Goal: Task Accomplishment & Management: Manage account settings

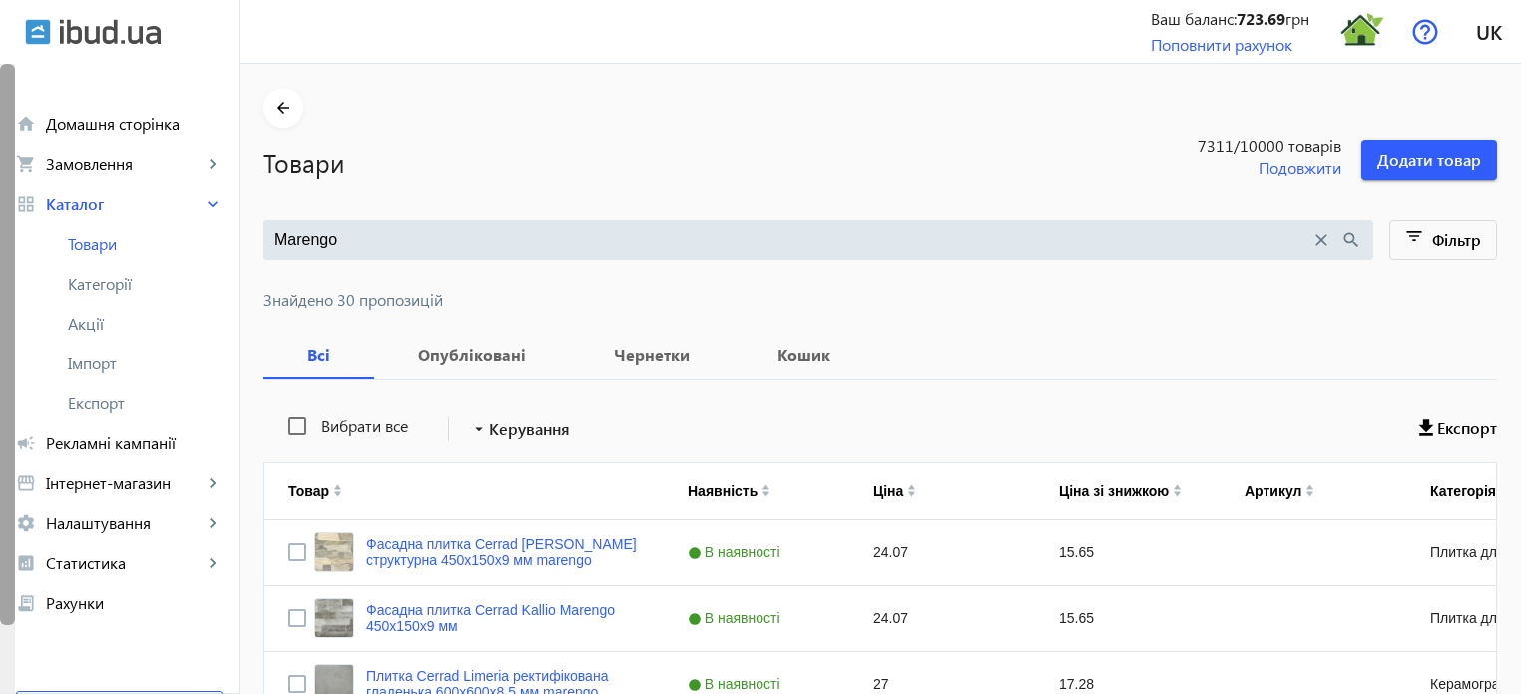
drag, startPoint x: 356, startPoint y: 235, endPoint x: 0, endPoint y: 176, distance: 361.2
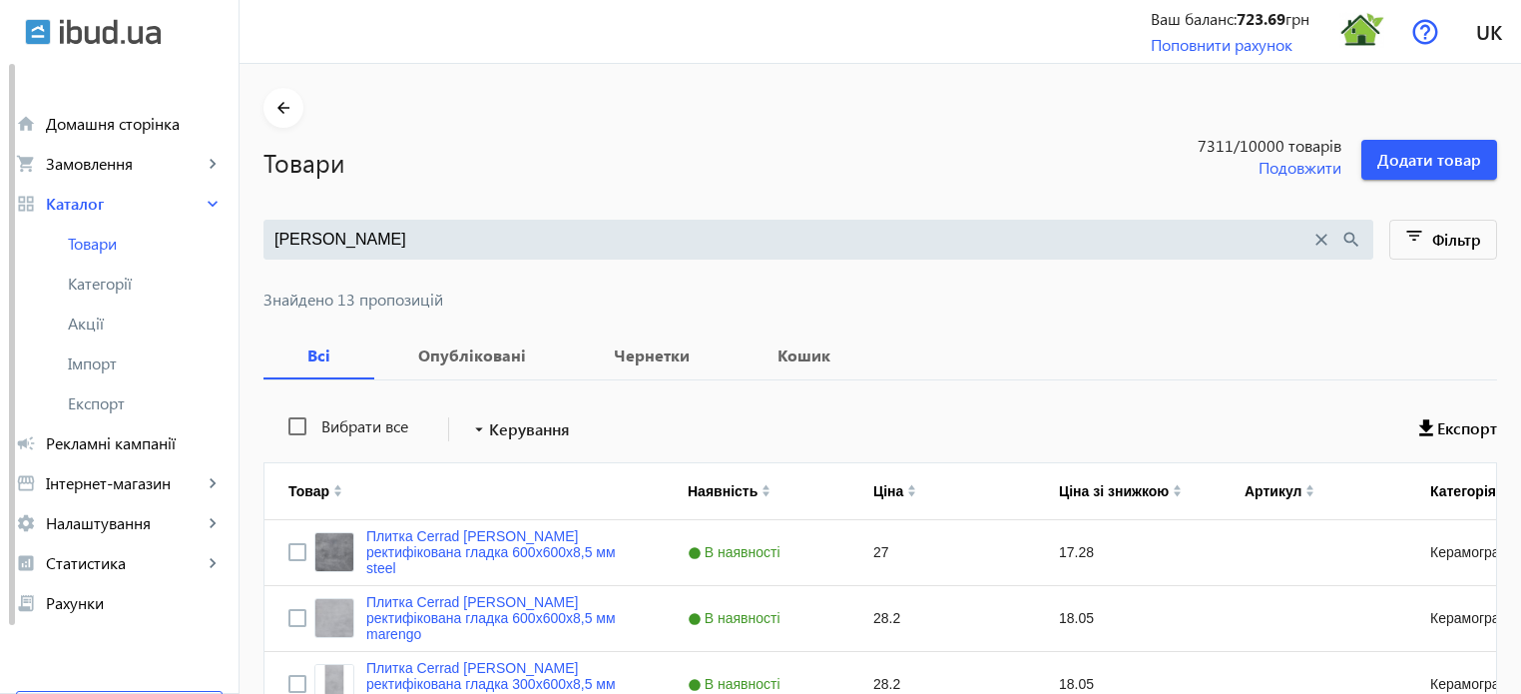
type input "batista"
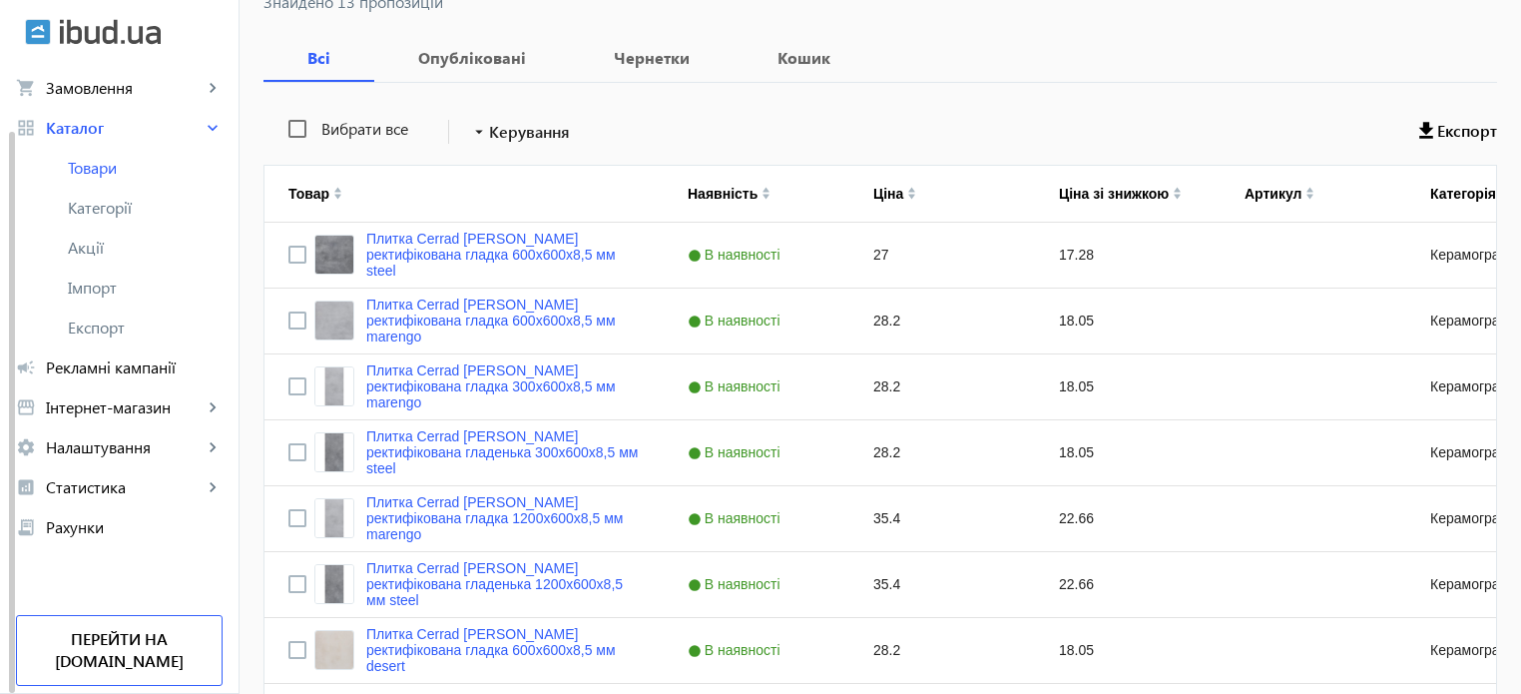
scroll to position [299, 0]
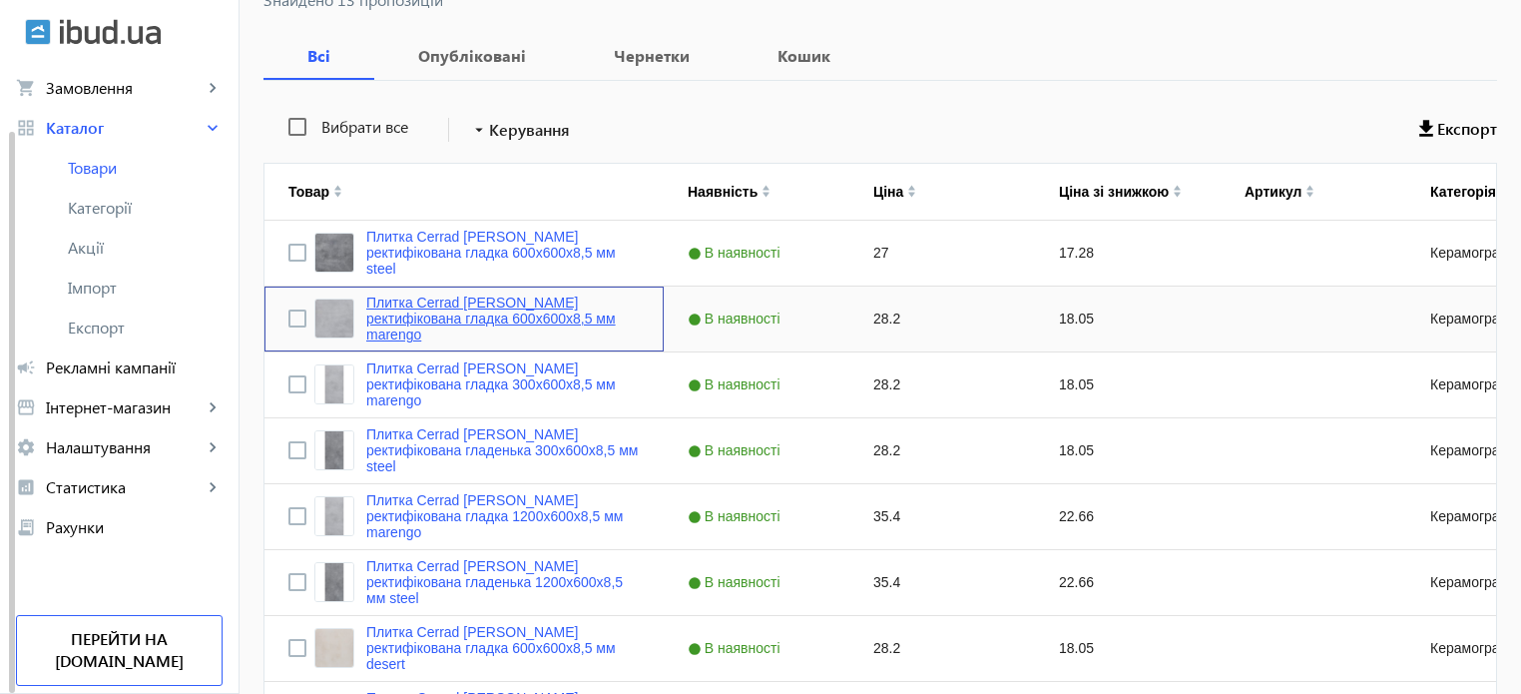
click at [472, 321] on link "Плитка Cerrad Batista ректифікована гладка 600х600х8,5 мм marengo" at bounding box center [502, 318] width 273 height 48
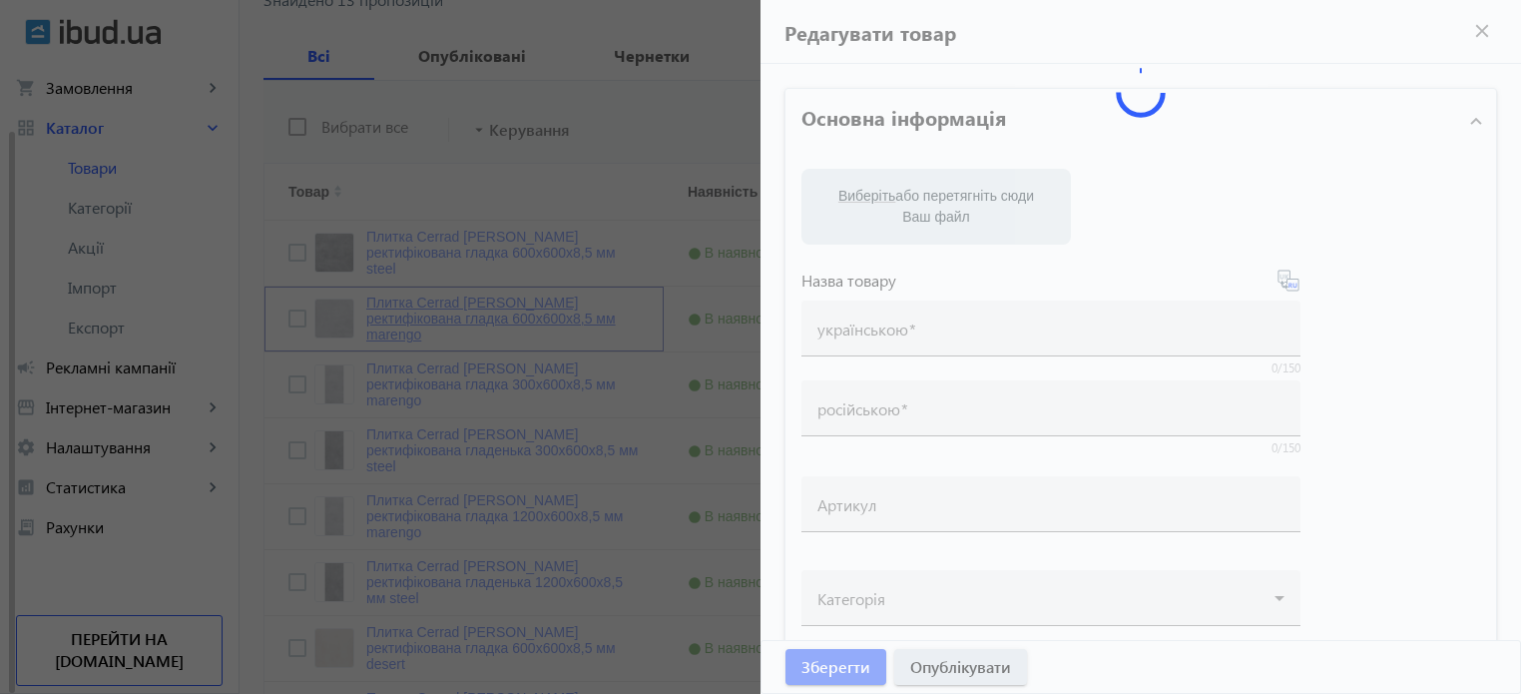
type input "Плитка Cerrad Batista ректифікована гладка 600х600х8,5 мм marengo"
type input "Плитка Cerrad Batista ректифицированная гладкая 600х600х8,5 мм marengo"
type input "28.2"
type input "10"
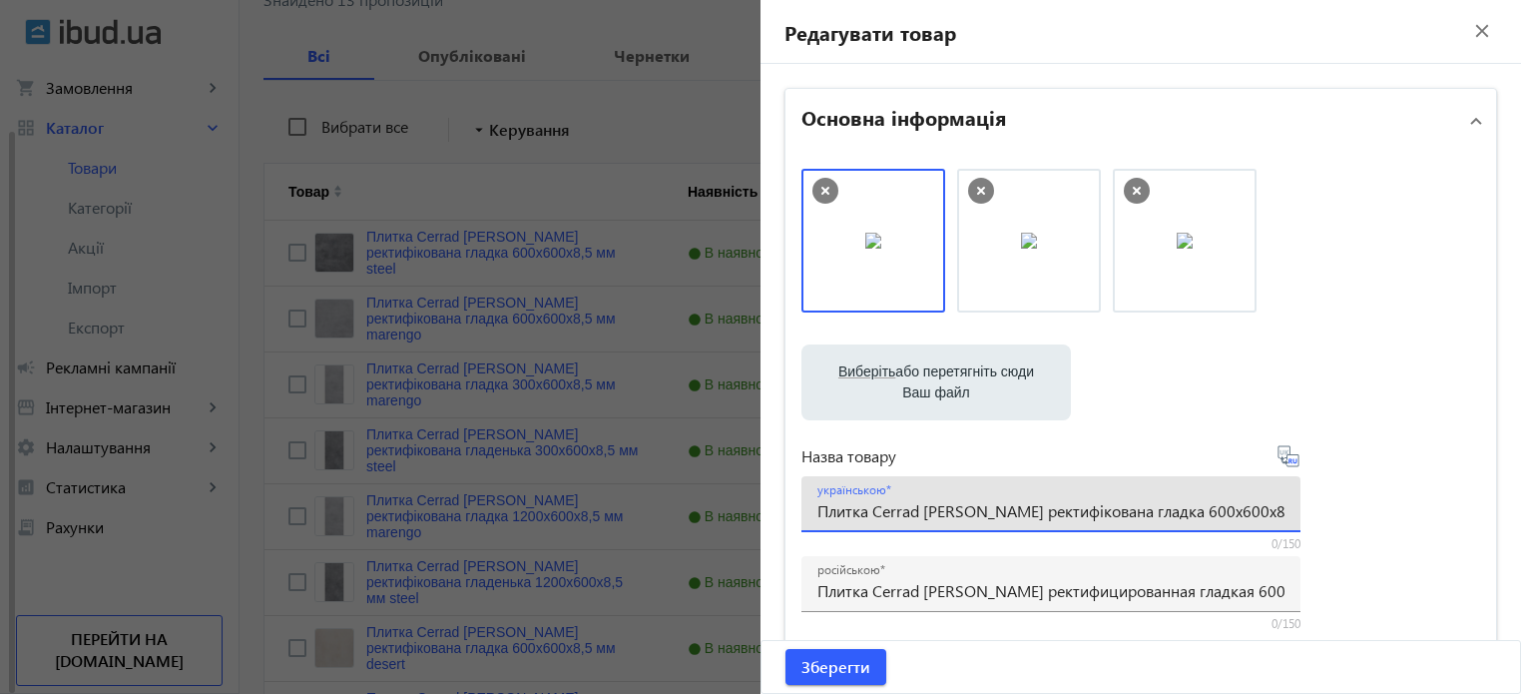
scroll to position [0, 36]
drag, startPoint x: 1253, startPoint y: 512, endPoint x: 1532, endPoint y: 486, distance: 280.7
click at [1520, 486] on html "arrow_back home Домашня сторінка shopping_cart Замовлення keyboard_arrow_right …" at bounding box center [760, 441] width 1521 height 1481
drag, startPoint x: 928, startPoint y: 510, endPoint x: 966, endPoint y: 471, distance: 54.3
click at [929, 510] on input "Плитка Cerrad Batista ректифікована гладка 600х600х8,5 мм marengo" at bounding box center [1050, 510] width 467 height 21
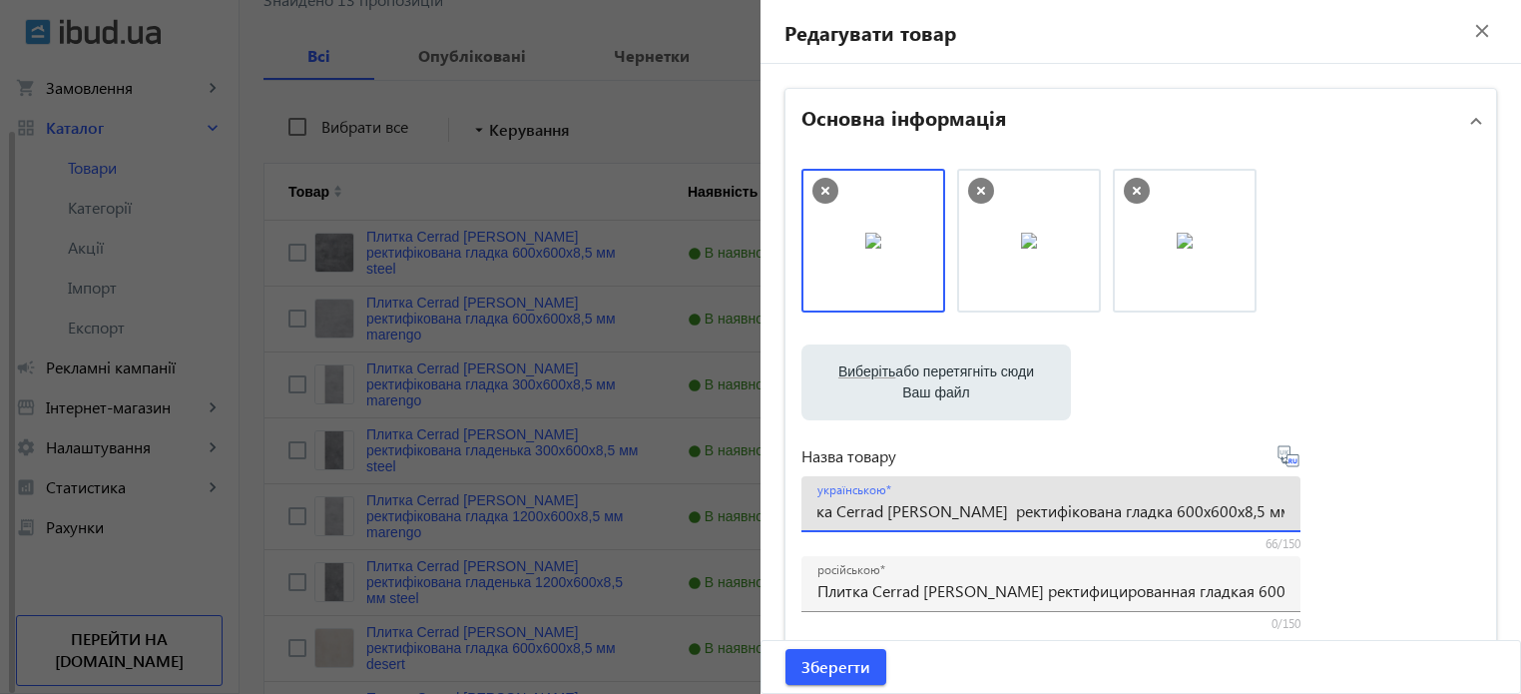
paste input "marengo"
drag, startPoint x: 1113, startPoint y: 512, endPoint x: 1161, endPoint y: 516, distance: 48.1
click at [1161, 516] on input "Плитка Cerrad Batista marengo ректифікована гладка 600х600х8,5 мм marengo" at bounding box center [1050, 510] width 467 height 21
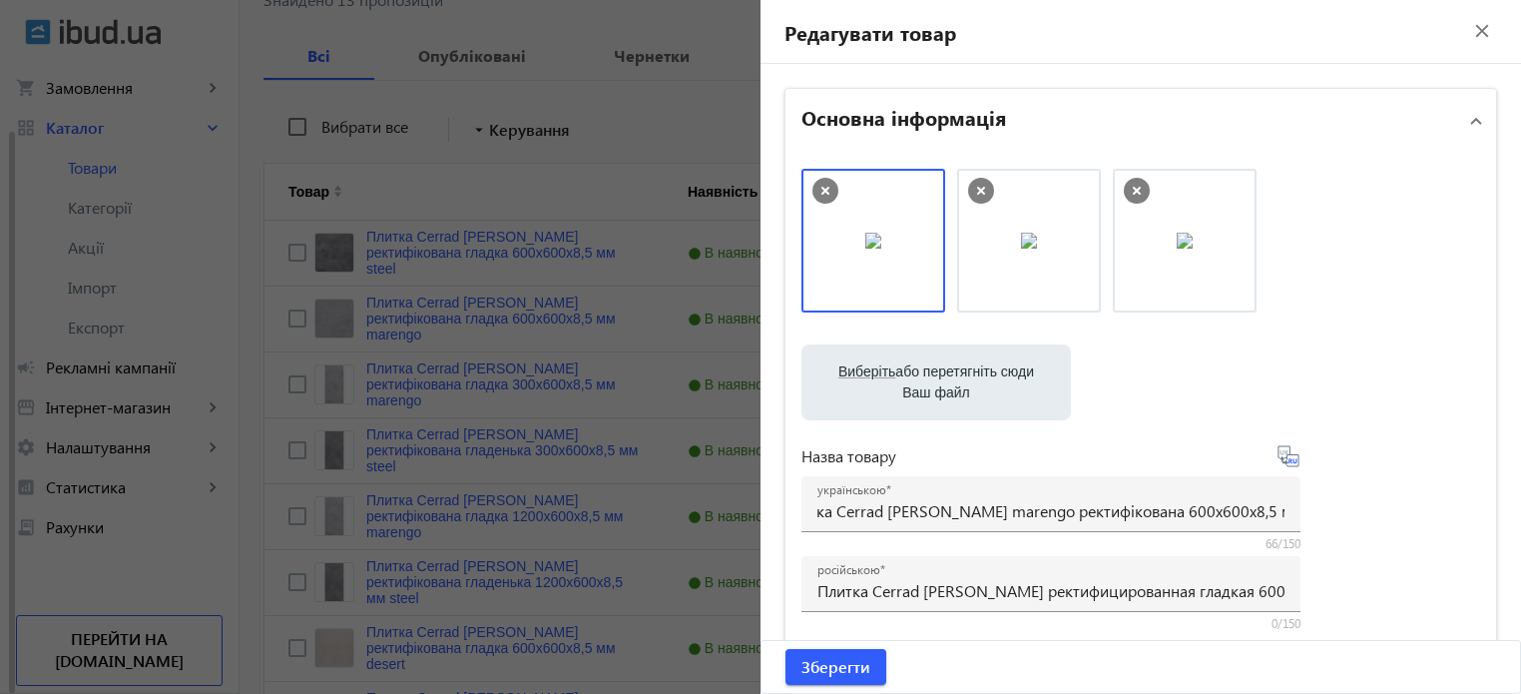
scroll to position [0, 0]
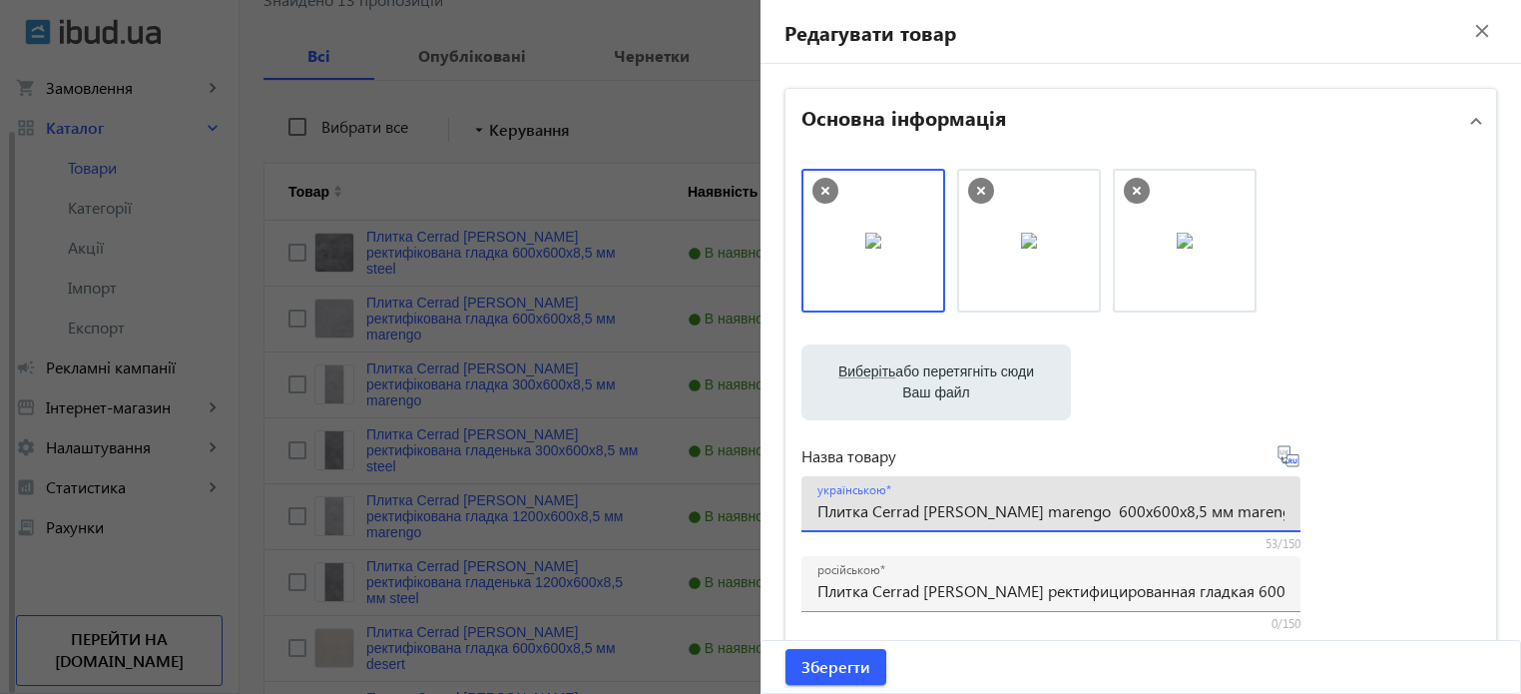
paste input "RECT"
drag, startPoint x: 1193, startPoint y: 514, endPoint x: 1485, endPoint y: 538, distance: 293.4
drag, startPoint x: 1162, startPoint y: 510, endPoint x: 1079, endPoint y: 517, distance: 83.1
click at [1079, 517] on input "Плитка Cerrad Batista marengo RECT 600х600х8,5 мм" at bounding box center [1050, 510] width 467 height 21
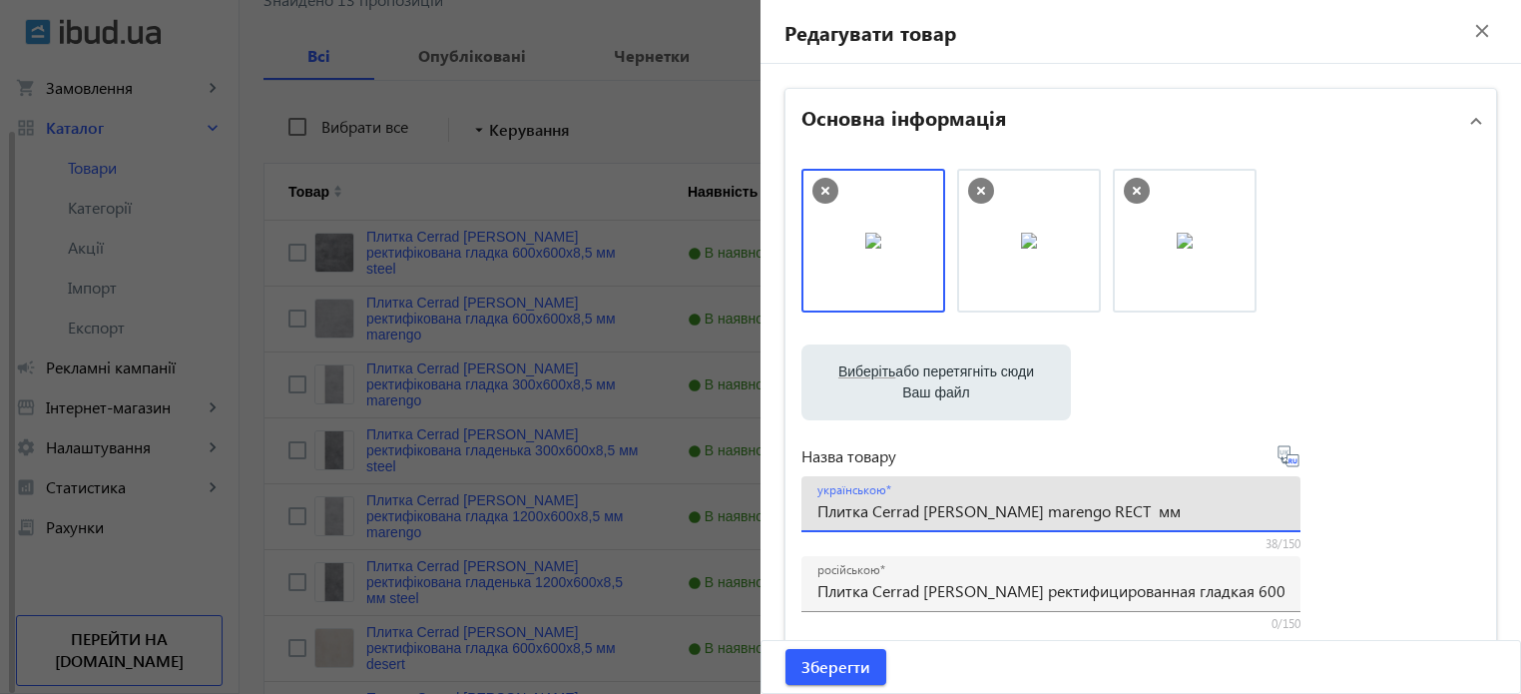
paste input "597x597x8,5"
type input "Плитка Cerrad Batista marengo RECT 597x597x8,5 мм"
click at [1286, 462] on icon at bounding box center [1289, 456] width 24 height 24
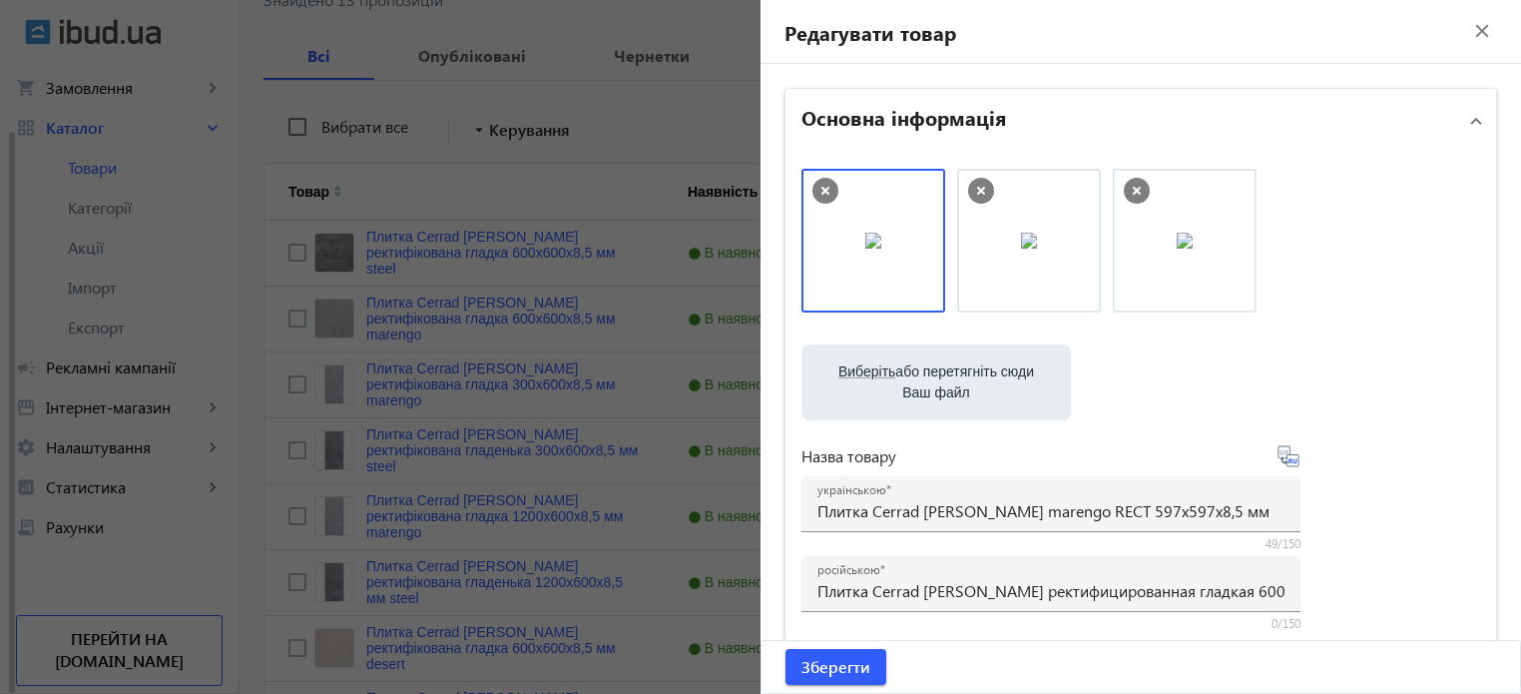
type input "Плитка Cerrad Batista marengo RECT 597x597x8,5 мм"
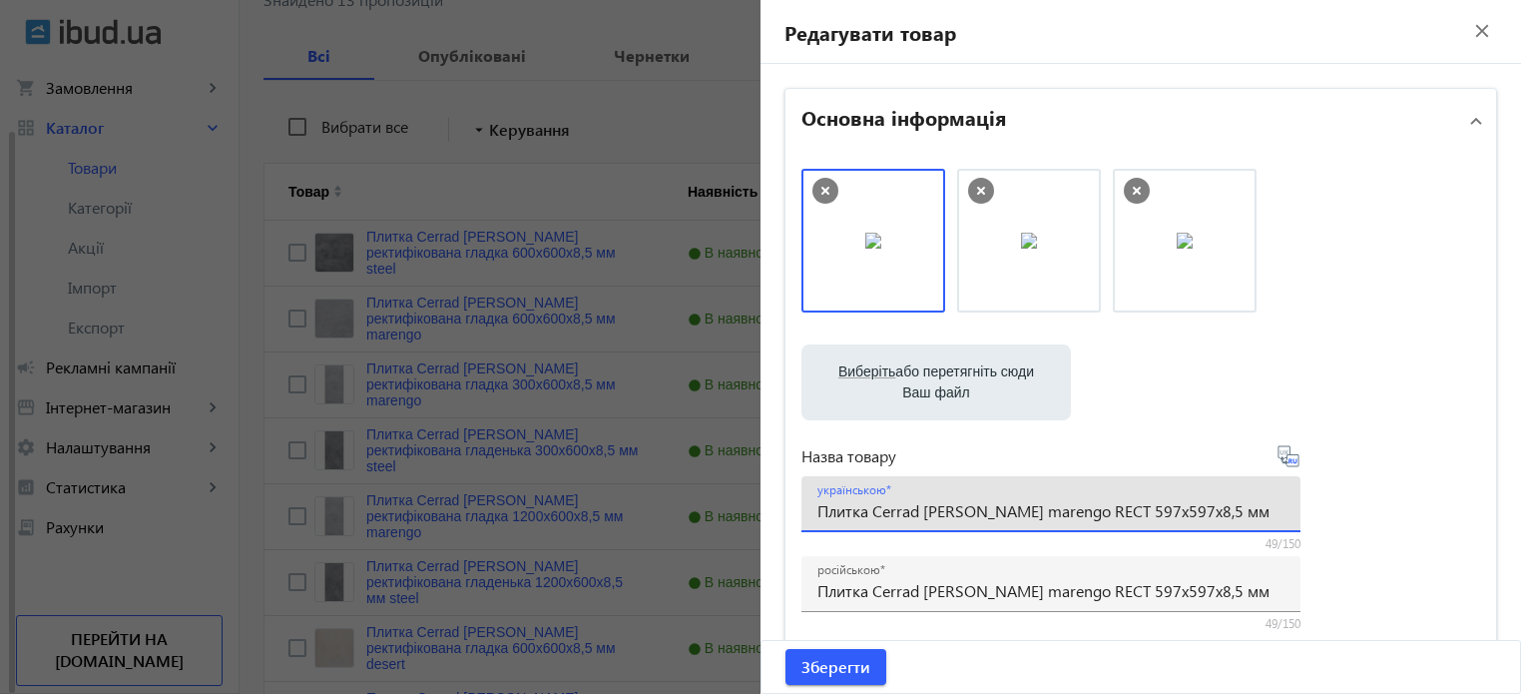
drag, startPoint x: 1209, startPoint y: 515, endPoint x: 298, endPoint y: 483, distance: 910.8
click at [298, 483] on mat-sidenav-container "arrow_back Товари 7311 /10000 товарів Подовжити Додати товар batista close sear…" at bounding box center [881, 472] width 1282 height 1417
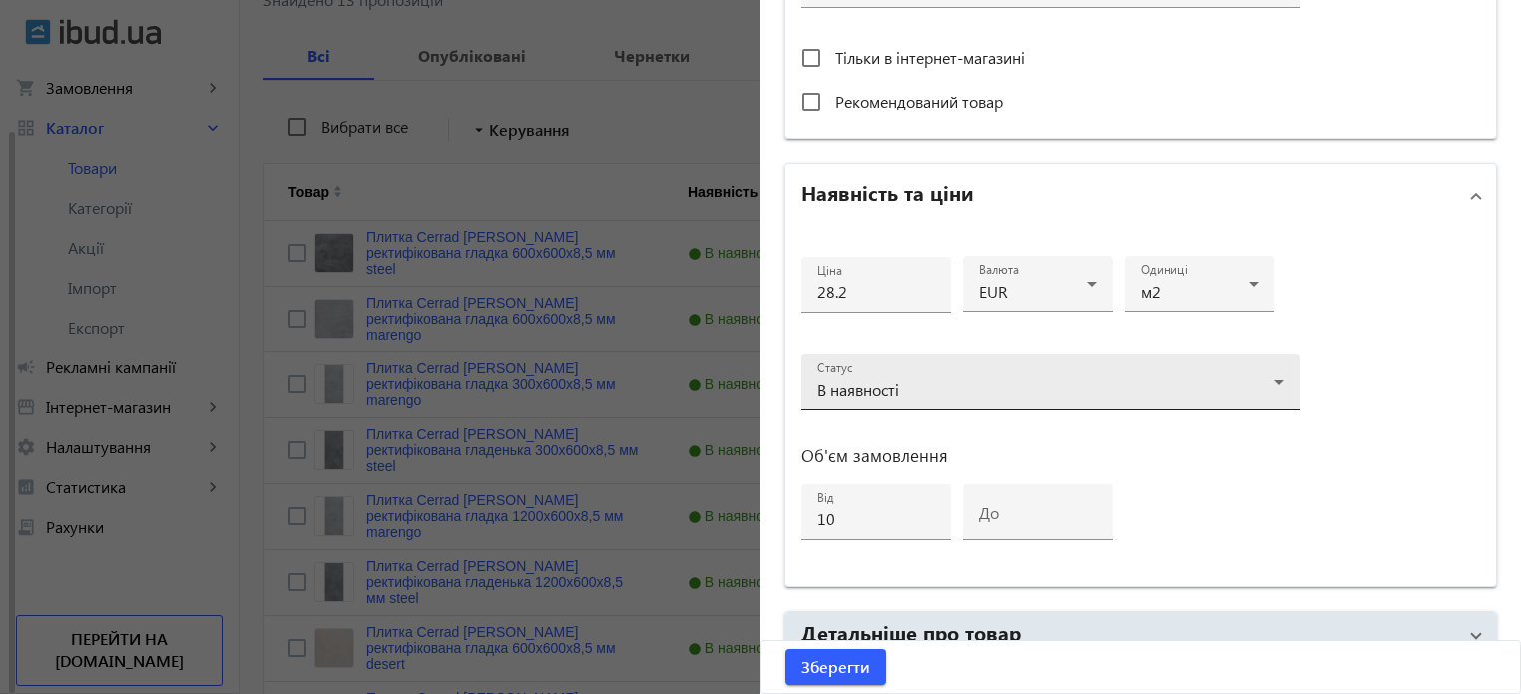
scroll to position [798, 0]
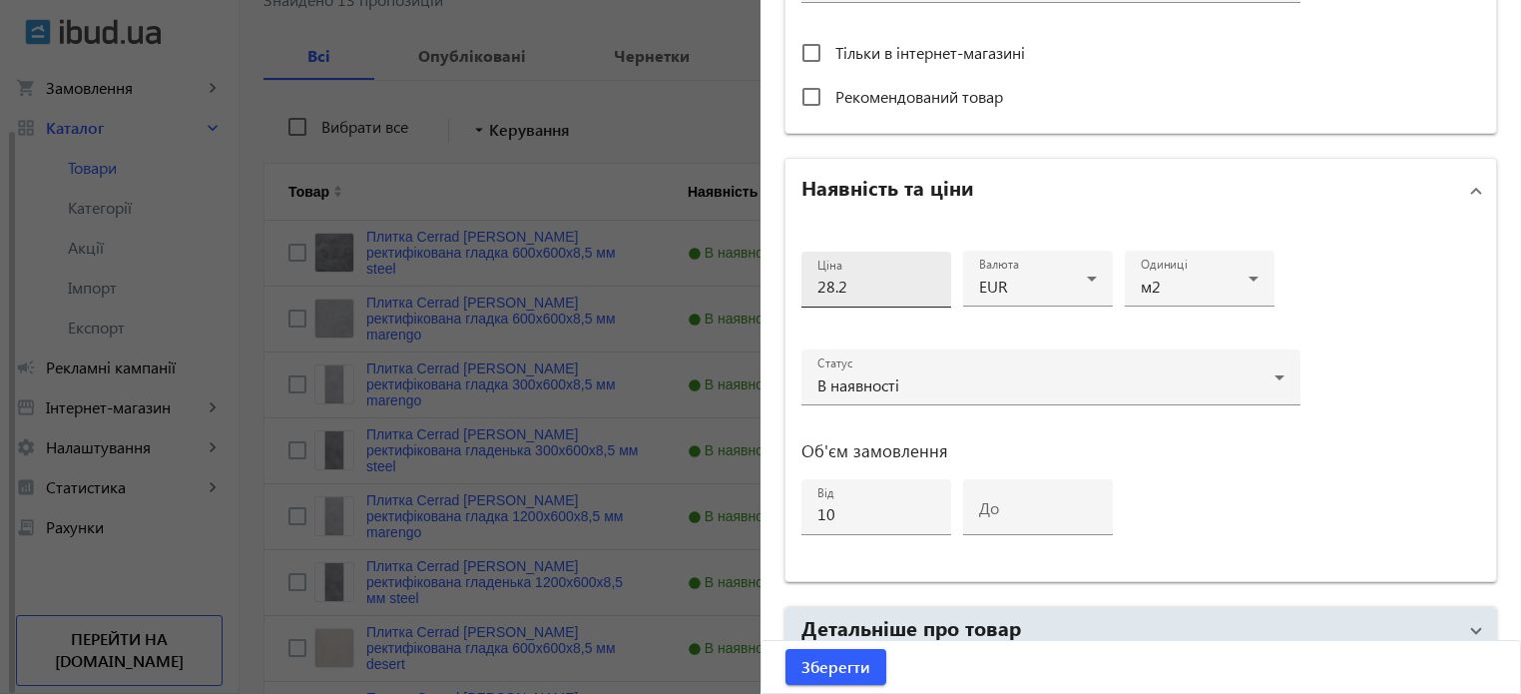
click at [844, 278] on input "28.2" at bounding box center [876, 285] width 118 height 21
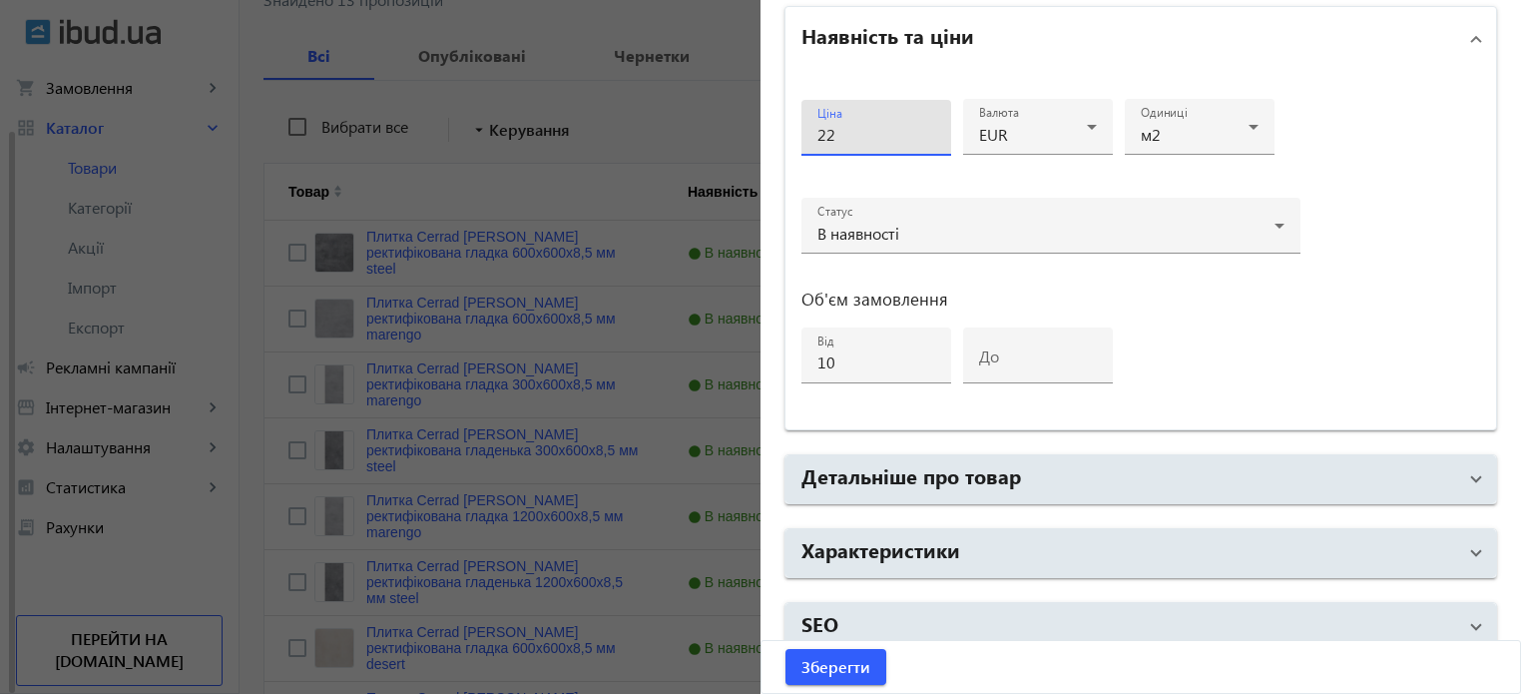
scroll to position [966, 0]
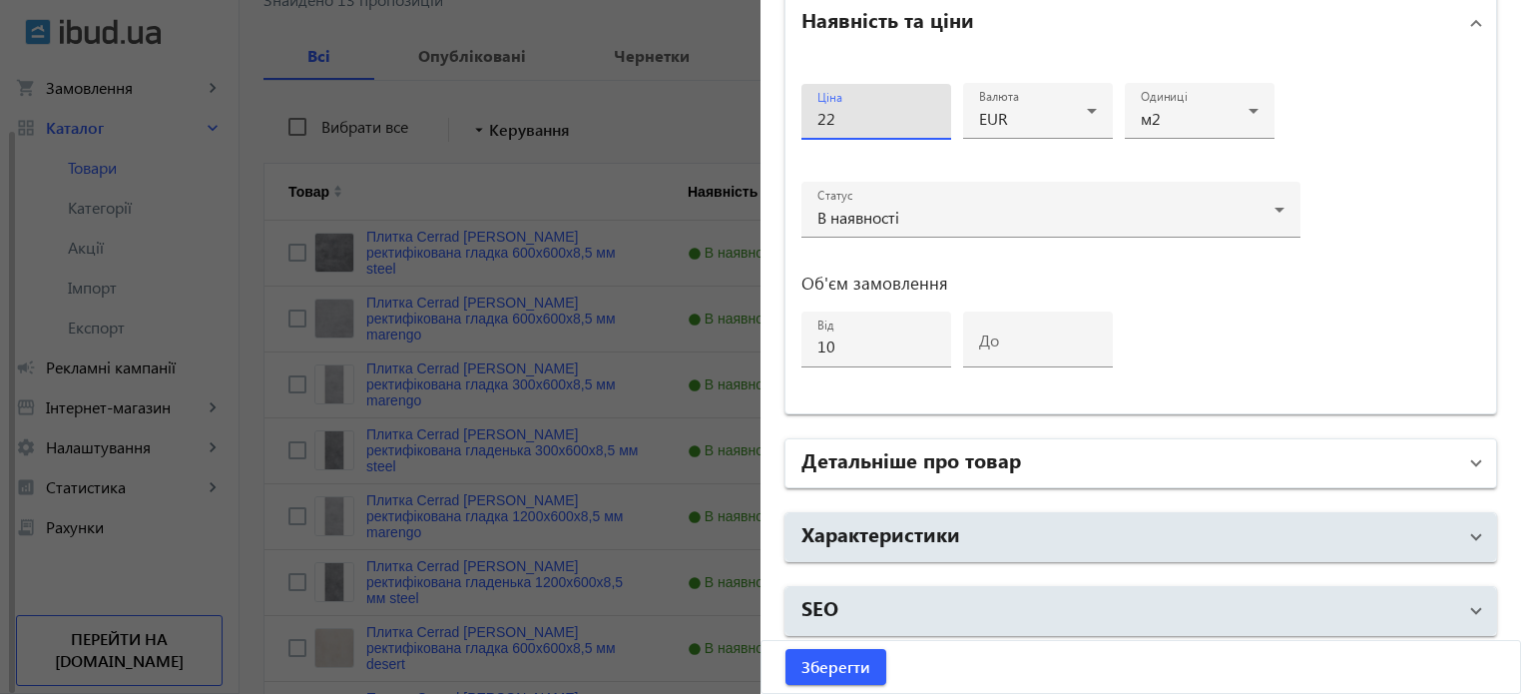
type input "22"
click at [1327, 455] on mat-panel-title "Детальніше про товар" at bounding box center [1128, 463] width 655 height 36
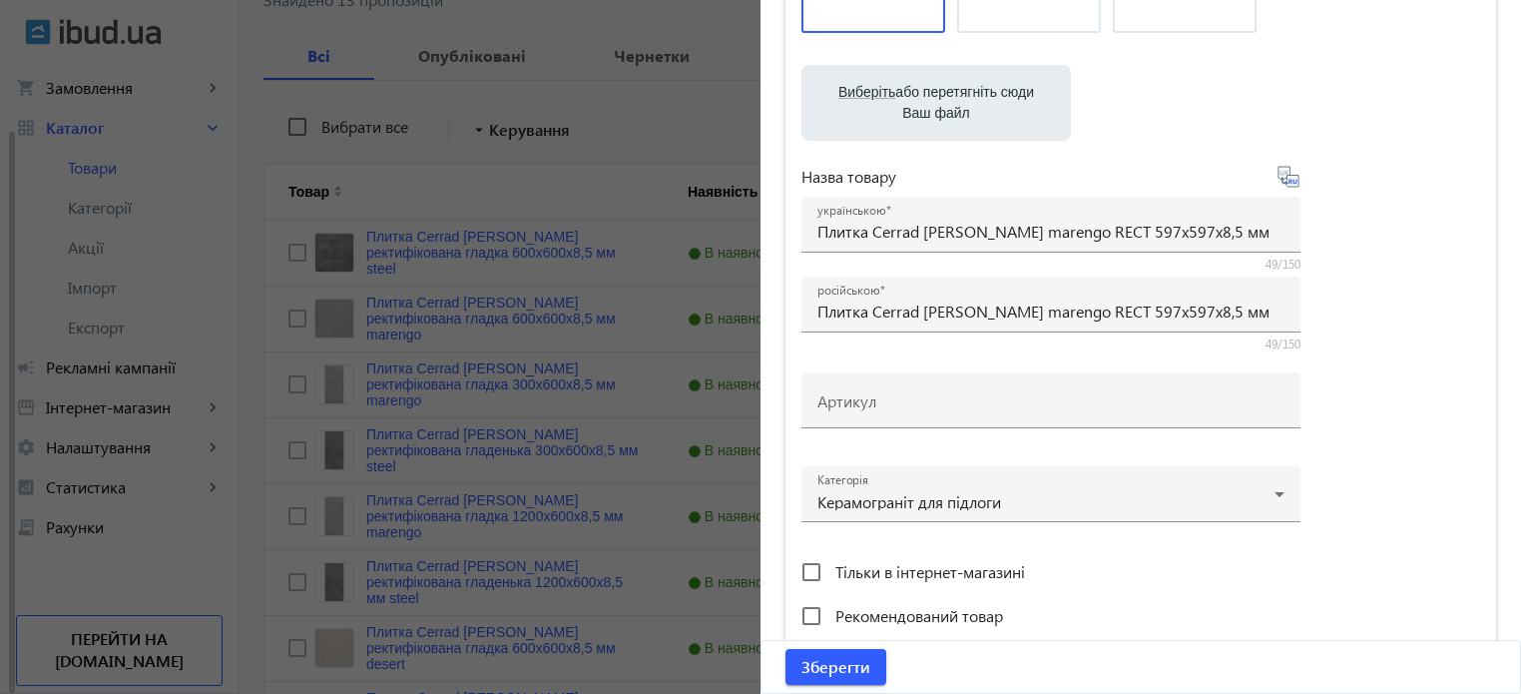
scroll to position [267, 0]
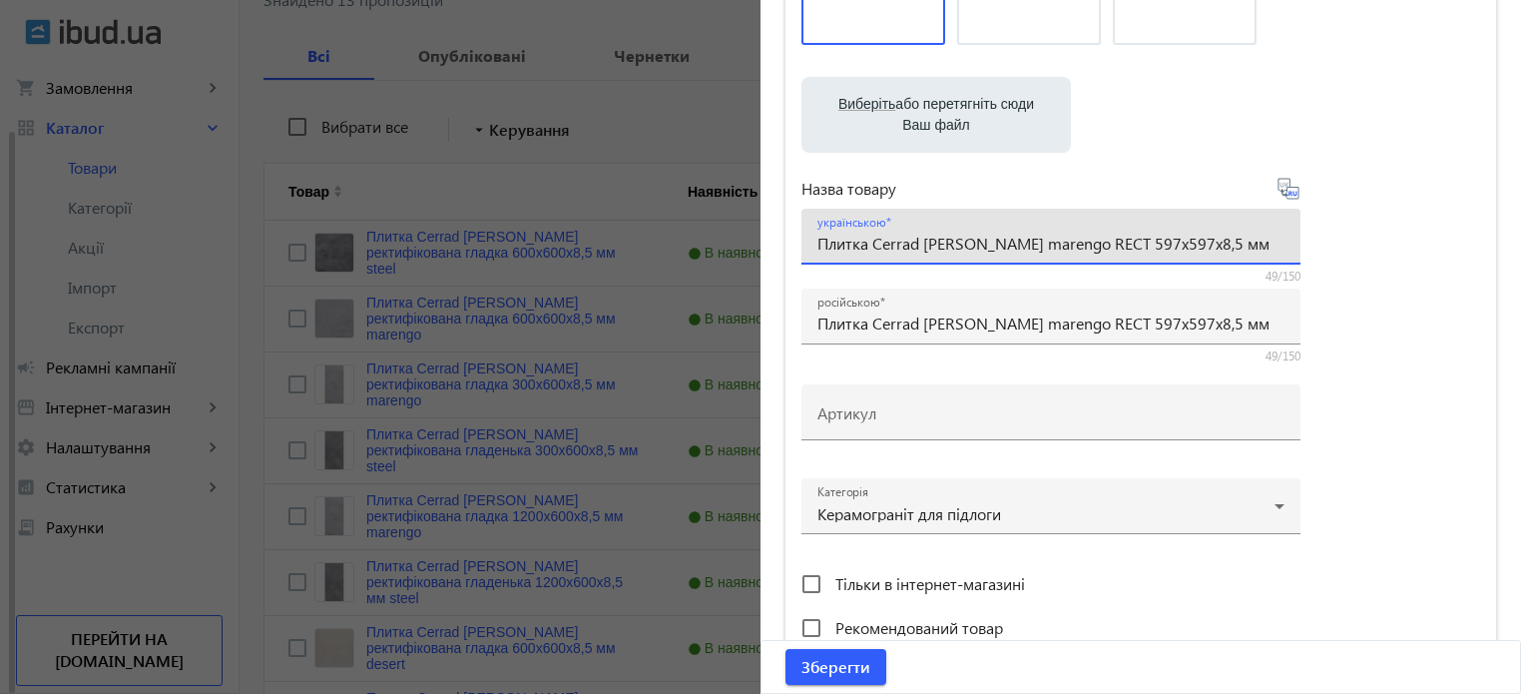
drag, startPoint x: 1194, startPoint y: 242, endPoint x: 0, endPoint y: 150, distance: 1197.3
click at [240, 150] on mat-sidenav-container "arrow_back Товари 7311 /10000 товарів Подовжити Додати товар batista close sear…" at bounding box center [881, 472] width 1282 height 1417
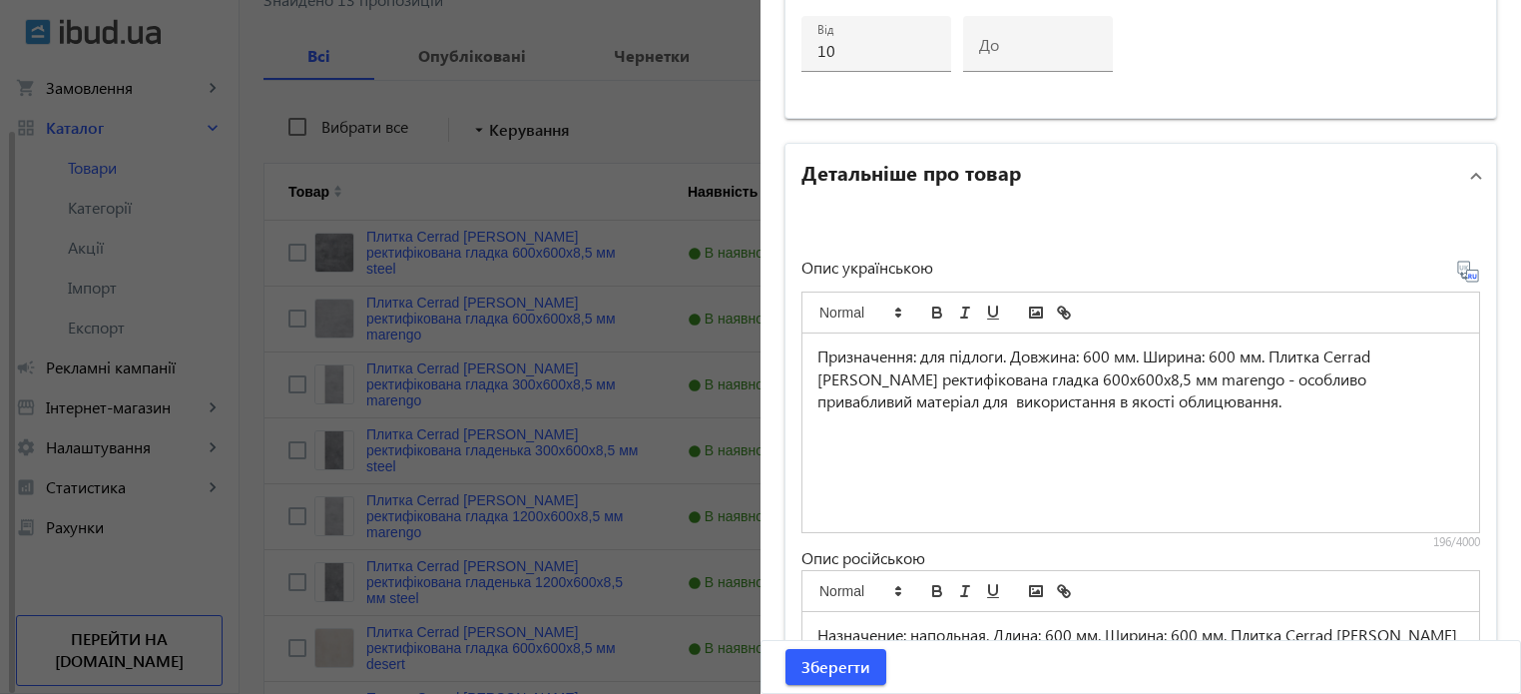
scroll to position [1266, 0]
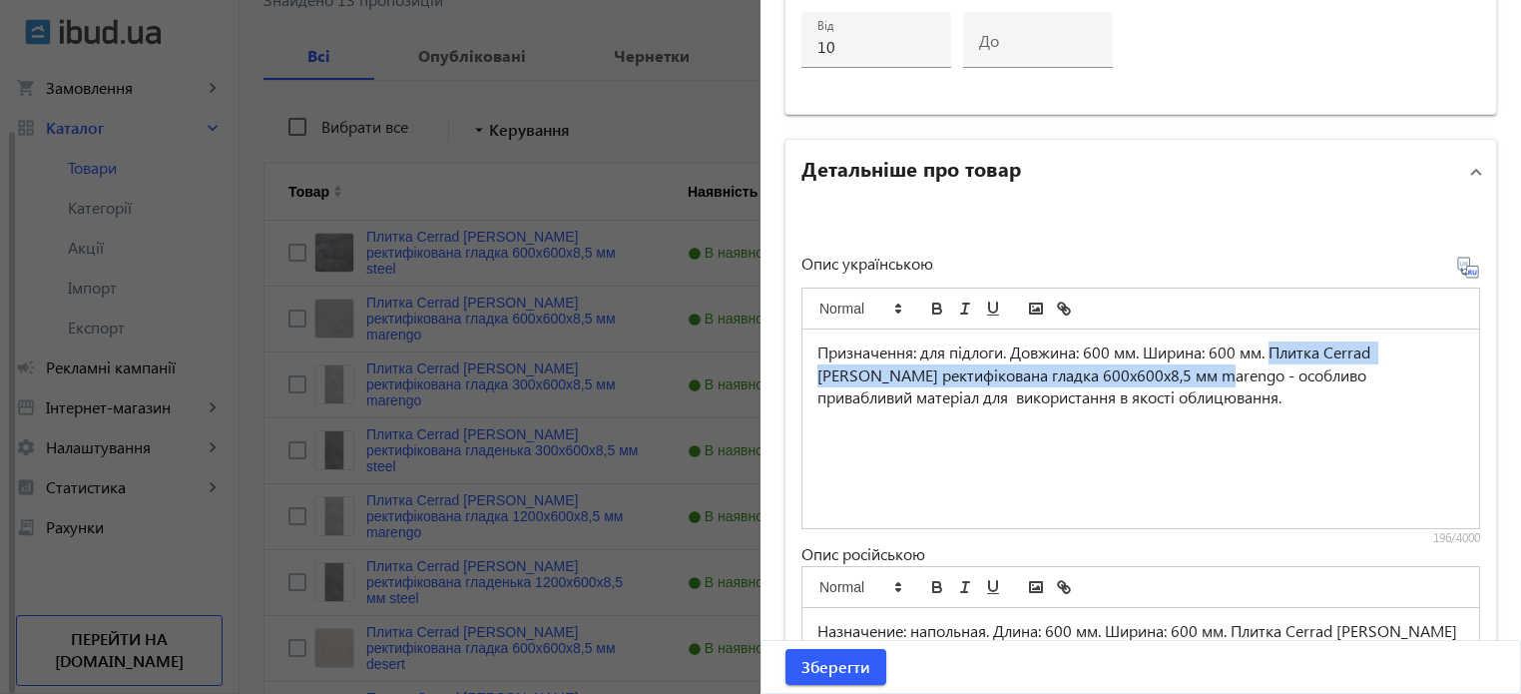
drag, startPoint x: 1278, startPoint y: 346, endPoint x: 1154, endPoint y: 370, distance: 126.1
click at [1154, 370] on p "Призначення: для підлоги. Довжина: 600 мм. Ширина: 600 мм. Плитка Cerrad Batist…" at bounding box center [1140, 375] width 647 height 68
drag, startPoint x: 1275, startPoint y: 344, endPoint x: 1030, endPoint y: 366, distance: 245.5
click at [1030, 366] on p "Призначення: для підлоги. Довжина: 600 мм. Ширина: 600 мм. Плитка Cerrad Batist…" at bounding box center [1140, 375] width 647 height 68
click at [930, 296] on button "bold" at bounding box center [937, 308] width 28 height 24
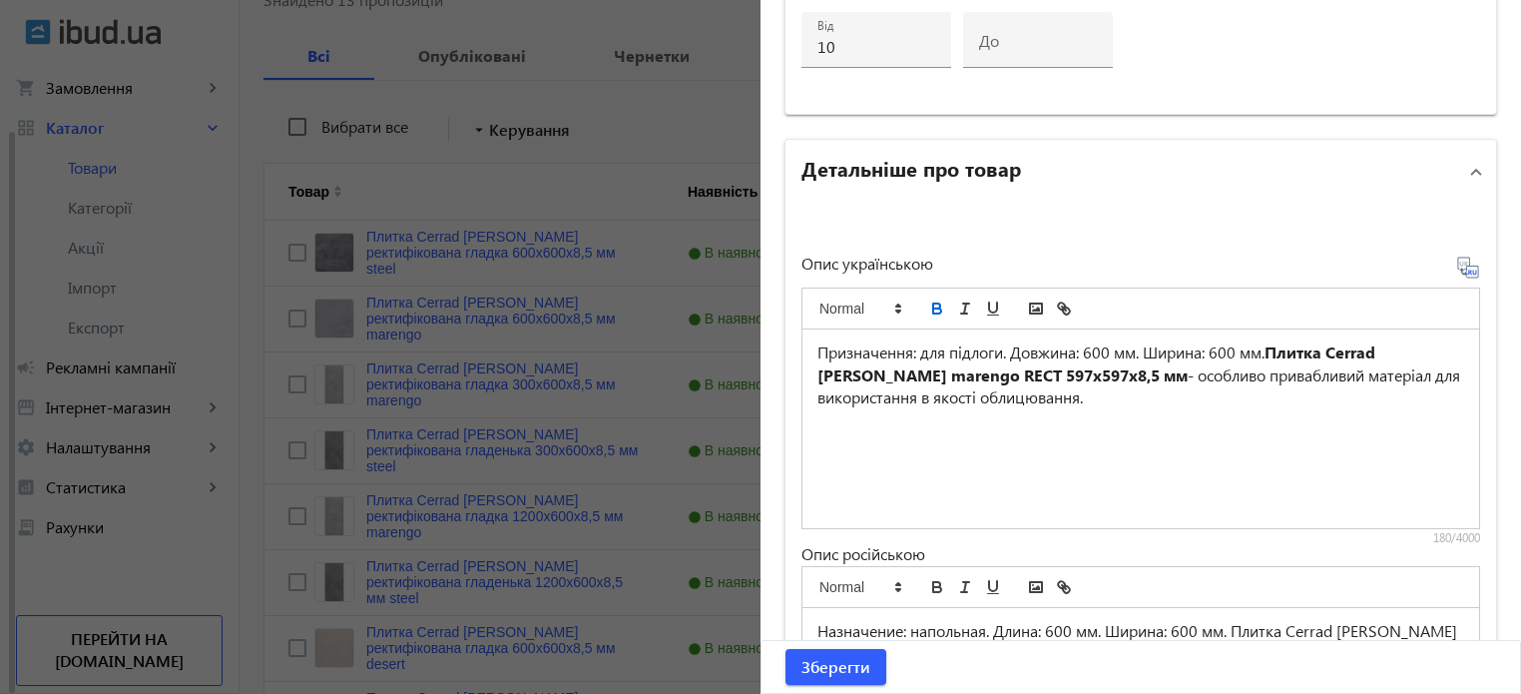
click at [1458, 265] on icon at bounding box center [1468, 268] width 24 height 24
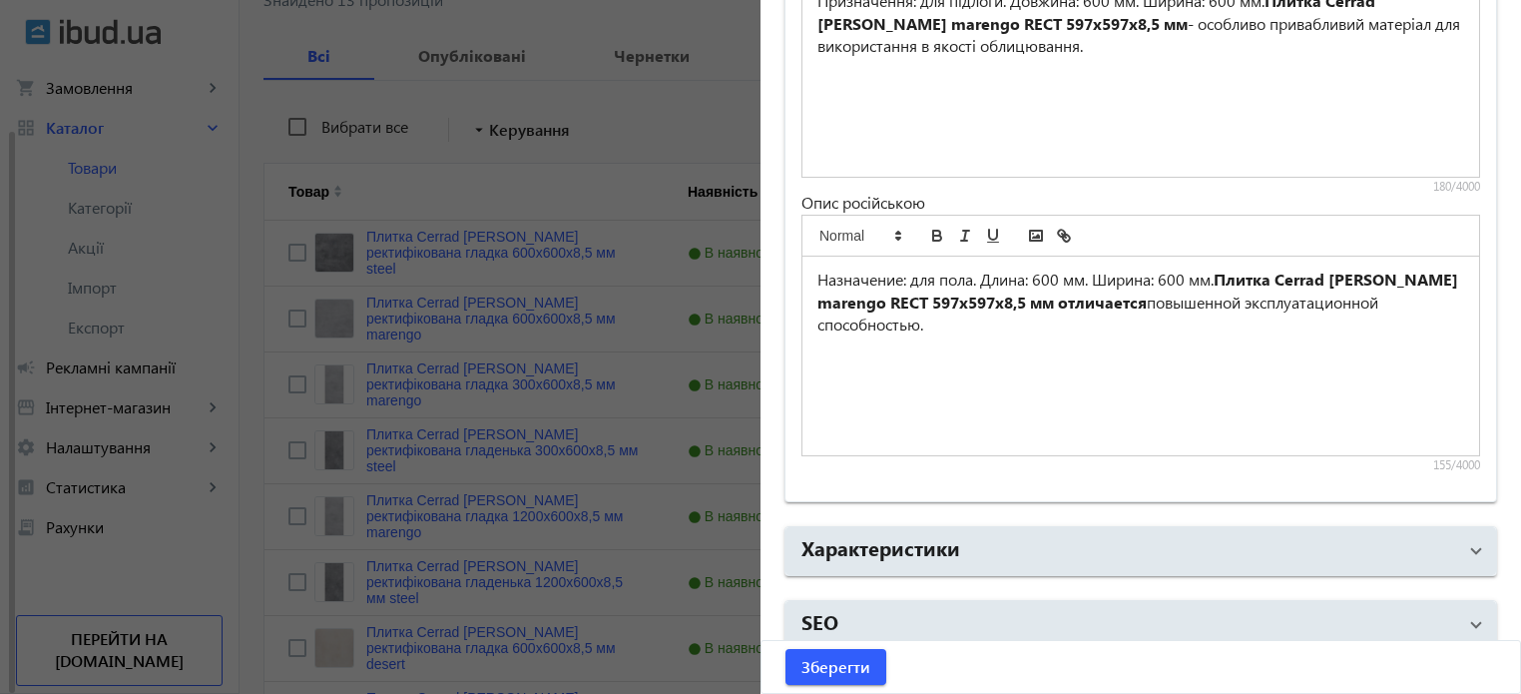
scroll to position [1630, 0]
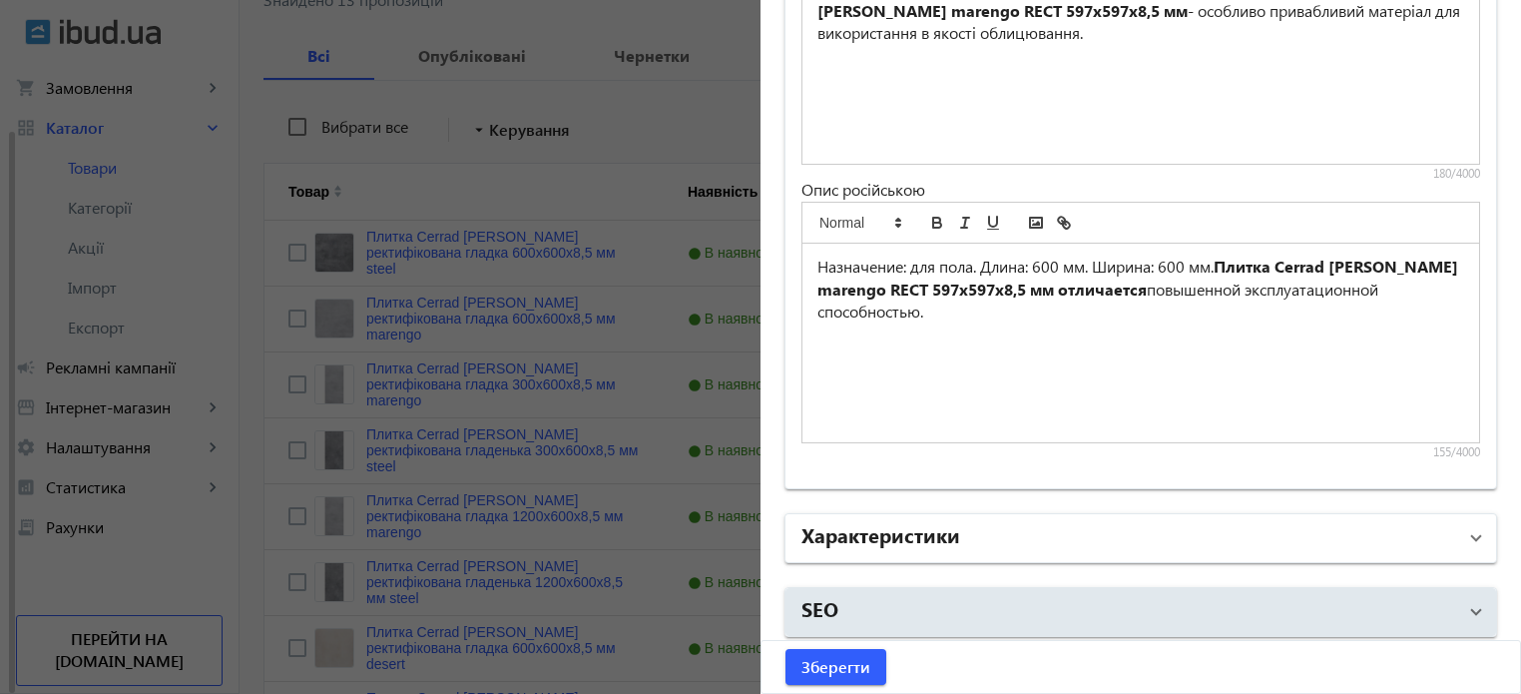
click at [872, 514] on mat-expansion-panel-header "Характеристики" at bounding box center [1141, 538] width 711 height 48
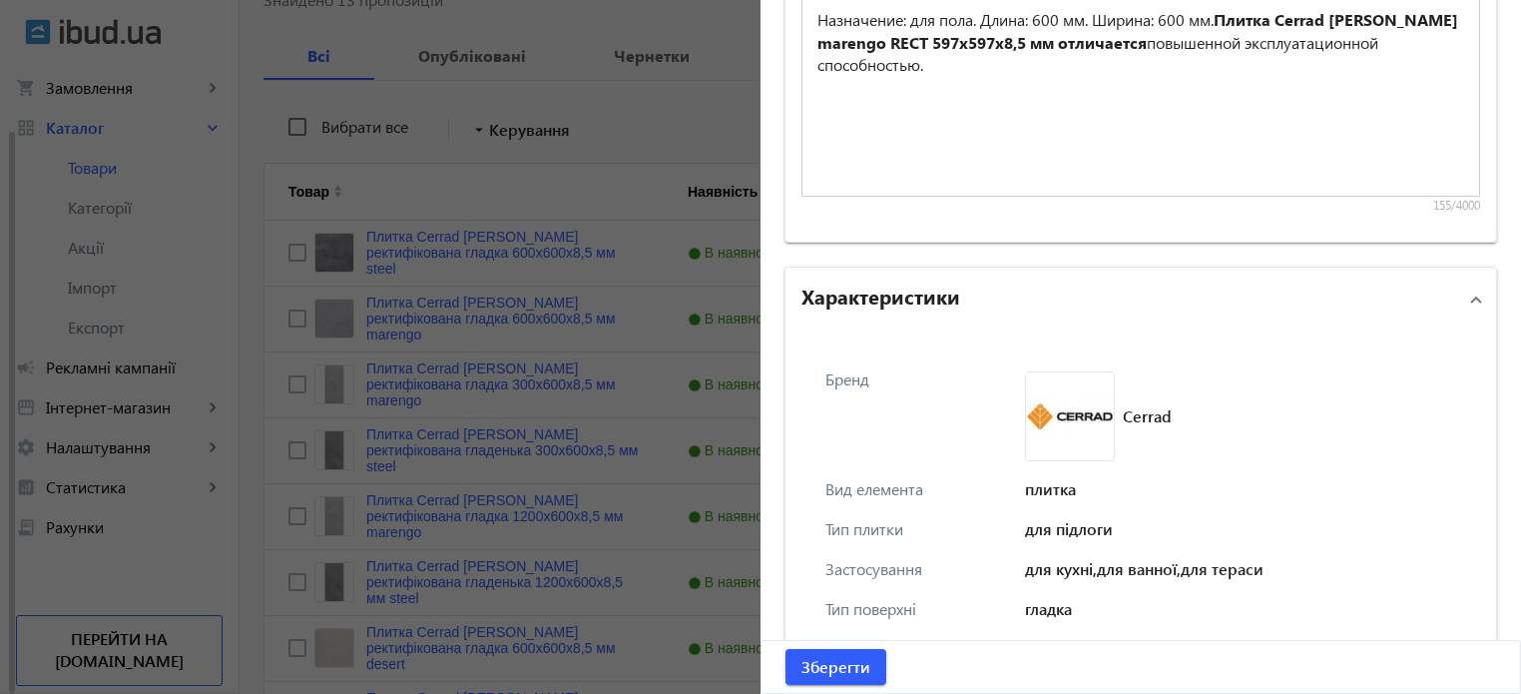
scroll to position [1929, 0]
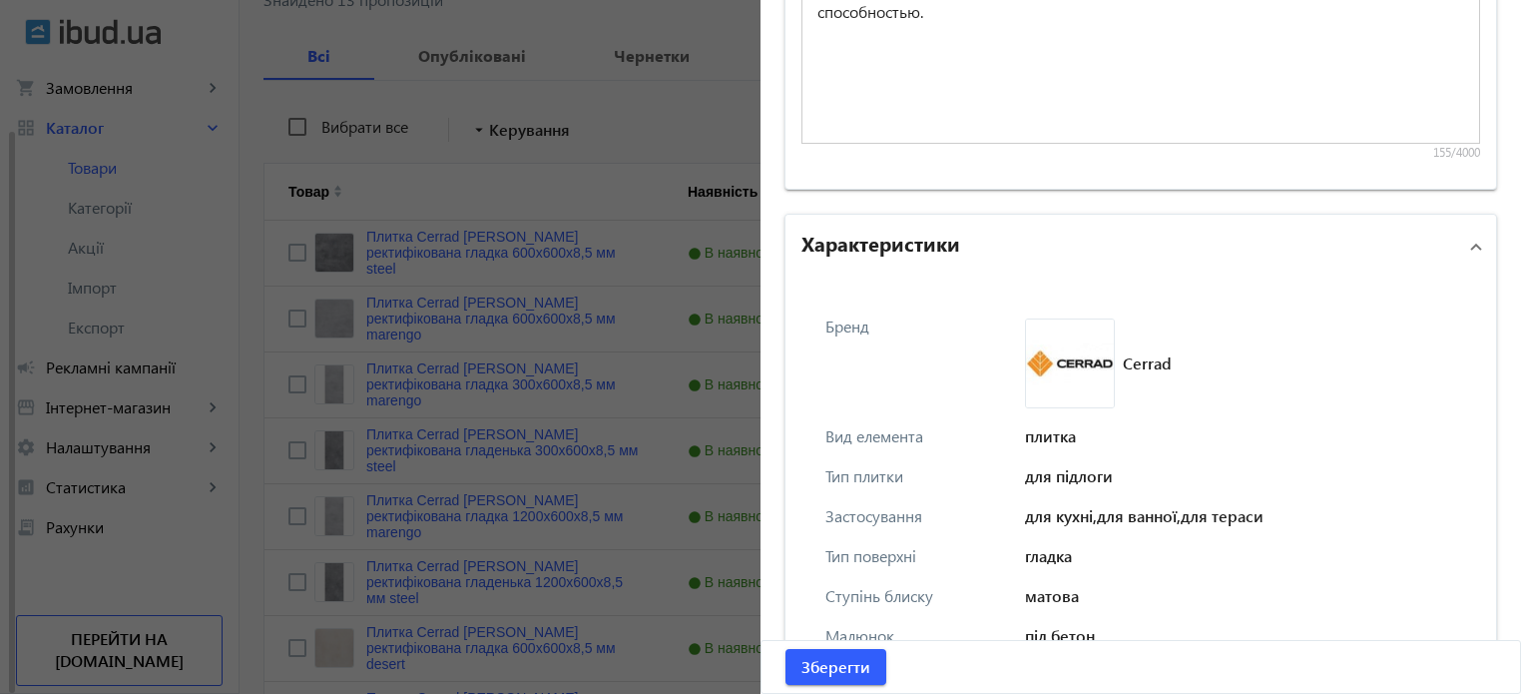
click at [865, 231] on h2 "Характеристики" at bounding box center [880, 243] width 159 height 28
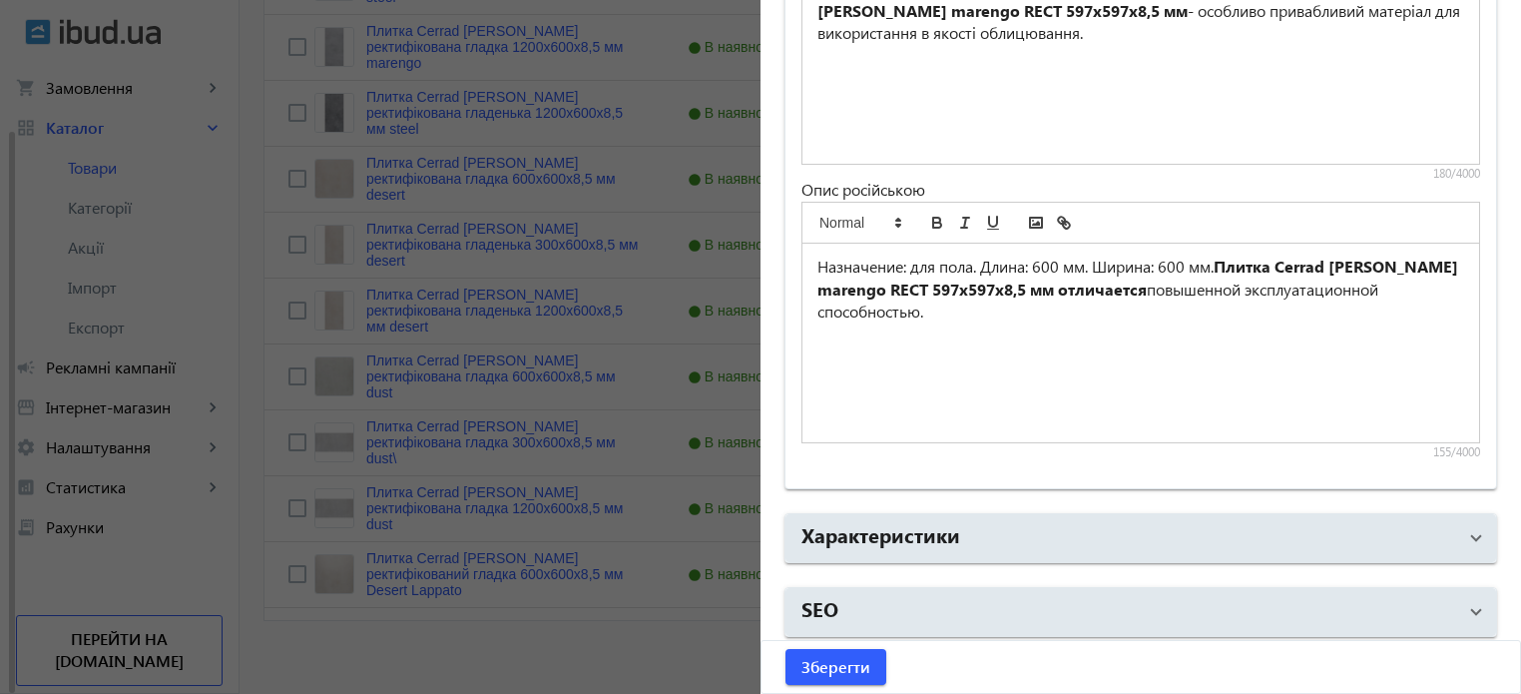
scroll to position [787, 0]
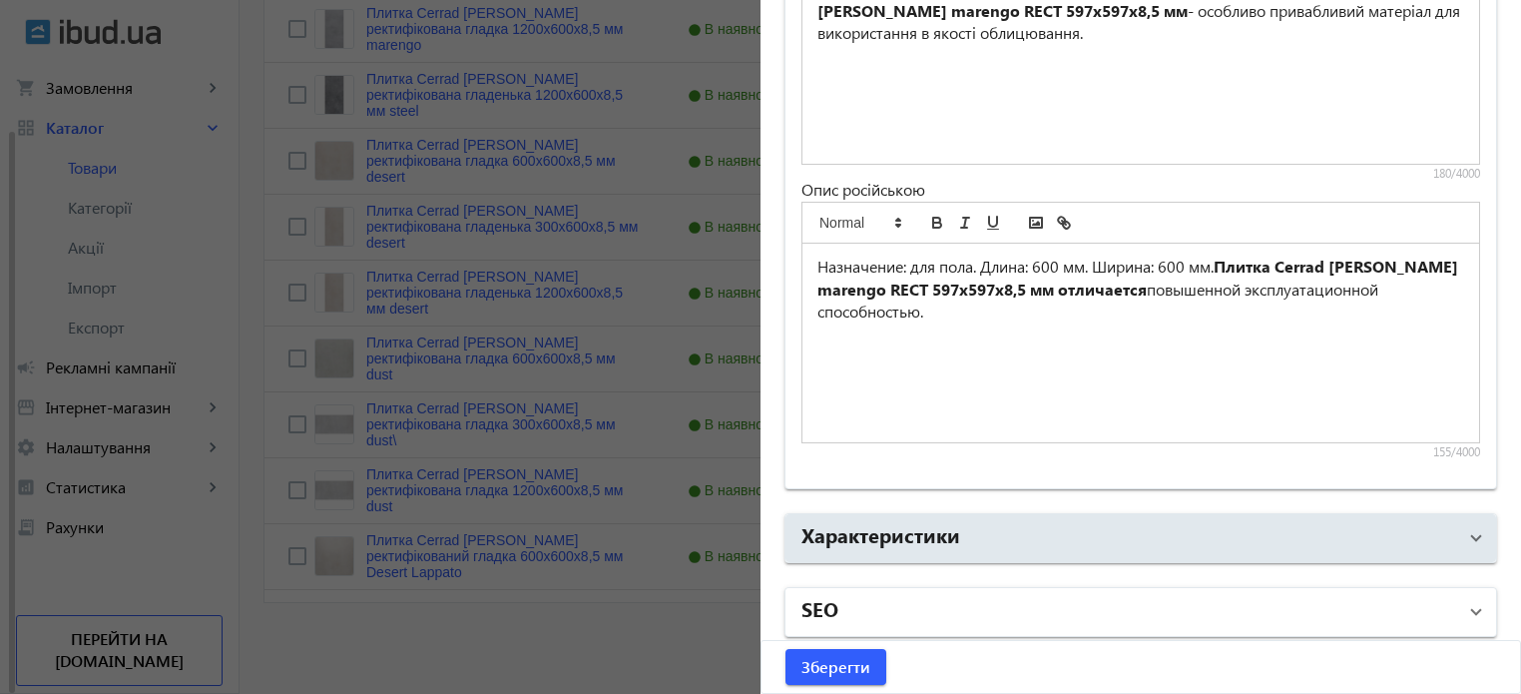
click at [906, 604] on mat-panel-title "SEO" at bounding box center [1128, 612] width 655 height 36
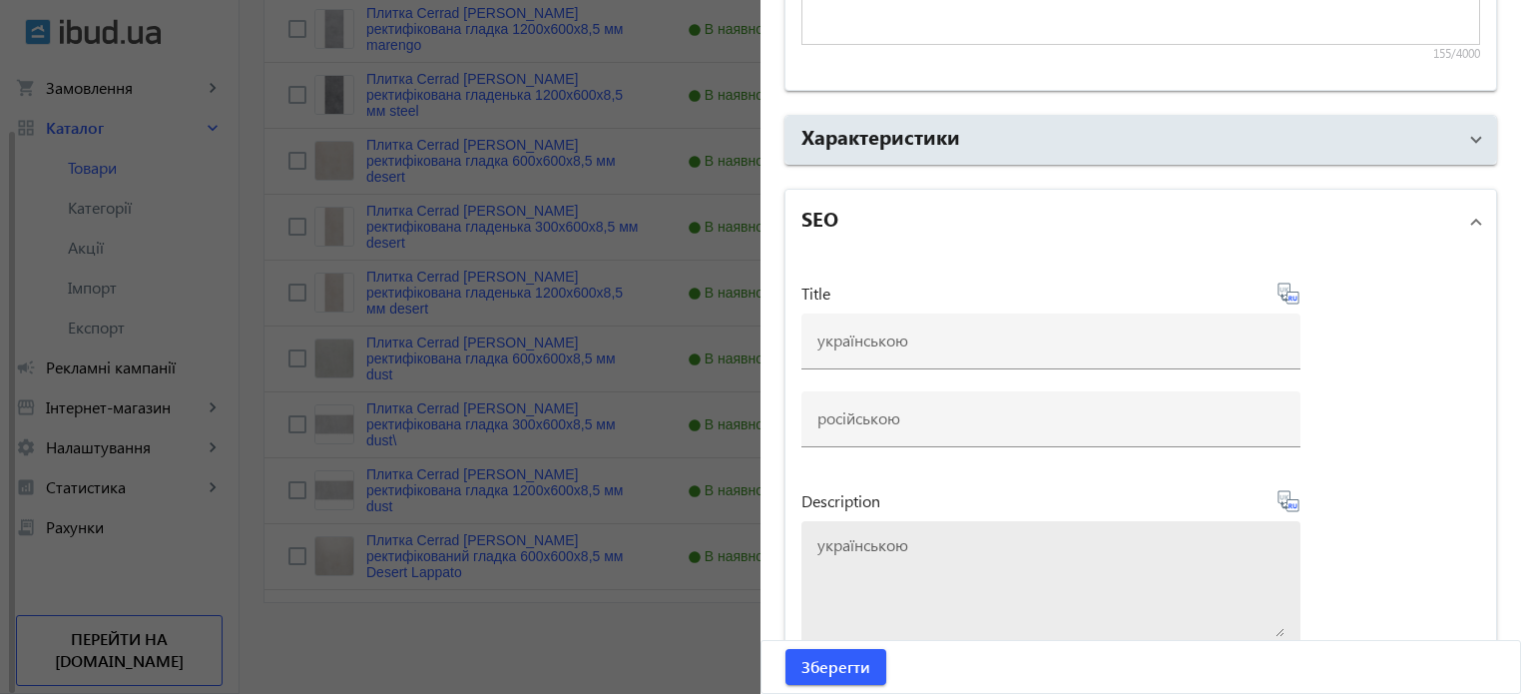
scroll to position [2129, 0]
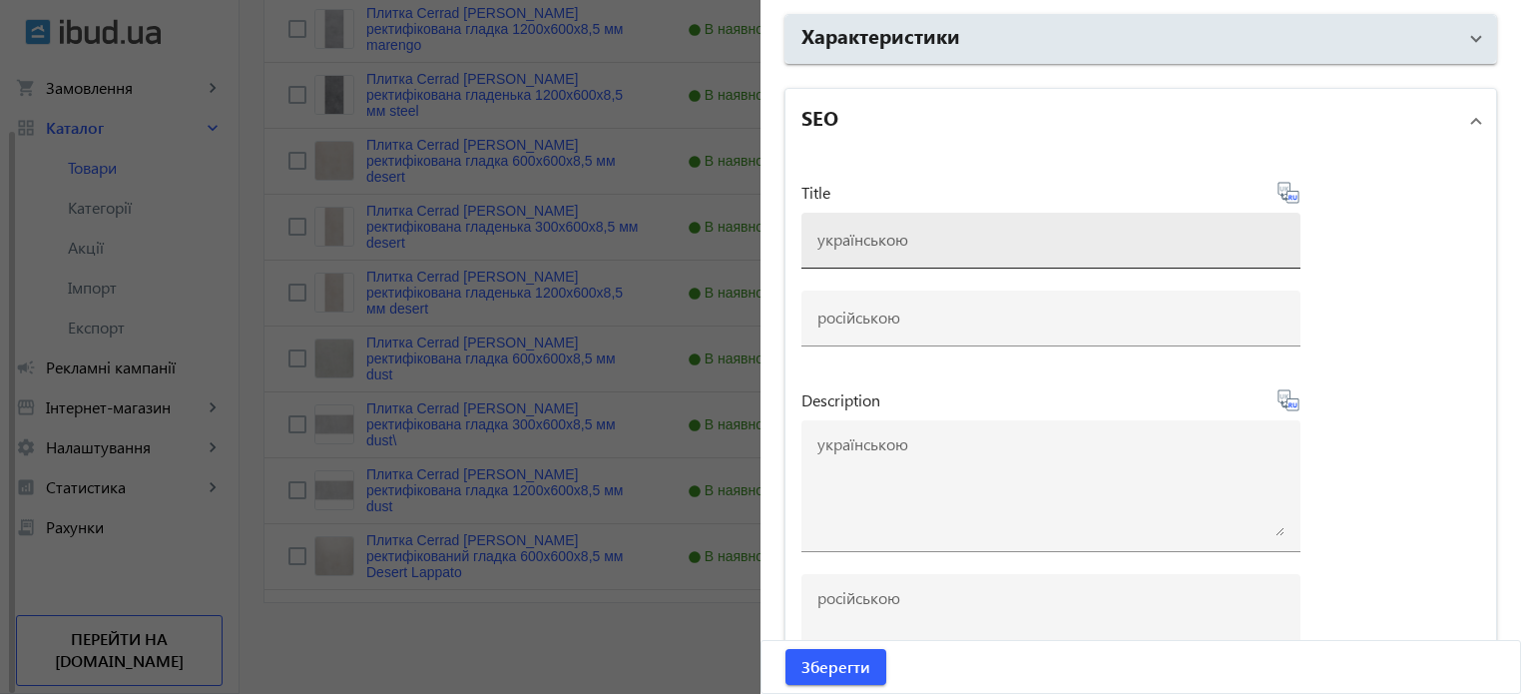
click at [850, 240] on input at bounding box center [1050, 239] width 467 height 21
paste input "Плитка Cerrad Batista marengo RECT 597x597x8,5 мм"
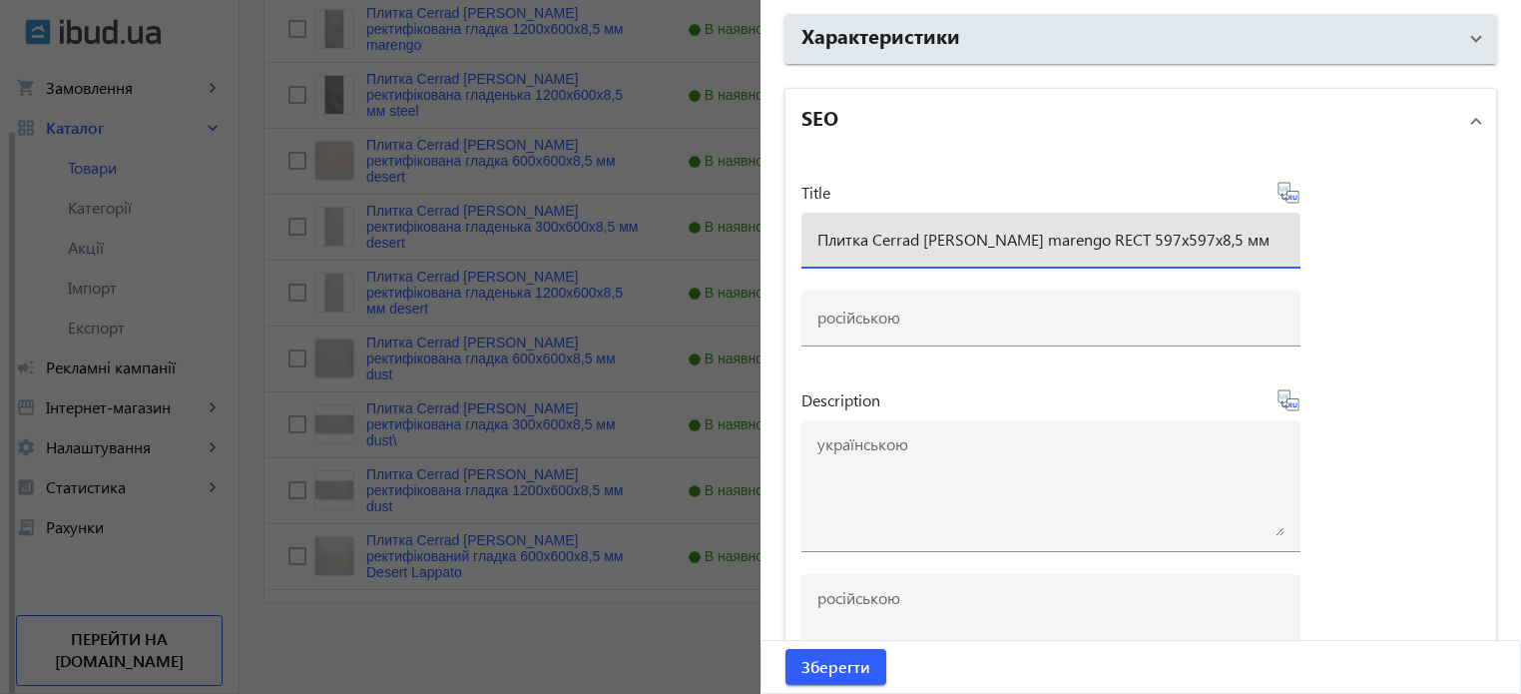
type input "Плитка Cerrad Batista marengo RECT 597x597x8,5 мм"
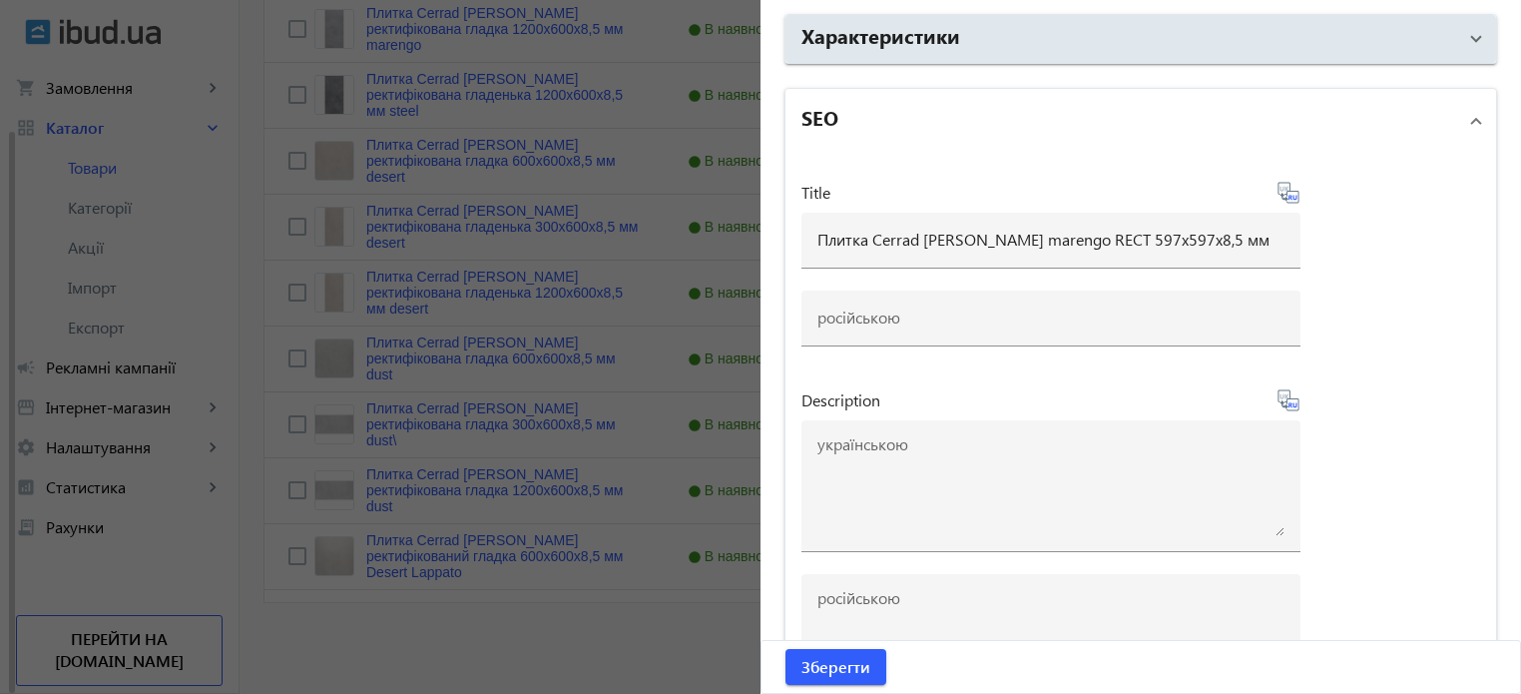
click at [1289, 195] on icon at bounding box center [1291, 197] width 4 height 5
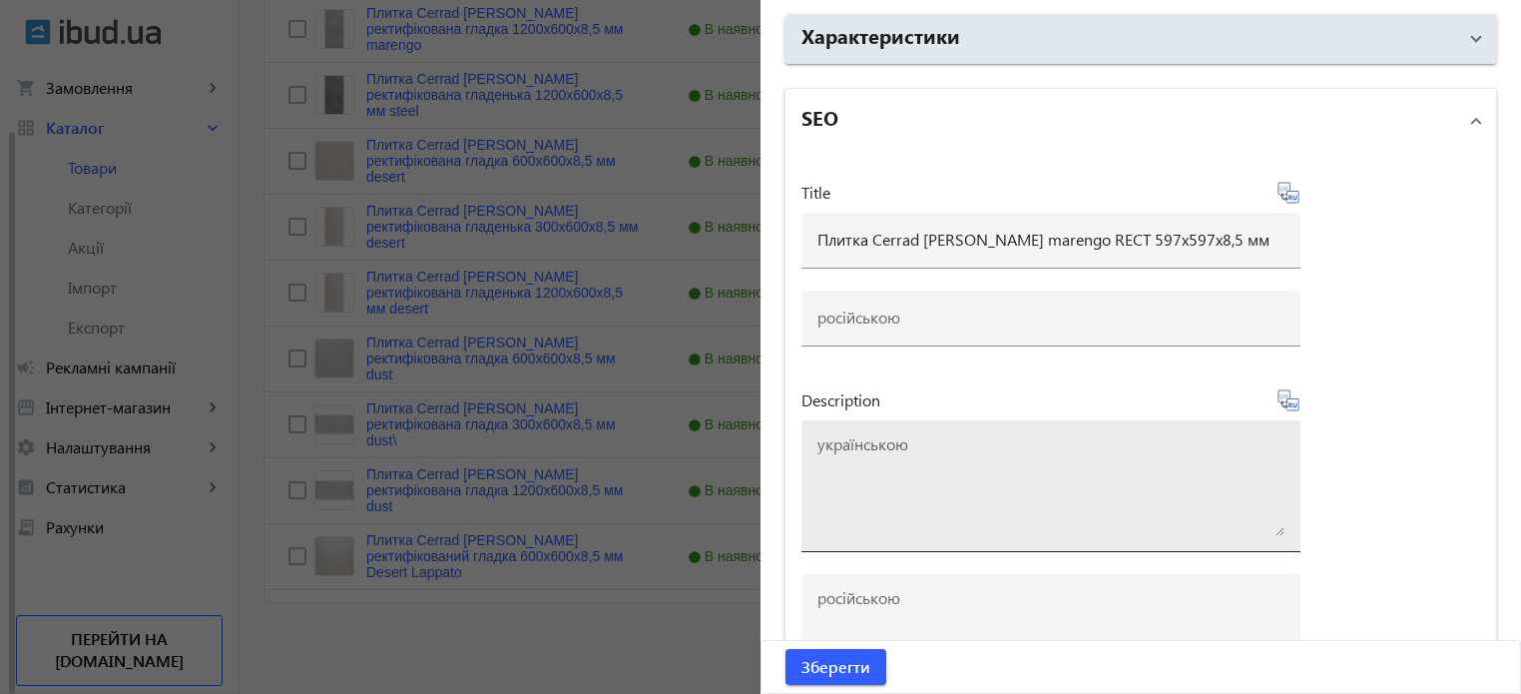
type input "Плитка Cerrad Batista marengo RECT 597x597x8,5 мм"
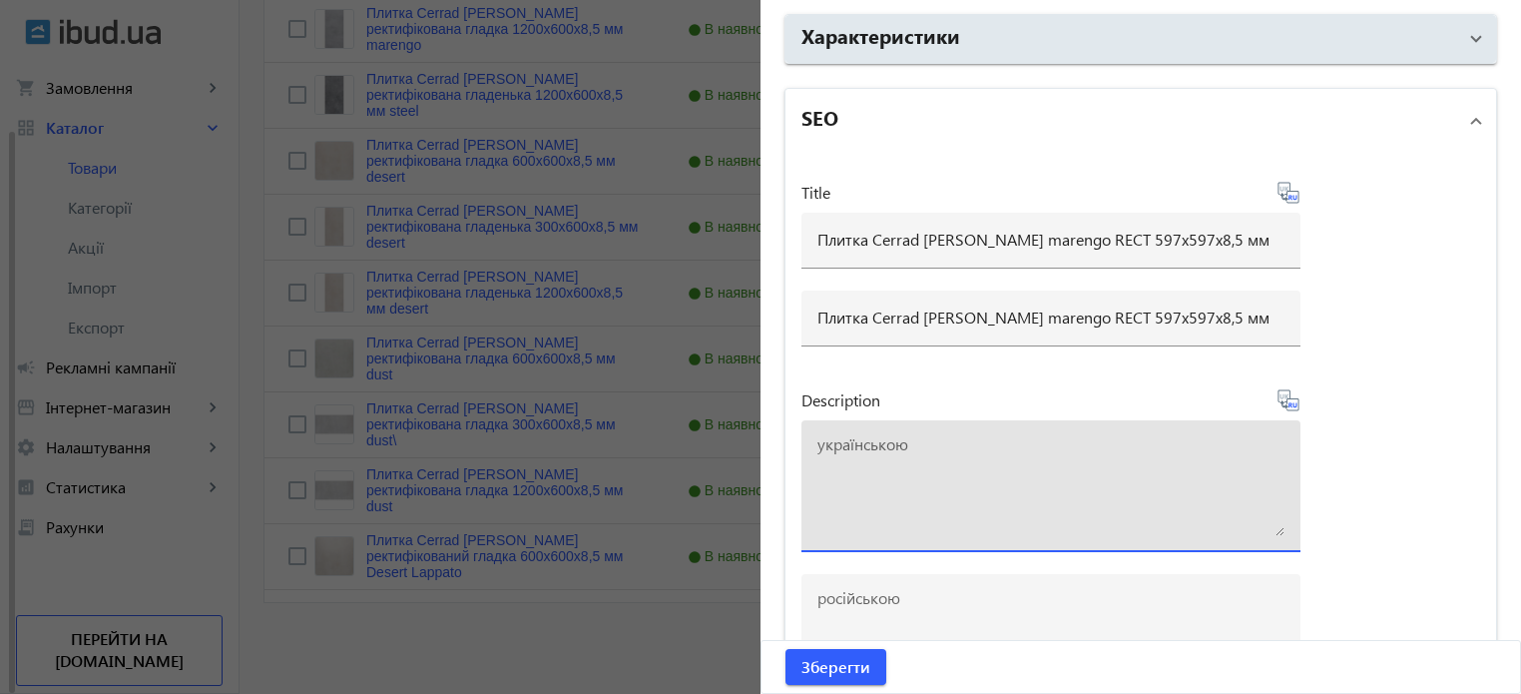
click at [883, 510] on textarea at bounding box center [1050, 486] width 467 height 100
paste textarea "Плитка Cerrad Batista marengo RECT 597x597x8,5 мм"
click at [1198, 442] on textarea "Плитка Cerrad Batista marengo RECT 597x597x8,5 мм купити" at bounding box center [1050, 486] width 467 height 100
type textarea "Плитка Cerrad Batista marengo RECT 597x597x8,5 мм купити"
click at [1292, 402] on icon at bounding box center [1288, 399] width 21 height 21
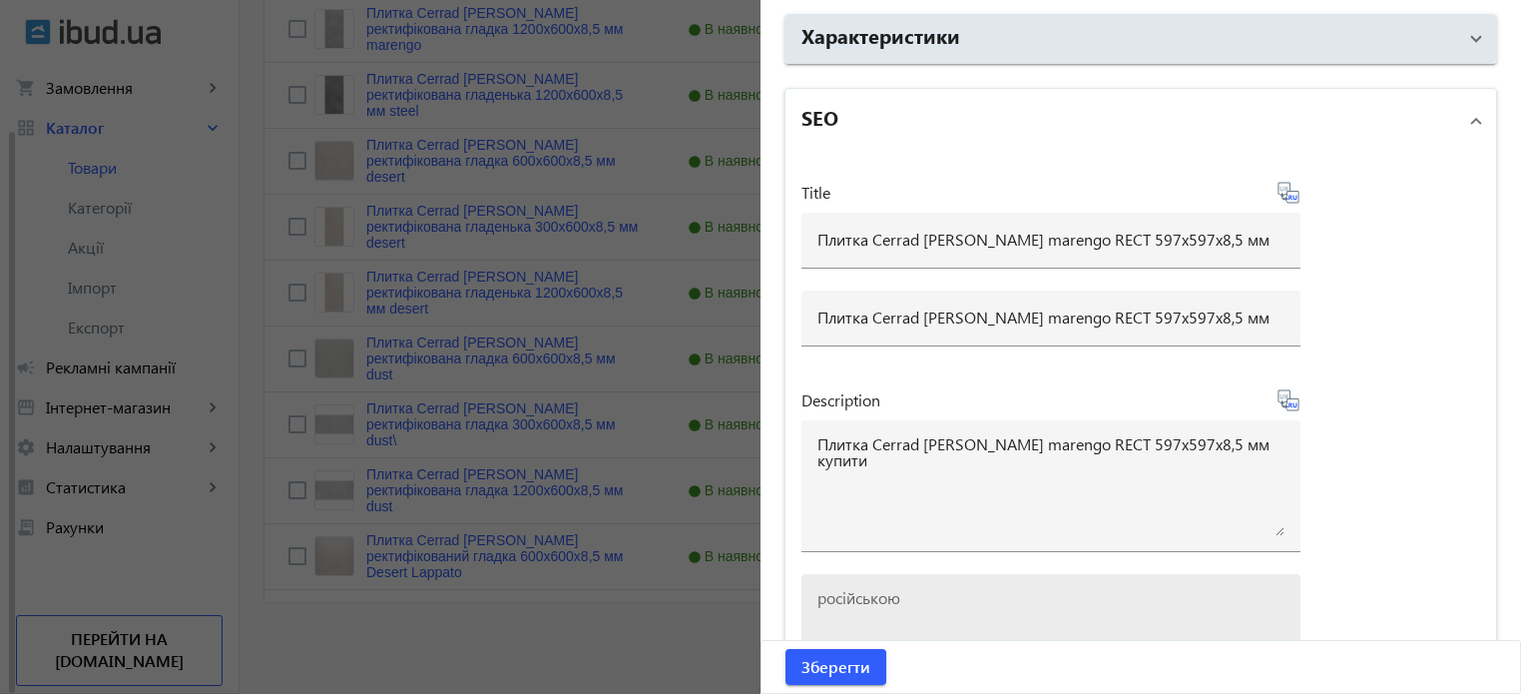
type textarea "Плитка Cerrad Batista marengo RECT 597x597x8,5 мм купить"
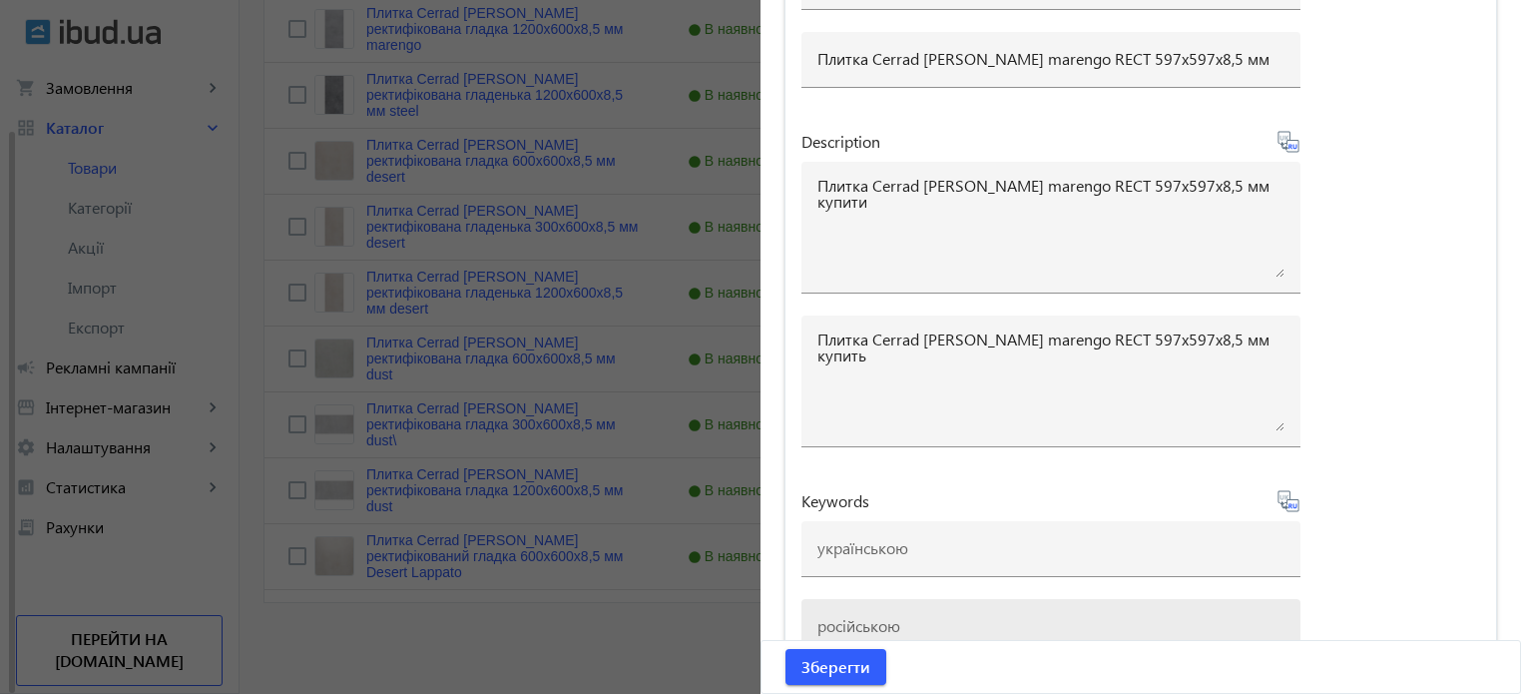
scroll to position [2426, 0]
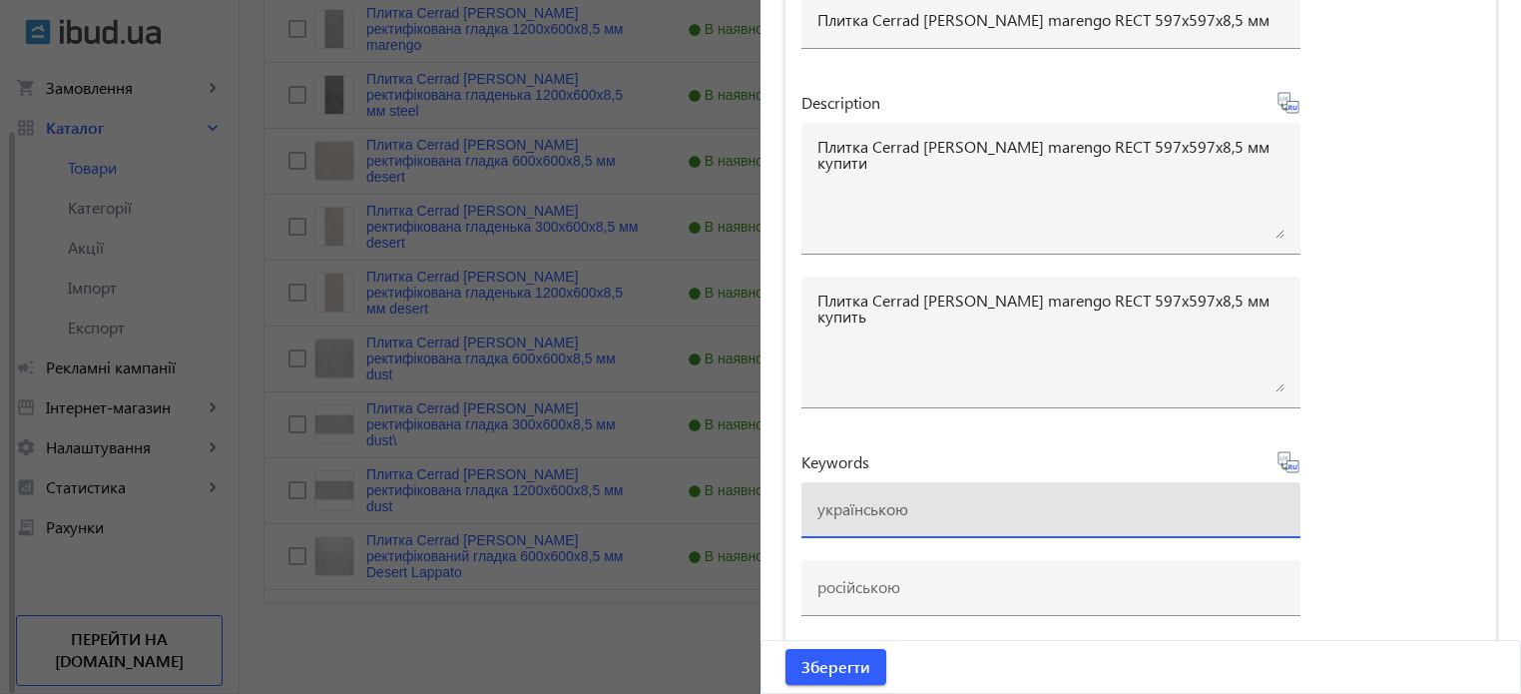
click at [891, 498] on input at bounding box center [1050, 508] width 467 height 21
click at [914, 500] on input "плитка cerrad, cerrad mattina marrone rect" at bounding box center [1050, 508] width 467 height 21
drag, startPoint x: 972, startPoint y: 500, endPoint x: 1195, endPoint y: 510, distance: 222.8
click at [1195, 510] on input "плитка cerrad, cerrad mattina marrone rect" at bounding box center [1050, 508] width 467 height 21
paste input "batista-rektifitsirovannaia-gladkaia-600h600h85-mm-marengo"
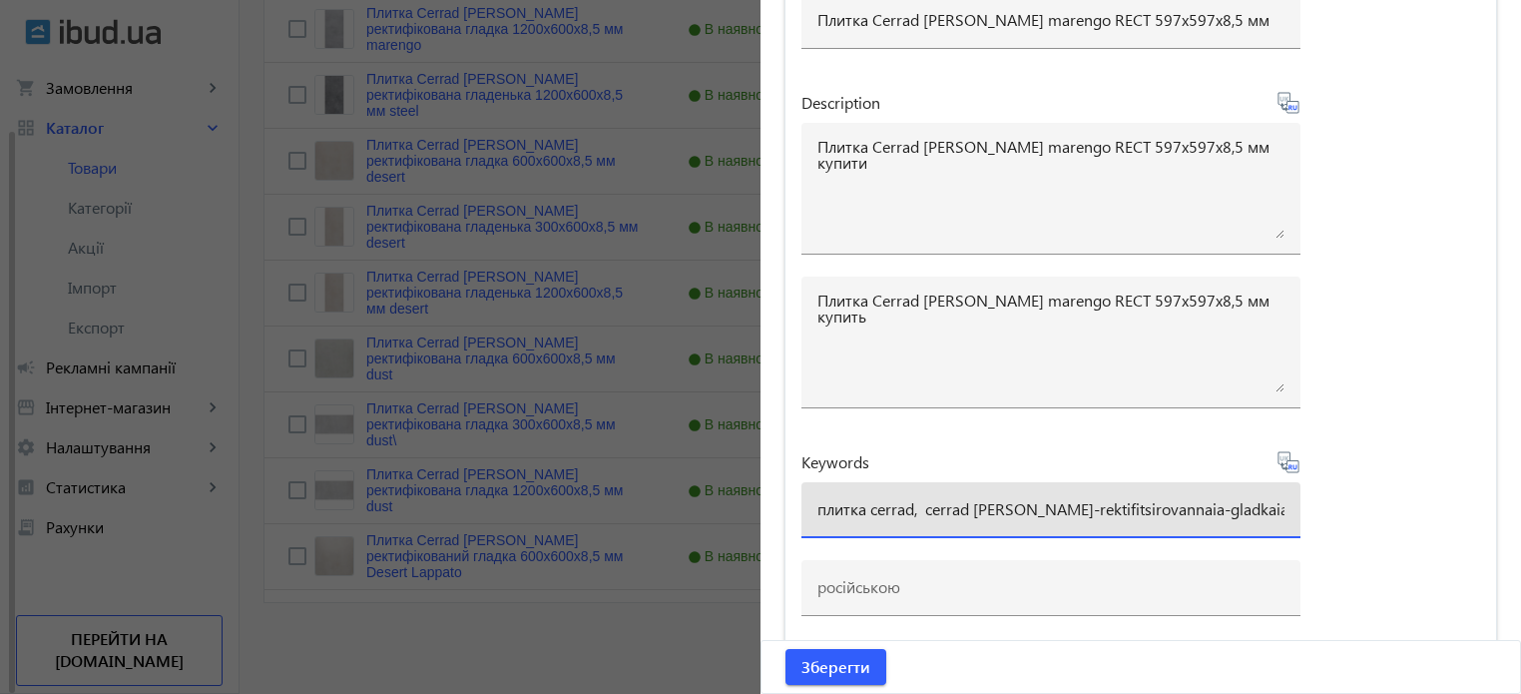
scroll to position [0, 132]
drag, startPoint x: 1217, startPoint y: 503, endPoint x: 892, endPoint y: 507, distance: 324.4
click at [892, 507] on input "плитка cerrad, cerrad batista-rektifitsirovannaia-gladkaia-600h600h85-mm-marengo" at bounding box center [1050, 508] width 467 height 21
click at [914, 498] on input "плитка cerrad, cerrad batista marengo" at bounding box center [1050, 508] width 467 height 21
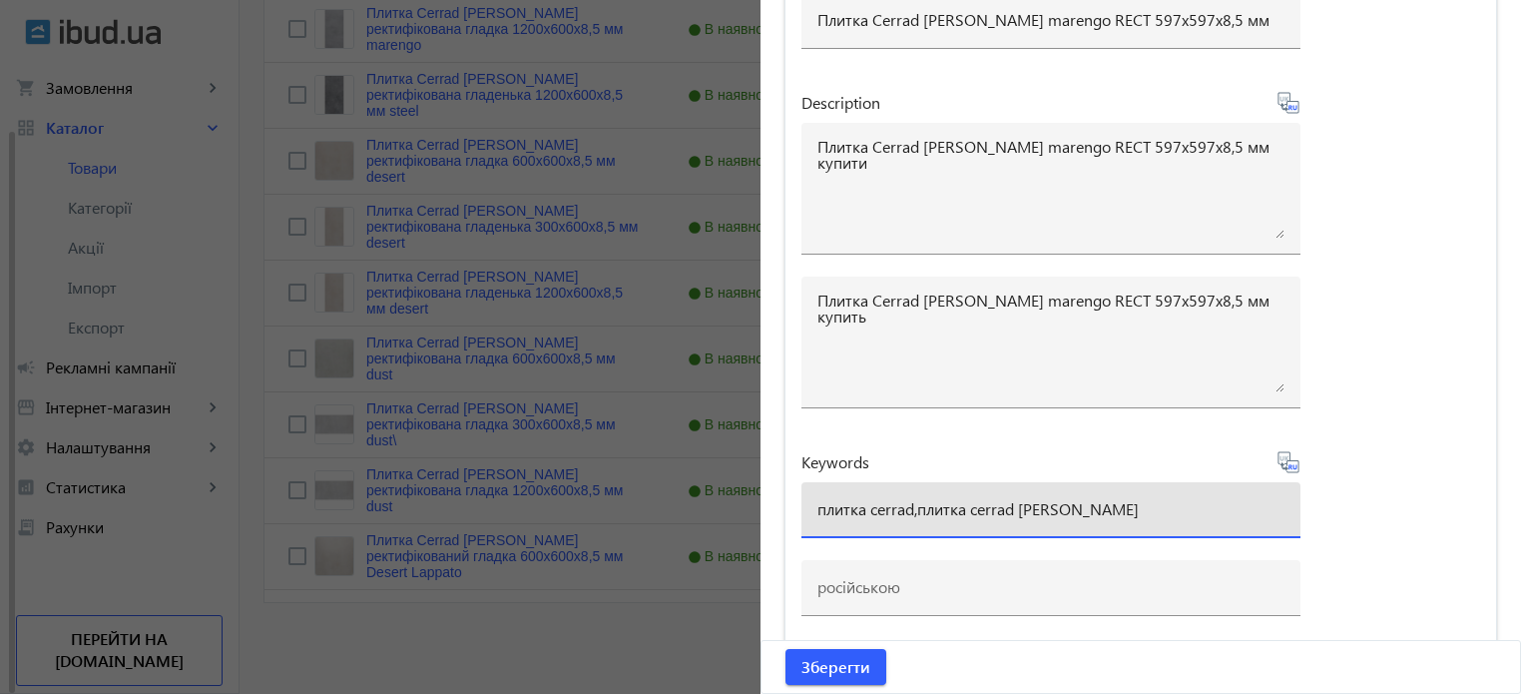
click at [910, 501] on input "плитка cerrad,плитка cerrad batista marengo" at bounding box center [1050, 508] width 467 height 21
drag, startPoint x: 1162, startPoint y: 499, endPoint x: 189, endPoint y: 422, distance: 976.2
type input "плитка cerrad, плитка cerrad batista marengo"
click at [1294, 464] on icon at bounding box center [1296, 466] width 4 height 5
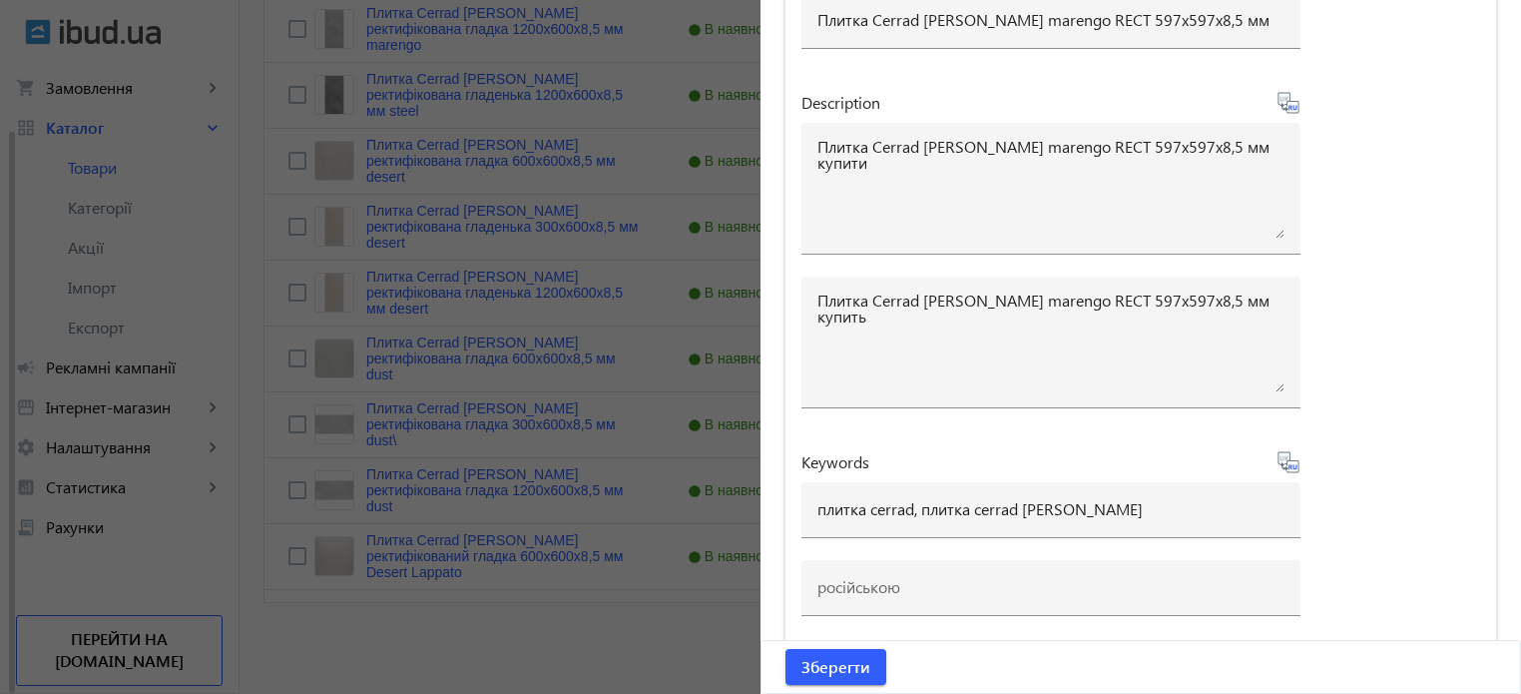
type input "плитка cerrad, плитка cerrad batista marengo"
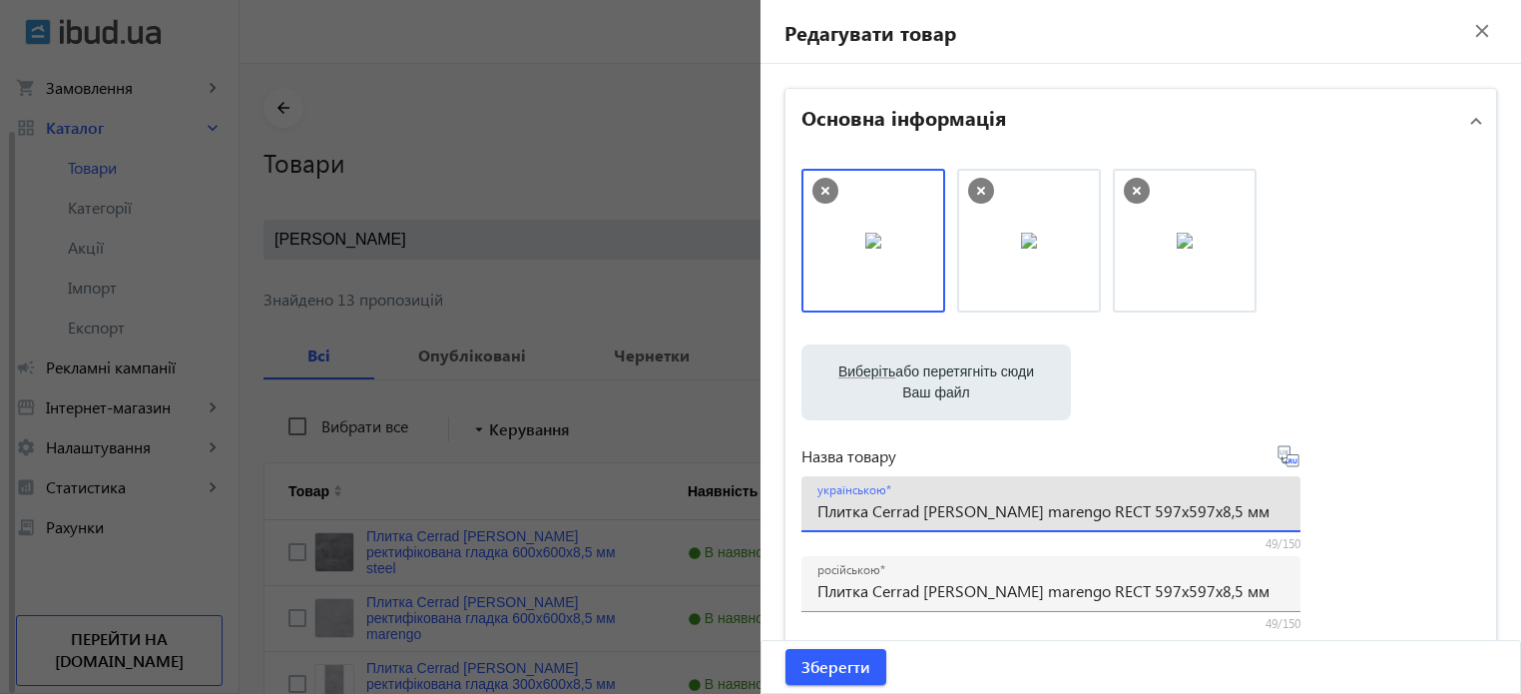
drag, startPoint x: 1206, startPoint y: 501, endPoint x: 0, endPoint y: 444, distance: 1207.1
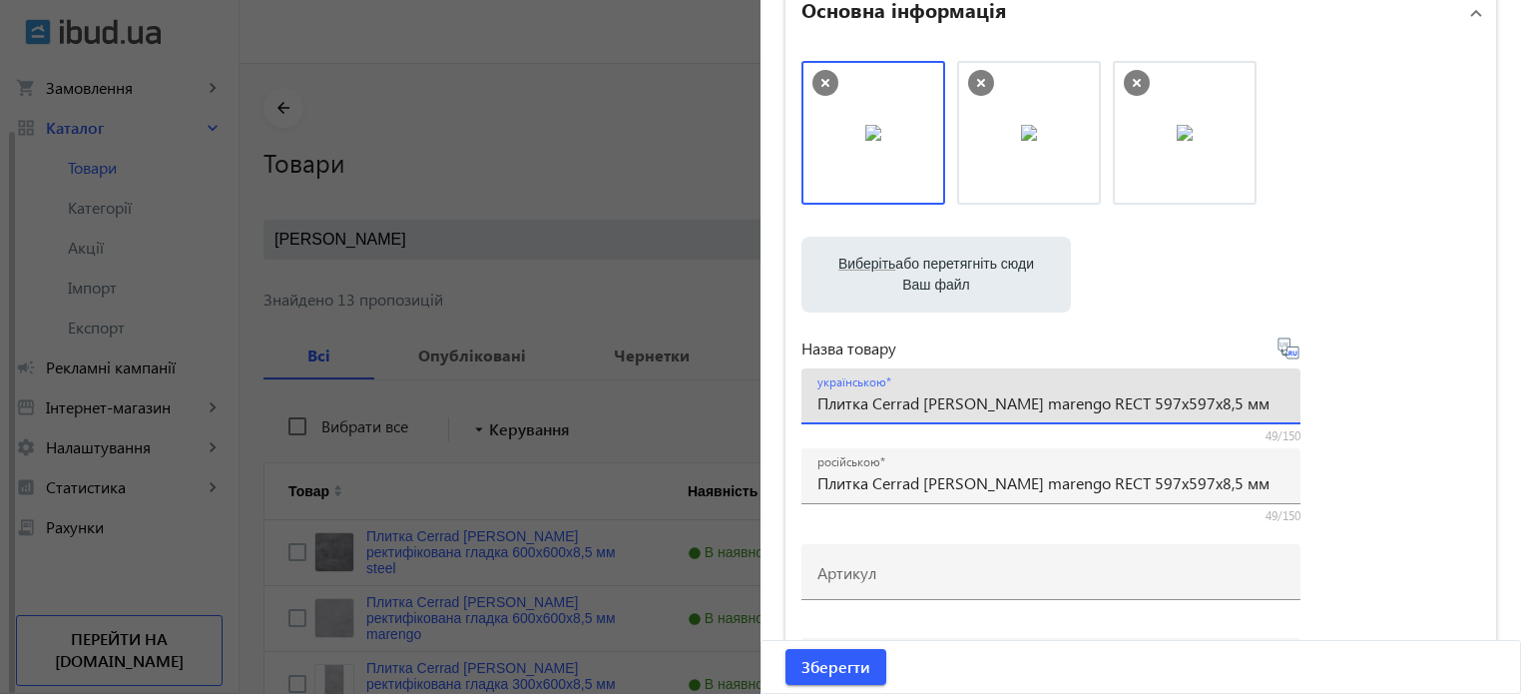
scroll to position [499, 0]
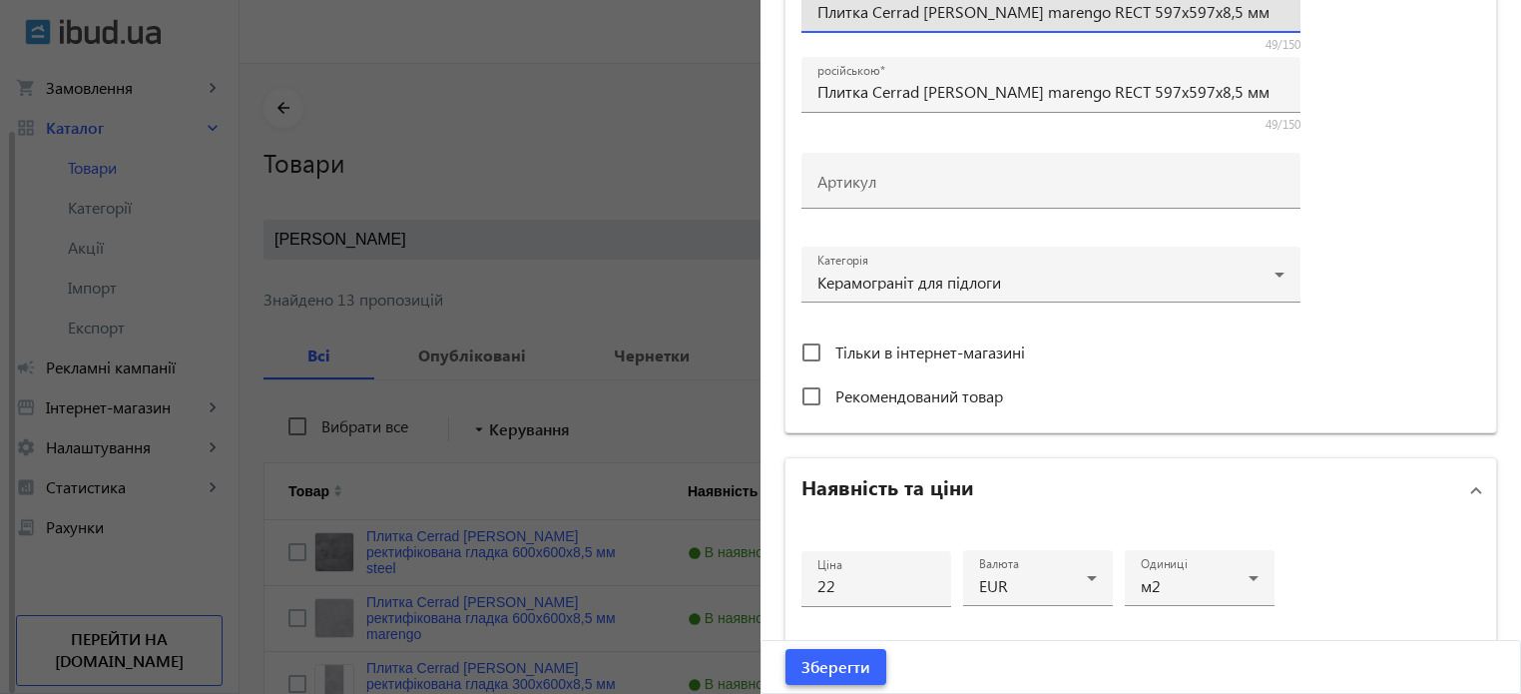
click at [854, 672] on span "Зберегти" at bounding box center [835, 667] width 69 height 22
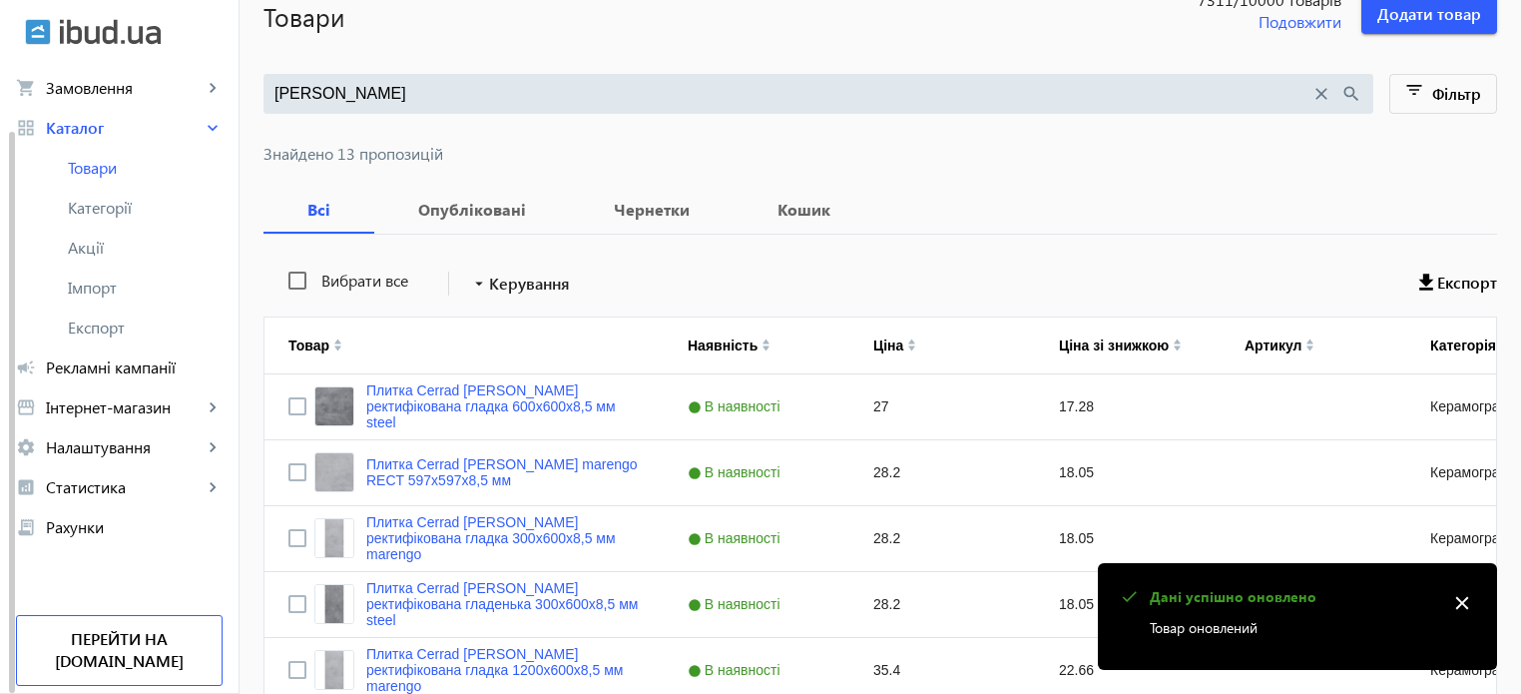
scroll to position [200, 0]
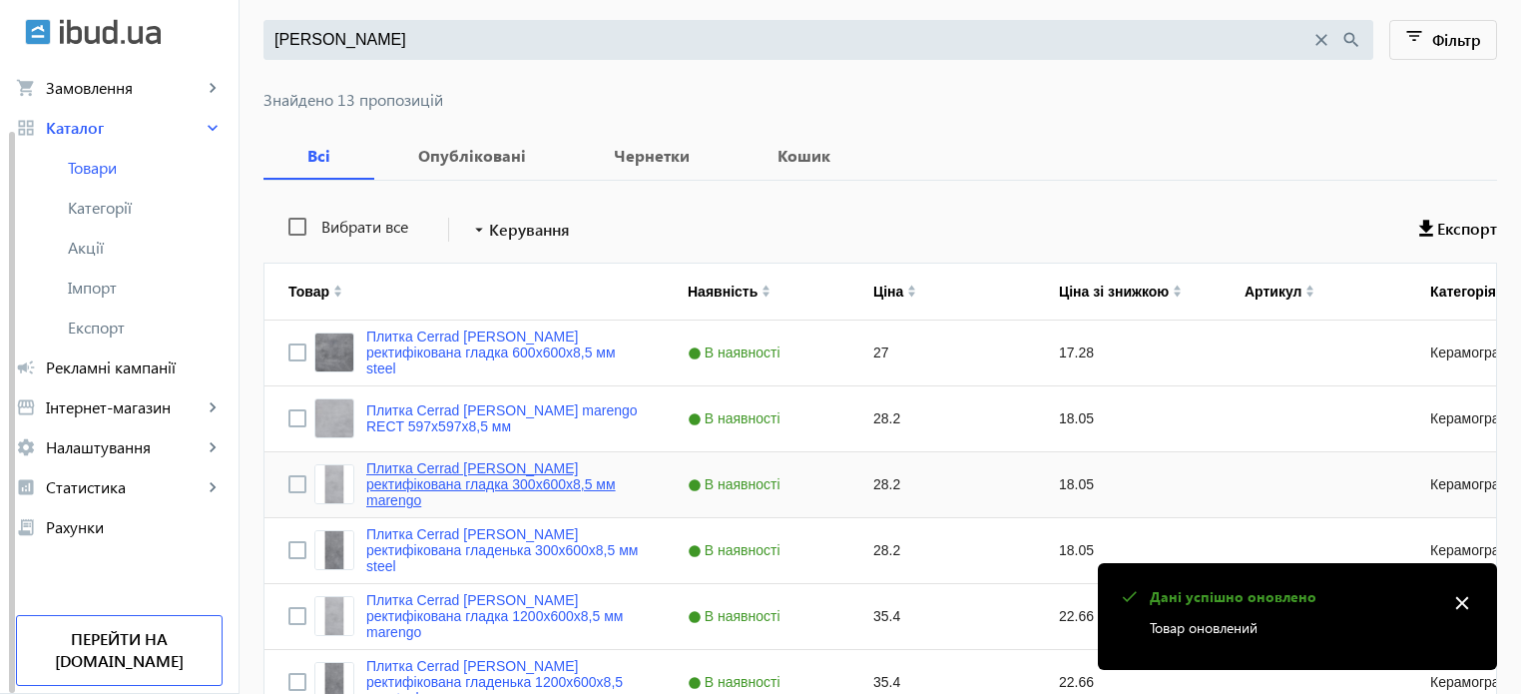
click at [463, 482] on link "Плитка Cerrad Batista ректифікована гладка 300х600х8,5 мм marengo" at bounding box center [502, 484] width 273 height 48
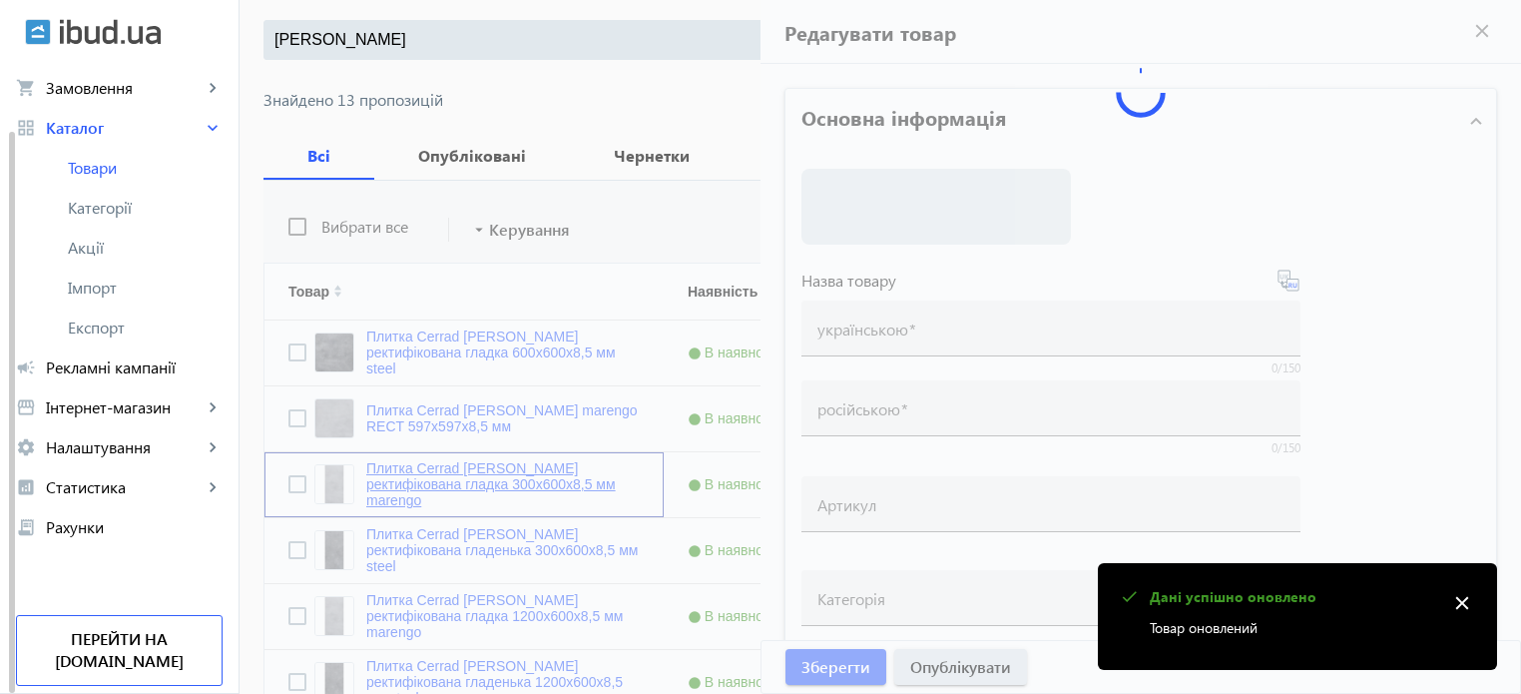
type input "Плитка Cerrad Batista ректифікована гладка 300х600х8,5 мм marengo"
type input "Плитка Cerrad Batista ректифицированная гладкая 300х600х8,5 мм marengo"
type input "28.2"
type input "10"
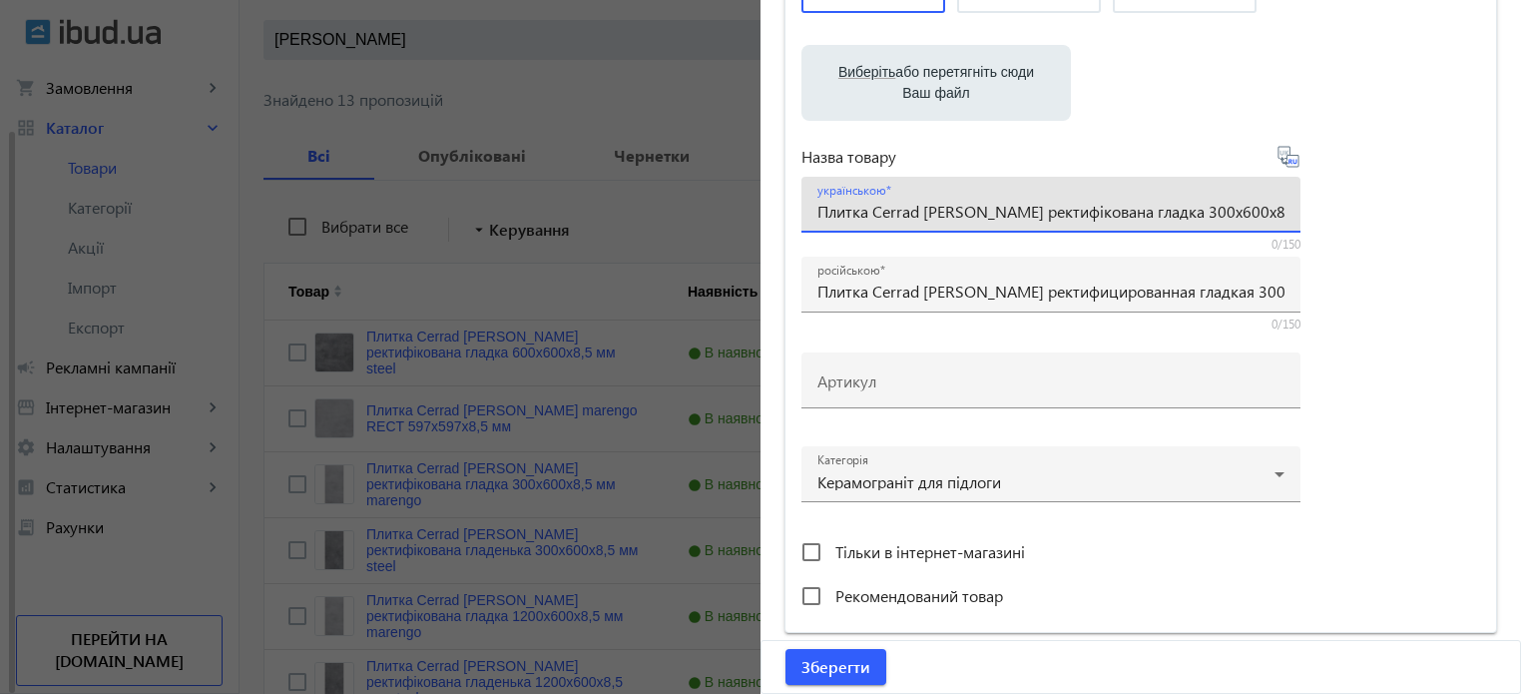
scroll to position [0, 36]
drag, startPoint x: 814, startPoint y: 211, endPoint x: 1532, endPoint y: 148, distance: 720.4
click at [1520, 148] on html "arrow_back home Домашня сторінка shopping_cart Замовлення keyboard_arrow_right …" at bounding box center [760, 540] width 1521 height 1481
paste input "Плитка Cerrad Batista marengo RECT 597x297x8,5 мм купити"
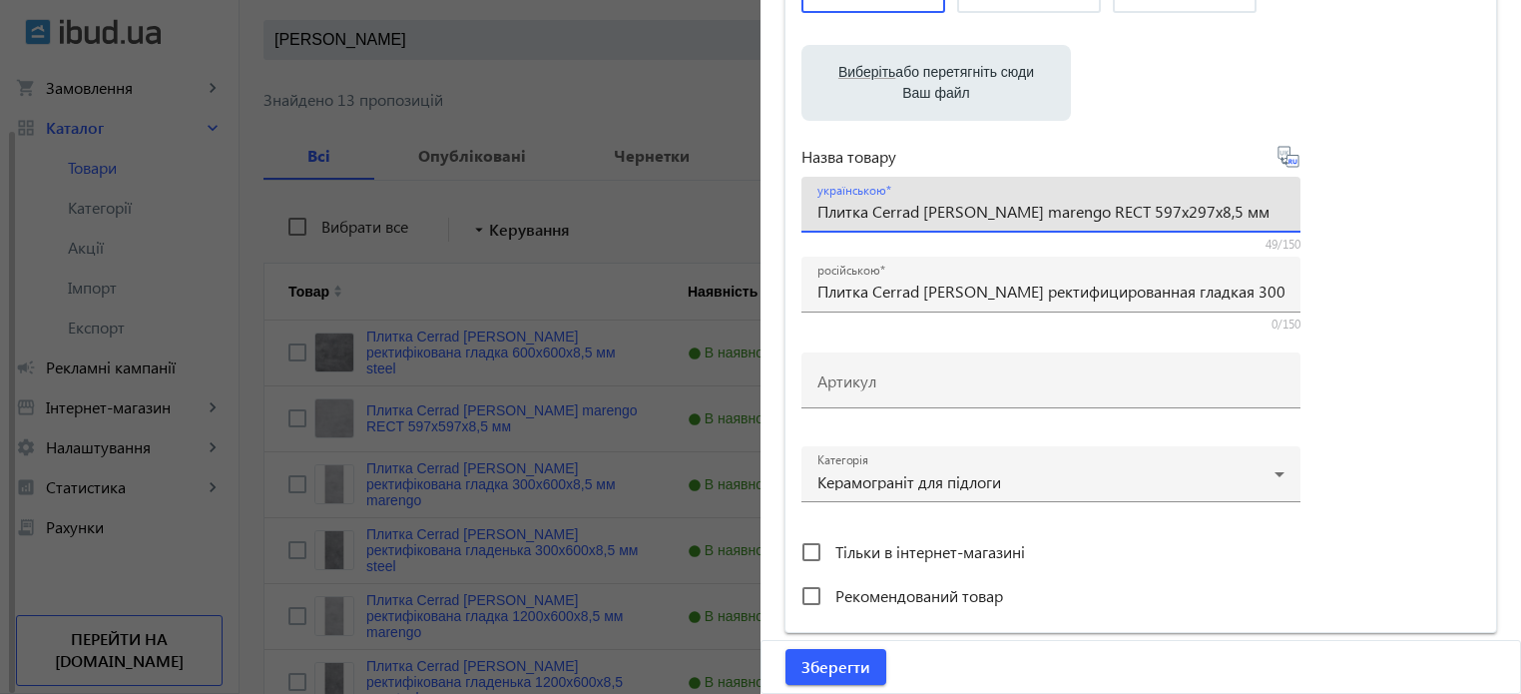
type input "Плитка Cerrad Batista marengo RECT 597x297x8,5 мм"
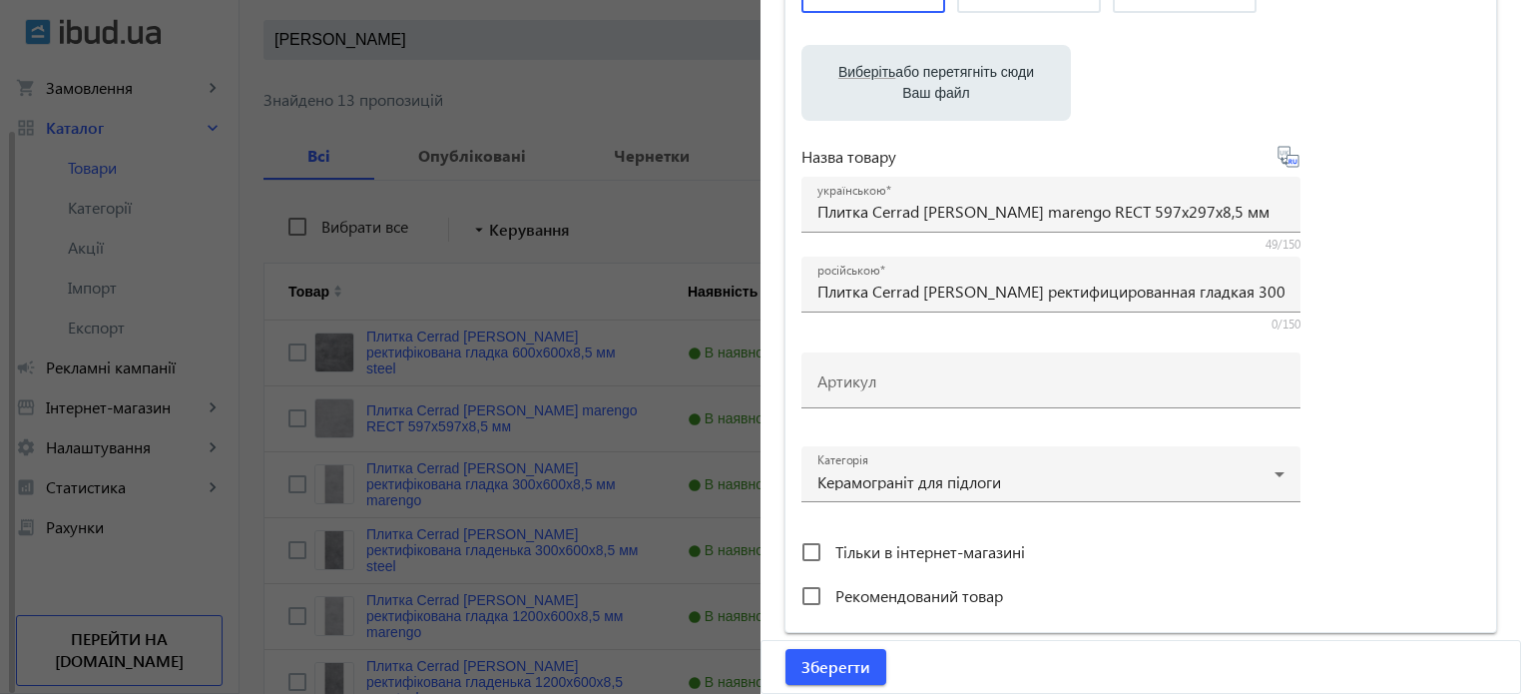
click at [1289, 161] on icon at bounding box center [1291, 161] width 4 height 5
type input "Плитка Cerrad Batista marengo RECT 597x297x8,5 мм"
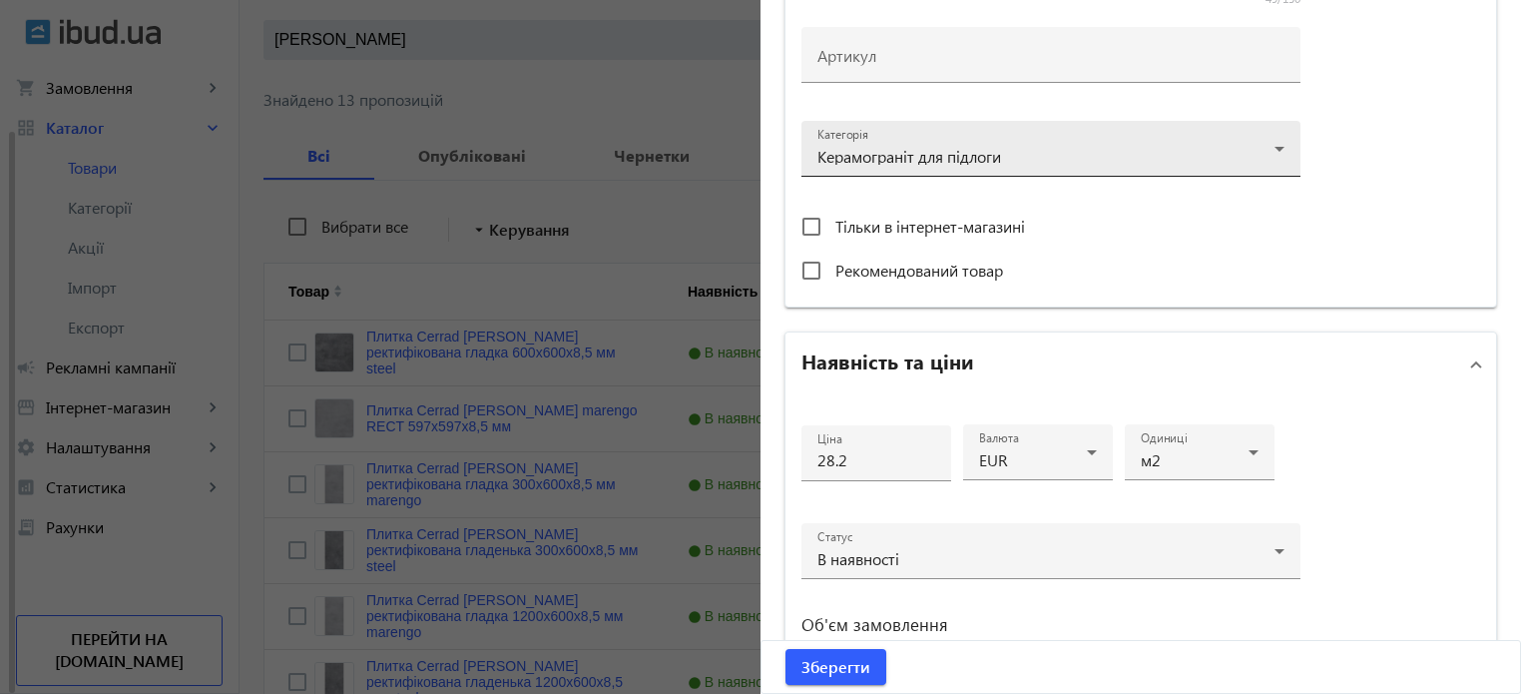
scroll to position [699, 0]
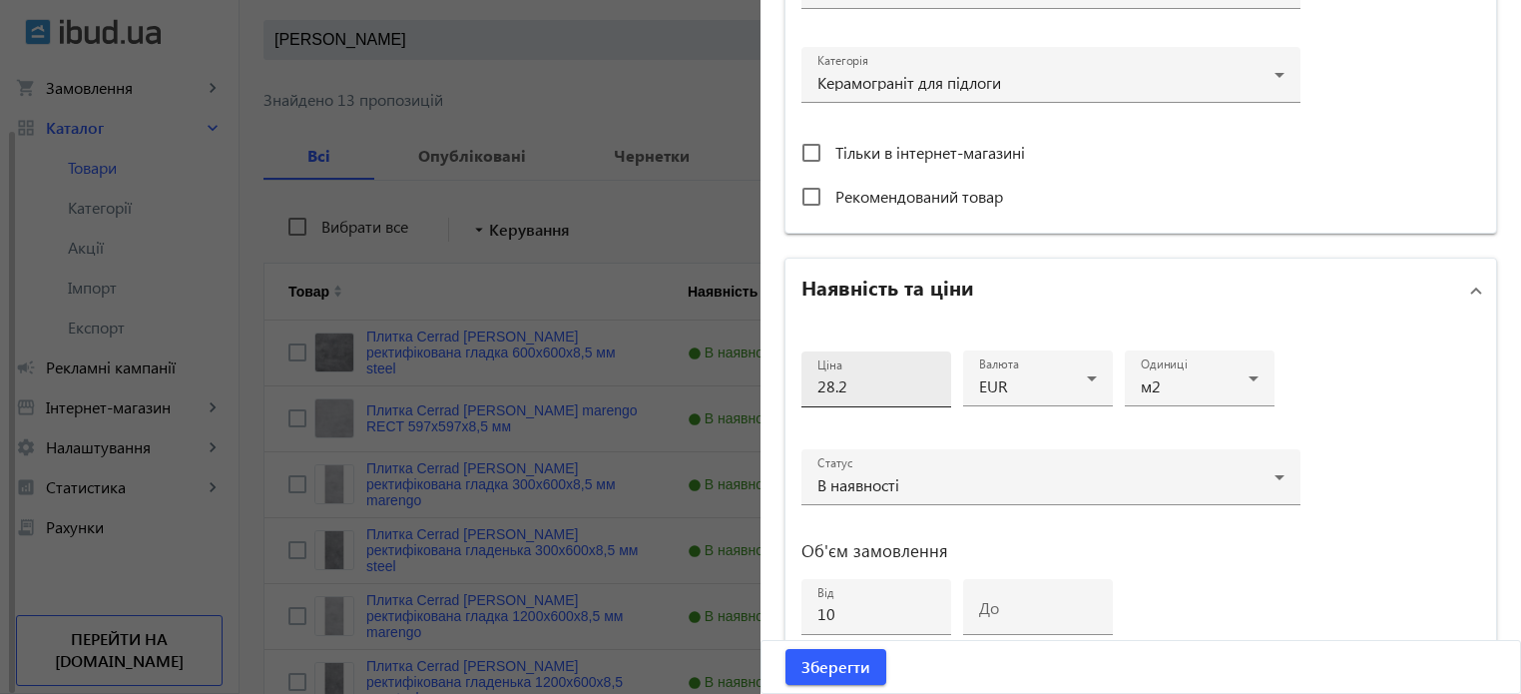
click at [879, 382] on input "28.2" at bounding box center [876, 385] width 118 height 21
type input "26"
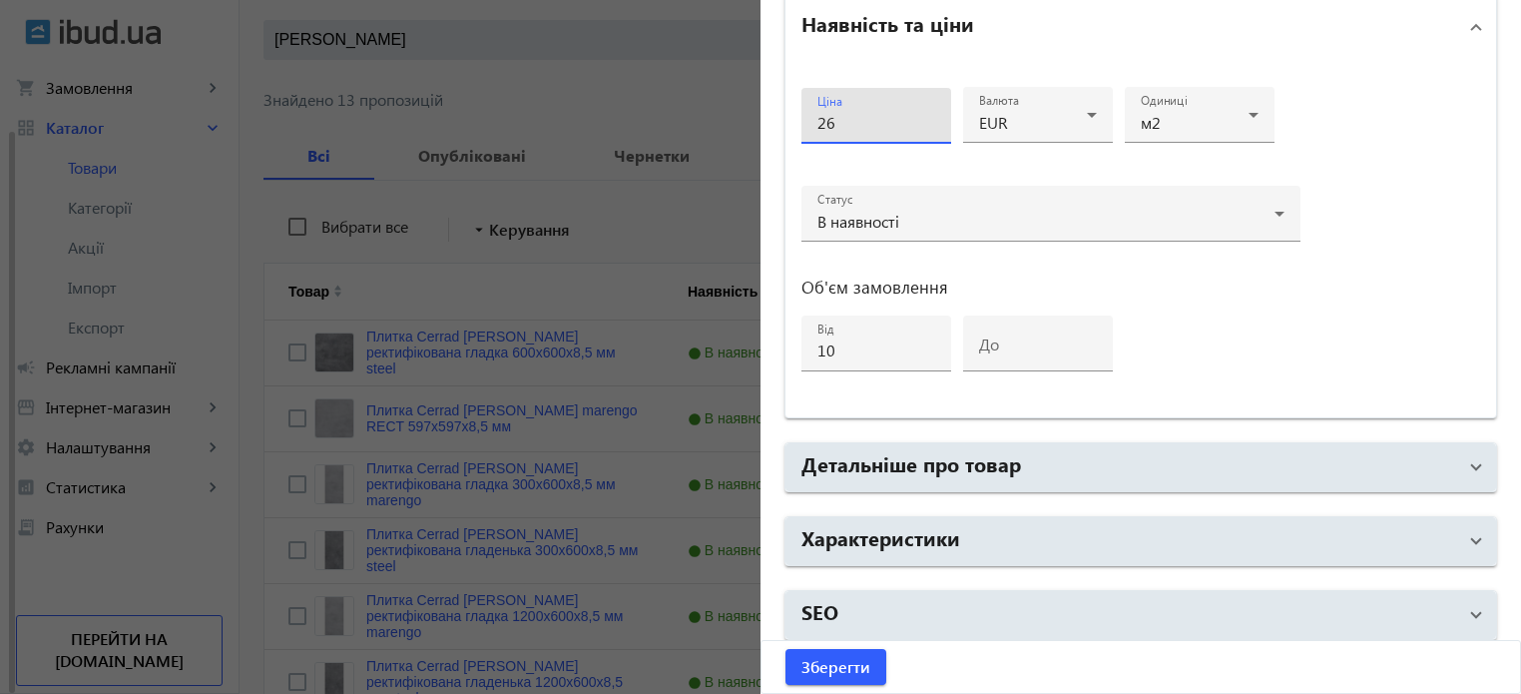
scroll to position [966, 0]
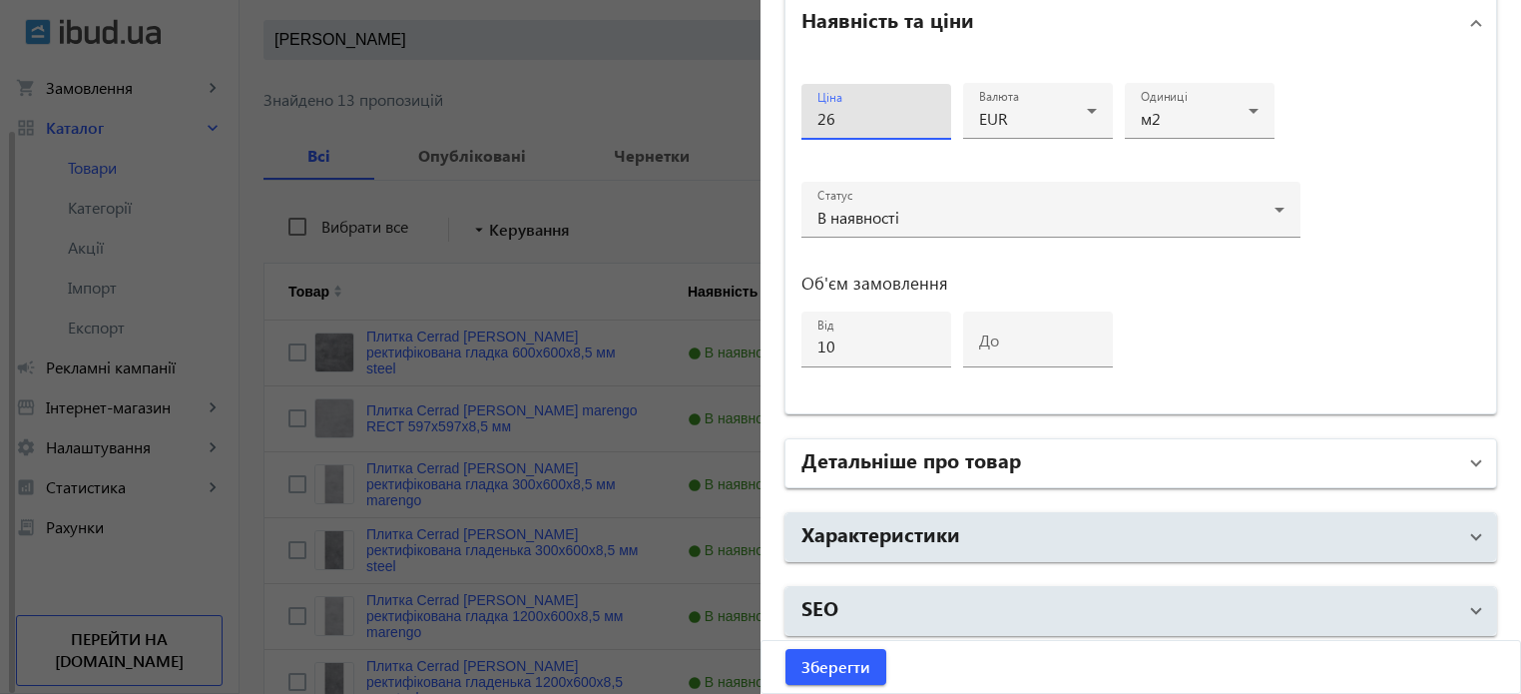
click at [888, 454] on h2 "Детальніше про товар" at bounding box center [911, 459] width 220 height 28
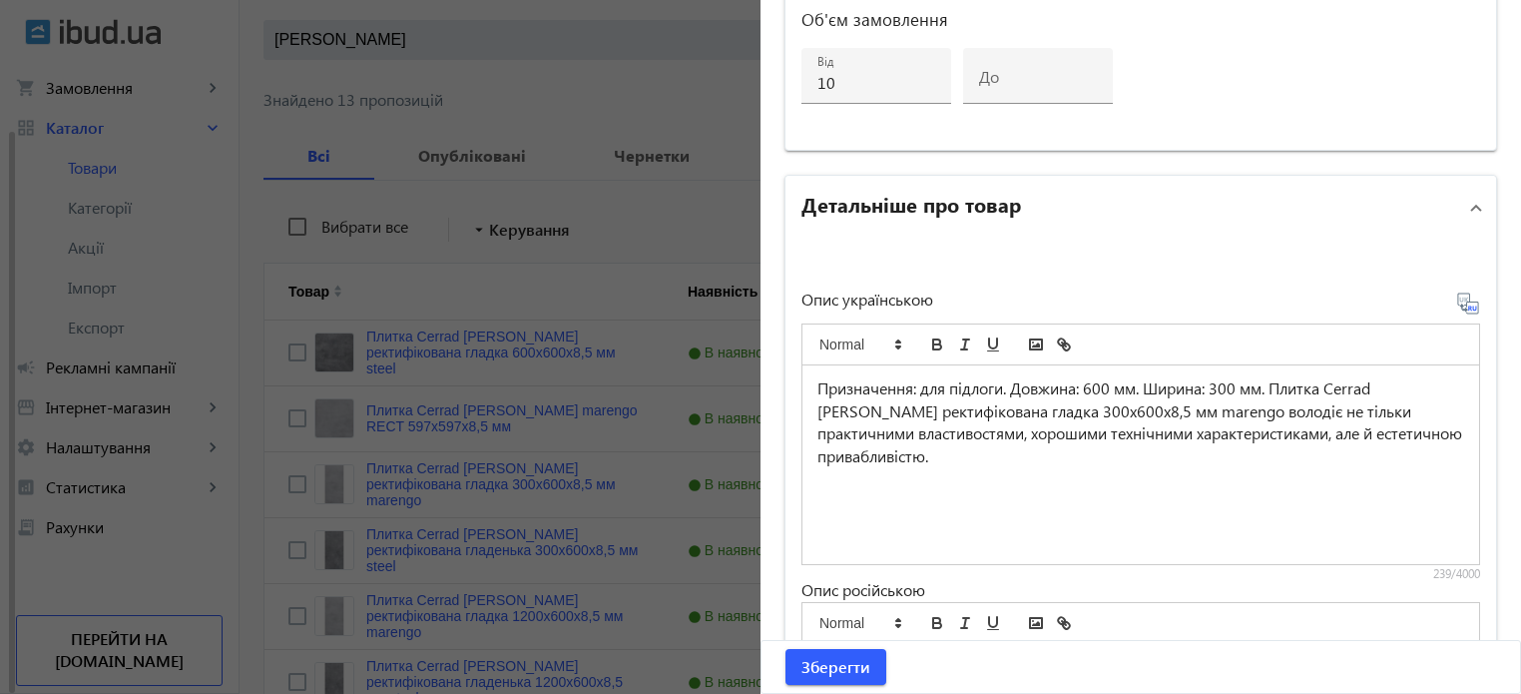
scroll to position [1266, 0]
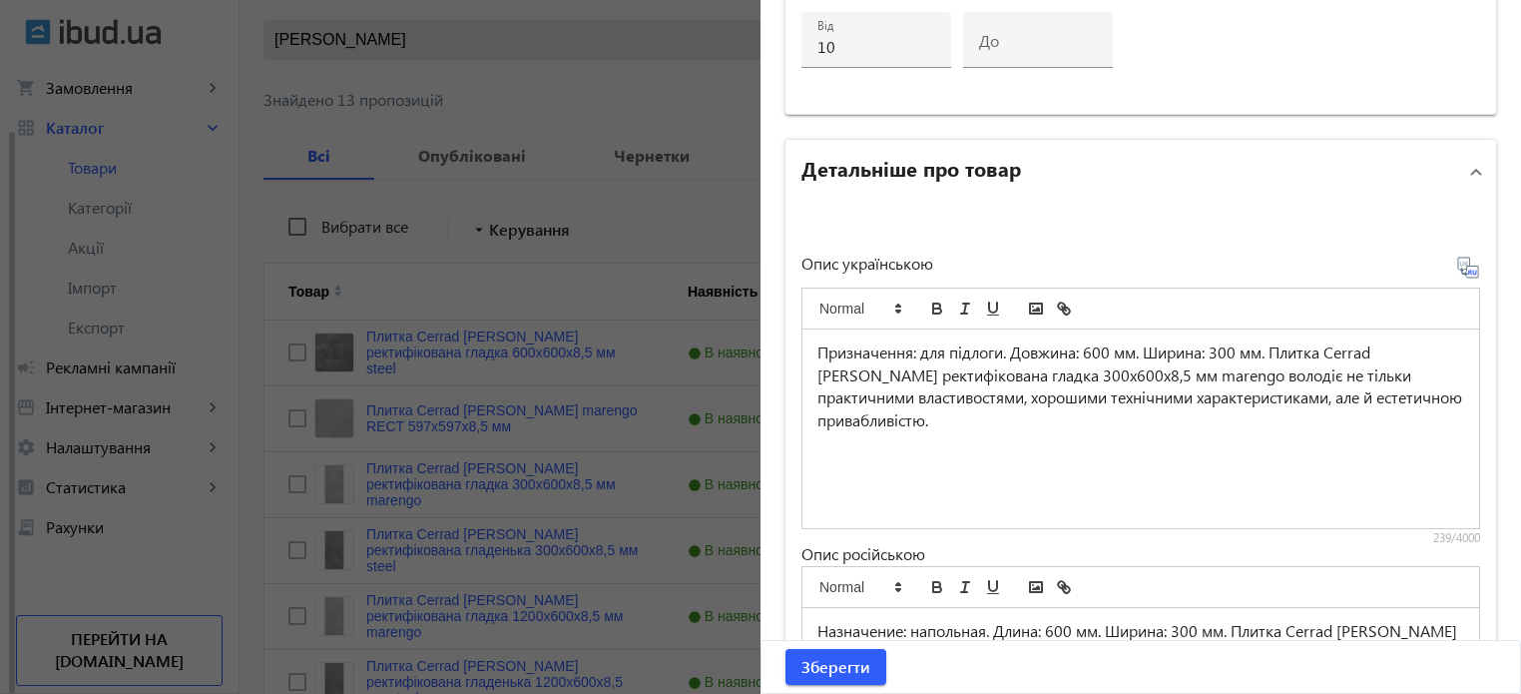
click at [1110, 346] on p "Призначення: для підлоги. Довжина: 600 мм. Ширина: 300 мм. Плитка Cerrad Batist…" at bounding box center [1140, 386] width 647 height 91
click at [1239, 342] on p "Призначення: для підлоги. Довжина: 597 мм. Ширина: 300 мм. Плитка Cerrad Batist…" at bounding box center [1140, 386] width 647 height 91
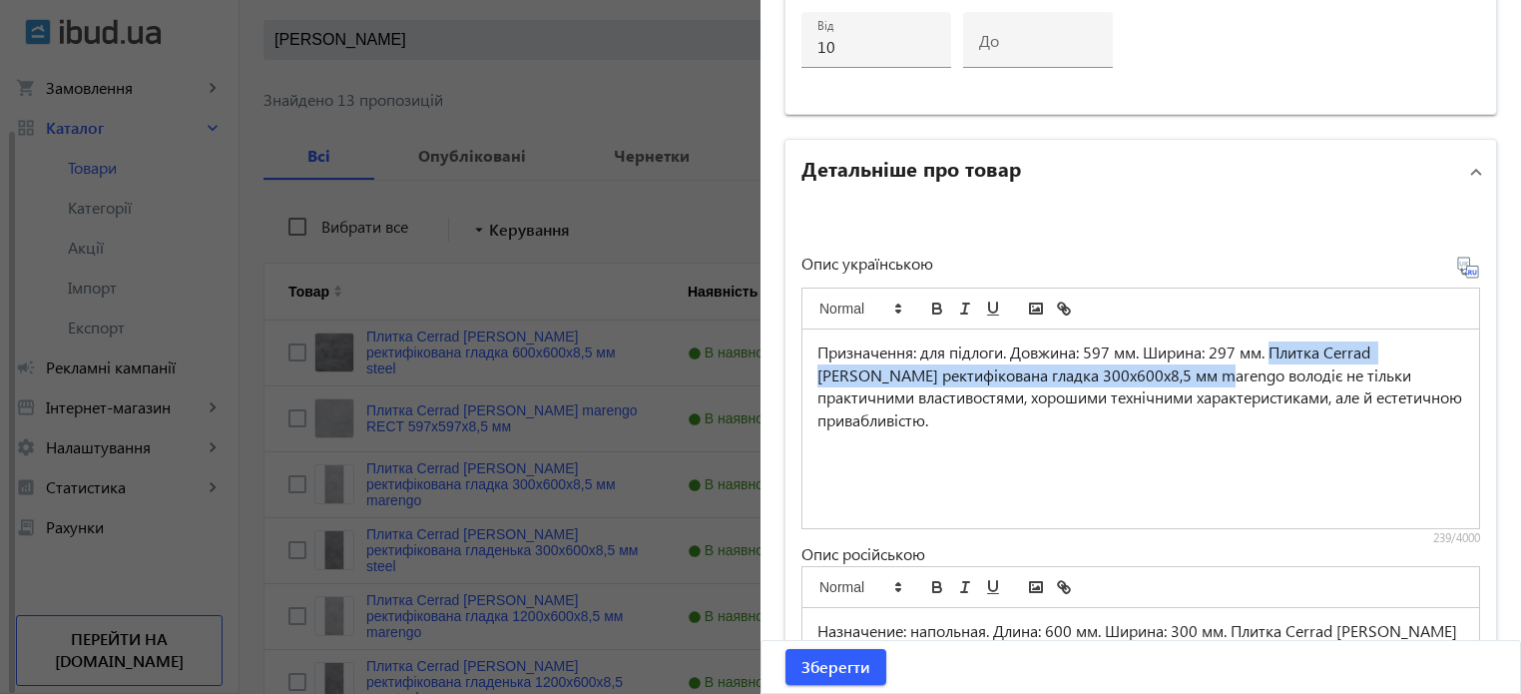
drag, startPoint x: 1278, startPoint y: 343, endPoint x: 1154, endPoint y: 362, distance: 125.2
click at [1154, 362] on p "Призначення: для підлоги. Довжина: 597 мм. Ширина: 297 мм. Плитка Cerrad Batist…" at bounding box center [1140, 386] width 647 height 91
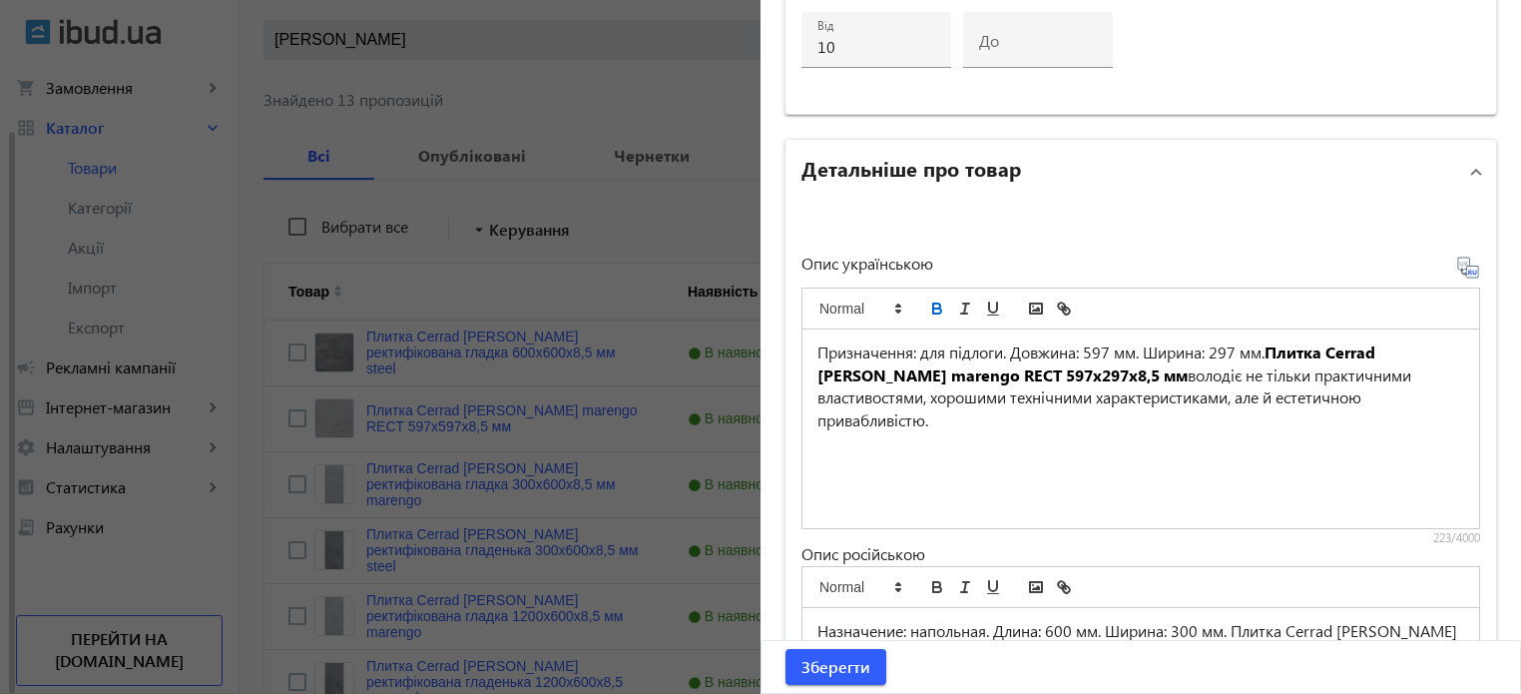
click at [1460, 266] on icon at bounding box center [1468, 268] width 24 height 24
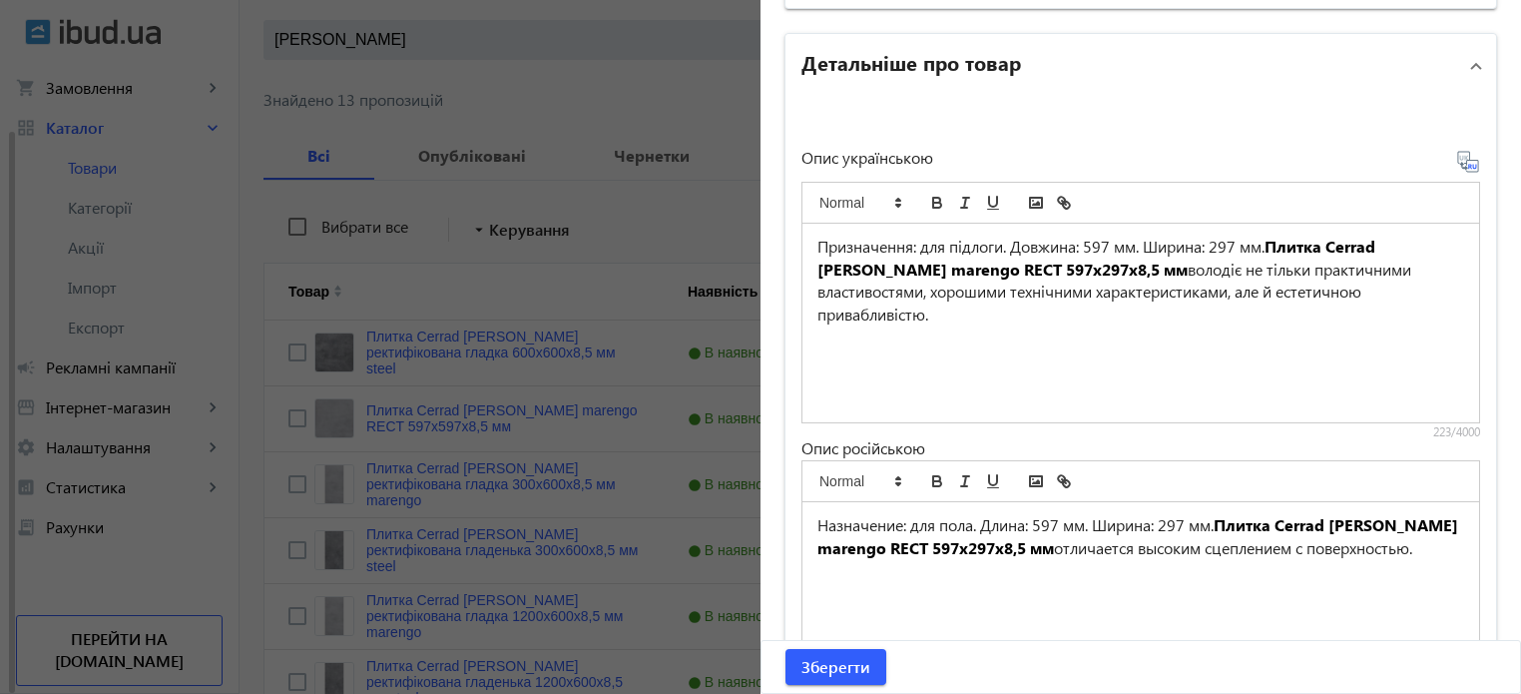
scroll to position [1630, 0]
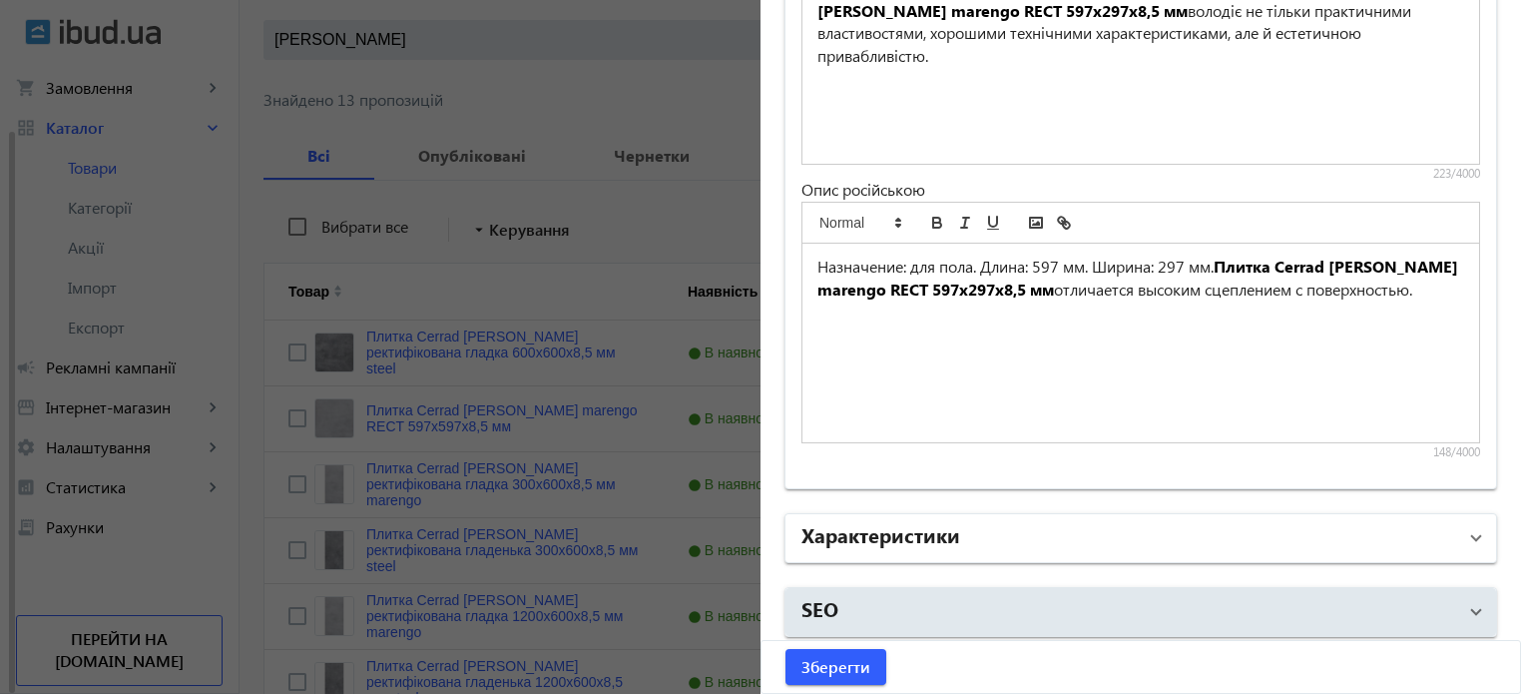
click at [948, 534] on h2 "Характеристики" at bounding box center [880, 534] width 159 height 28
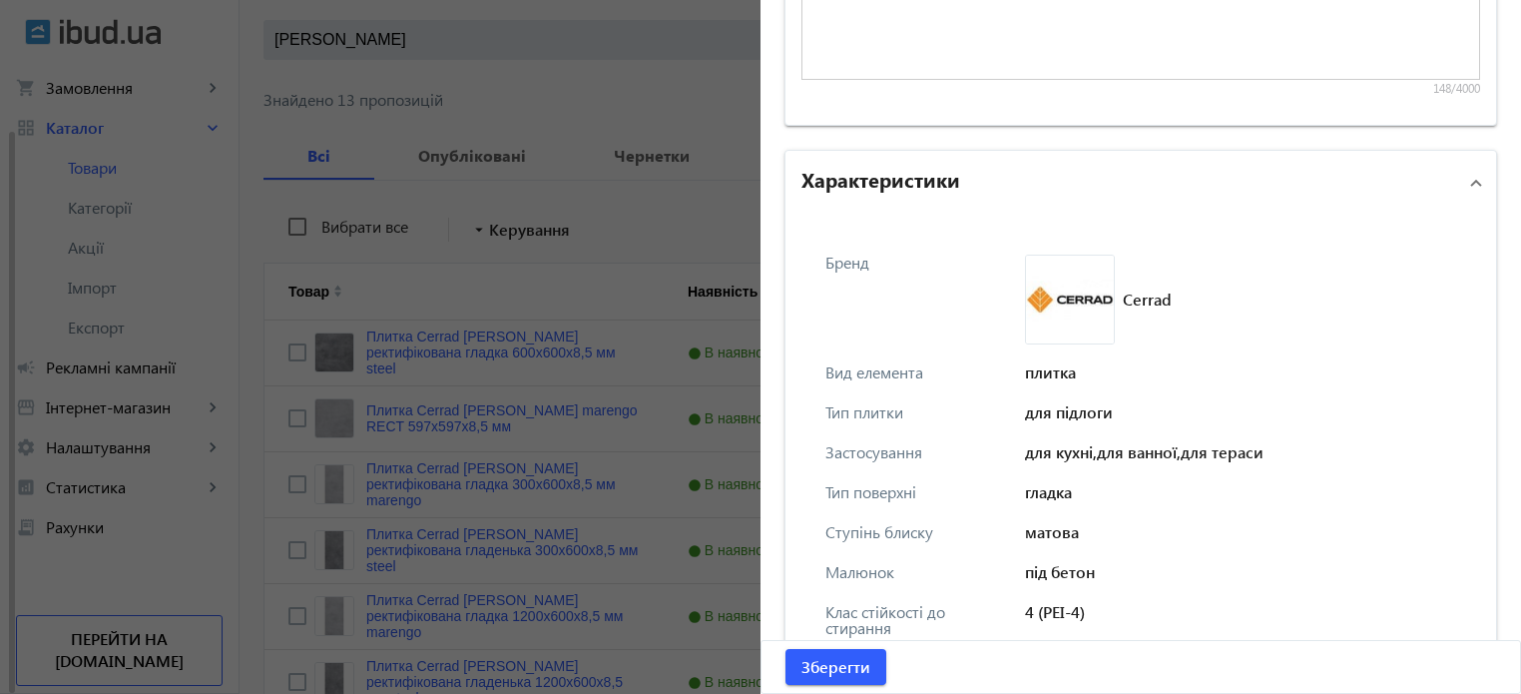
scroll to position [2029, 0]
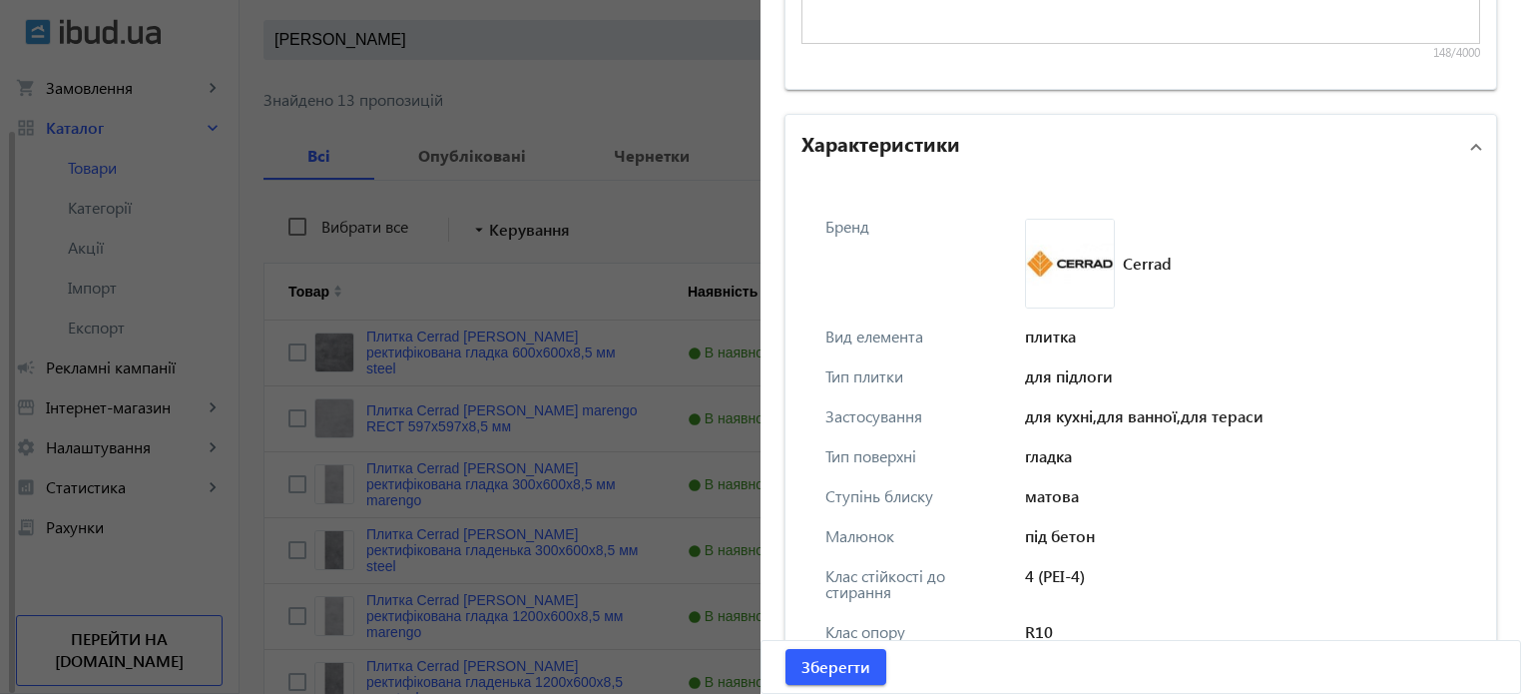
click at [915, 139] on h2 "Характеристики" at bounding box center [880, 143] width 159 height 28
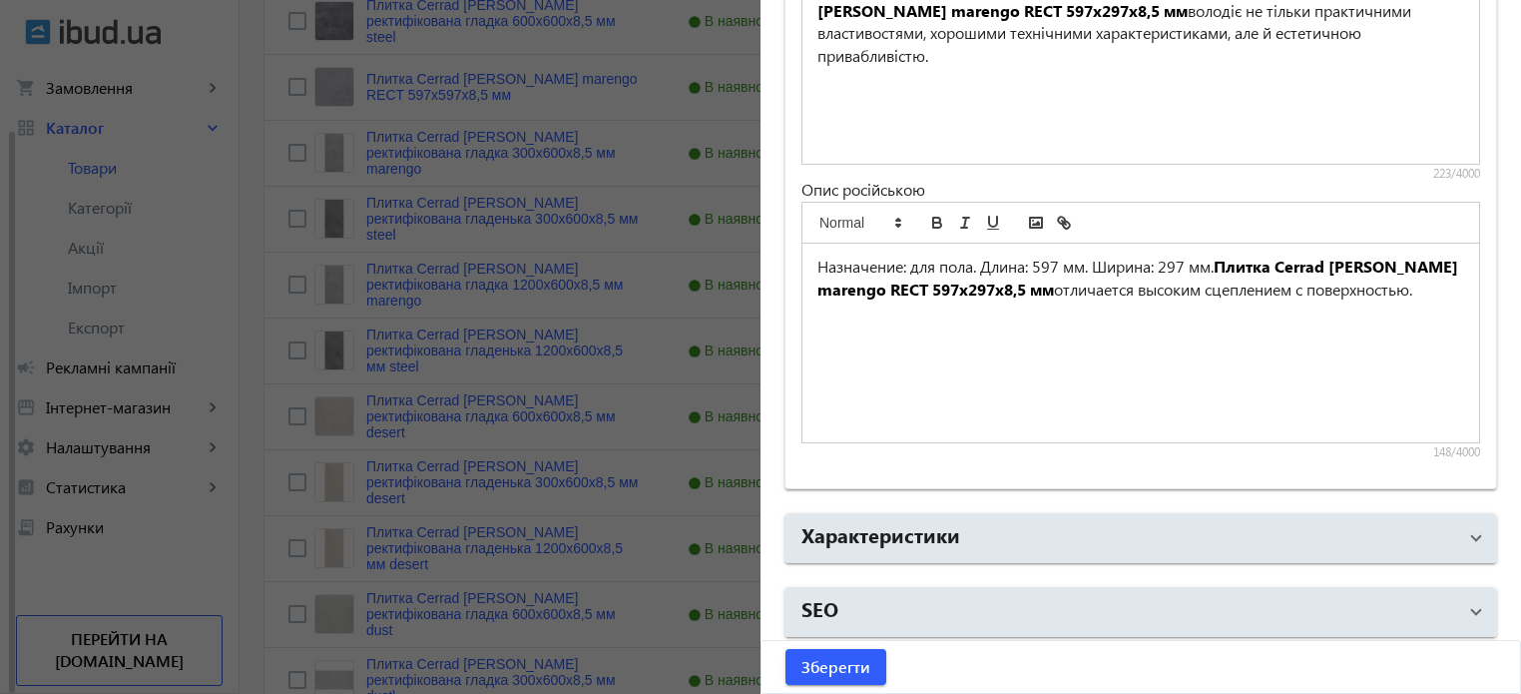
scroll to position [599, 0]
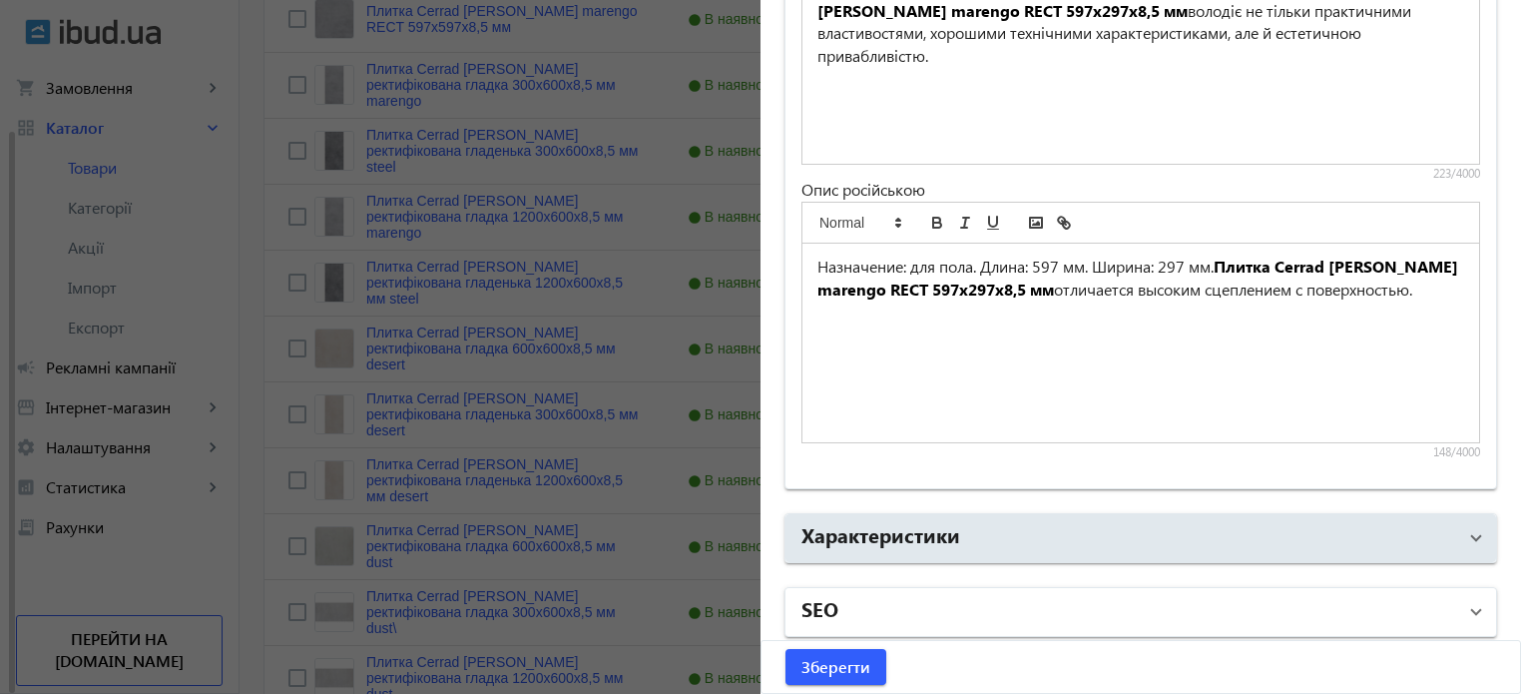
click at [861, 605] on mat-panel-title "SEO" at bounding box center [1128, 612] width 655 height 36
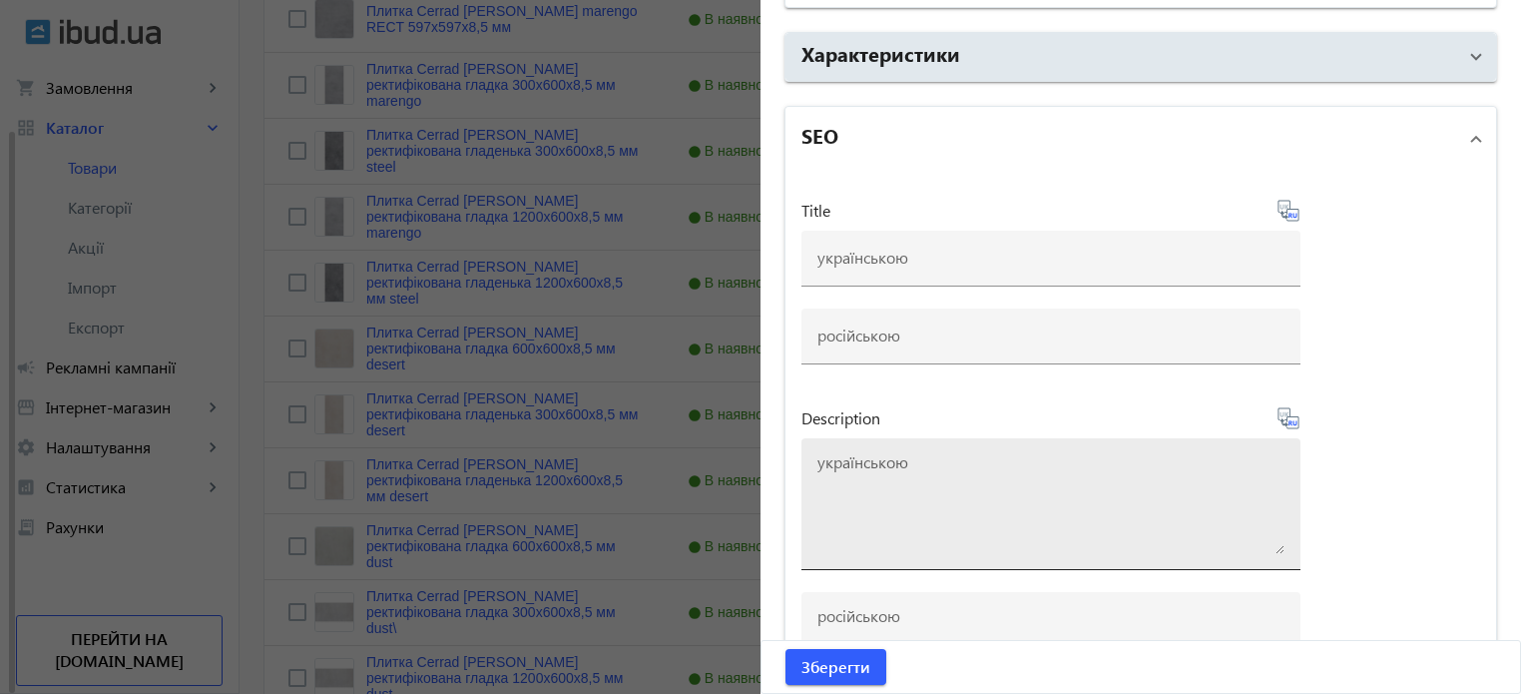
scroll to position [2129, 0]
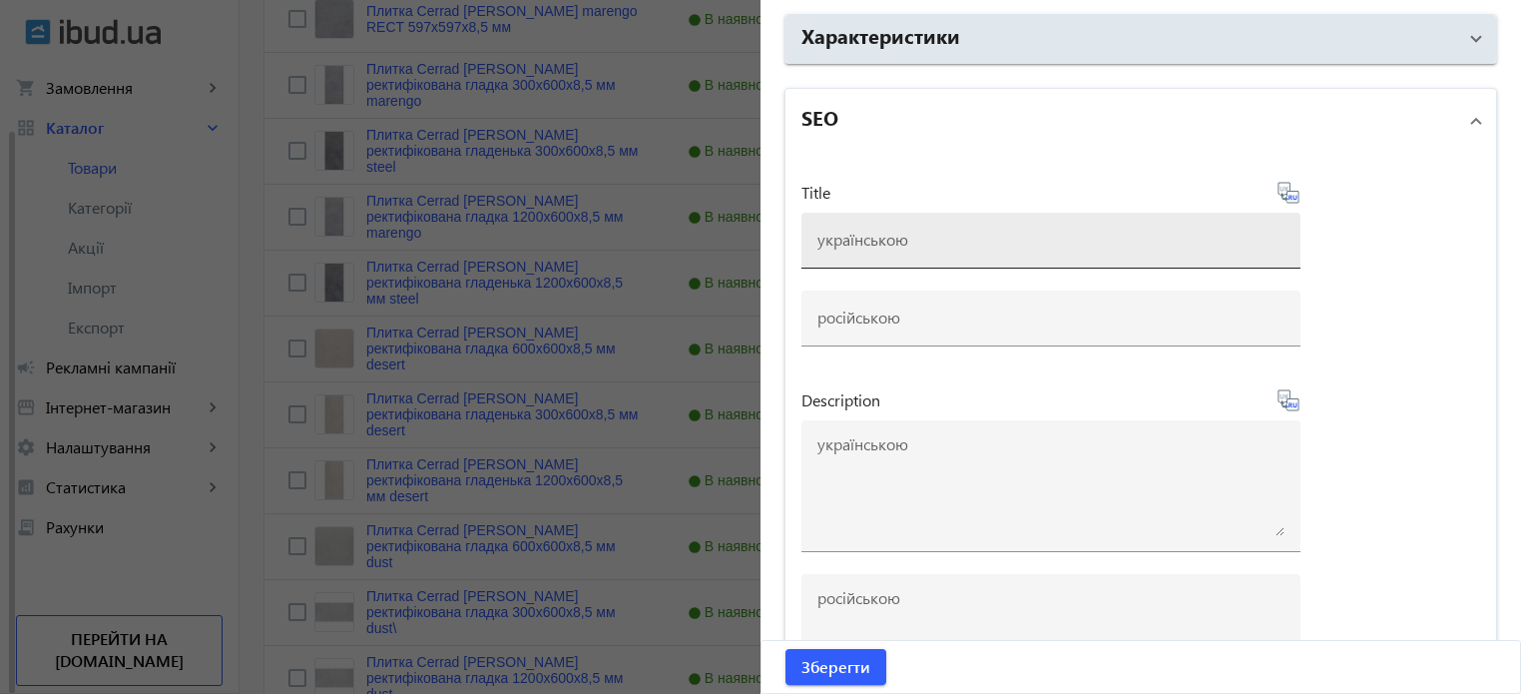
click at [874, 237] on input at bounding box center [1050, 239] width 467 height 21
paste input "Плитка Cerrad Batista marengo RECT 597x297x8,5 мм купити"
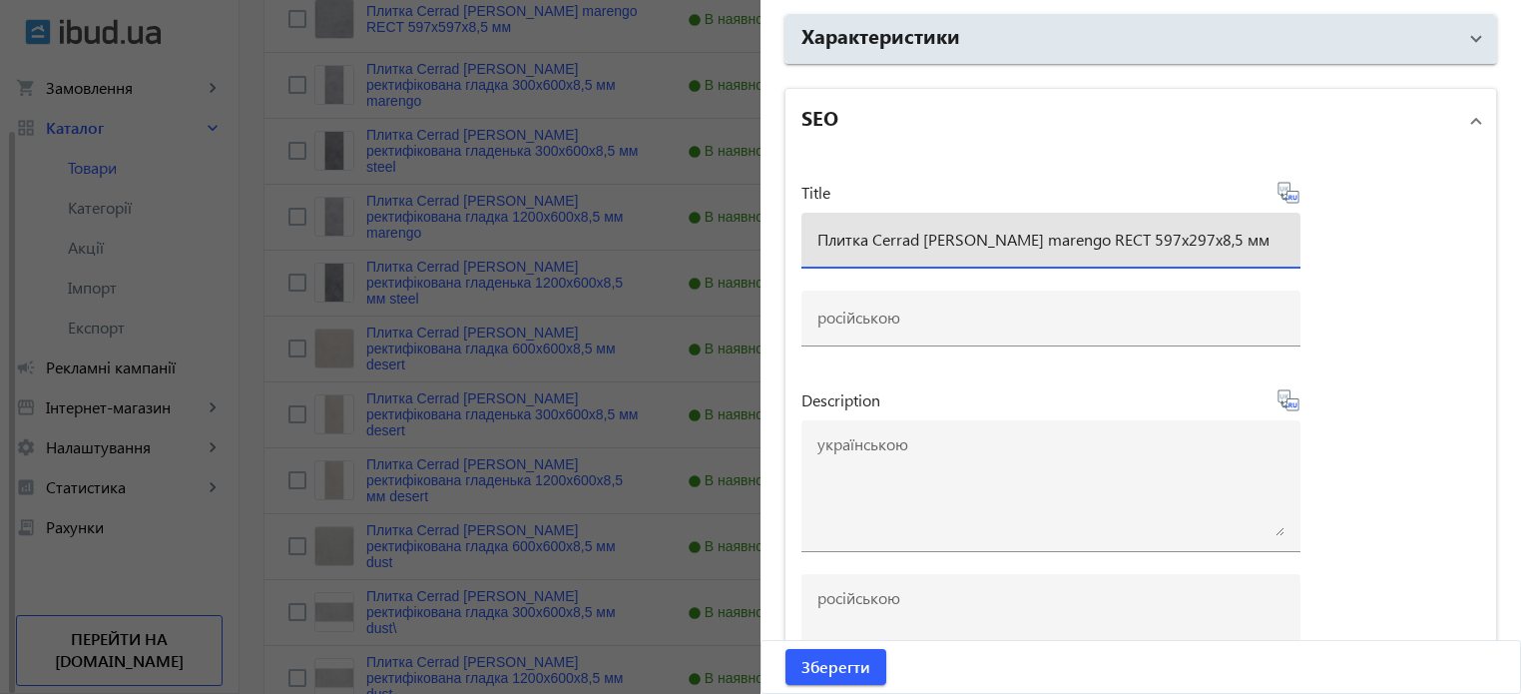
type input "Плитка Cerrad Batista marengo RECT 597x297x8,5 мм"
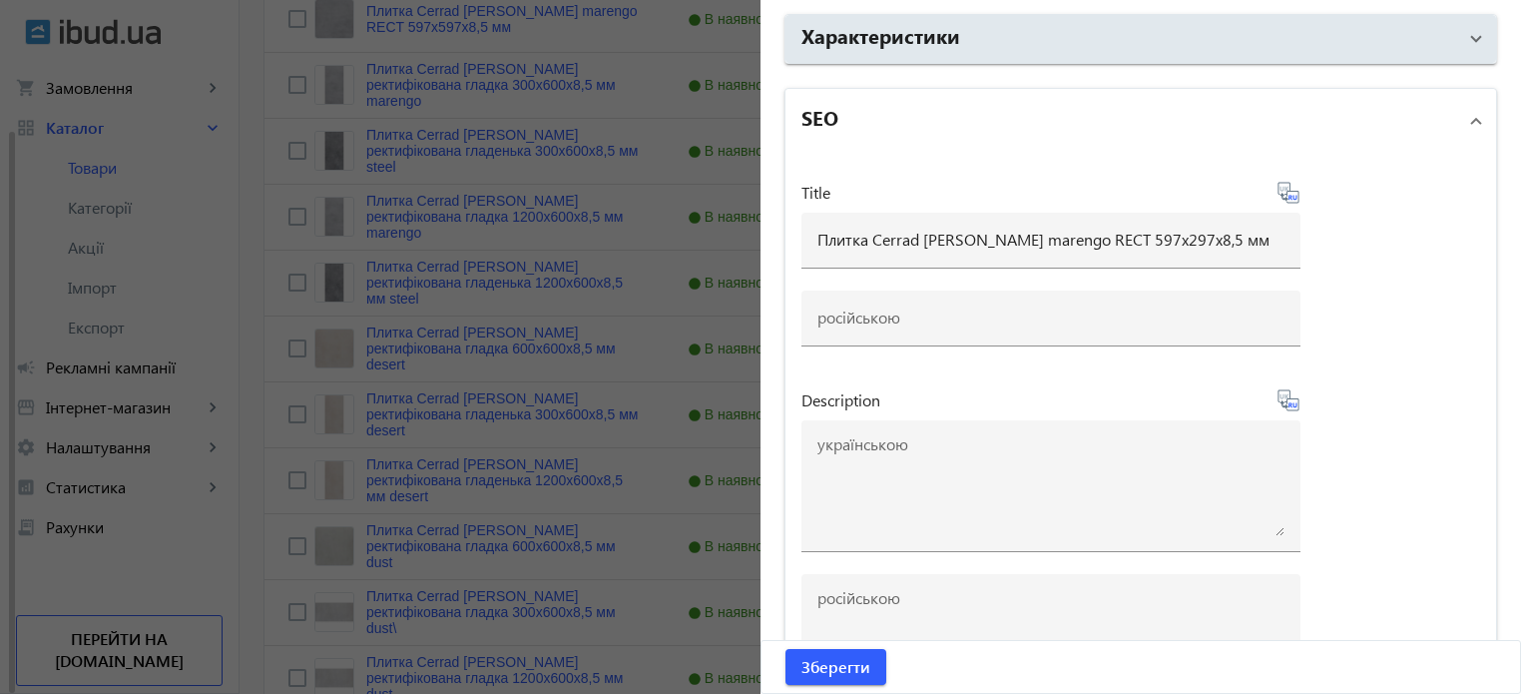
click at [1285, 190] on icon at bounding box center [1289, 193] width 24 height 24
type input "Плитка Cerrad Batista marengo RECT 597x297x8,5 мм"
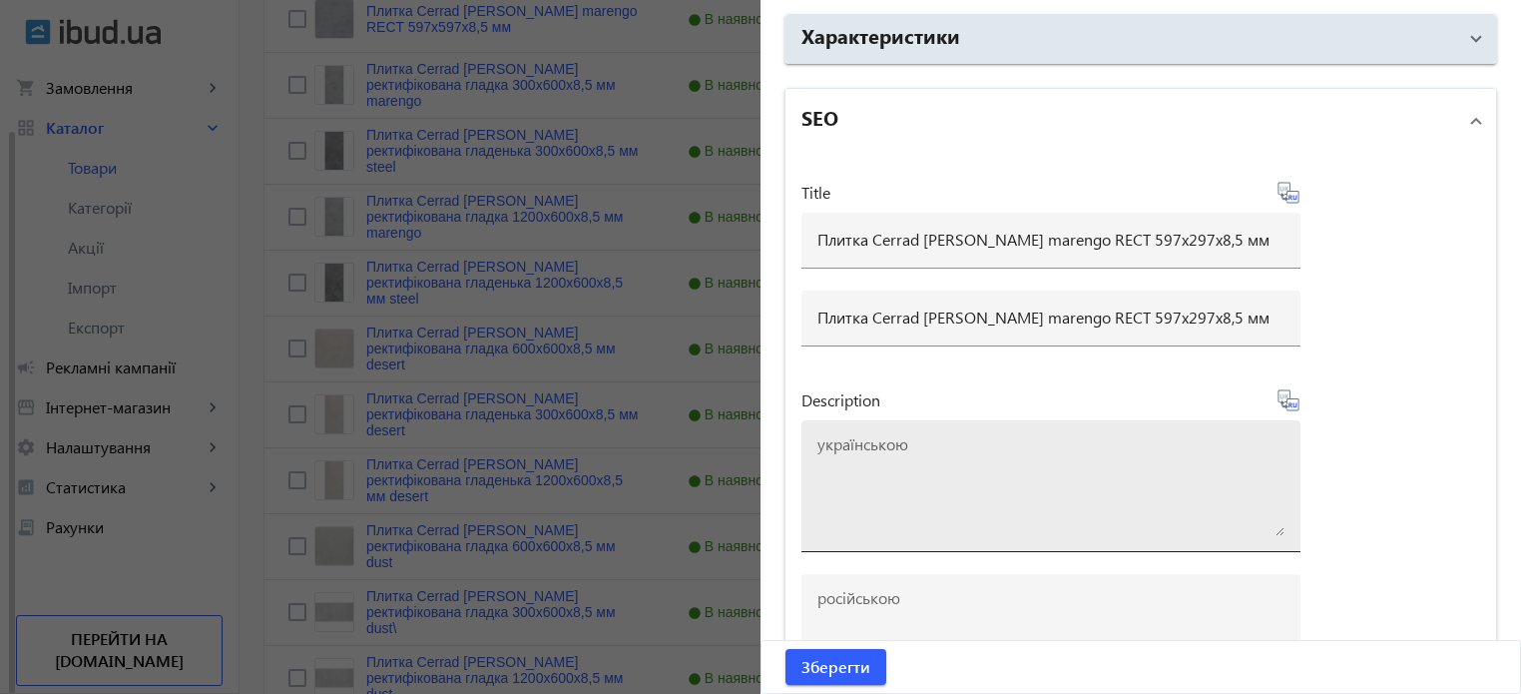
click at [954, 458] on textarea at bounding box center [1050, 486] width 467 height 100
paste textarea "Плитка Cerrad Batista marengo RECT 597x297x8,5 мм купити"
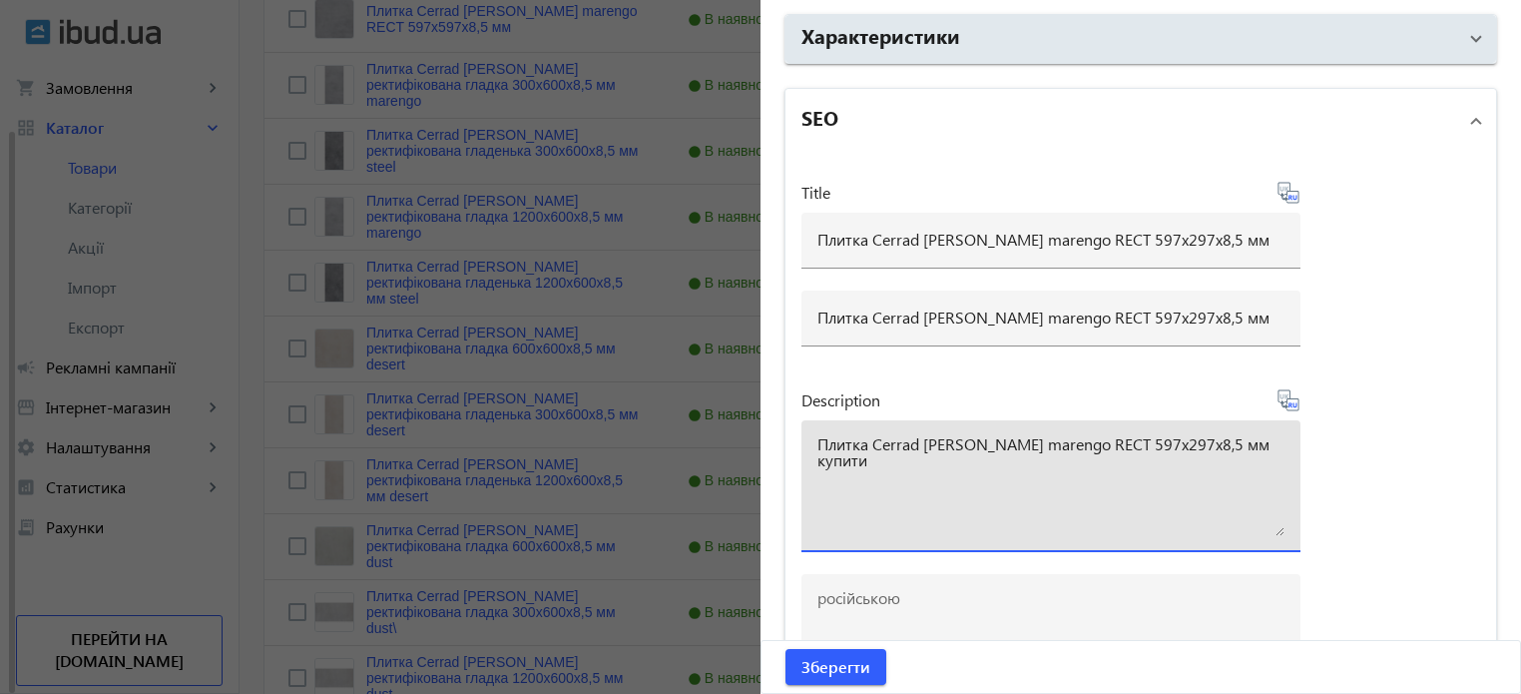
type textarea "Плитка Cerrad Batista marengo RECT 597x297x8,5 мм купити"
click at [1284, 398] on icon at bounding box center [1289, 400] width 24 height 24
type textarea "Плитка Cerrad Batista marengo RECT 597x297x8,5 мм купить"
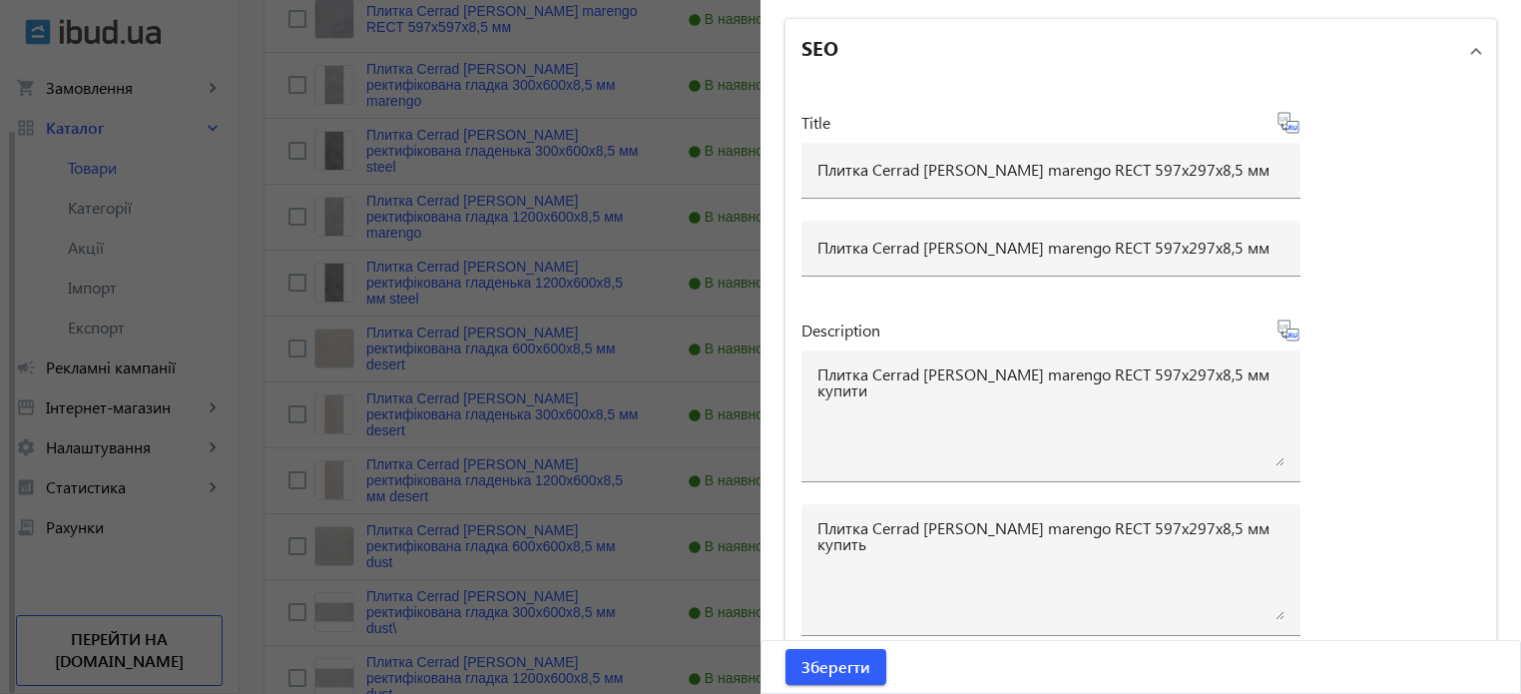
scroll to position [2426, 0]
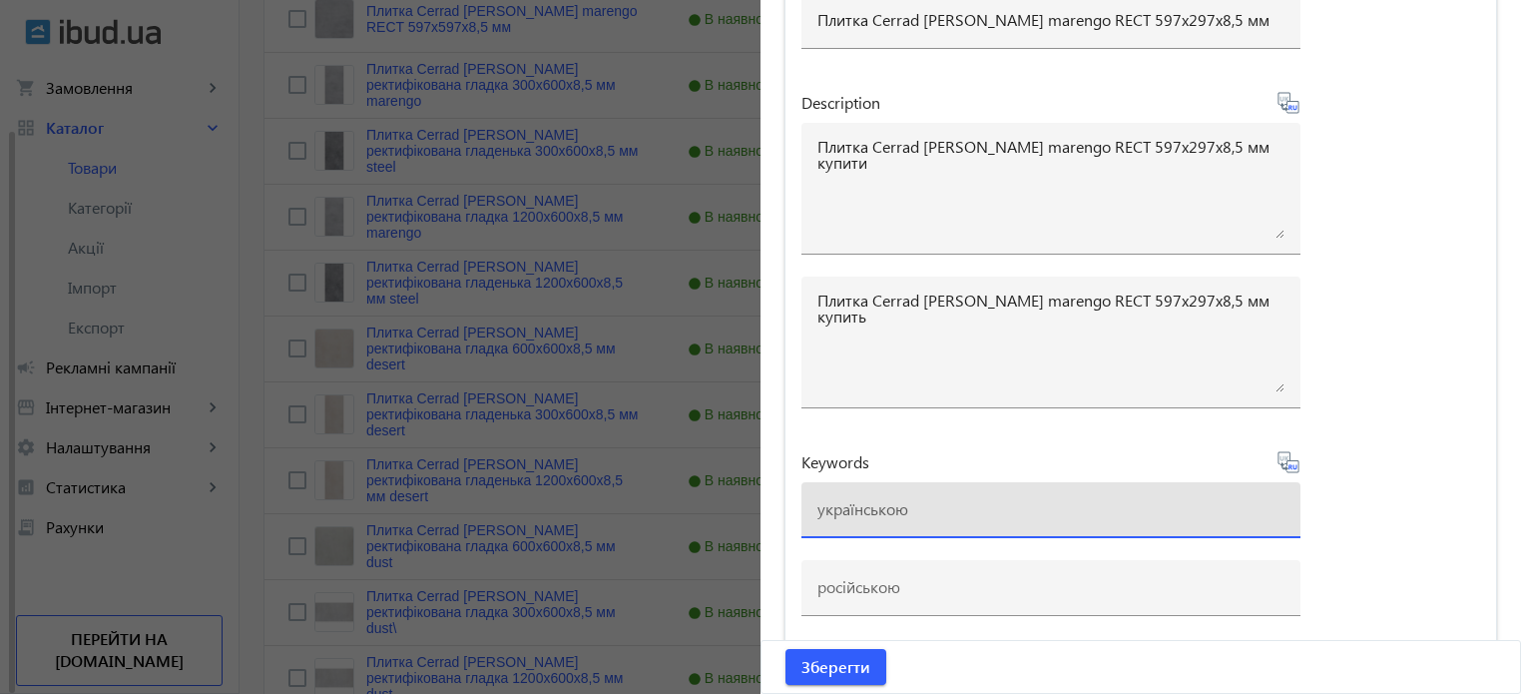
click at [850, 498] on input at bounding box center [1050, 508] width 467 height 21
paste input "плитка cerrad, плитка cerrad batista marengo"
type input "плитка cerrad, плитка cerrad batista marengo"
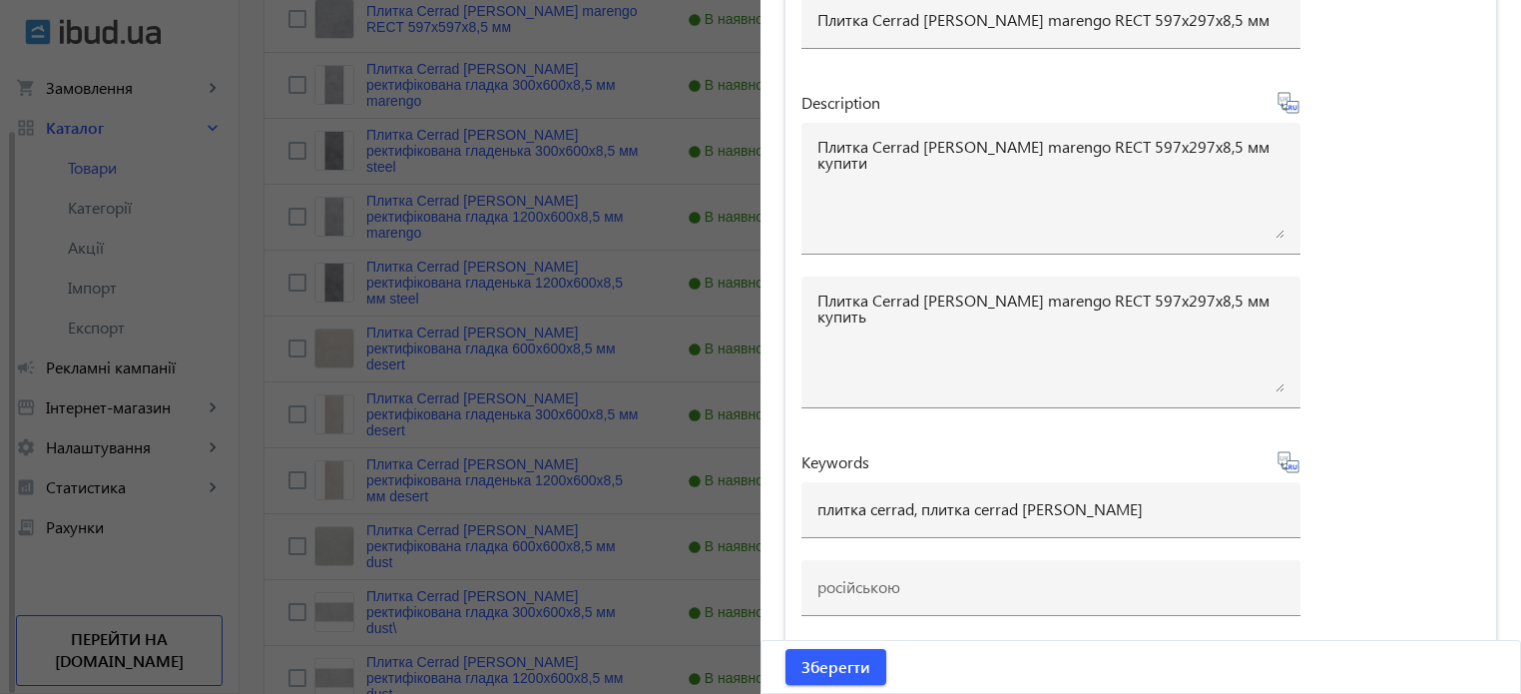
click at [1290, 455] on icon at bounding box center [1289, 462] width 24 height 24
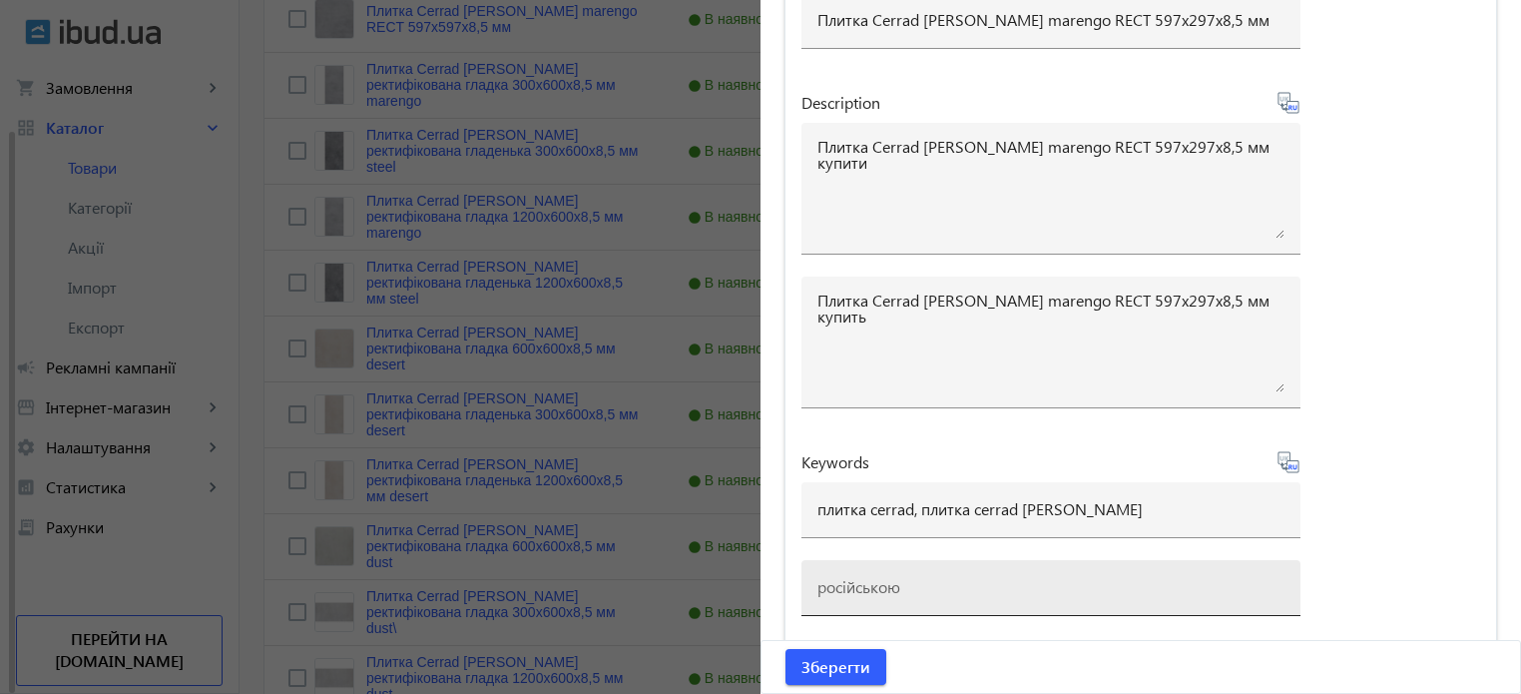
type input "плитка cerrad, плитка cerrad batista marengo"
click at [827, 663] on span "Зберегти" at bounding box center [835, 667] width 69 height 22
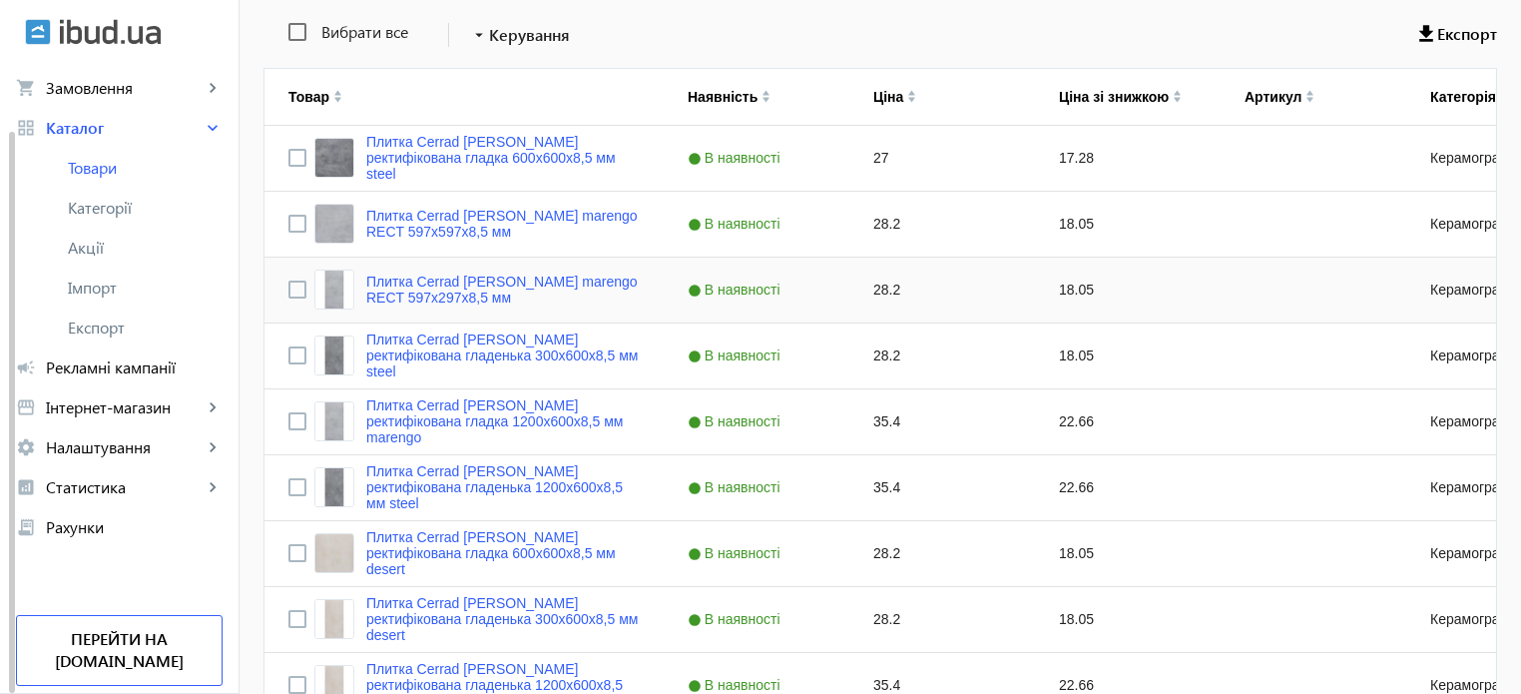
scroll to position [399, 0]
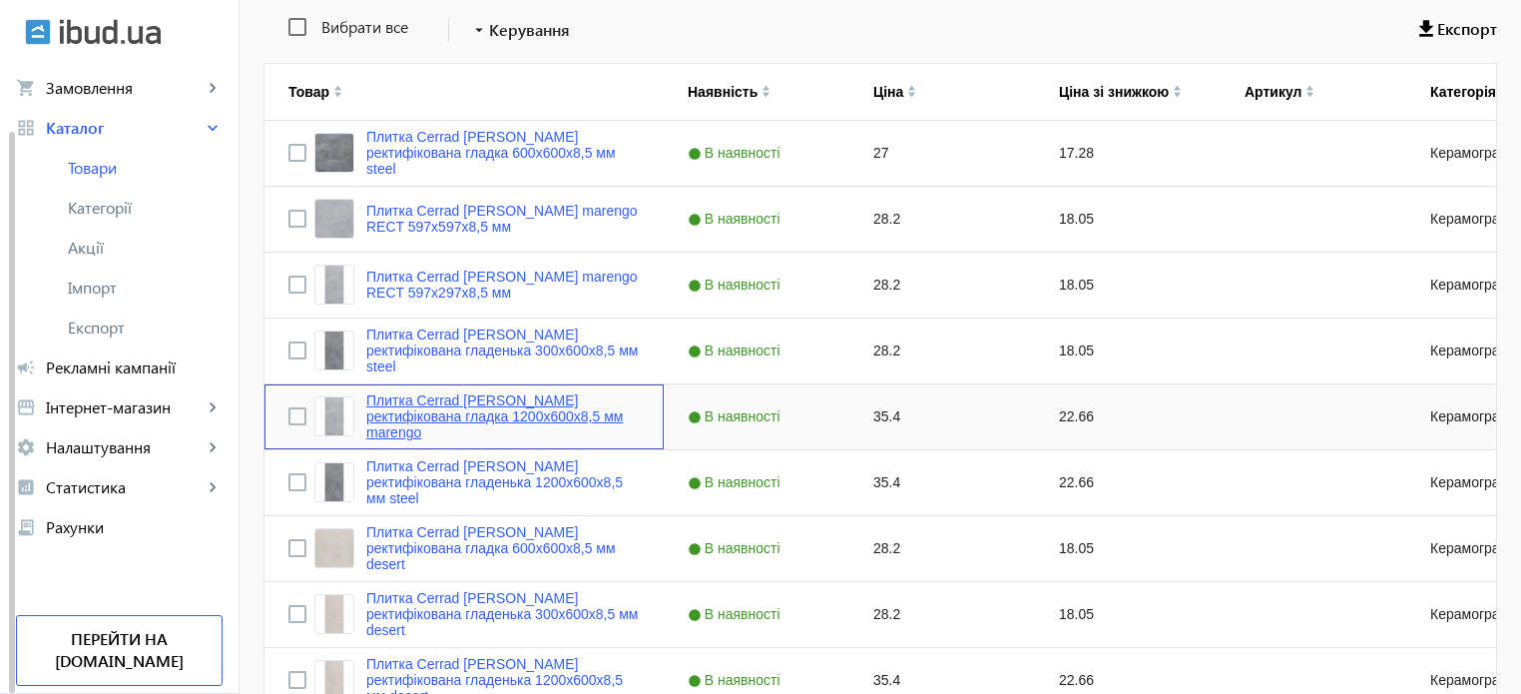
click at [482, 422] on link "Плитка Cerrad Batista ректифікована гладка 1200х600х8,5 мм marengo" at bounding box center [502, 416] width 273 height 48
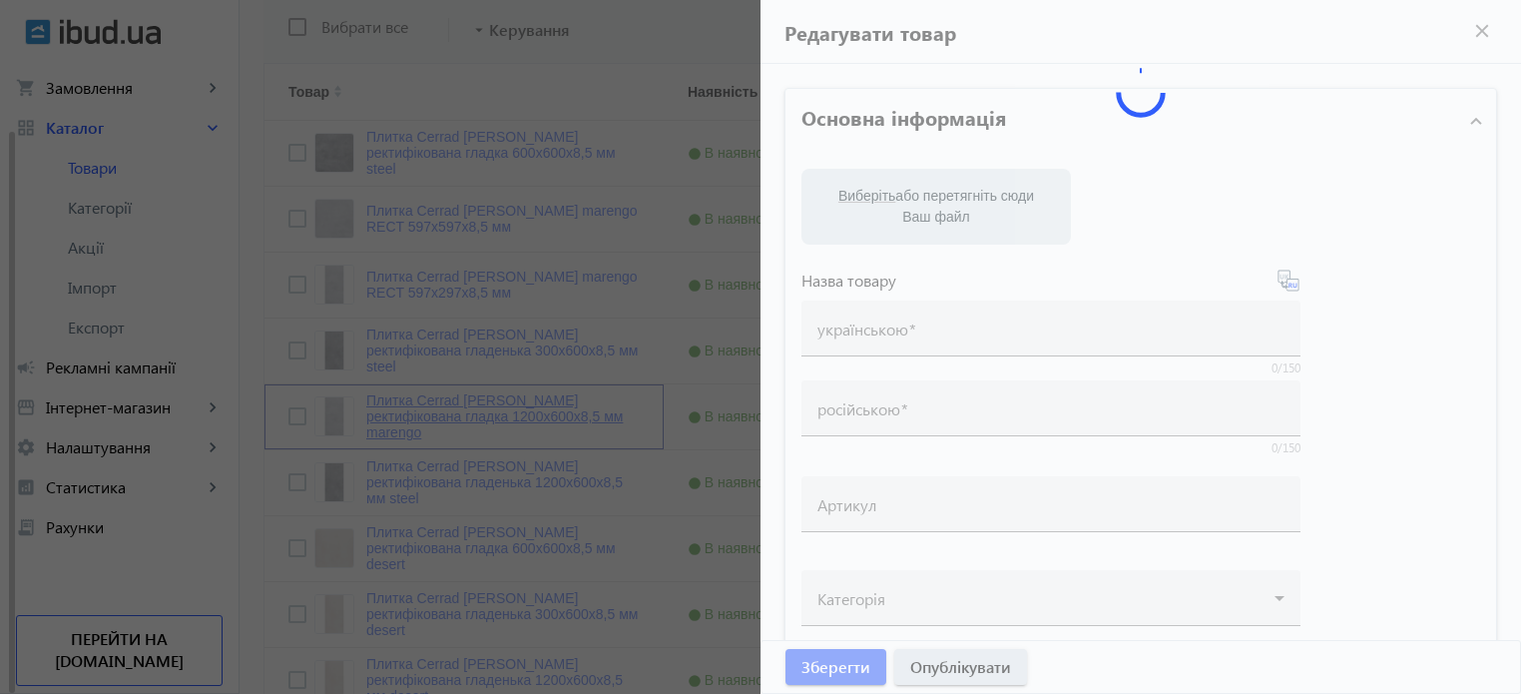
type input "Плитка Cerrad Batista ректифікована гладка 1200х600х8,5 мм marengo"
type input "Плитка Cerrad Batista ректифицированная гладкая 1200х600х8,5 мм marengo"
type input "35.4"
type input "10"
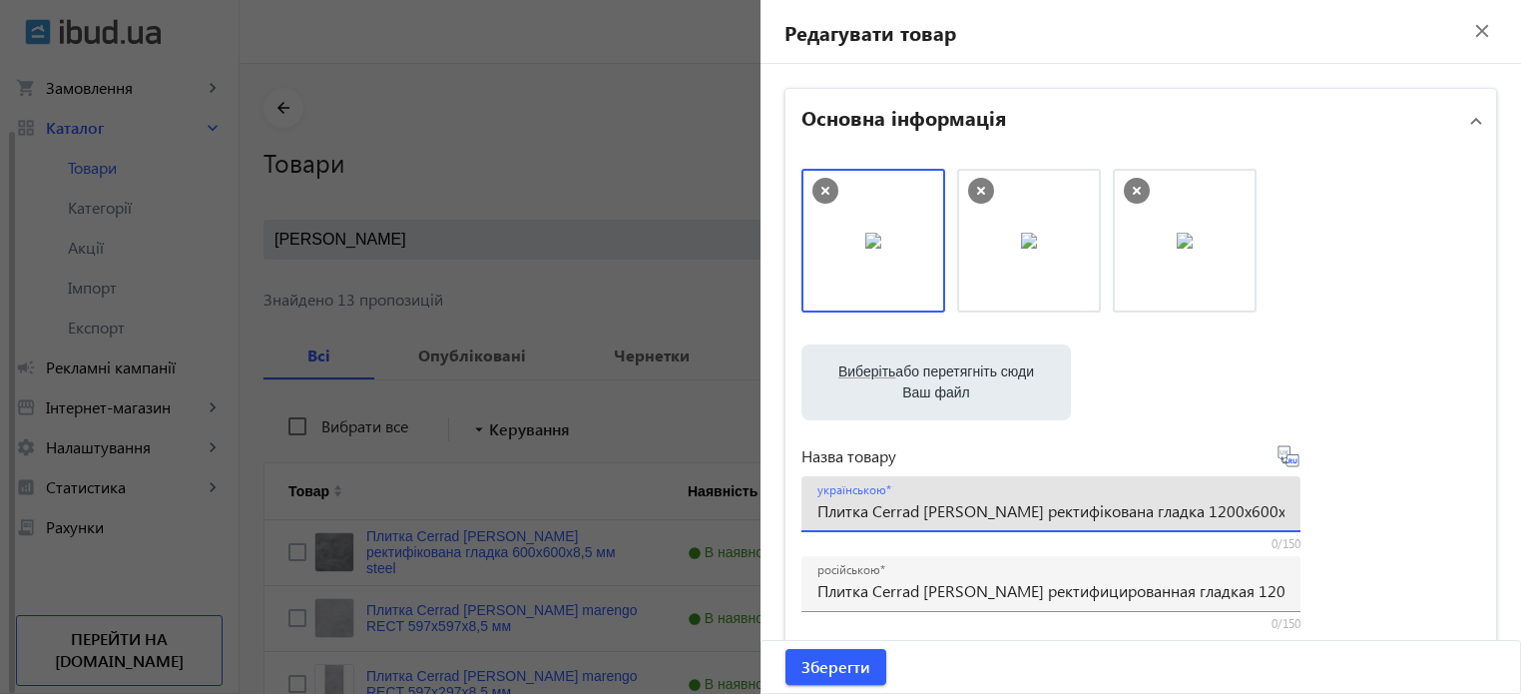
scroll to position [0, 44]
drag, startPoint x: 810, startPoint y: 513, endPoint x: 1477, endPoint y: 410, distance: 674.6
paste input "Плитка Cerrad Batista marengo RECT 1197x597x8,5 мм купити"
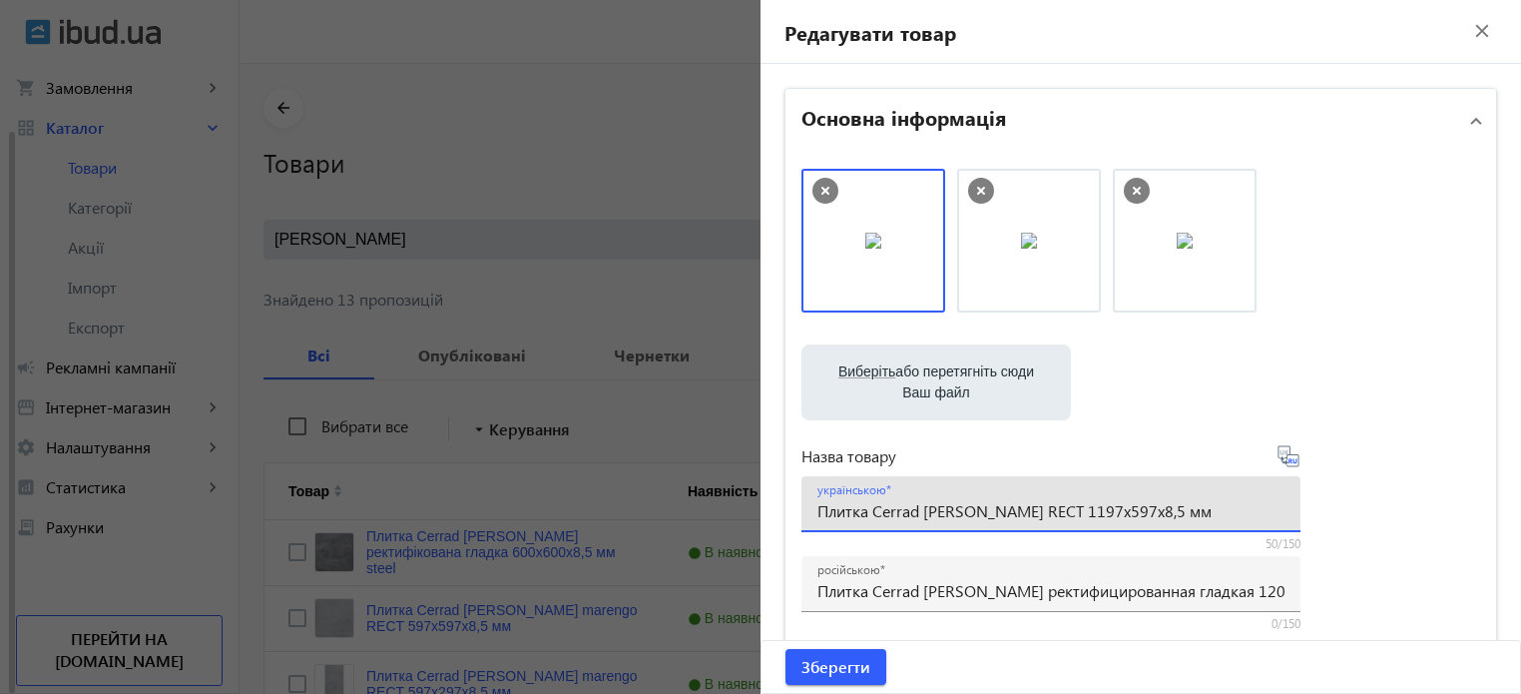
type input "Плитка Cerrad [PERSON_NAME] RECT 1197x597x8,5 мм"
click at [1294, 460] on icon at bounding box center [1296, 460] width 4 height 5
type input "Плитка Cerrad [PERSON_NAME] RECT 1197x597x8,5 мм"
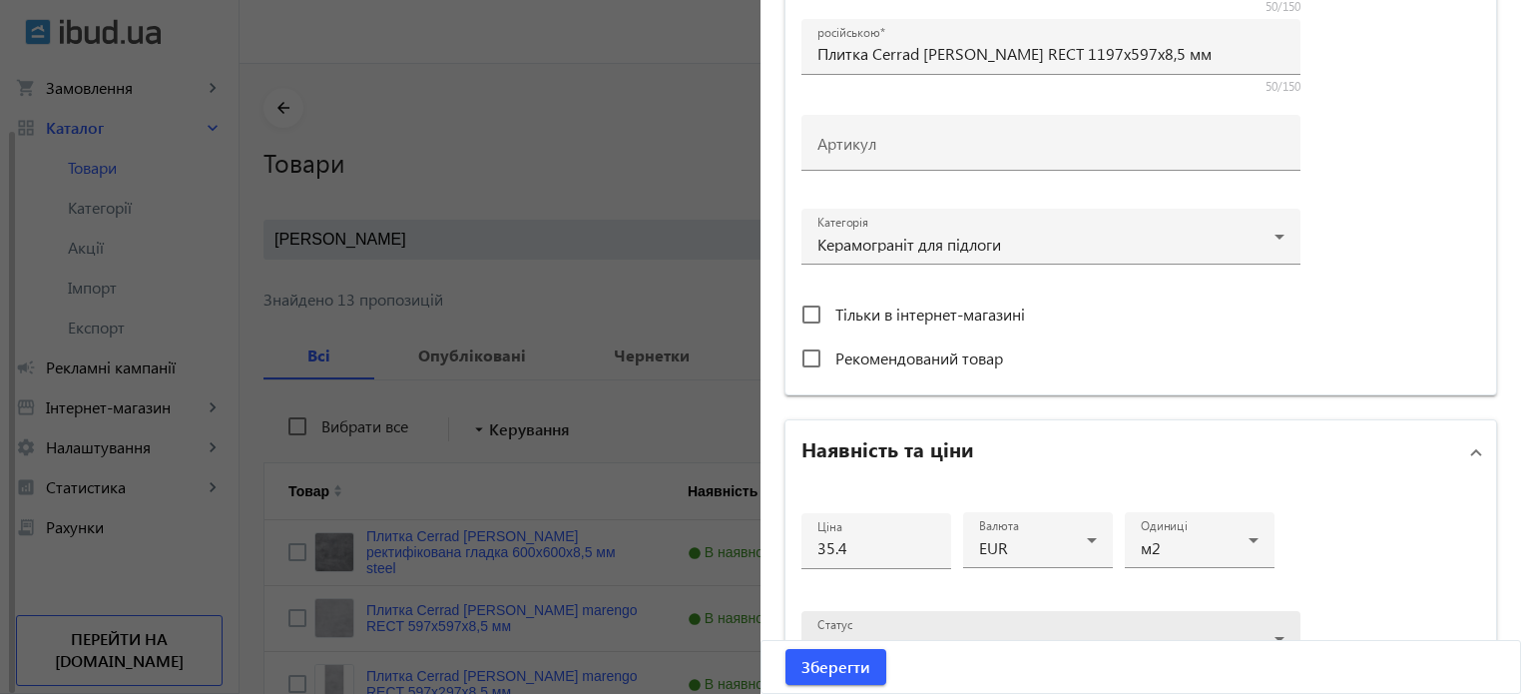
scroll to position [699, 0]
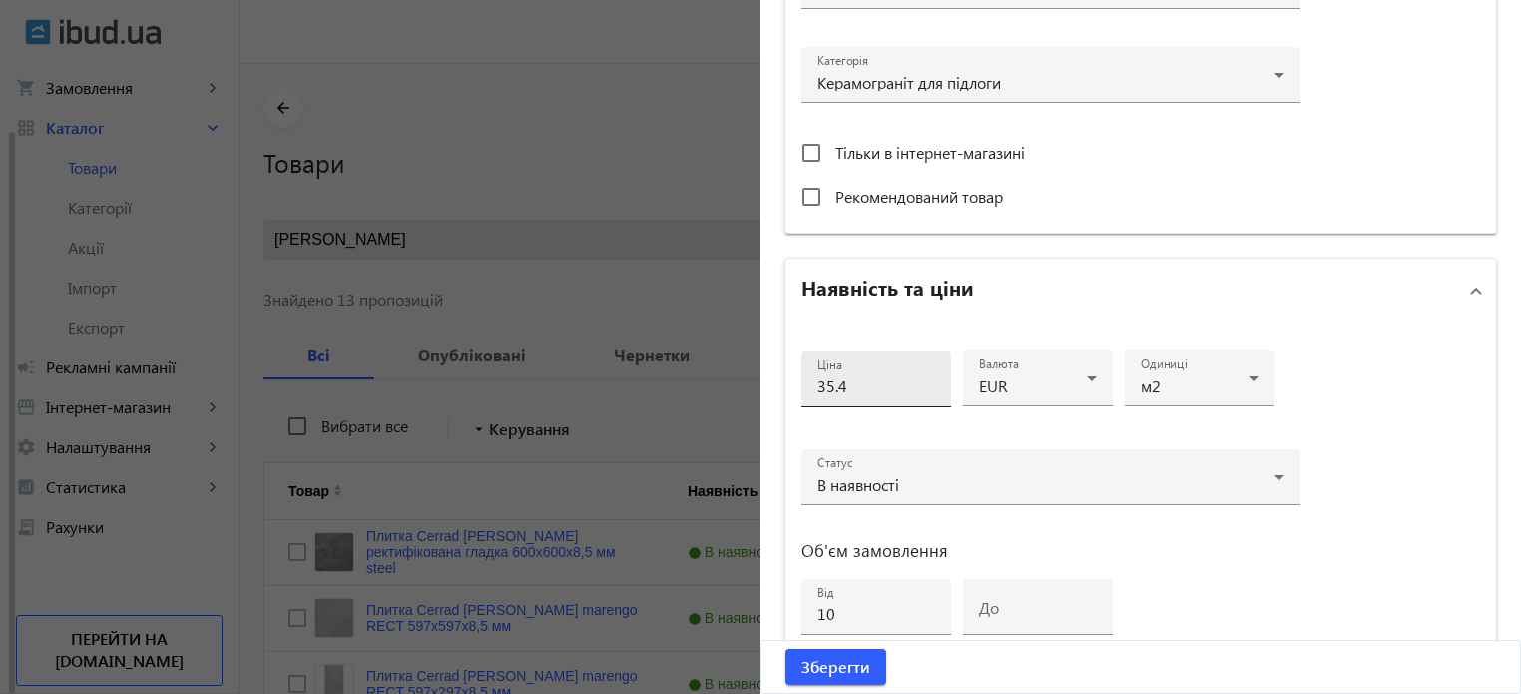
click at [846, 384] on input "35.4" at bounding box center [876, 385] width 118 height 21
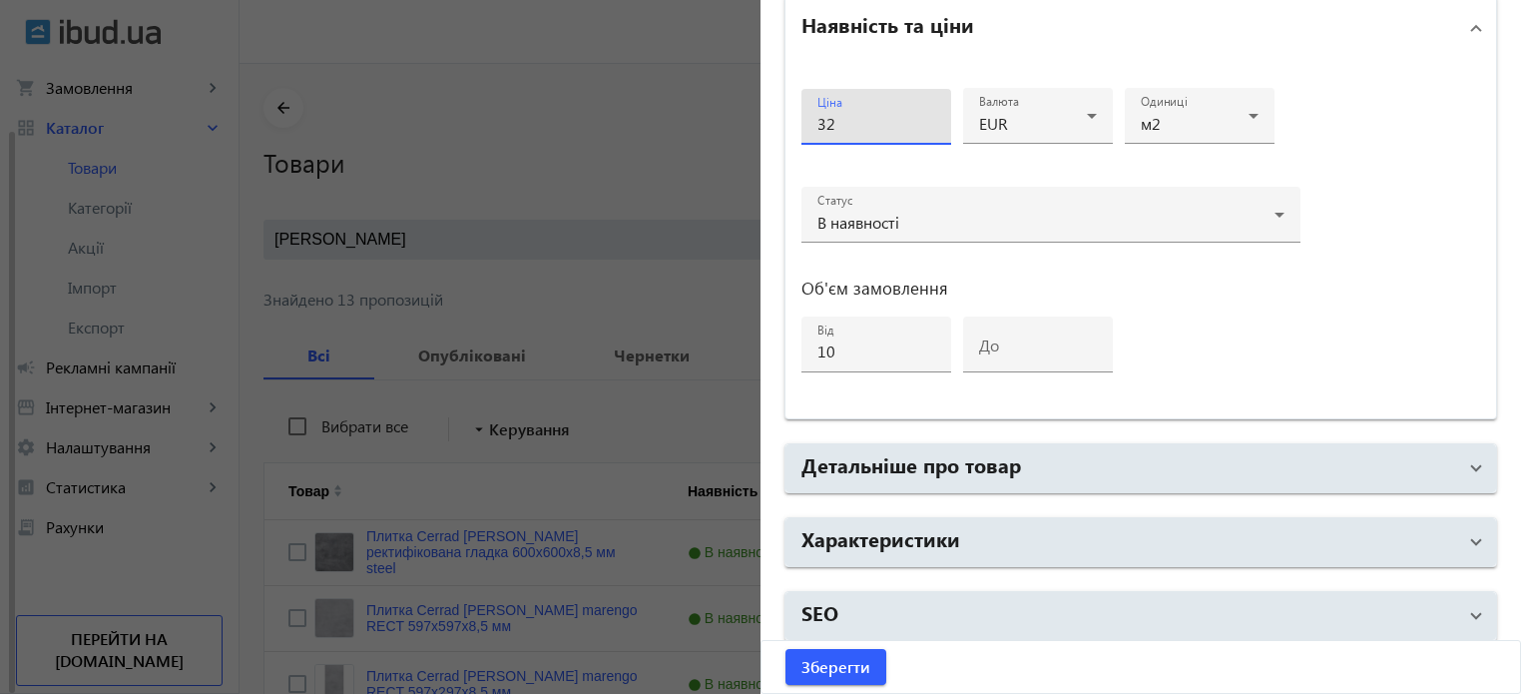
scroll to position [966, 0]
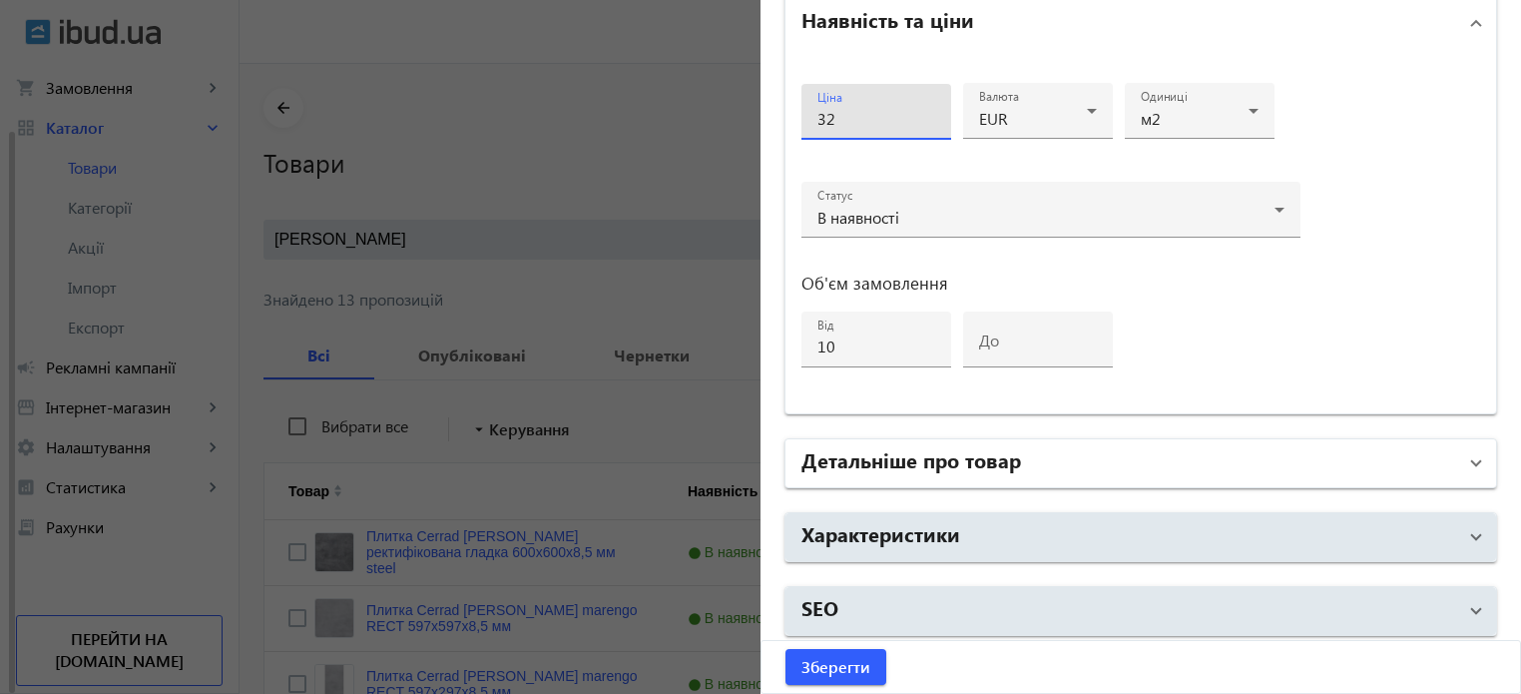
type input "32"
click at [884, 470] on mat-panel-title "Детальніше про товар" at bounding box center [1128, 463] width 655 height 36
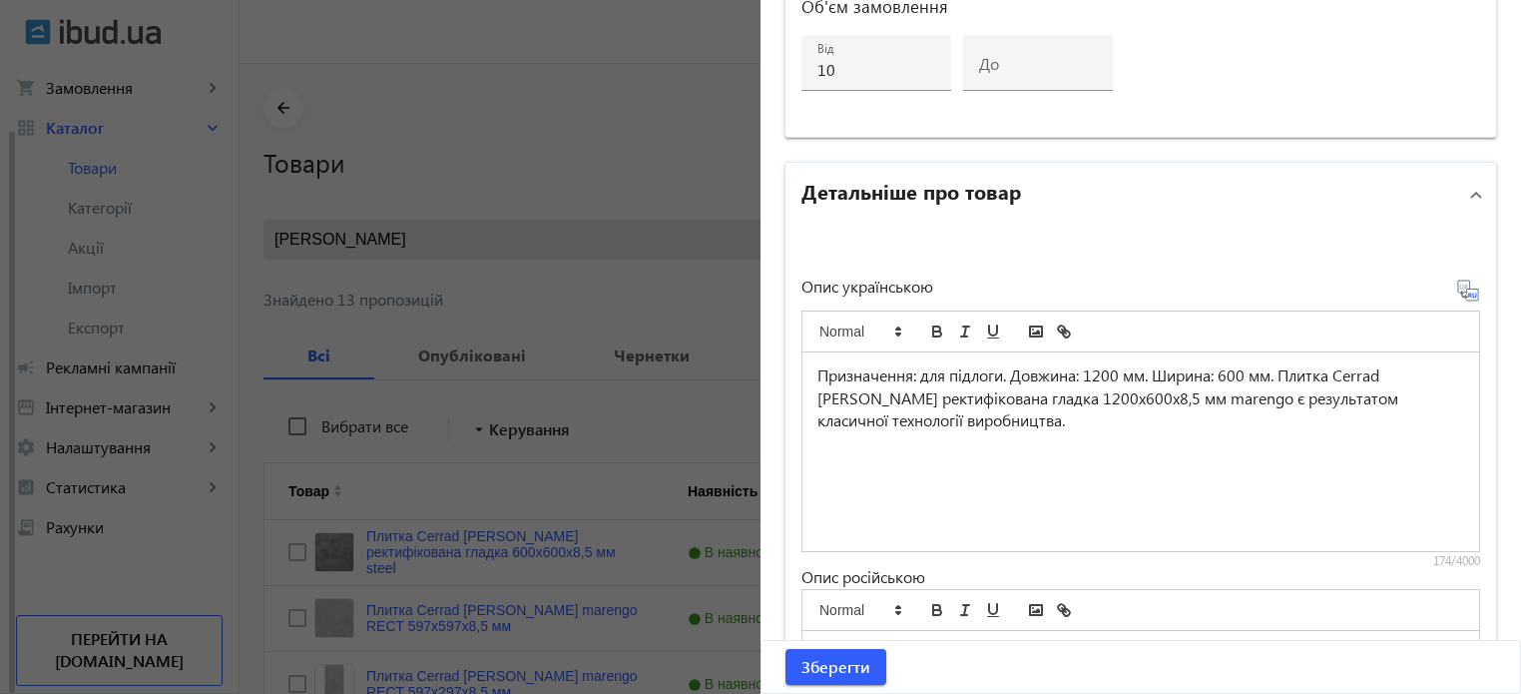
scroll to position [1266, 0]
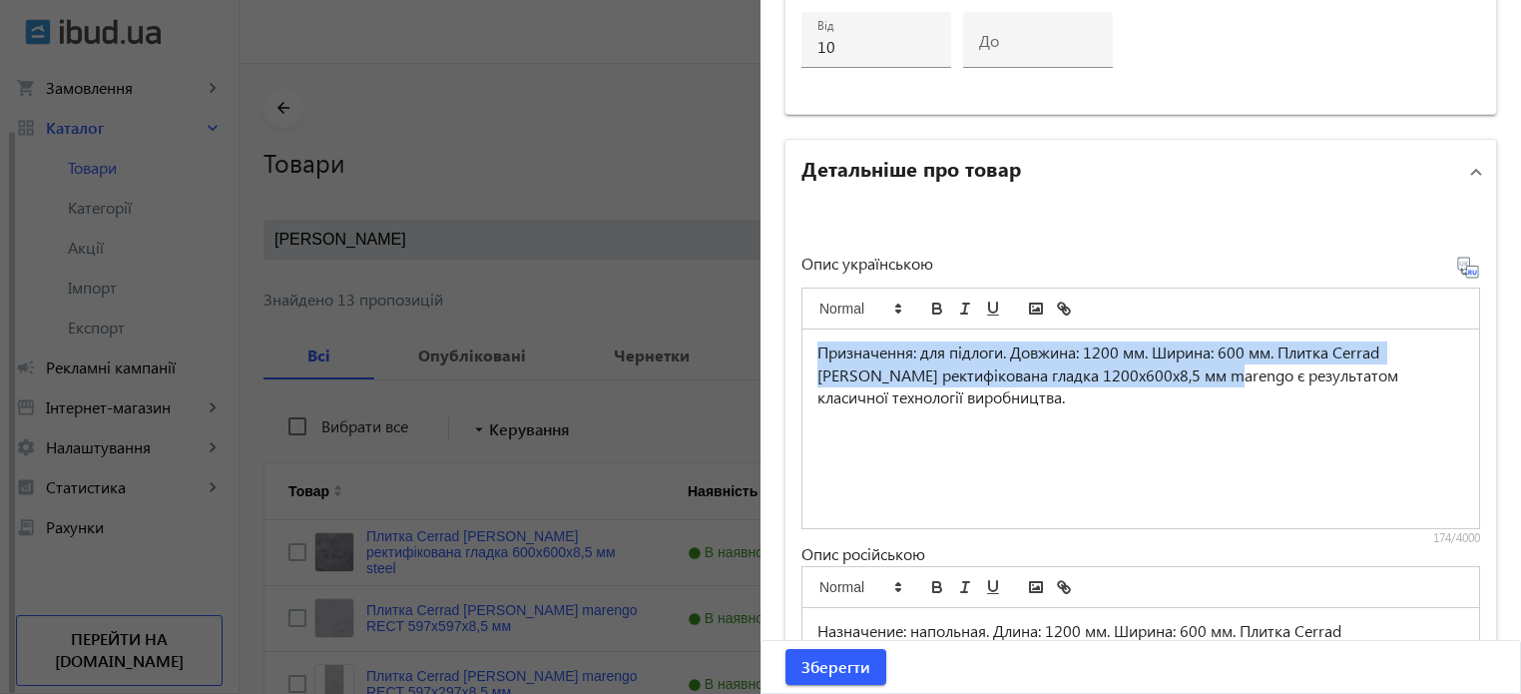
drag, startPoint x: 1161, startPoint y: 370, endPoint x: 702, endPoint y: 314, distance: 462.5
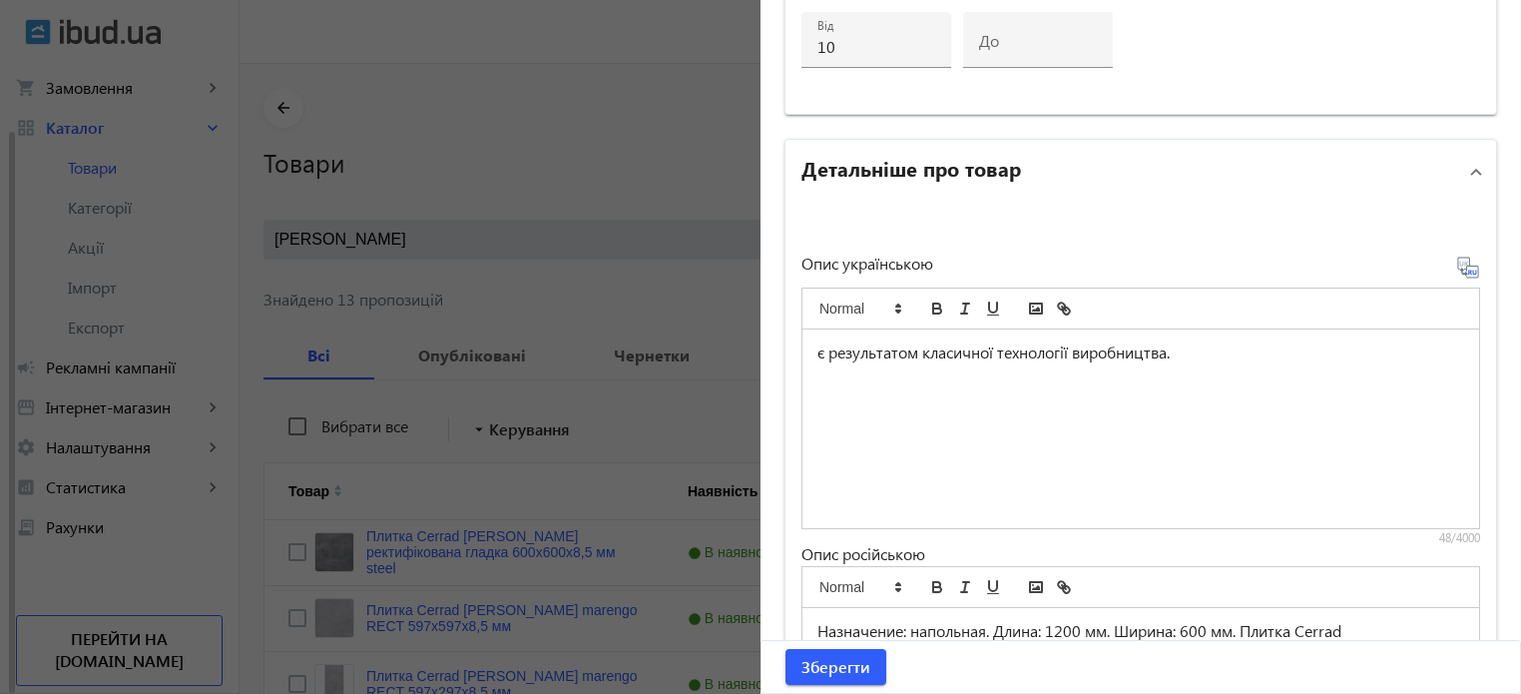
paste div
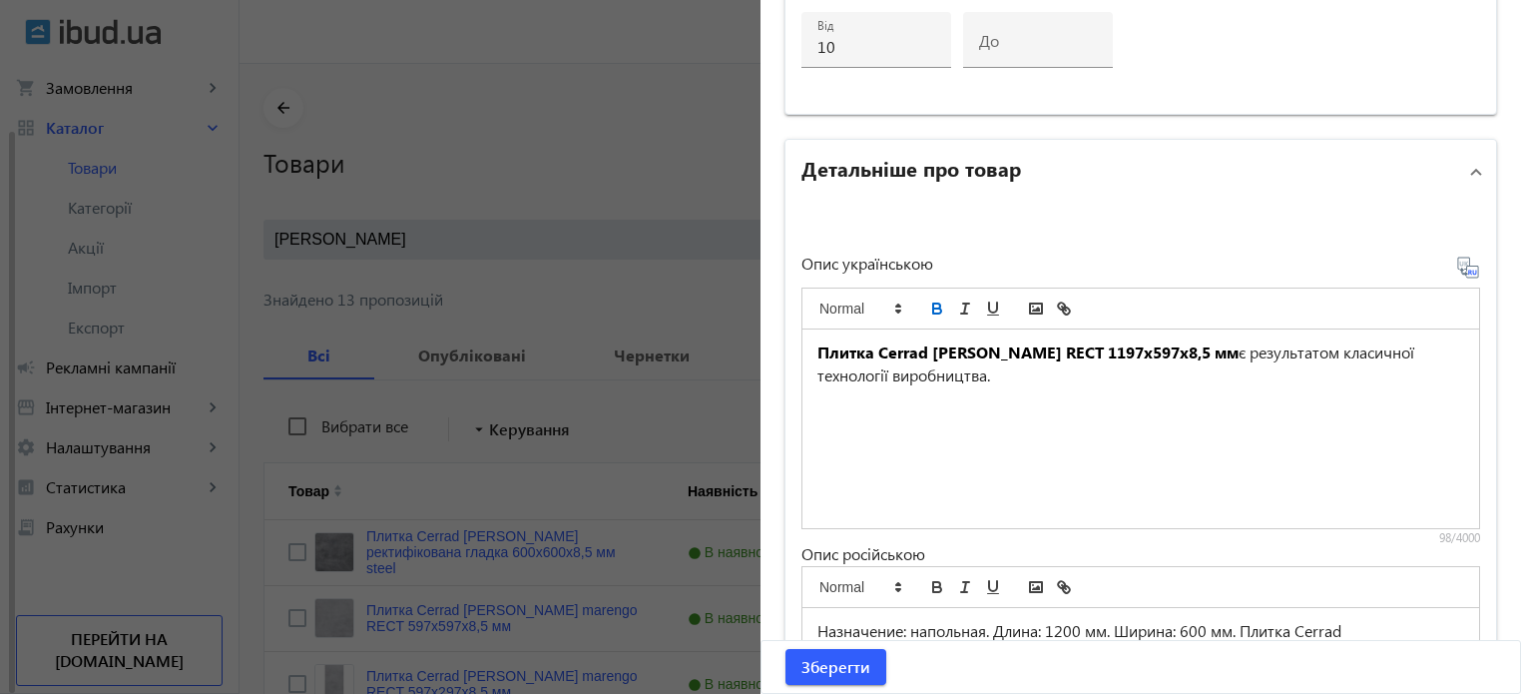
click at [1466, 266] on icon at bounding box center [1467, 267] width 21 height 21
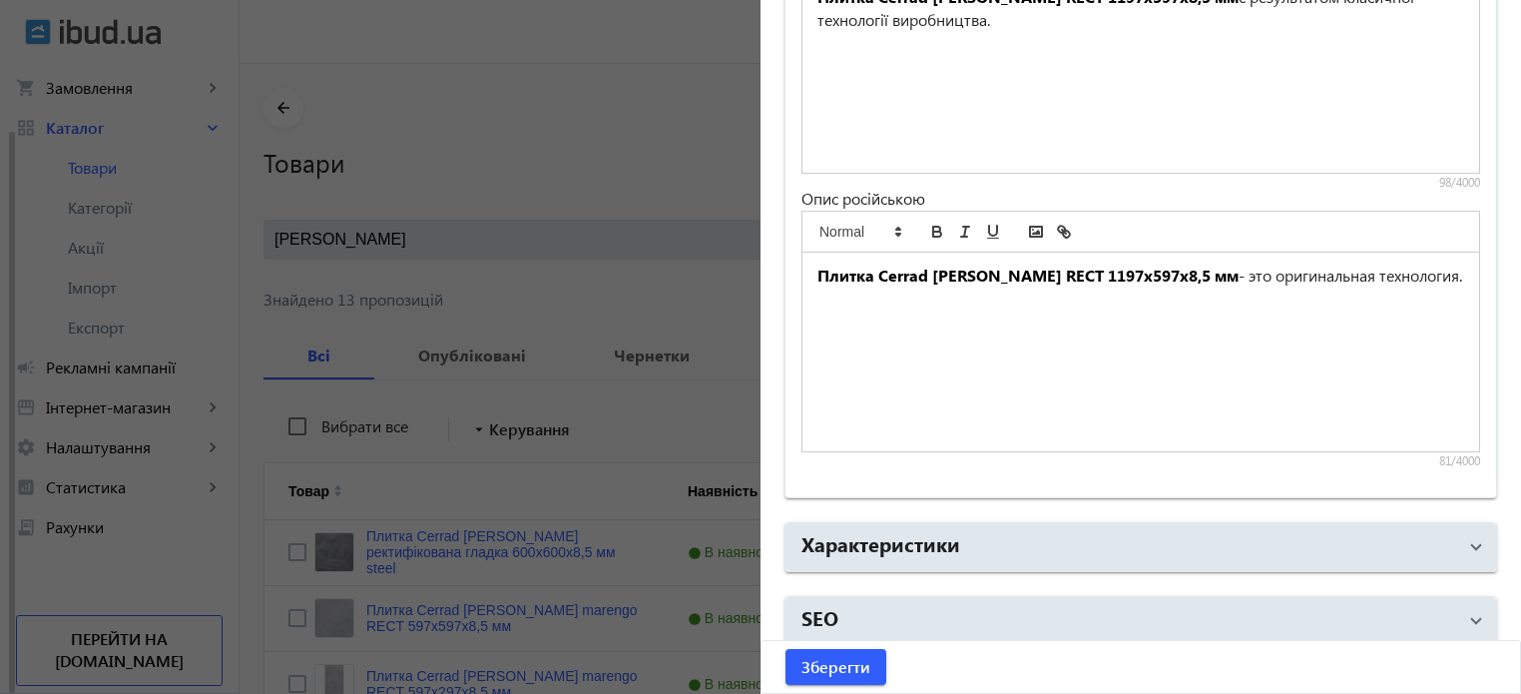
scroll to position [1630, 0]
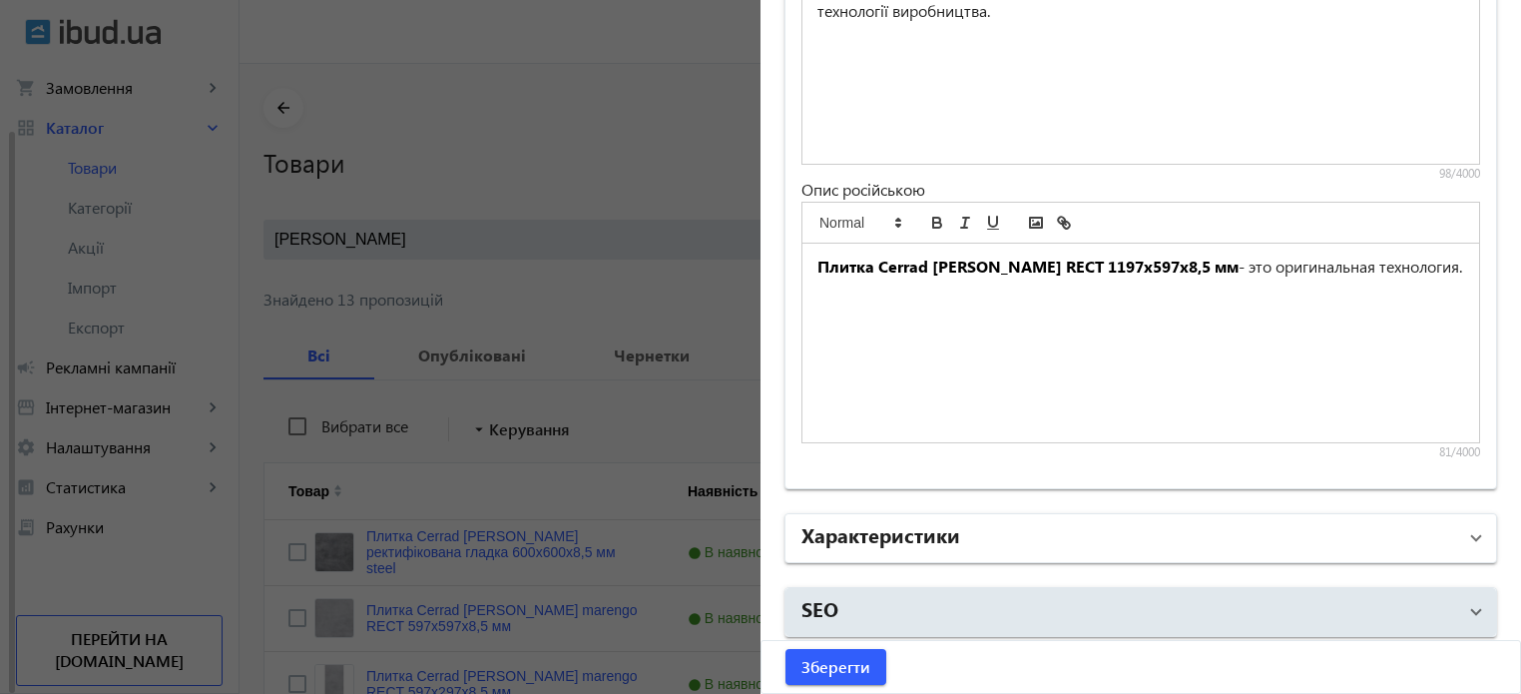
click at [957, 530] on mat-panel-title "Характеристики" at bounding box center [1128, 538] width 655 height 36
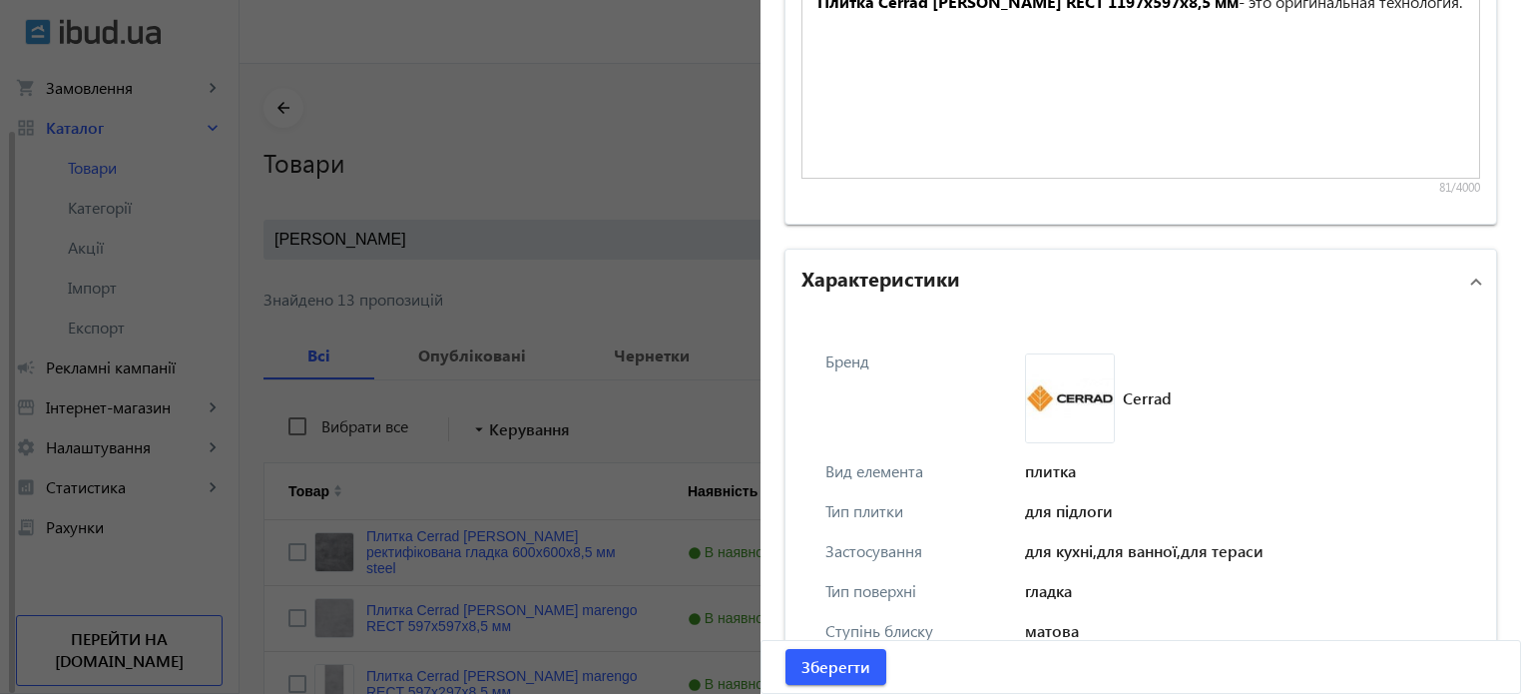
scroll to position [1929, 0]
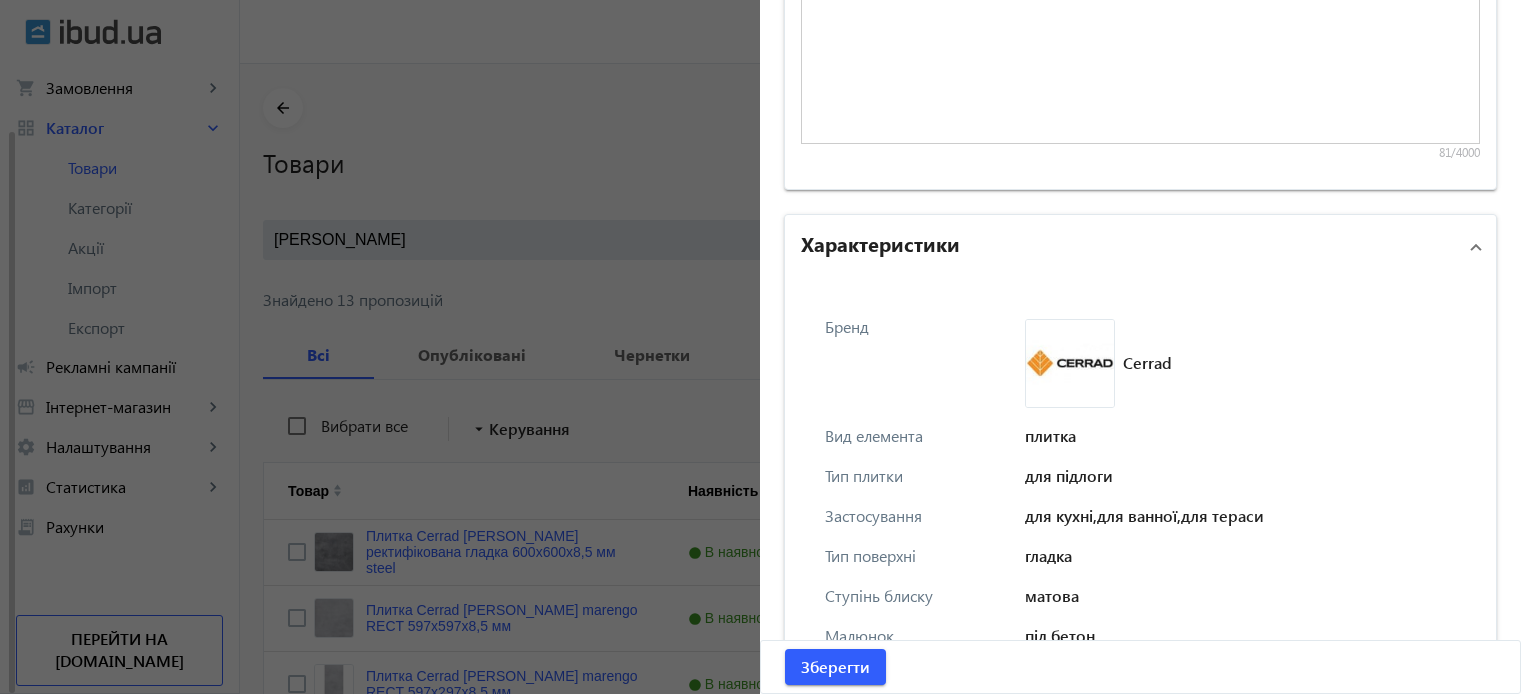
click at [926, 243] on h2 "Характеристики" at bounding box center [880, 243] width 159 height 28
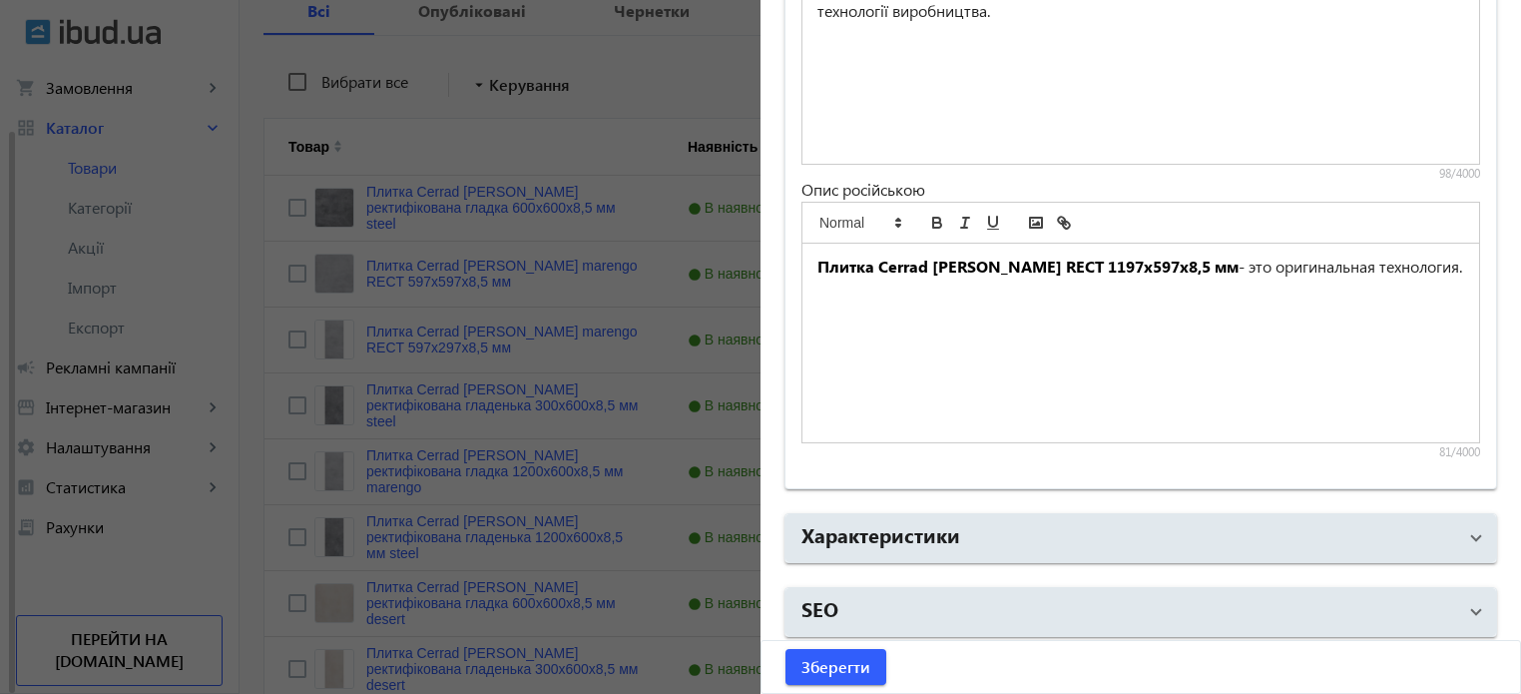
scroll to position [499, 0]
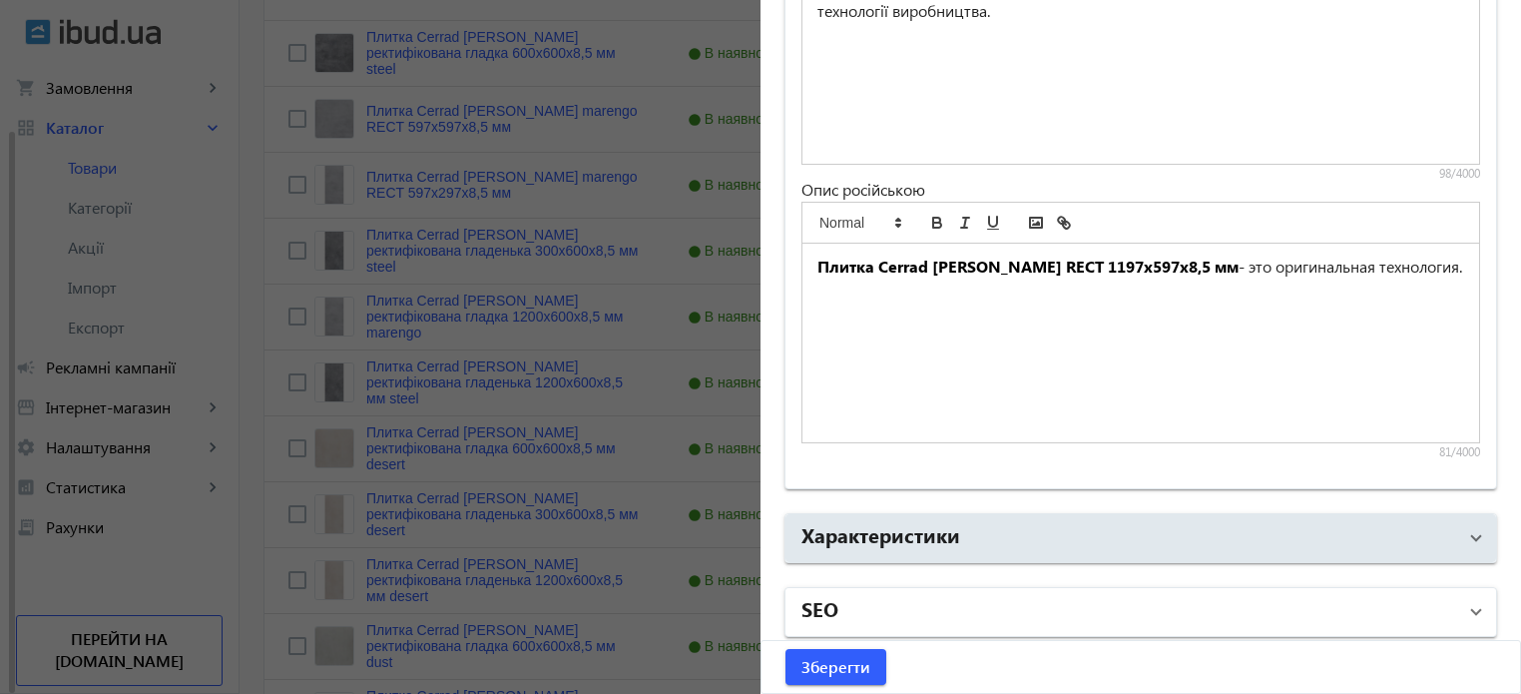
click at [898, 616] on mat-panel-title "SEO" at bounding box center [1128, 612] width 655 height 36
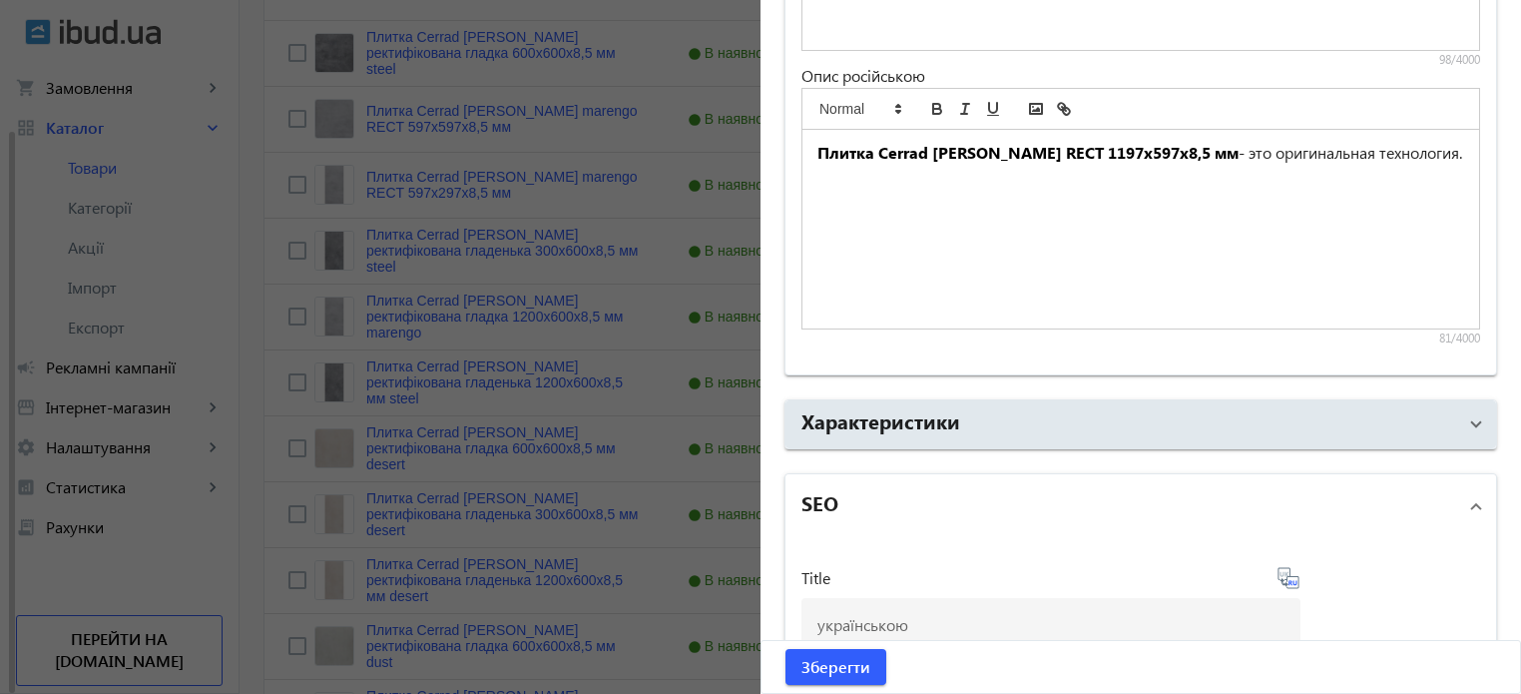
scroll to position [2029, 0]
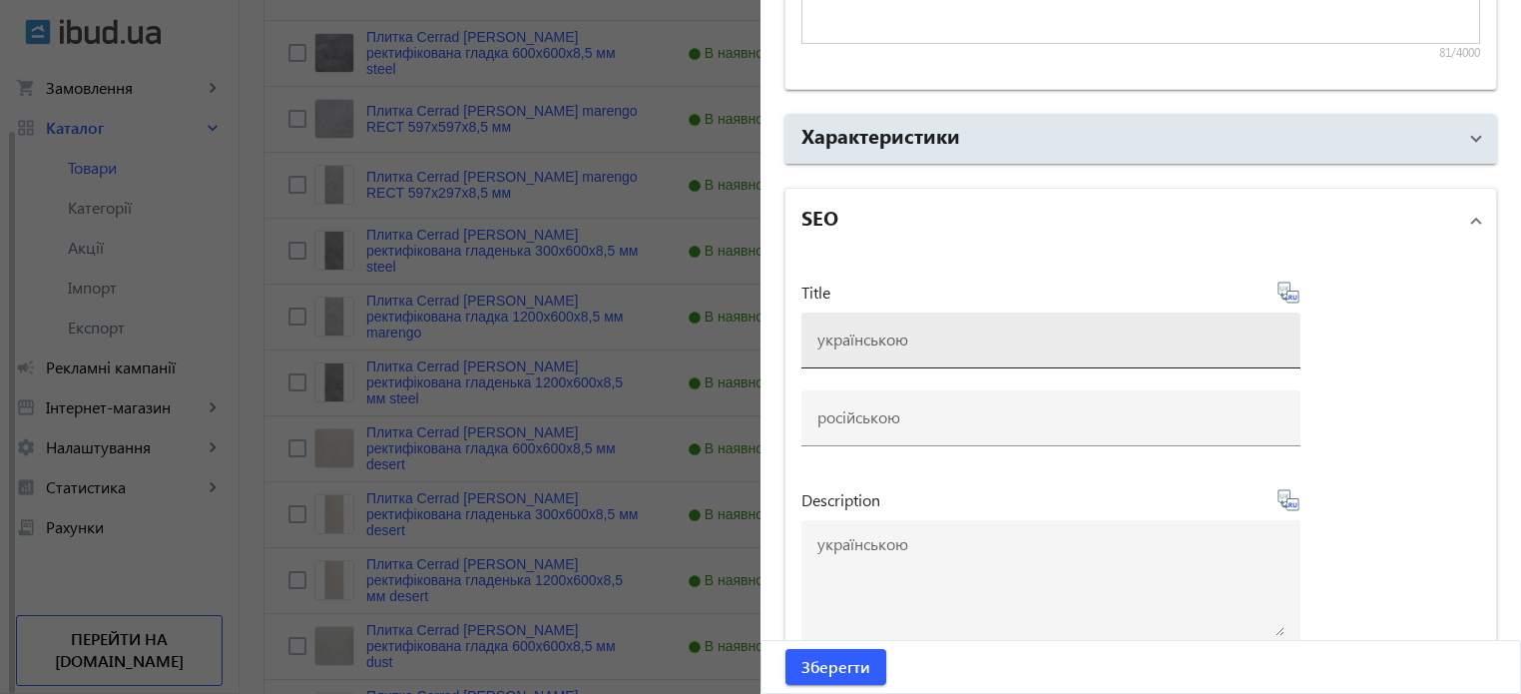
click at [872, 336] on input at bounding box center [1050, 338] width 467 height 21
paste input "Плитка Cerrad Batista marengo RECT 1197x597x8,5 мм купити"
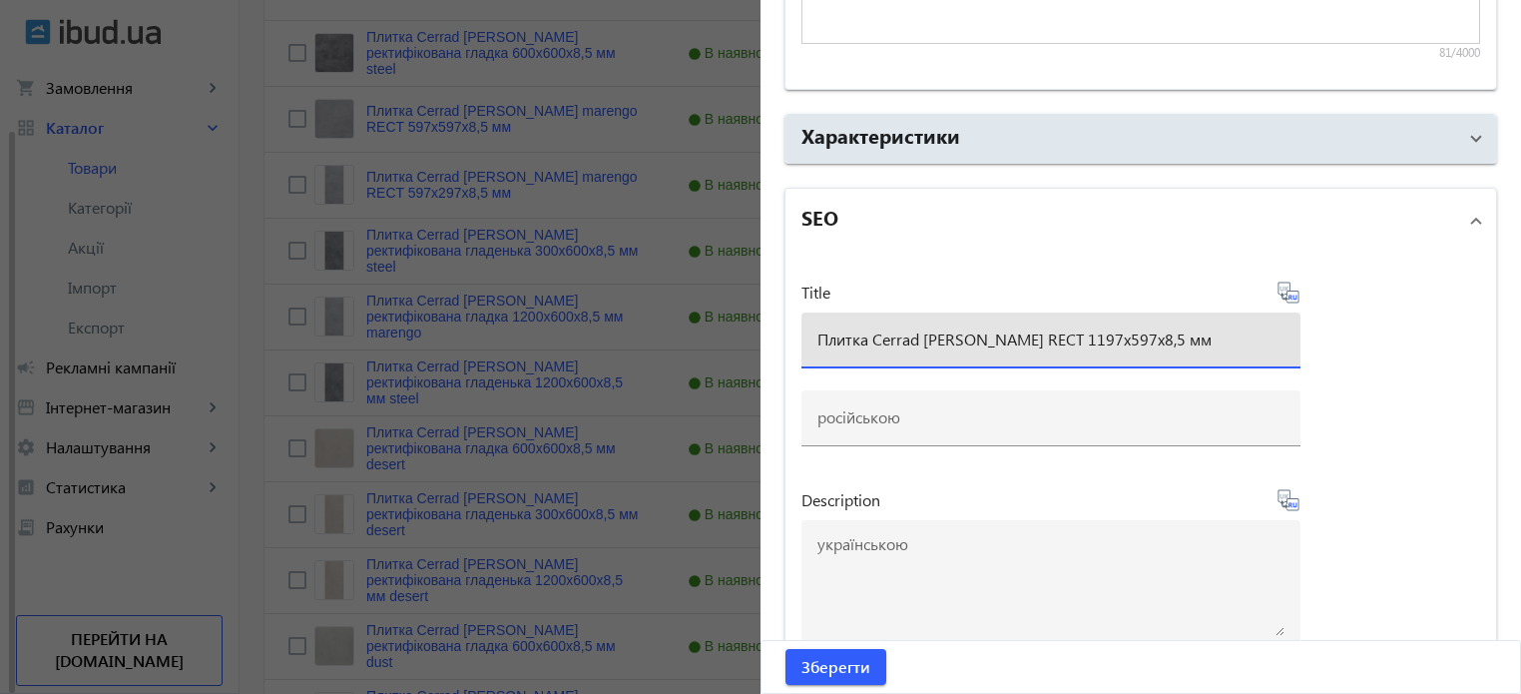
type input "Плитка Cerrad [PERSON_NAME] RECT 1197x597x8,5 мм"
click at [1294, 294] on icon at bounding box center [1296, 296] width 4 height 5
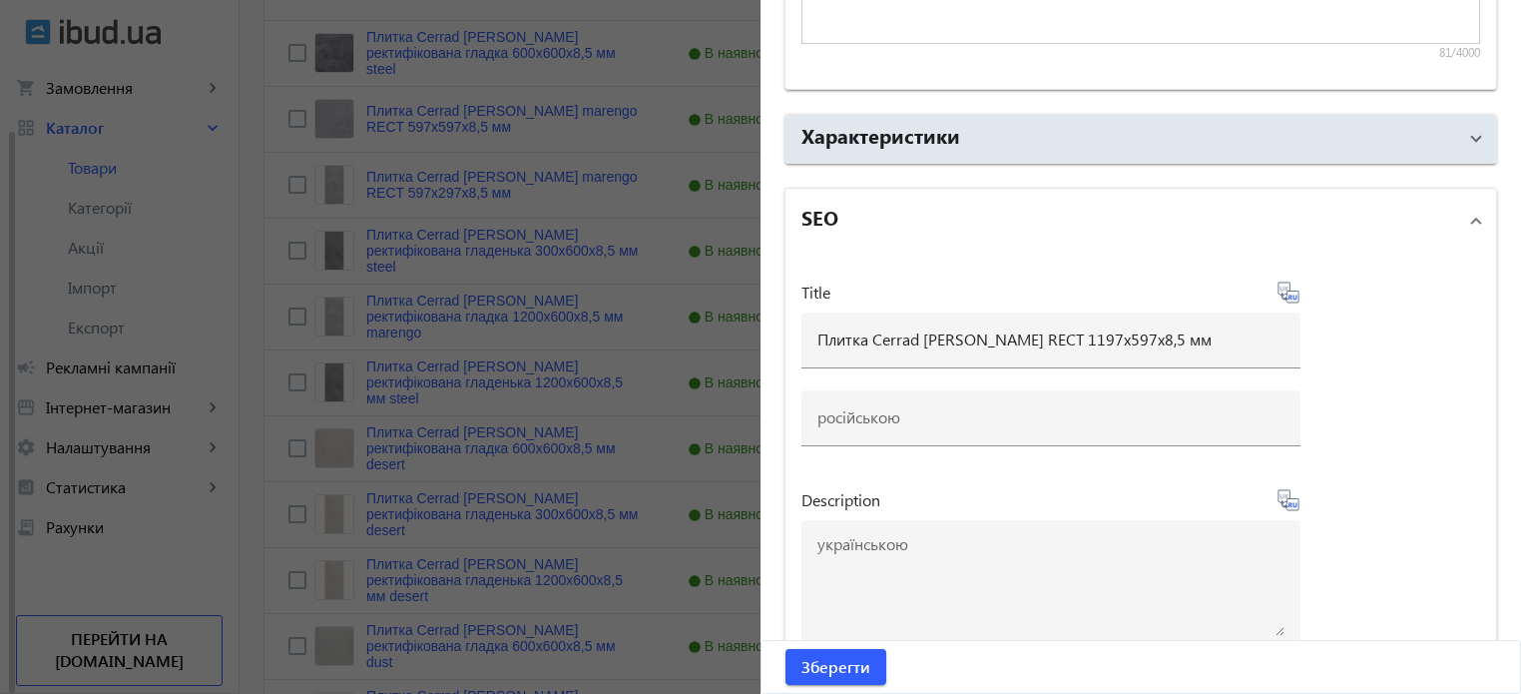
type input "Плитка Cerrad [PERSON_NAME] RECT 1197x597x8,5 мм"
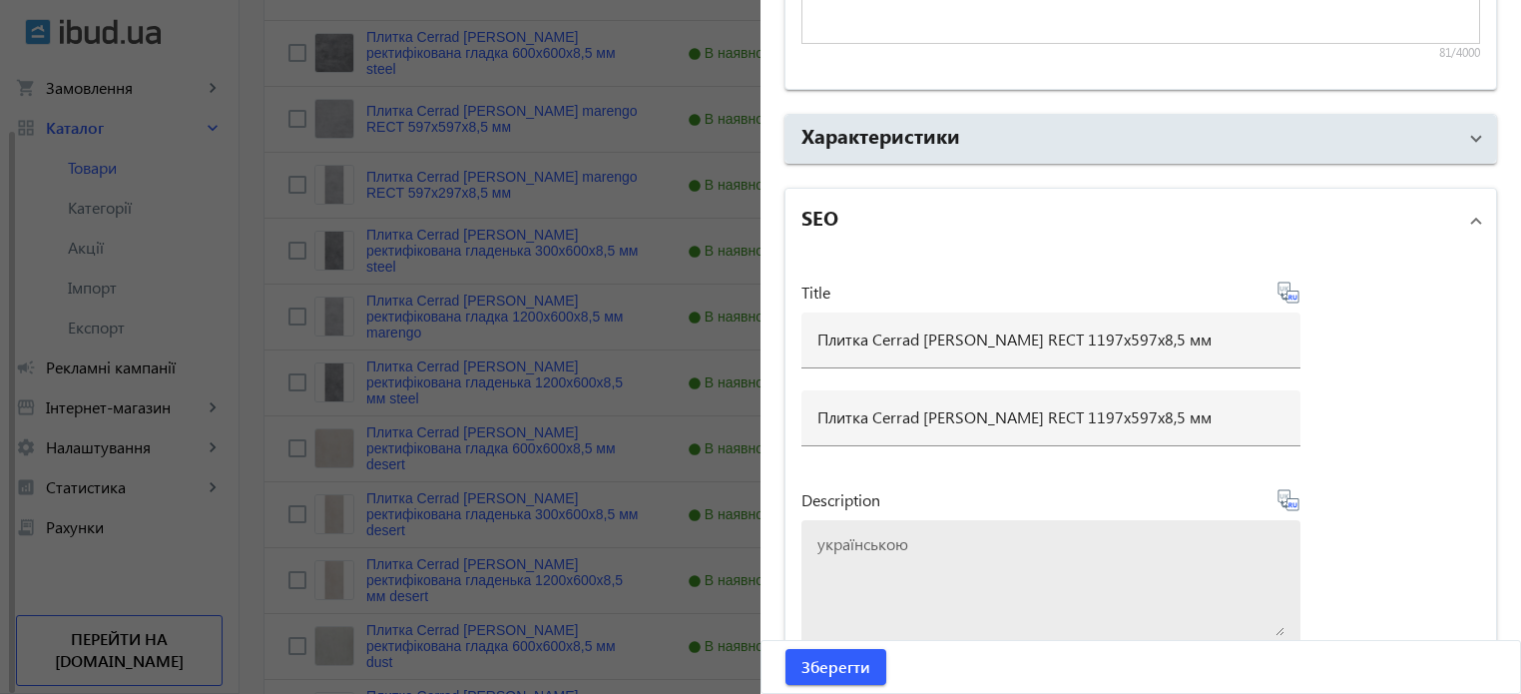
click at [965, 539] on textarea at bounding box center [1050, 586] width 467 height 100
paste textarea "Плитка Cerrad Batista marengo RECT 1197x597x8,5 мм купити"
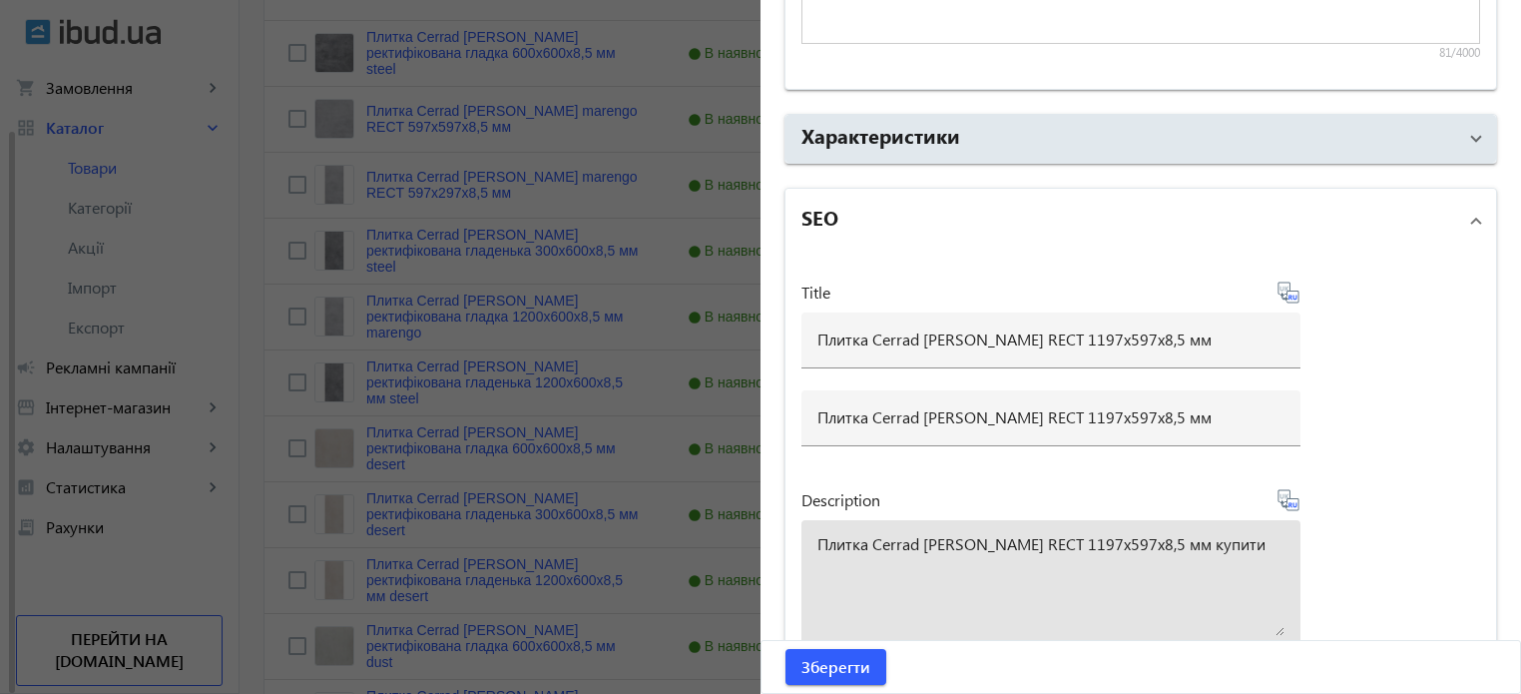
type textarea "Плитка Cerrad Batista marengo RECT 1197x597x8,5 мм купити"
click at [1287, 494] on icon at bounding box center [1289, 500] width 24 height 24
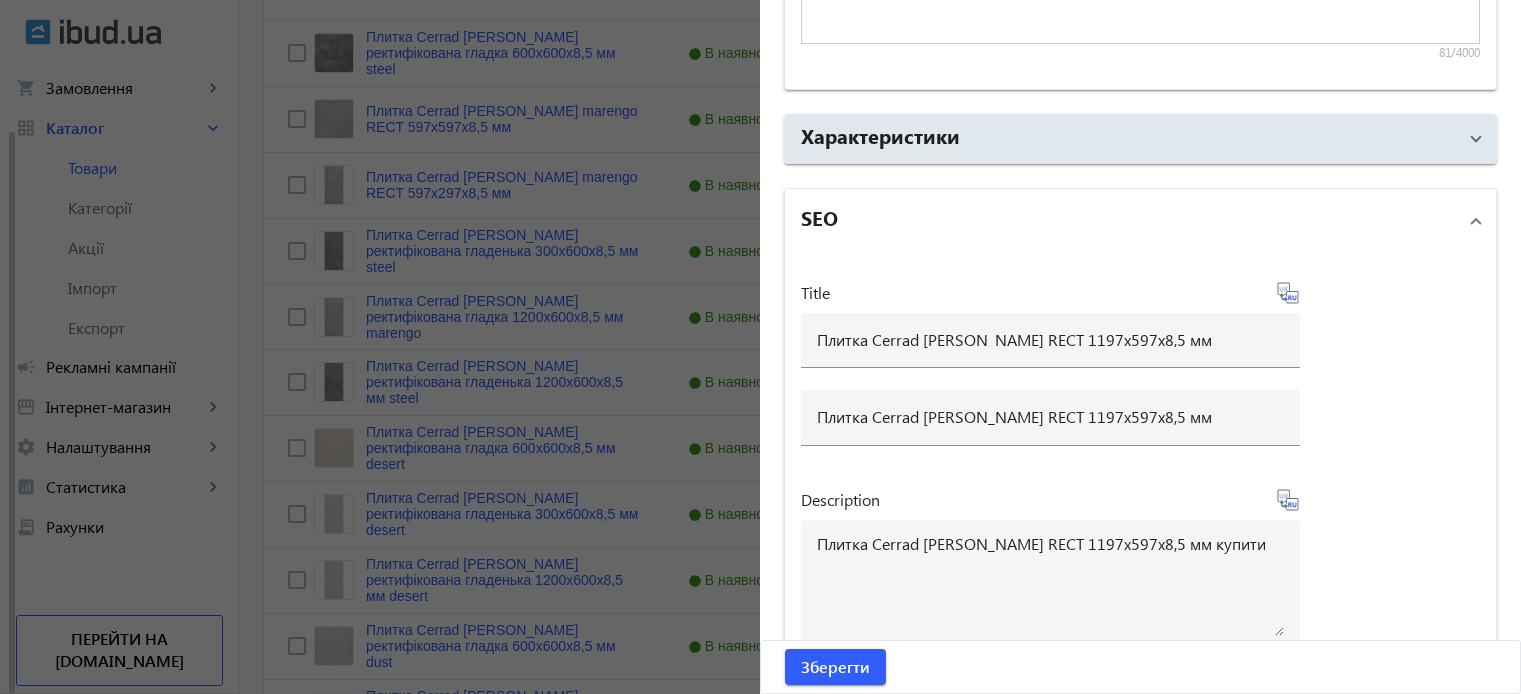
type textarea "Плитка Cerrad Batista marengo RECT 1197x597x8,5 мм купить"
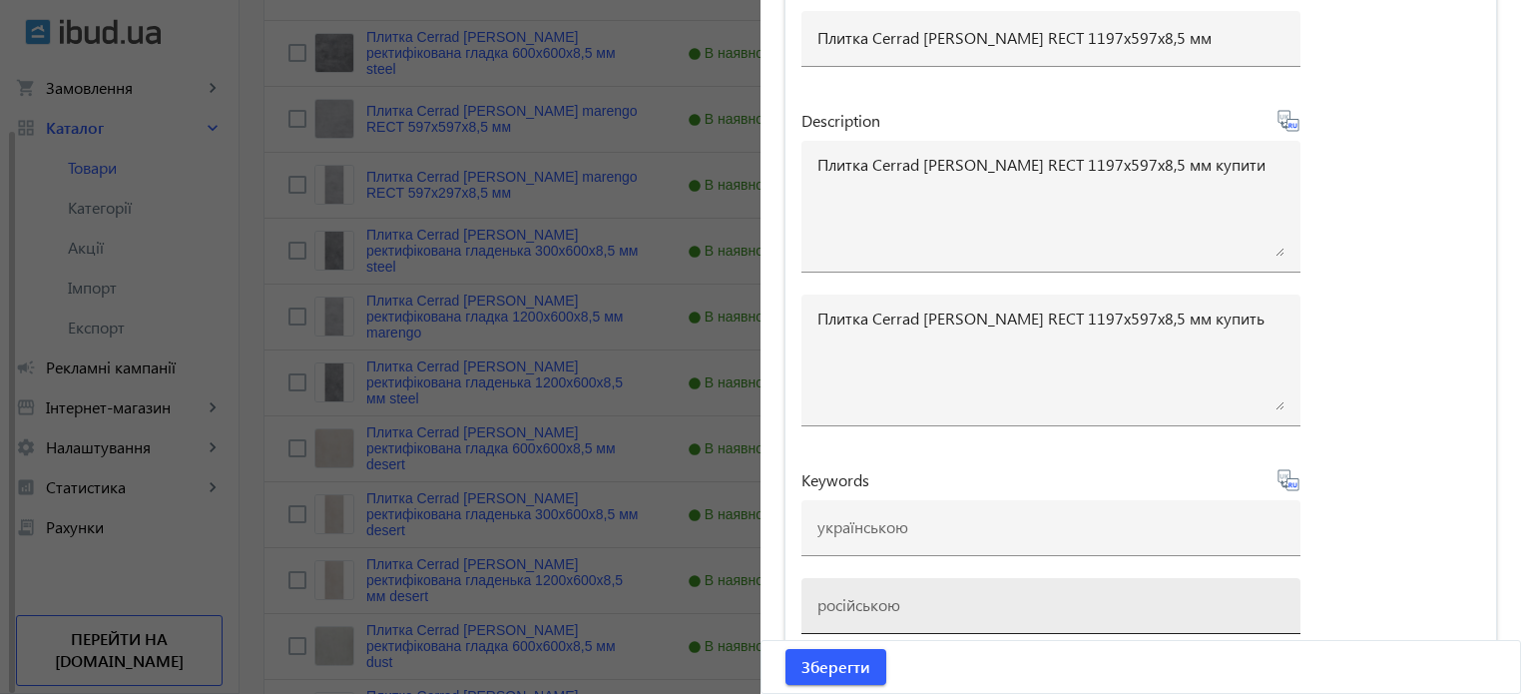
scroll to position [2426, 0]
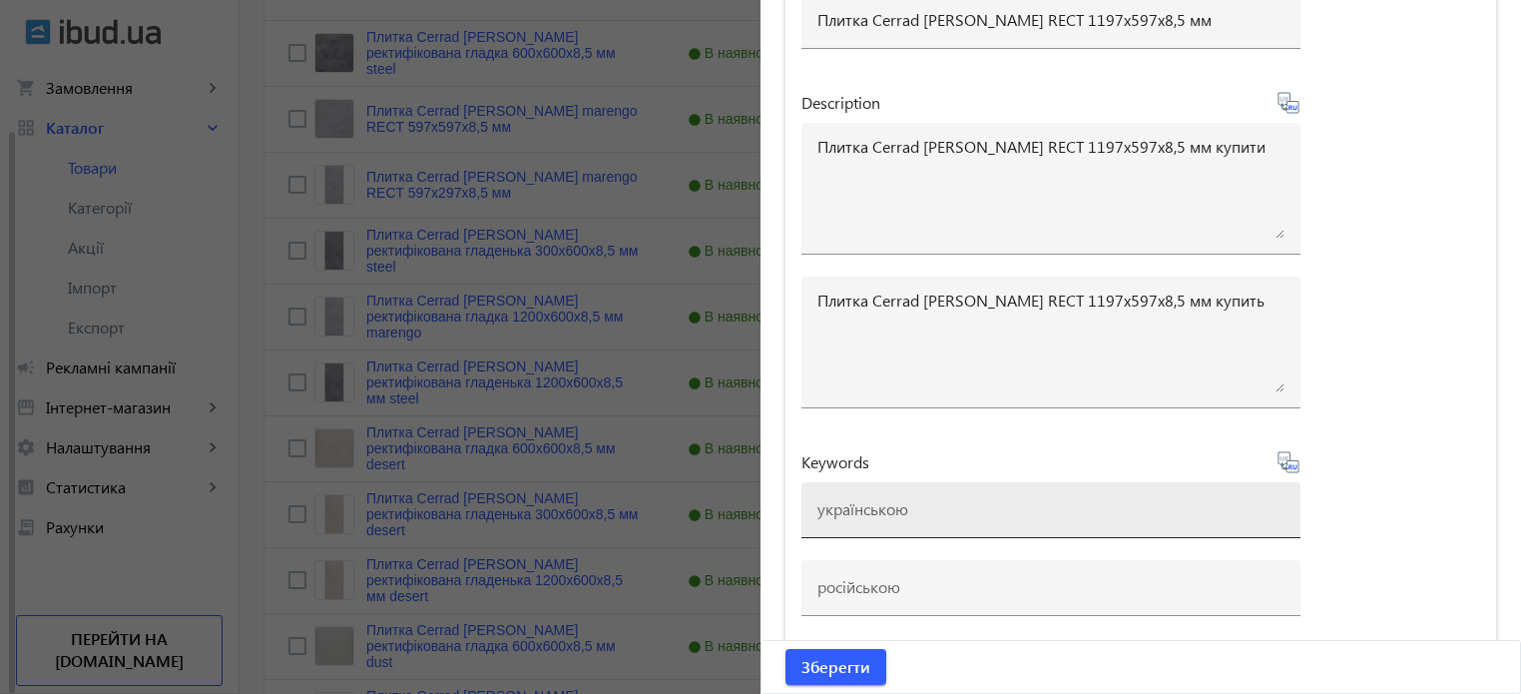
click at [857, 503] on input at bounding box center [1050, 508] width 467 height 21
paste input "плитка cerrad, плитка cerrad batista marengo, плитка cerrad batista"
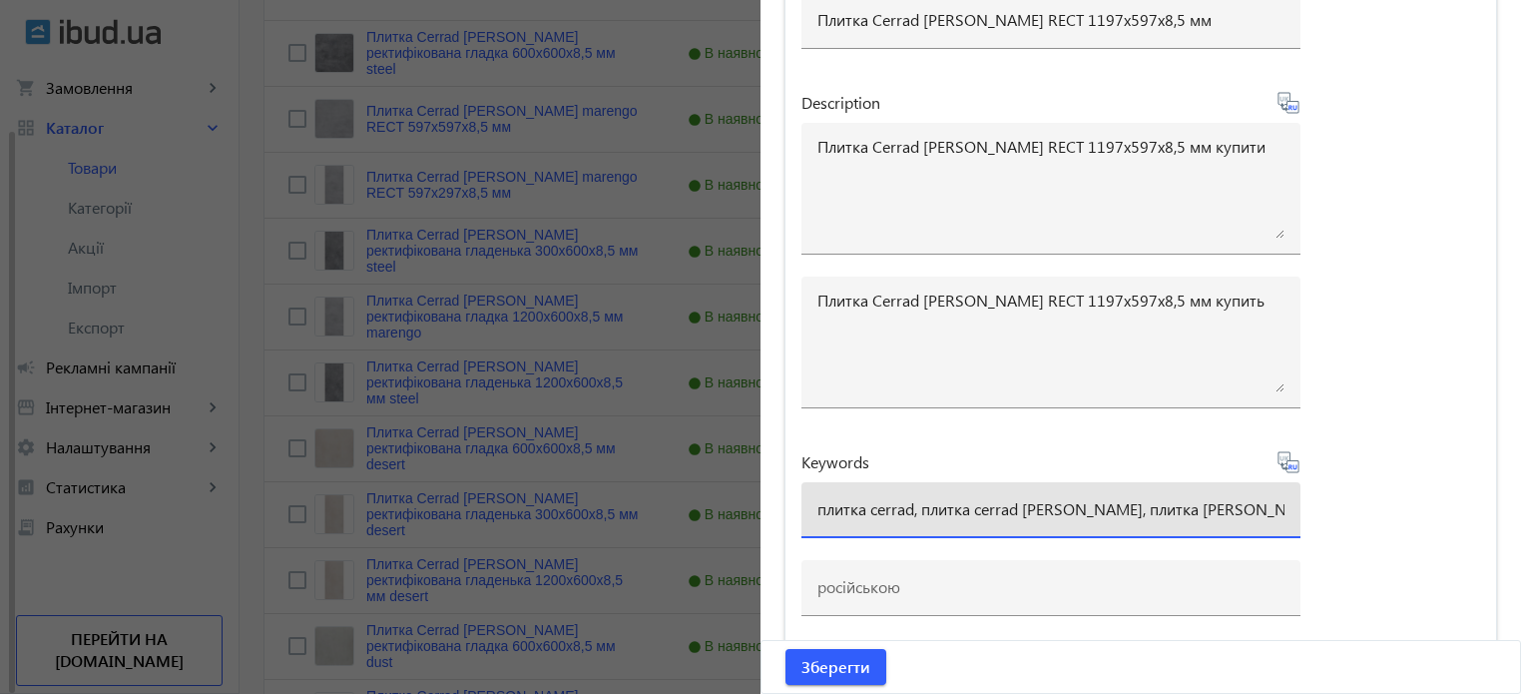
scroll to position [0, 13]
type input "плитка cerrad, плитка cerrad batista marengo, плитка cerrad batista"
click at [1294, 464] on icon at bounding box center [1296, 466] width 4 height 5
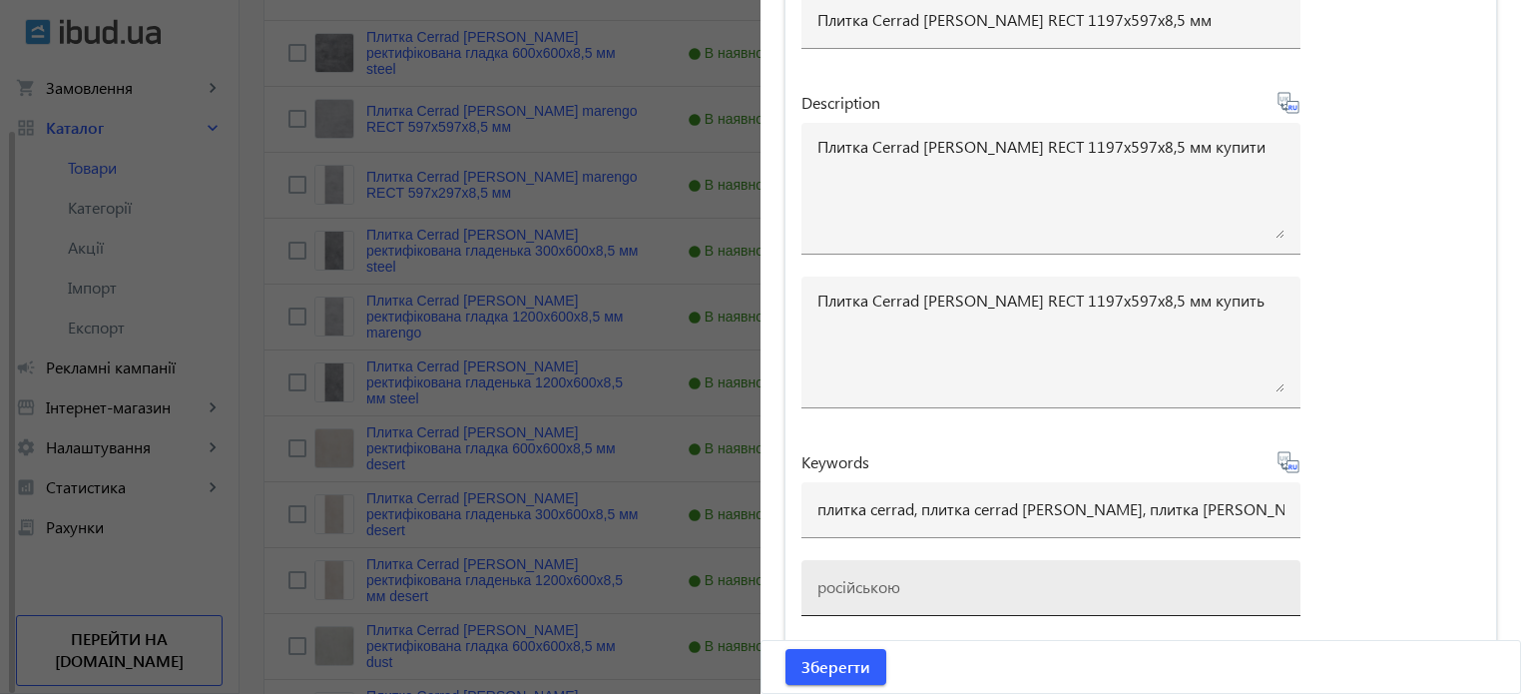
type input "плитка cerrad, плитка cerrad batista marengo, плитка cerrad batista"
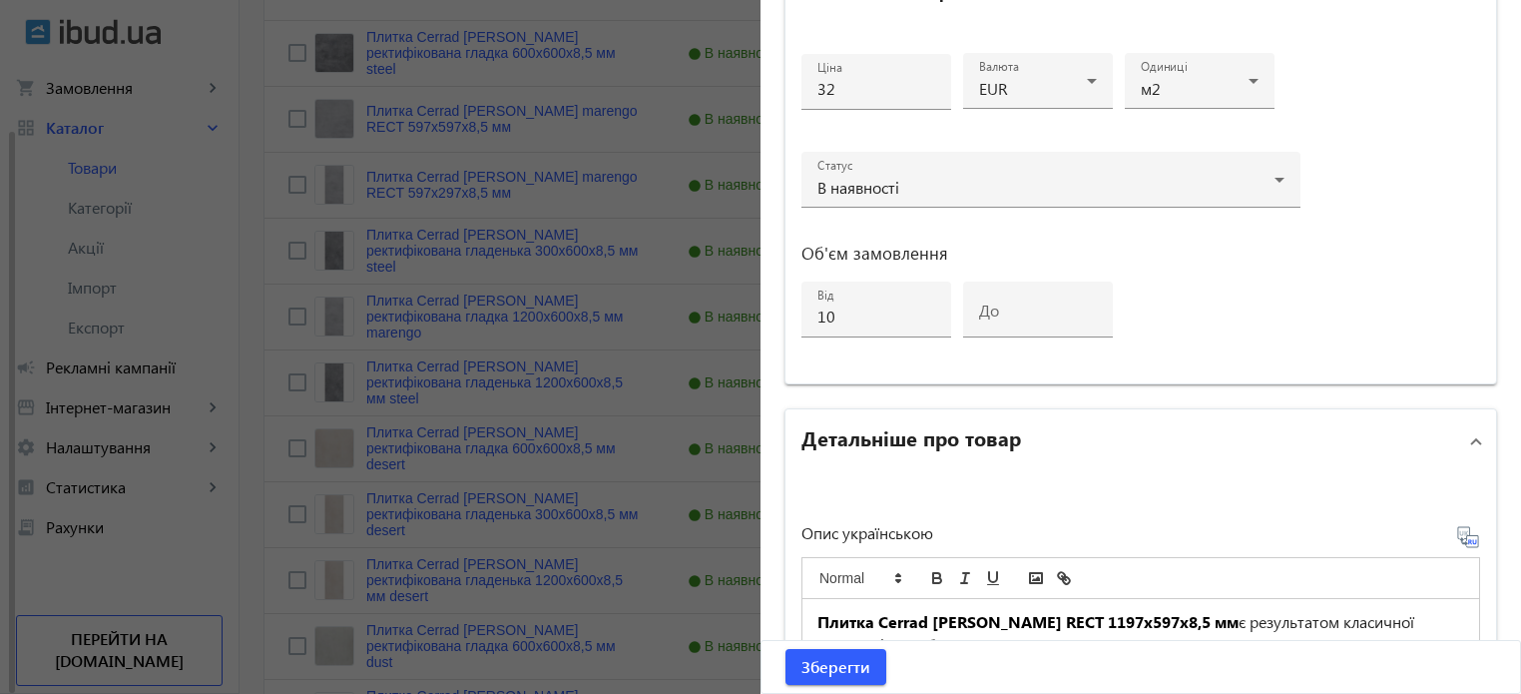
scroll to position [1328, 0]
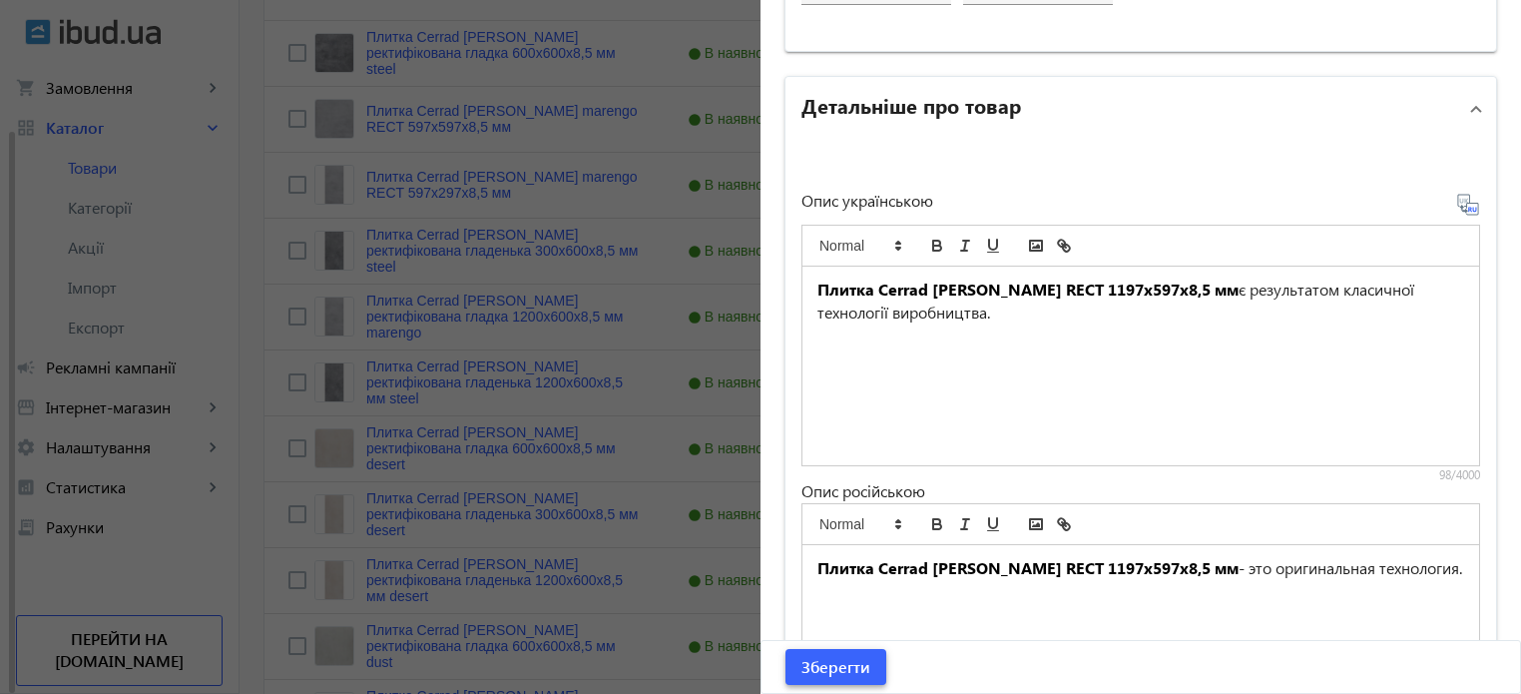
click at [817, 670] on span "Зберегти" at bounding box center [835, 667] width 69 height 22
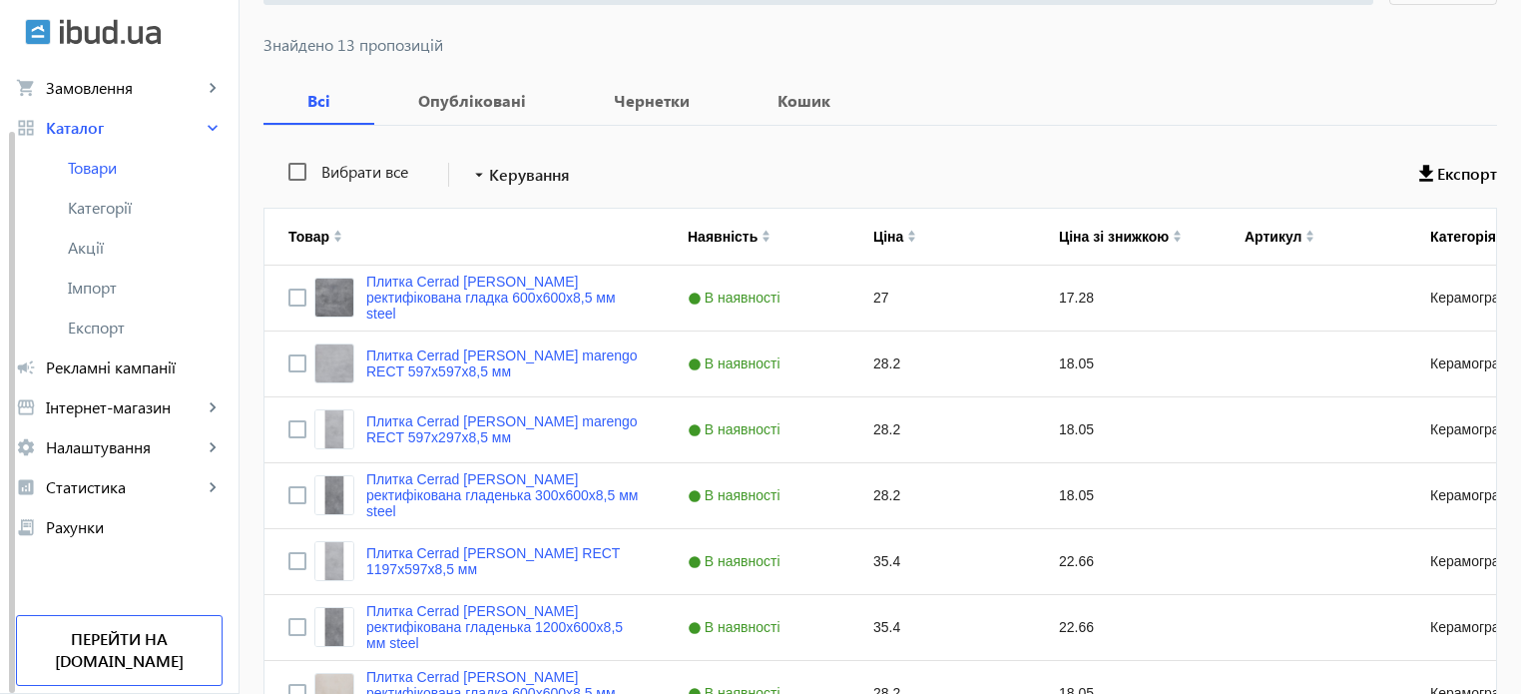
scroll to position [299, 0]
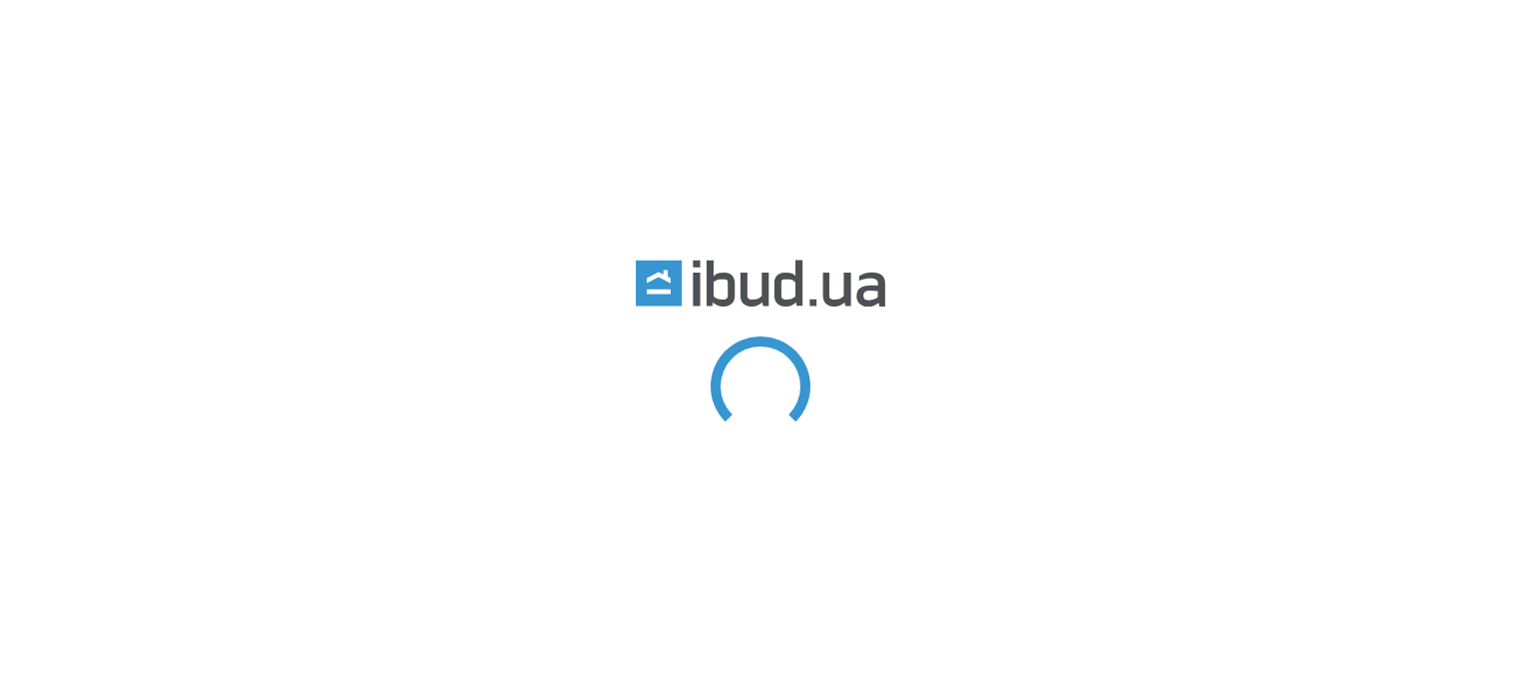
type input "batista"
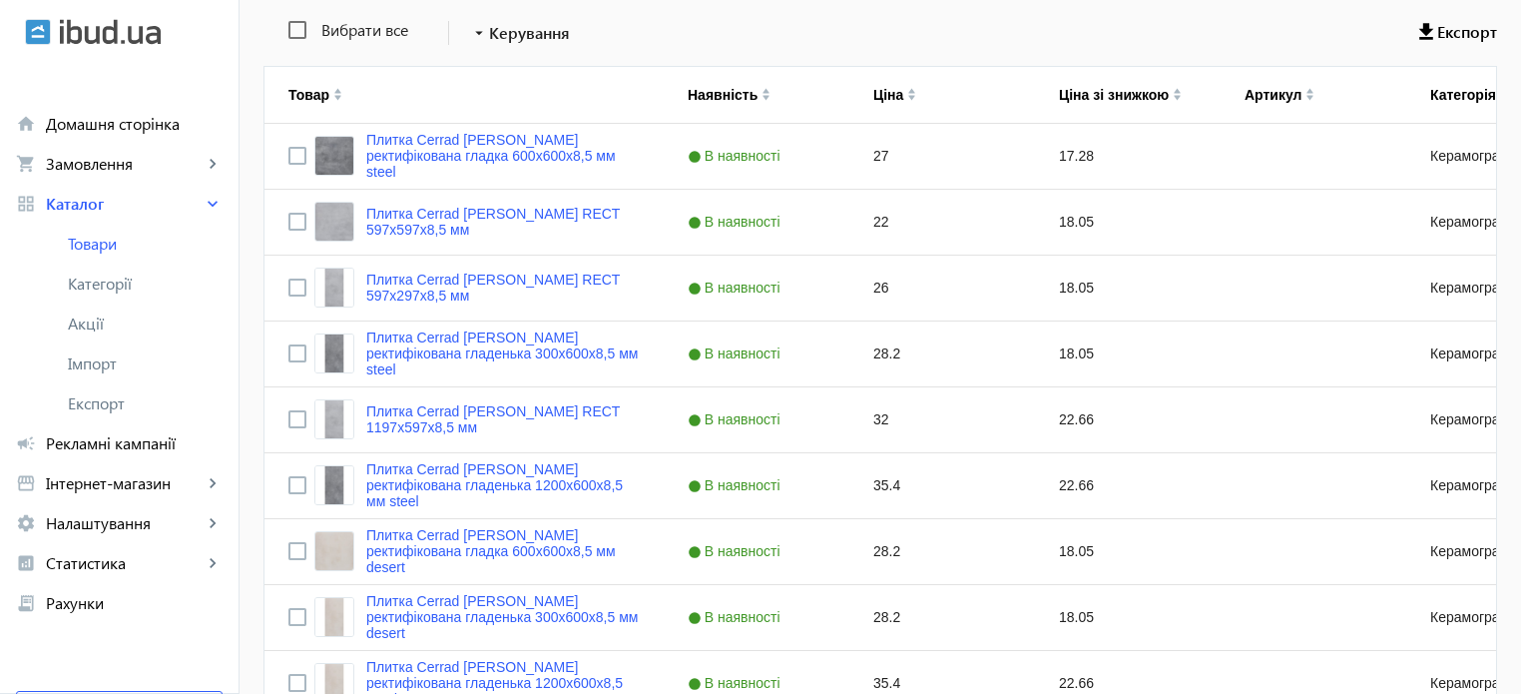
scroll to position [399, 0]
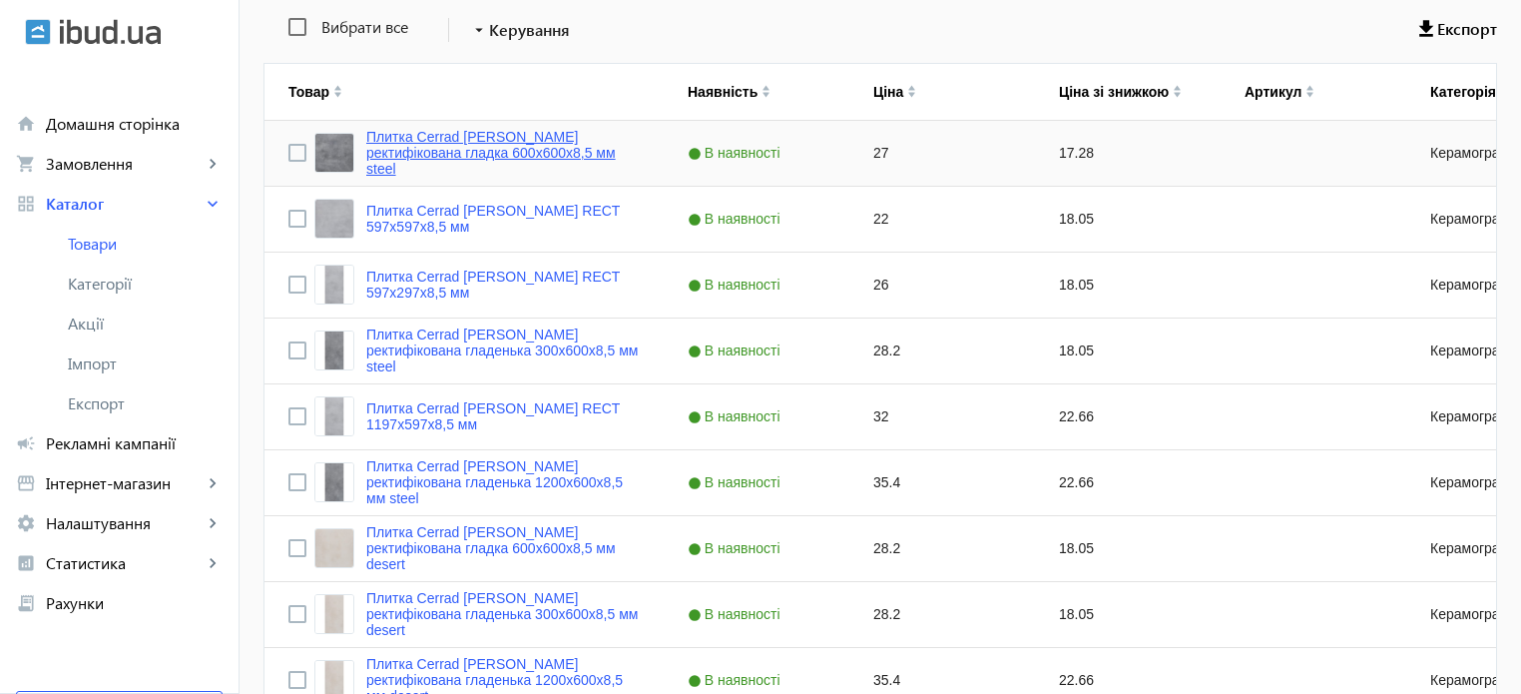
click at [471, 159] on link "Плитка Cerrad Batista ректифікована гладка 600х600х8,5 мм steel" at bounding box center [502, 153] width 273 height 48
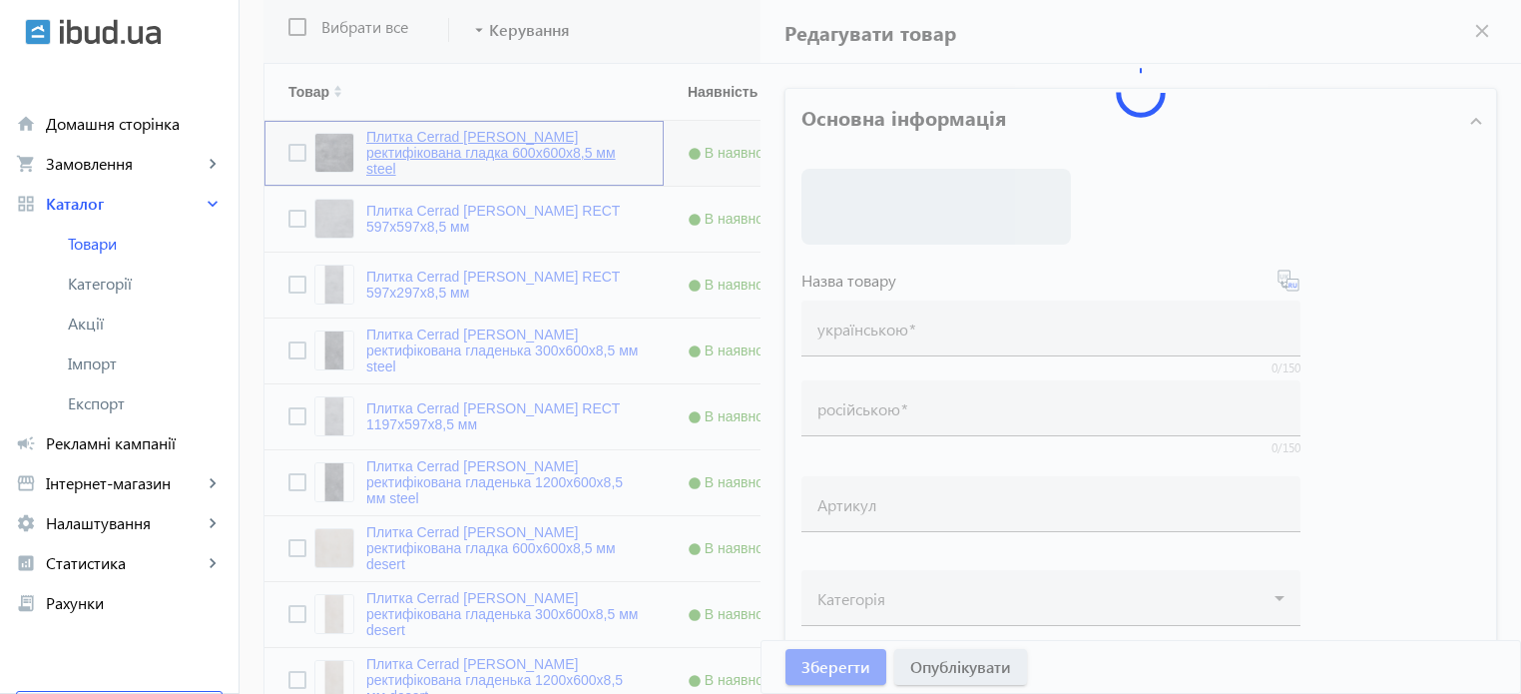
type input "Плитка Cerrad Batista ректифікована гладка 600х600х8,5 мм steel"
type input "Плитка Cerrad Batista ректифицированная гладкая 600х600х8,5 мм steel"
type input "27"
type input "10"
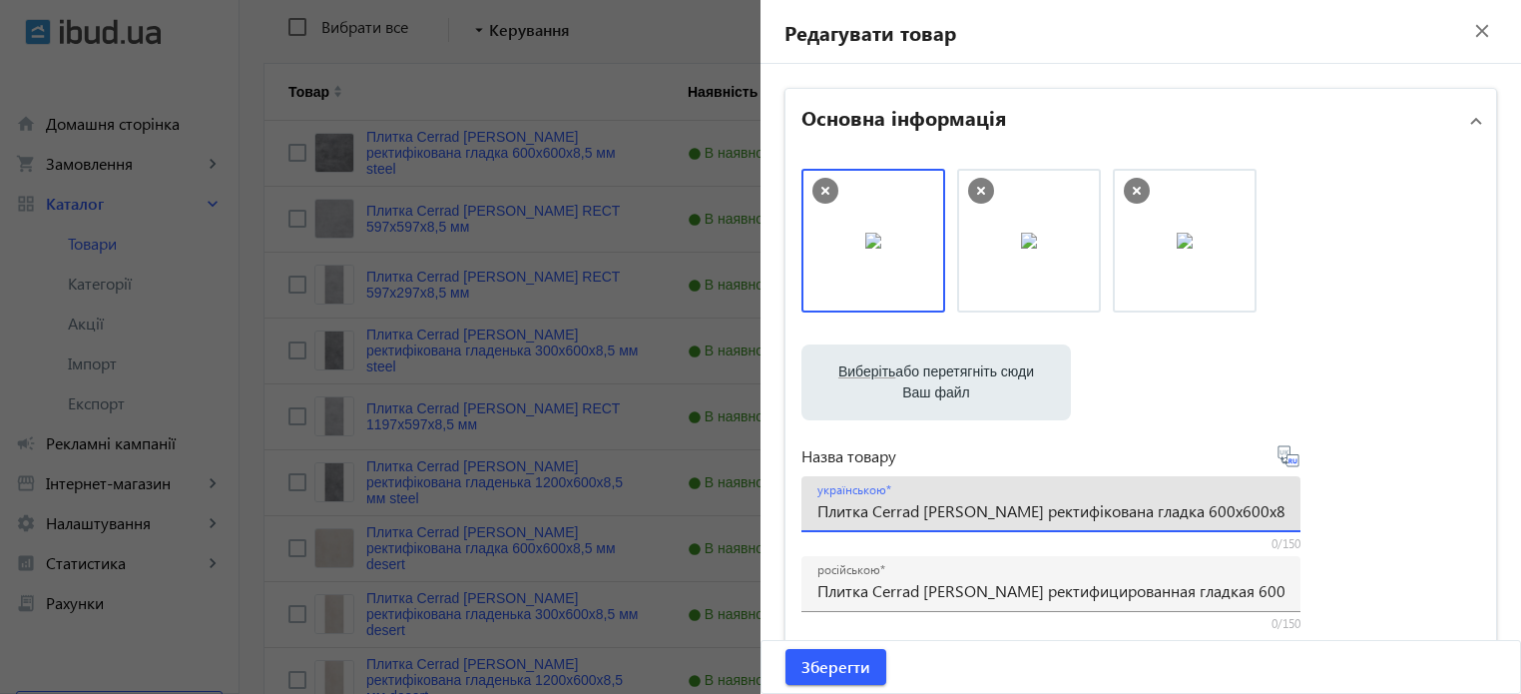
scroll to position [0, 4]
drag, startPoint x: 1249, startPoint y: 511, endPoint x: 1470, endPoint y: 510, distance: 221.6
click at [1470, 510] on div "Виберіть або перетягніть сюди Ваш файл 588eef3e824cc2783-1485762047-ZlLb4x.jpg …" at bounding box center [1141, 542] width 711 height 779
drag, startPoint x: 1122, startPoint y: 509, endPoint x: 969, endPoint y: 518, distance: 153.0
click at [969, 518] on input "Плитка Cerrad Batista ректифікована гладка 600х600х8,5 мм steel" at bounding box center [1050, 510] width 467 height 21
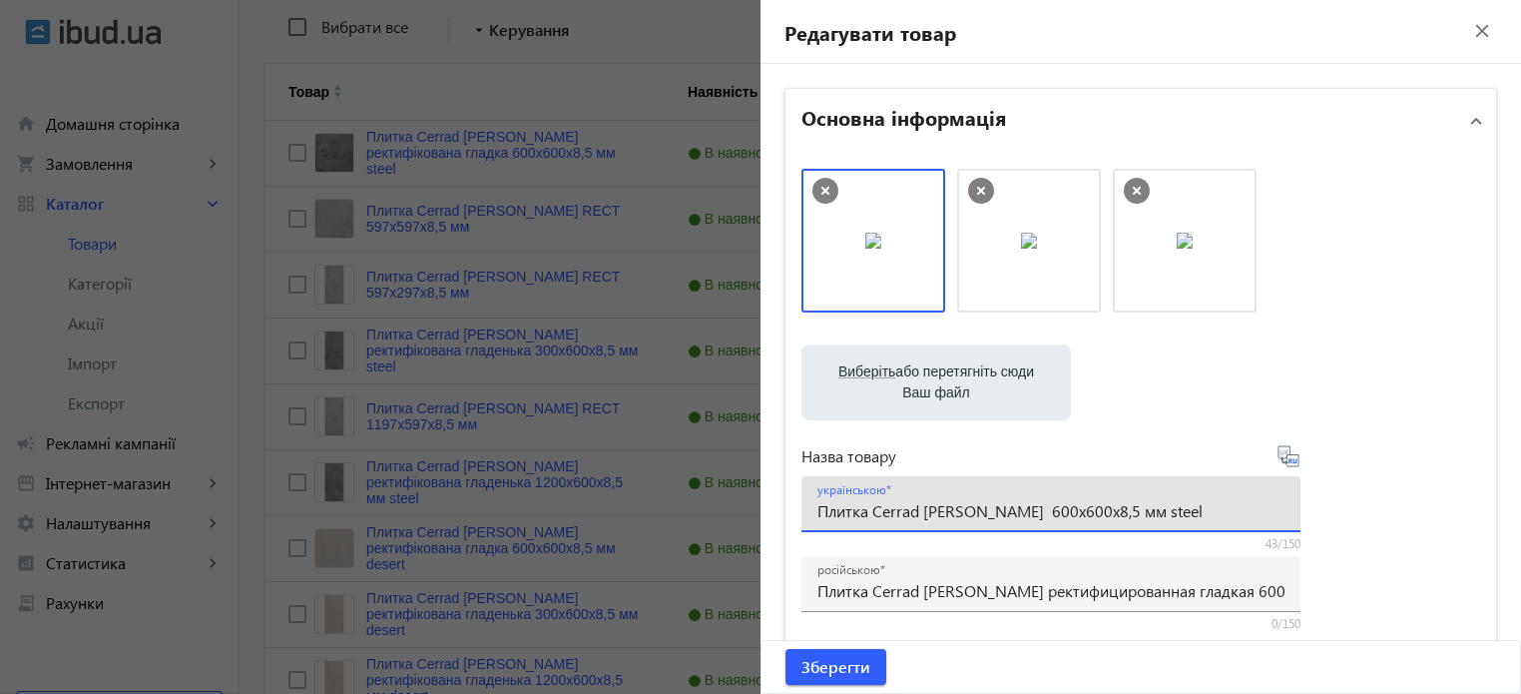
scroll to position [0, 0]
paste input "steel"
click at [1196, 505] on input "Плитка Cerrad Batista steel 600х600х8,5 мм steel" at bounding box center [1050, 510] width 467 height 21
click at [1030, 510] on input "Плитка Cerrad Batista steel 600х600х8,5 мм" at bounding box center [1050, 510] width 467 height 21
drag, startPoint x: 1142, startPoint y: 510, endPoint x: 1008, endPoint y: 520, distance: 134.1
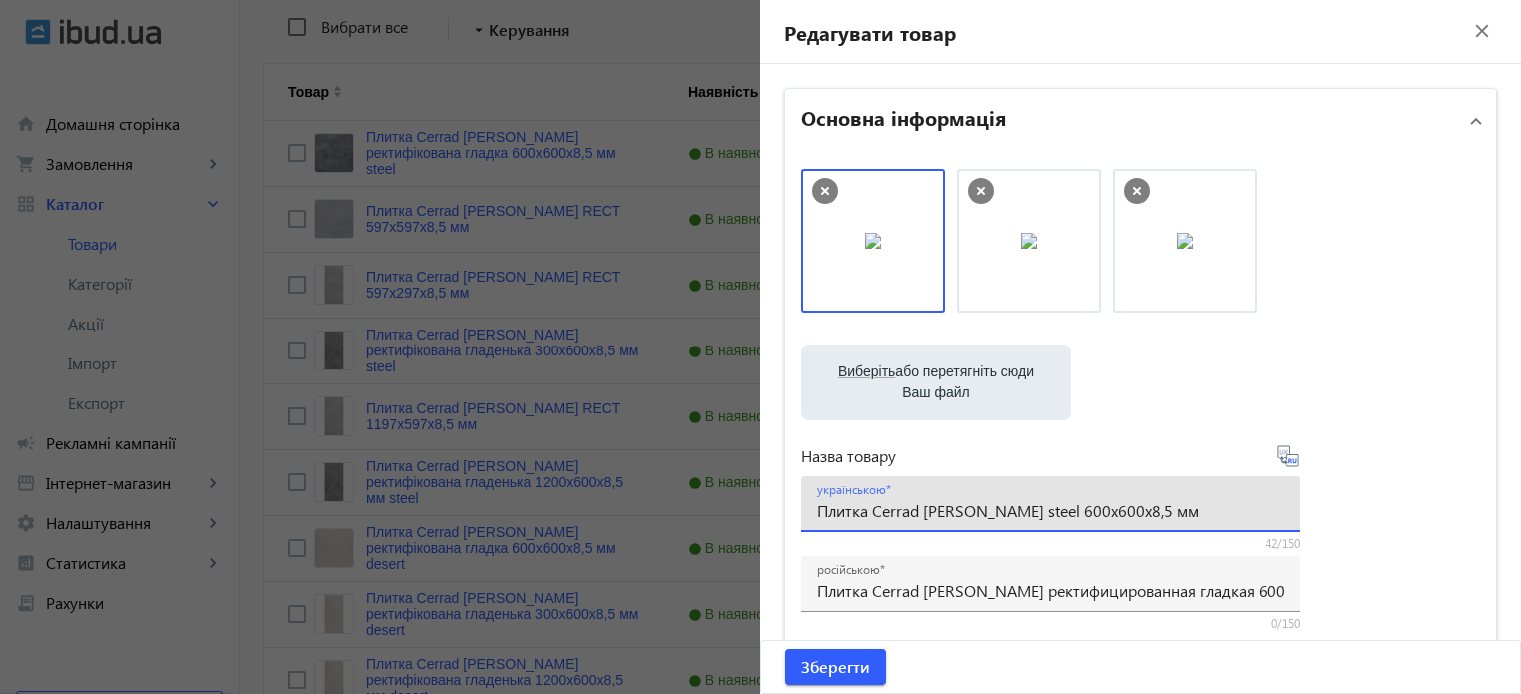
click at [1008, 520] on input "Плитка Cerrad Batista steel 600х600х8,5 мм" at bounding box center [1050, 510] width 467 height 21
paste input "597x597x8,5 мм"
type input "Плитка Cerrad Batista steel 597x597x8,5 мм"
click at [1280, 459] on icon at bounding box center [1289, 456] width 24 height 24
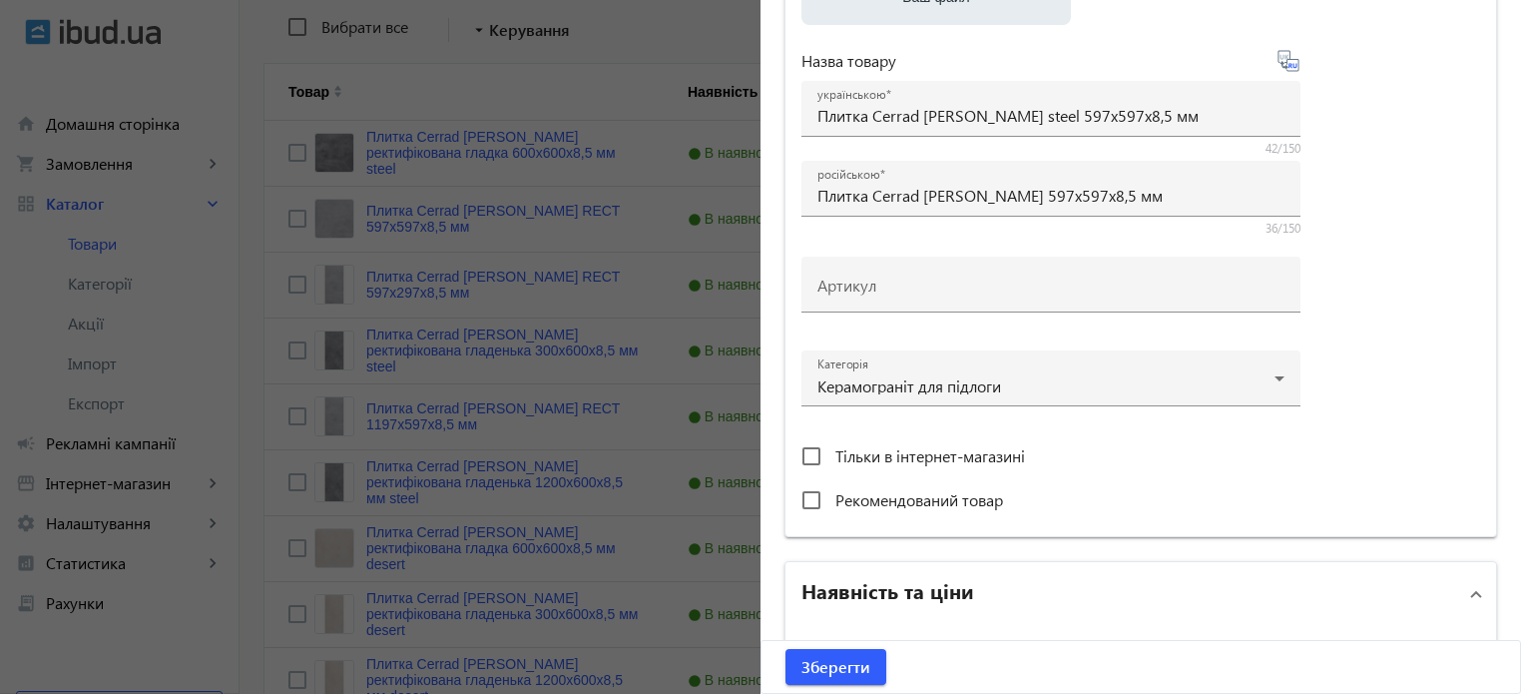
scroll to position [399, 0]
click at [1286, 59] on icon at bounding box center [1289, 57] width 24 height 24
click at [1290, 60] on icon at bounding box center [1289, 57] width 24 height 24
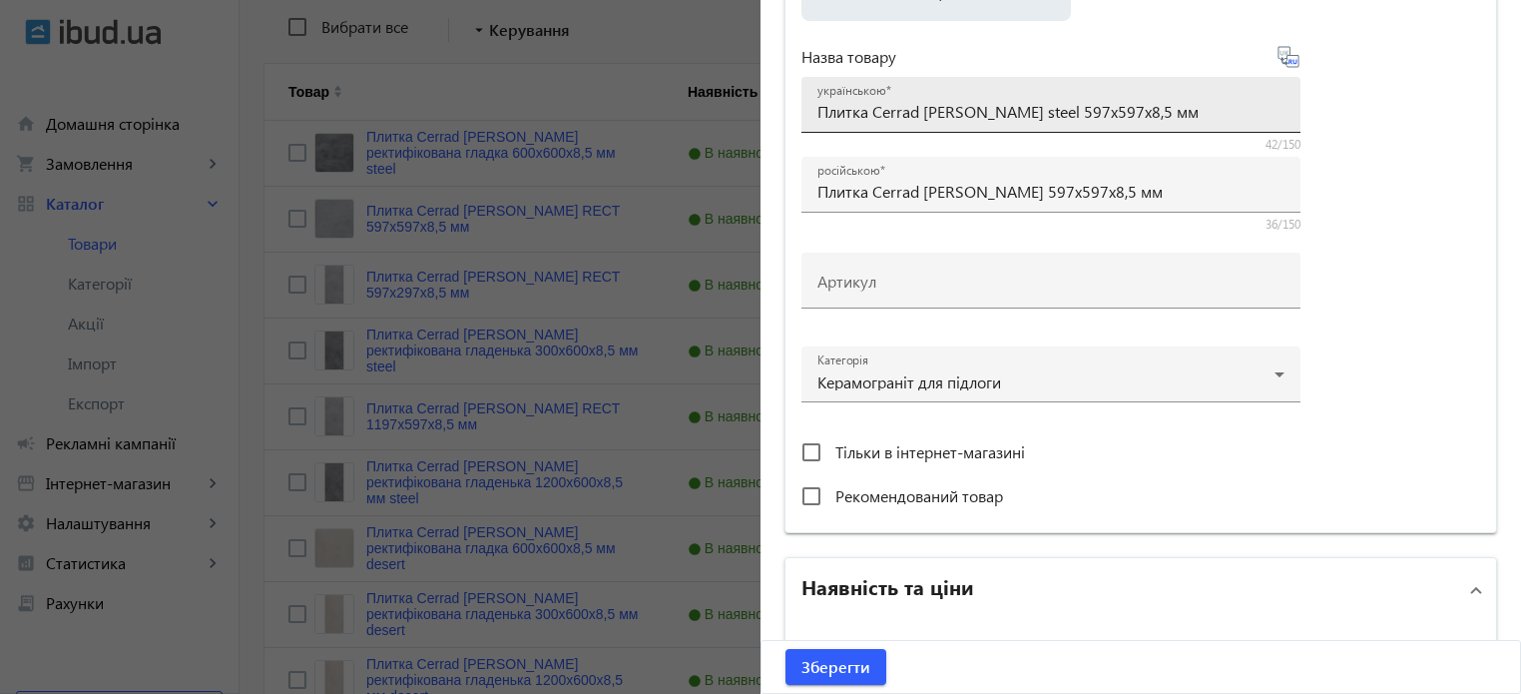
click at [1128, 113] on input "Плитка Cerrad Batista steel 597x597x8,5 мм" at bounding box center [1050, 111] width 467 height 21
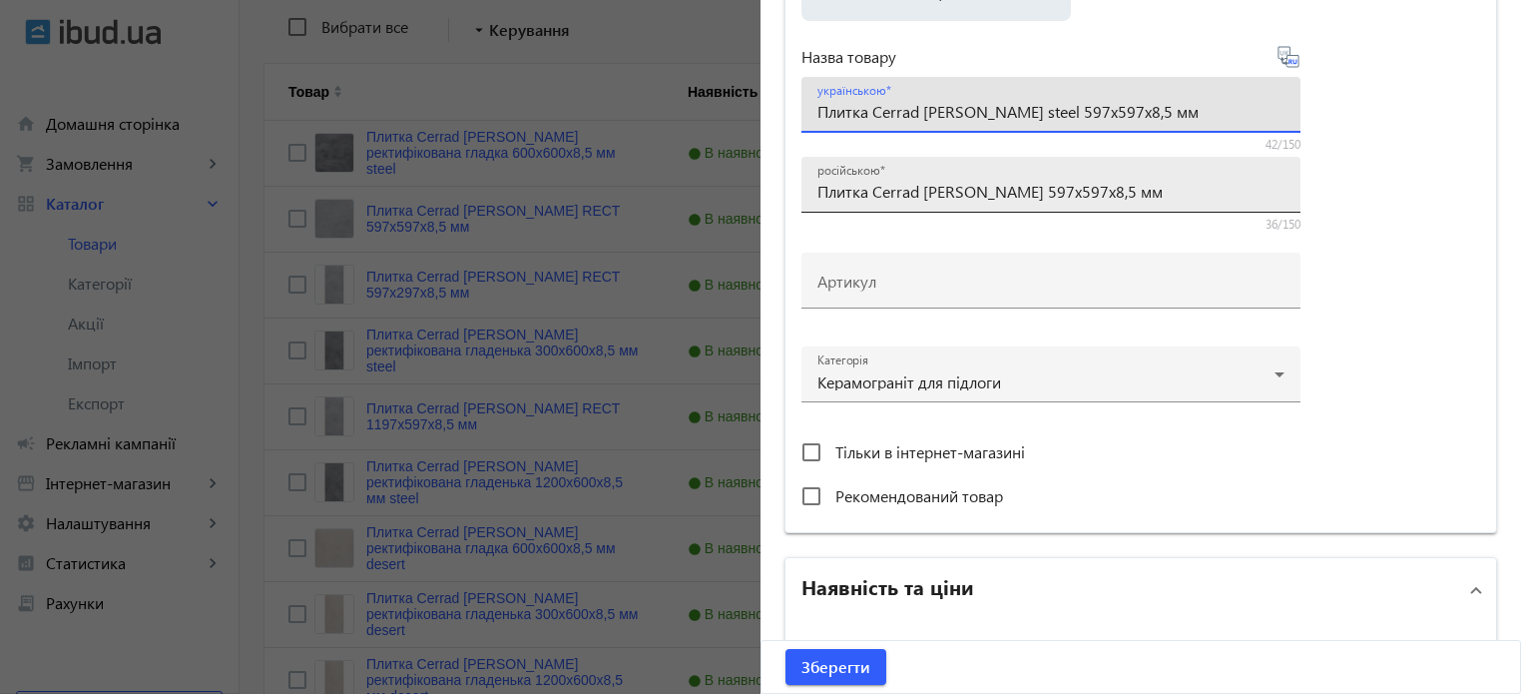
click at [969, 198] on input "Плитка Cerrad Batista 597x597x8,5 мм" at bounding box center [1050, 191] width 467 height 21
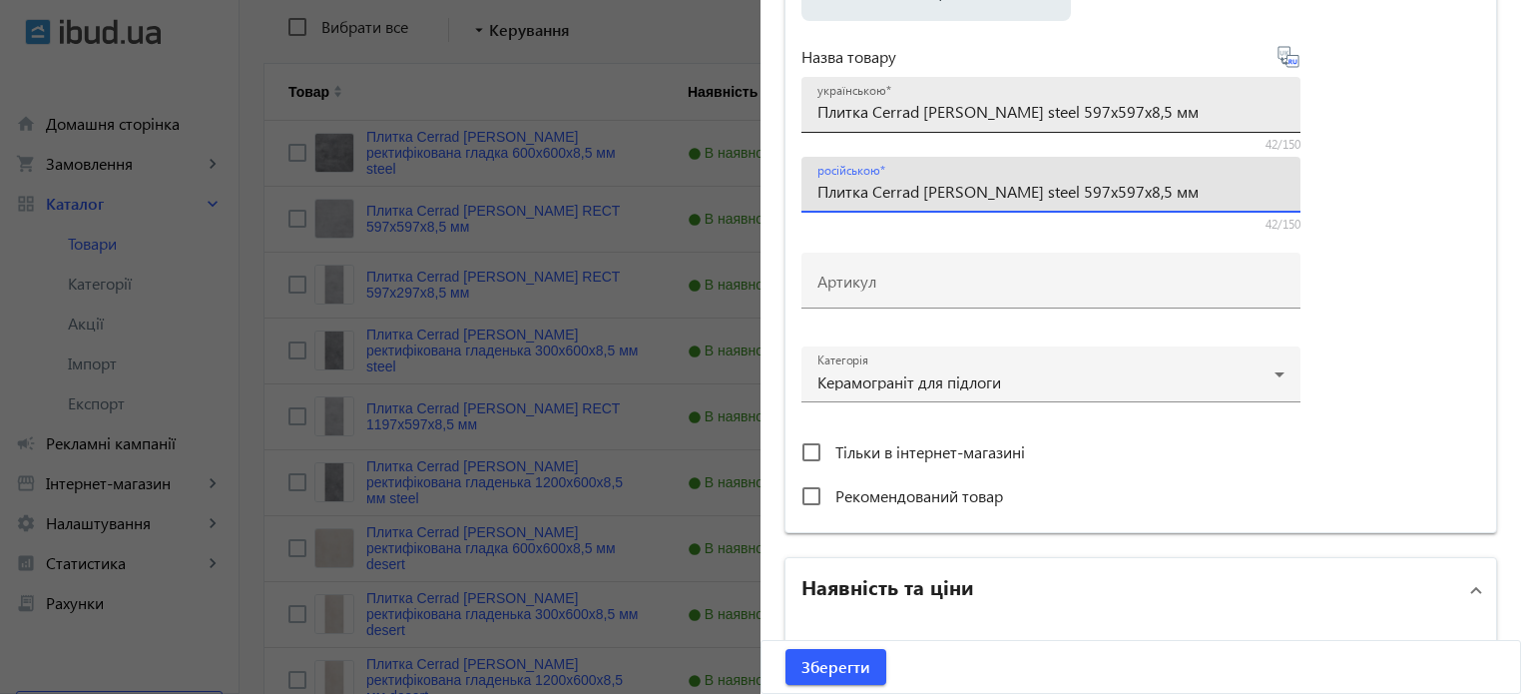
type input "Плитка Cerrad Batista steel 597x597x8,5 мм"
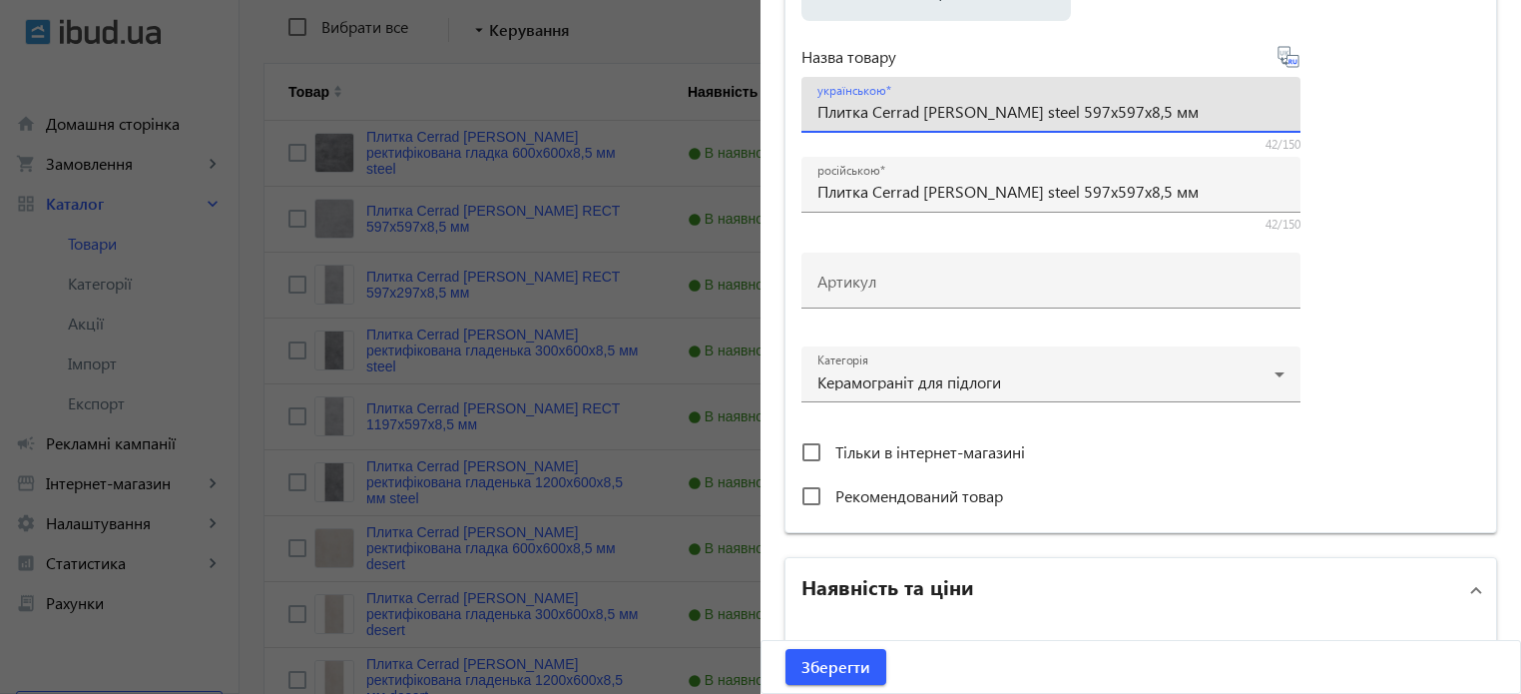
drag, startPoint x: 1145, startPoint y: 115, endPoint x: 184, endPoint y: 47, distance: 963.6
click at [240, 47] on mat-sidenav-container "arrow_back Товари 7311 /10000 товарів Подовжити Додати товар batista search fil…" at bounding box center [881, 373] width 1282 height 1417
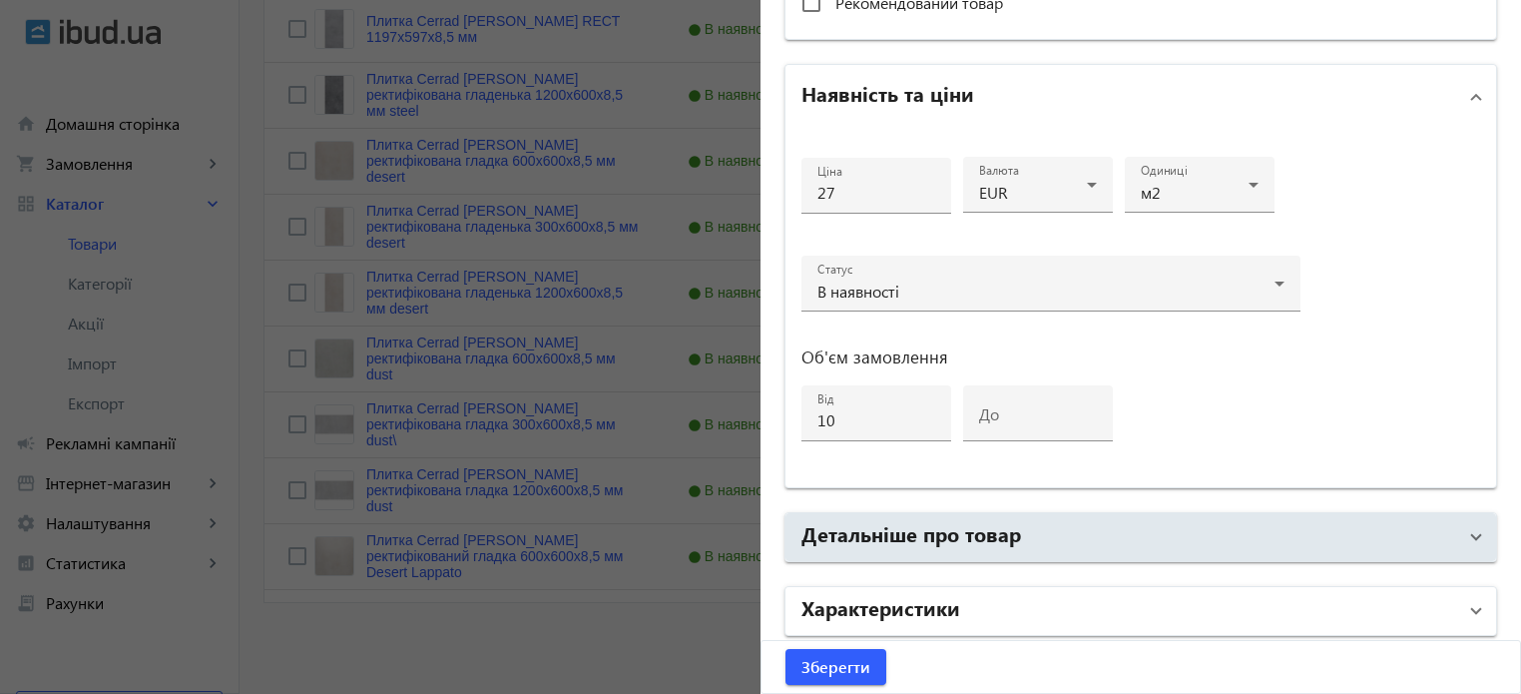
scroll to position [966, 0]
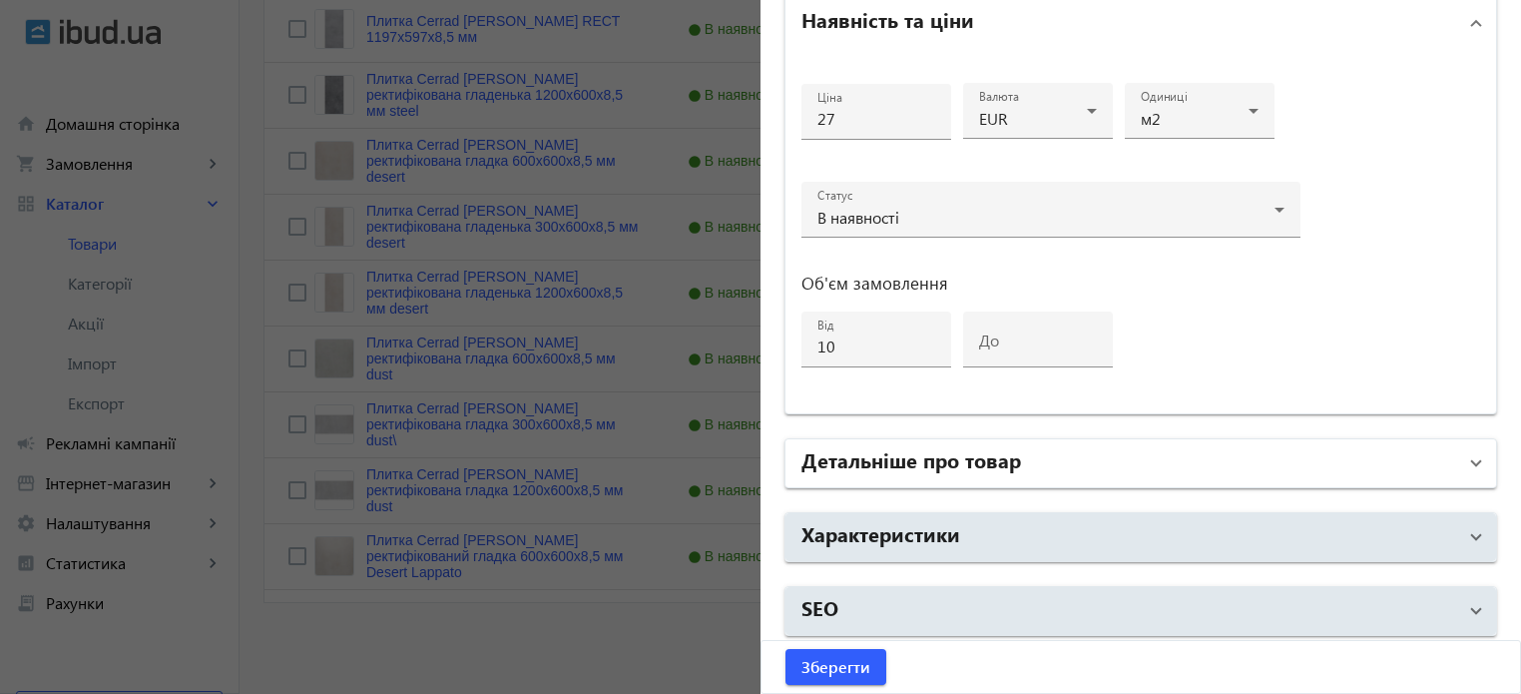
click at [954, 469] on mat-panel-title "Детальніше про товар" at bounding box center [1128, 463] width 655 height 36
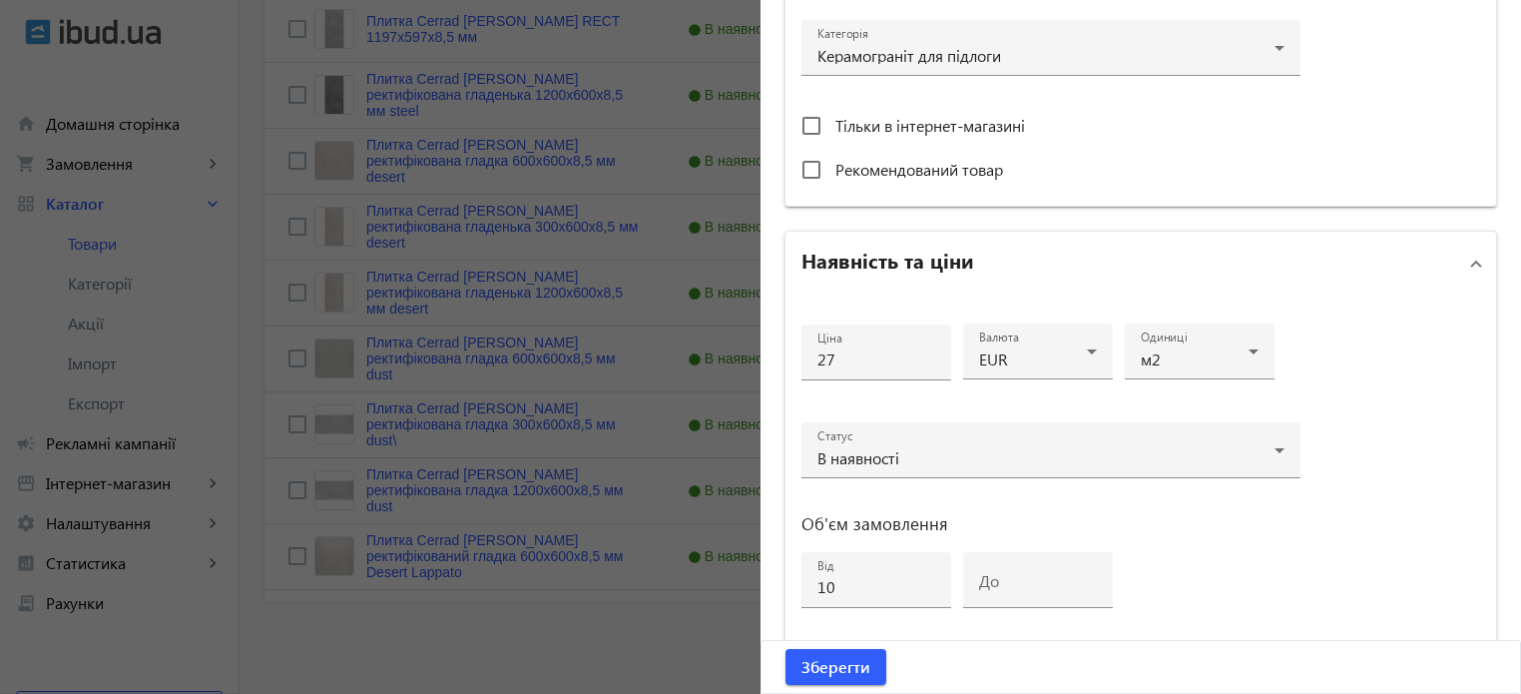
scroll to position [732, 0]
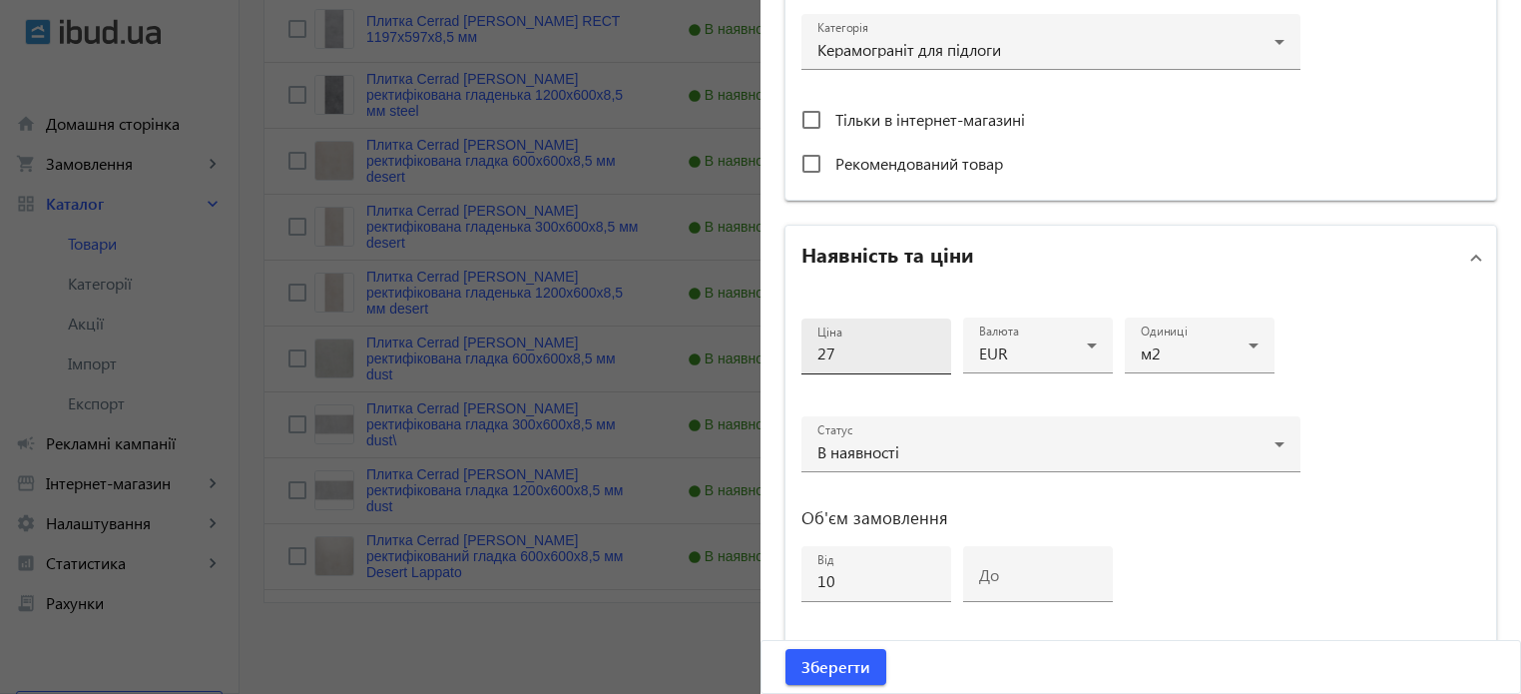
click at [833, 350] on input "27" at bounding box center [876, 352] width 118 height 21
type input "26"
click at [818, 666] on span "Зберегти" at bounding box center [835, 667] width 69 height 22
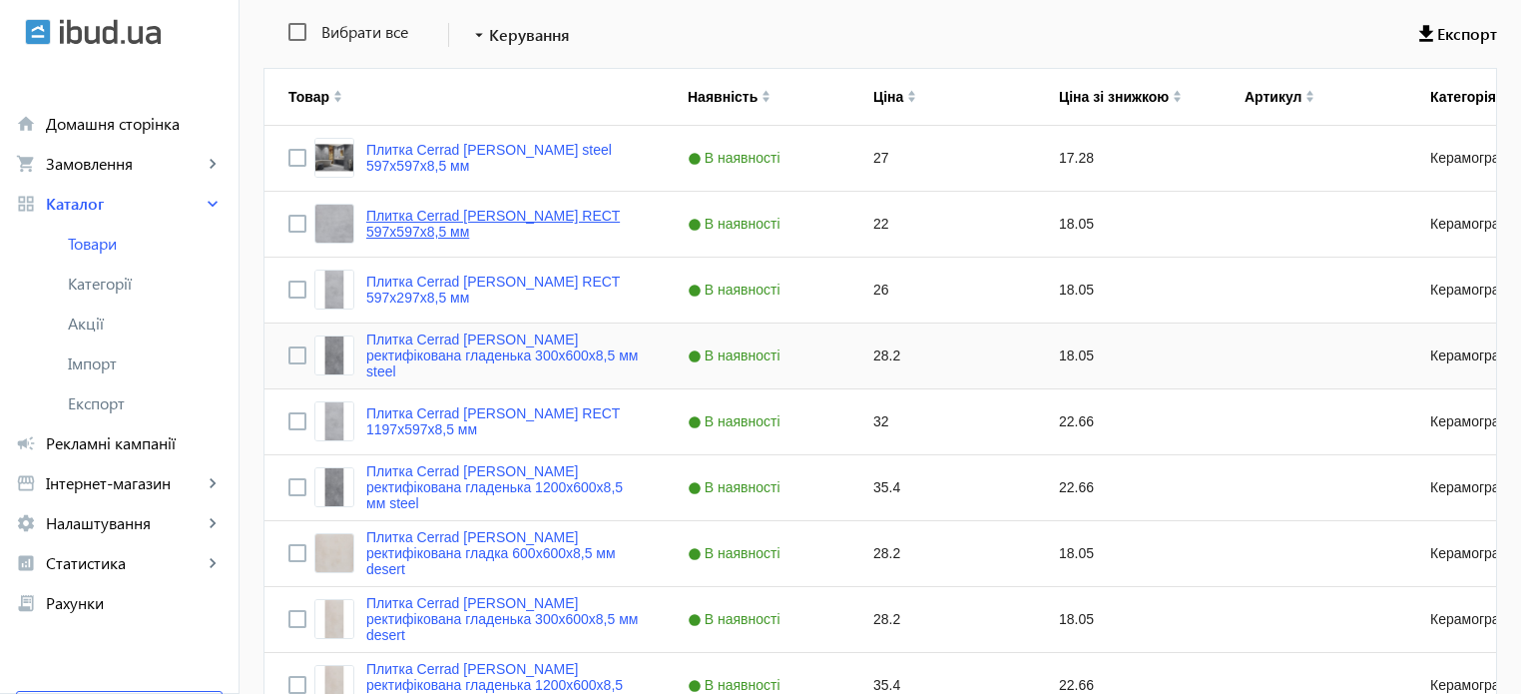
scroll to position [399, 0]
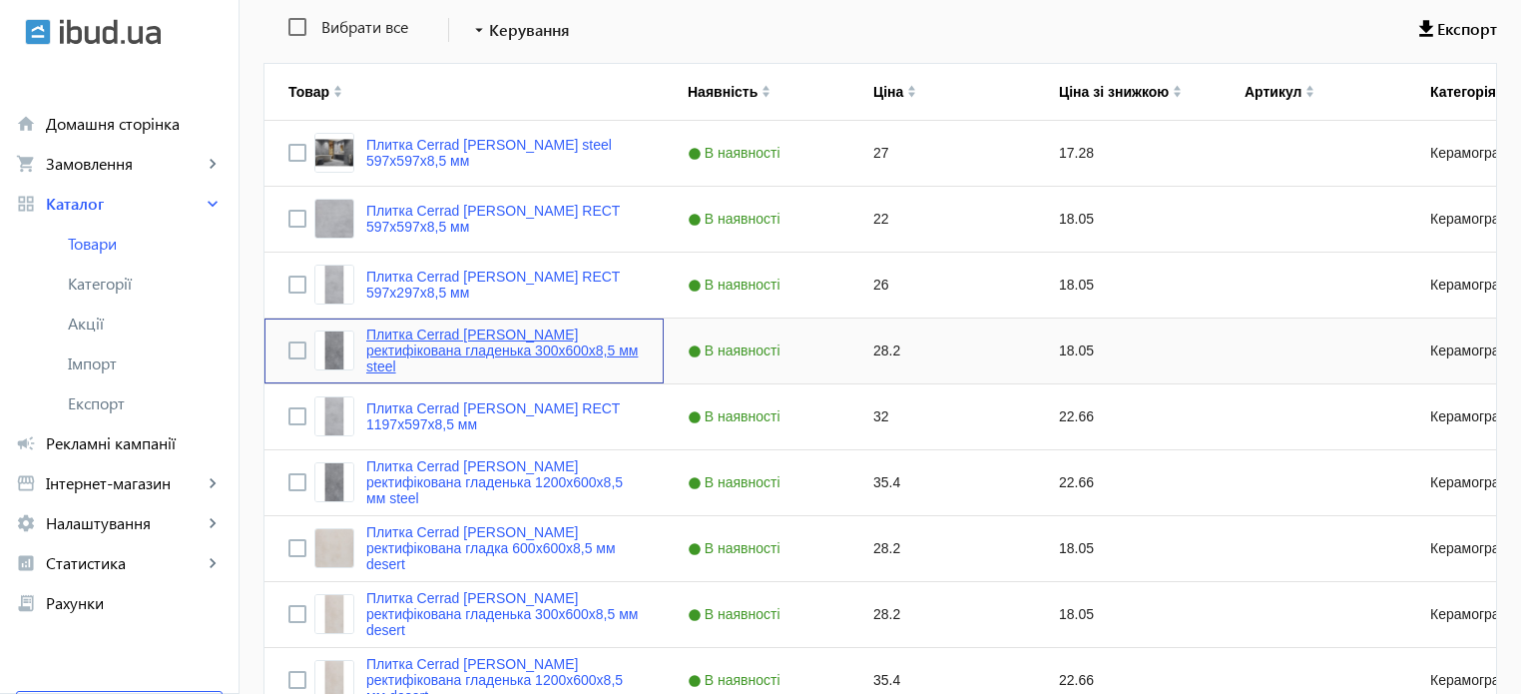
click at [487, 358] on link "Плитка Cerrad Batista ректифікована гладенька 300х600х8,5 мм steel" at bounding box center [502, 350] width 273 height 48
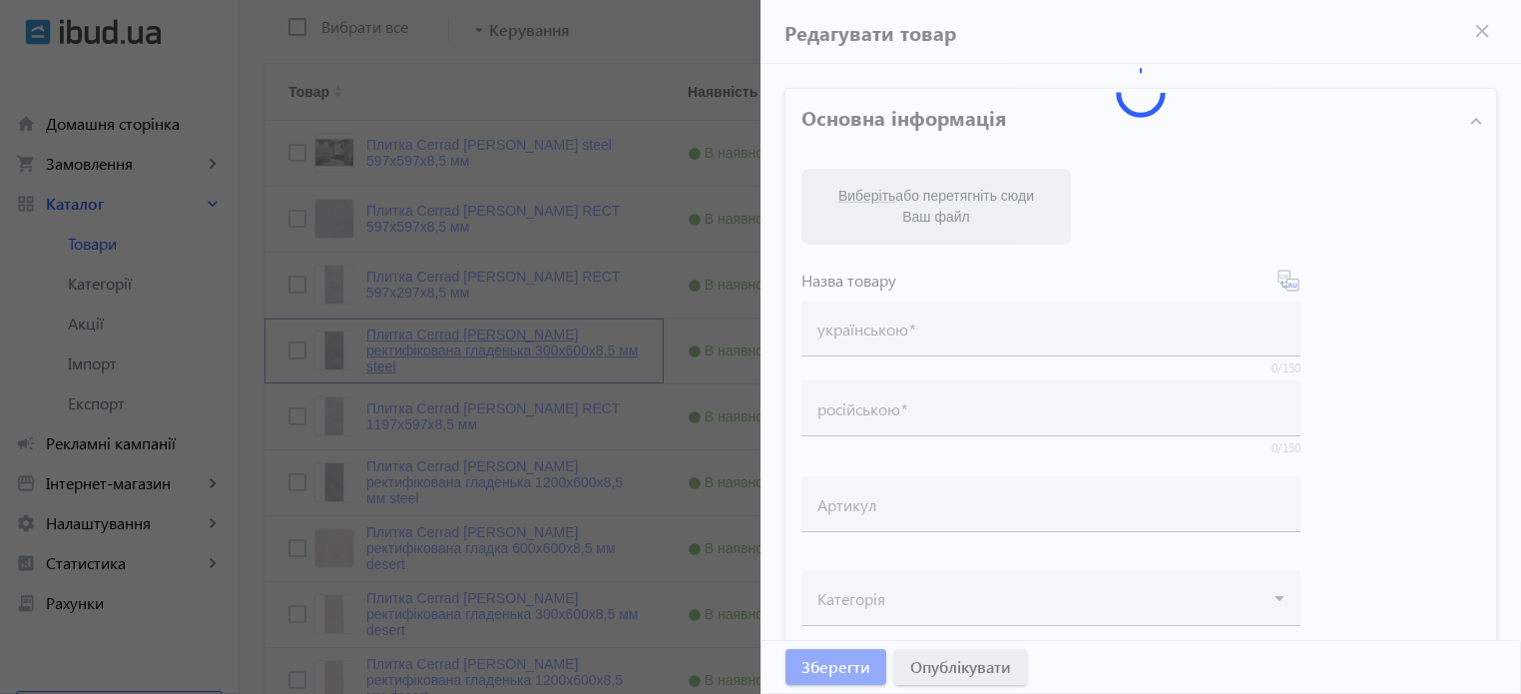
type input "Плитка Cerrad Batista ректифікована гладенька 300х600х8,5 мм steel"
type input "Плитка Cerrad Batista ректифицированная гладкая 300х600х8,5 мм steel"
type input "28.2"
type input "10"
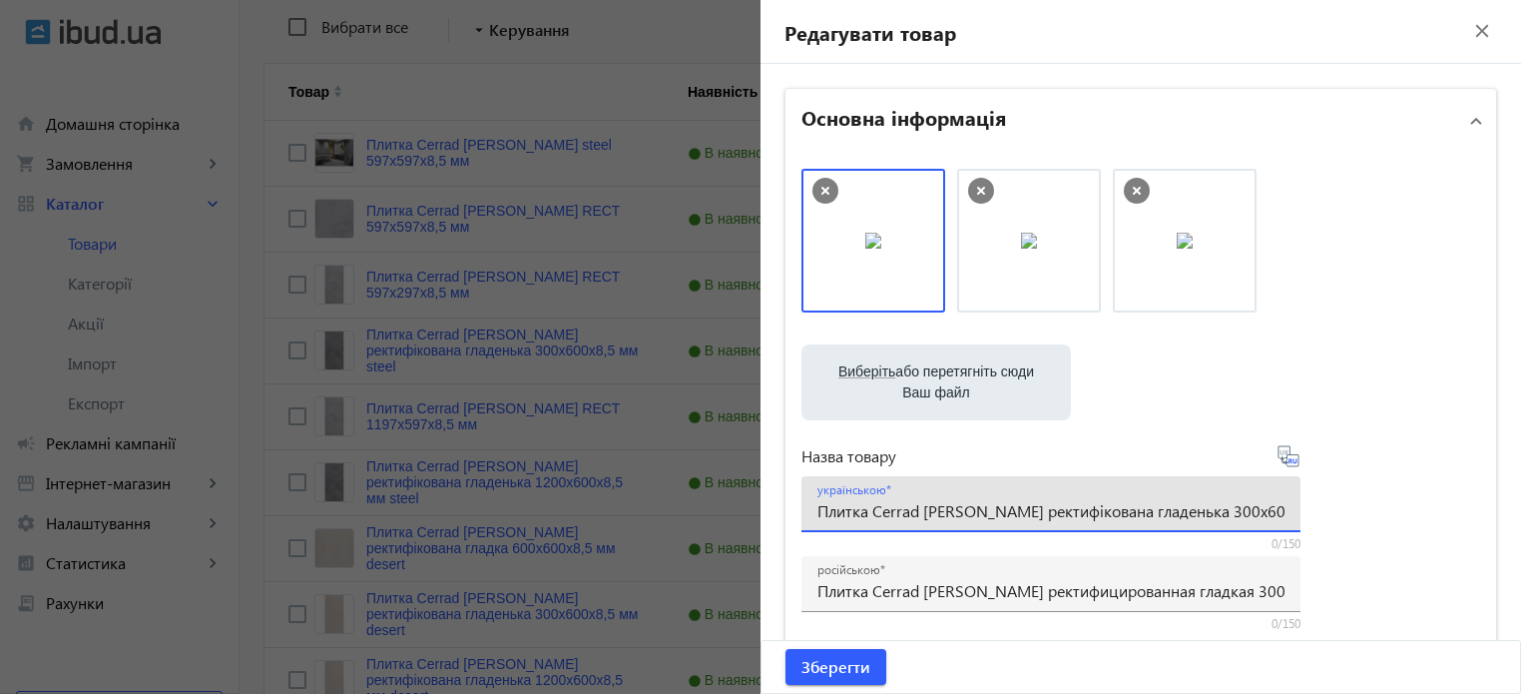
scroll to position [0, 30]
drag, startPoint x: 813, startPoint y: 512, endPoint x: 1532, endPoint y: 463, distance: 720.3
click at [1520, 463] on html "arrow_back home Домашня сторінка shopping_cart Замовлення keyboard_arrow_right …" at bounding box center [760, 341] width 1521 height 1481
paste input "Плитка Cerrad Batista steel 597x597x8,5 мм"
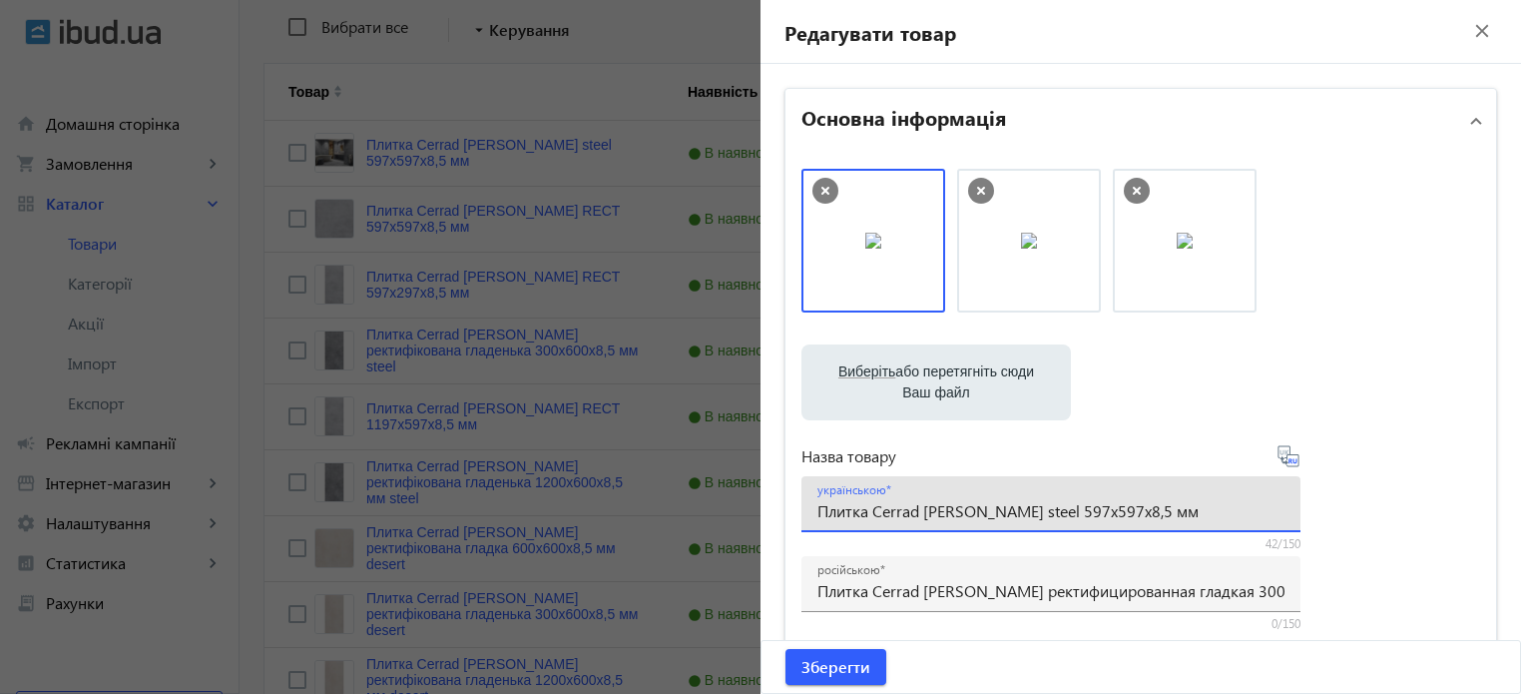
click at [1048, 511] on input "Плитка Cerrad Batista steel 597x597x8,5 мм" at bounding box center [1050, 510] width 467 height 21
type input "Плитка Cerrad Batista steel 597x297x8,5 мм"
click at [1289, 458] on icon at bounding box center [1289, 456] width 24 height 24
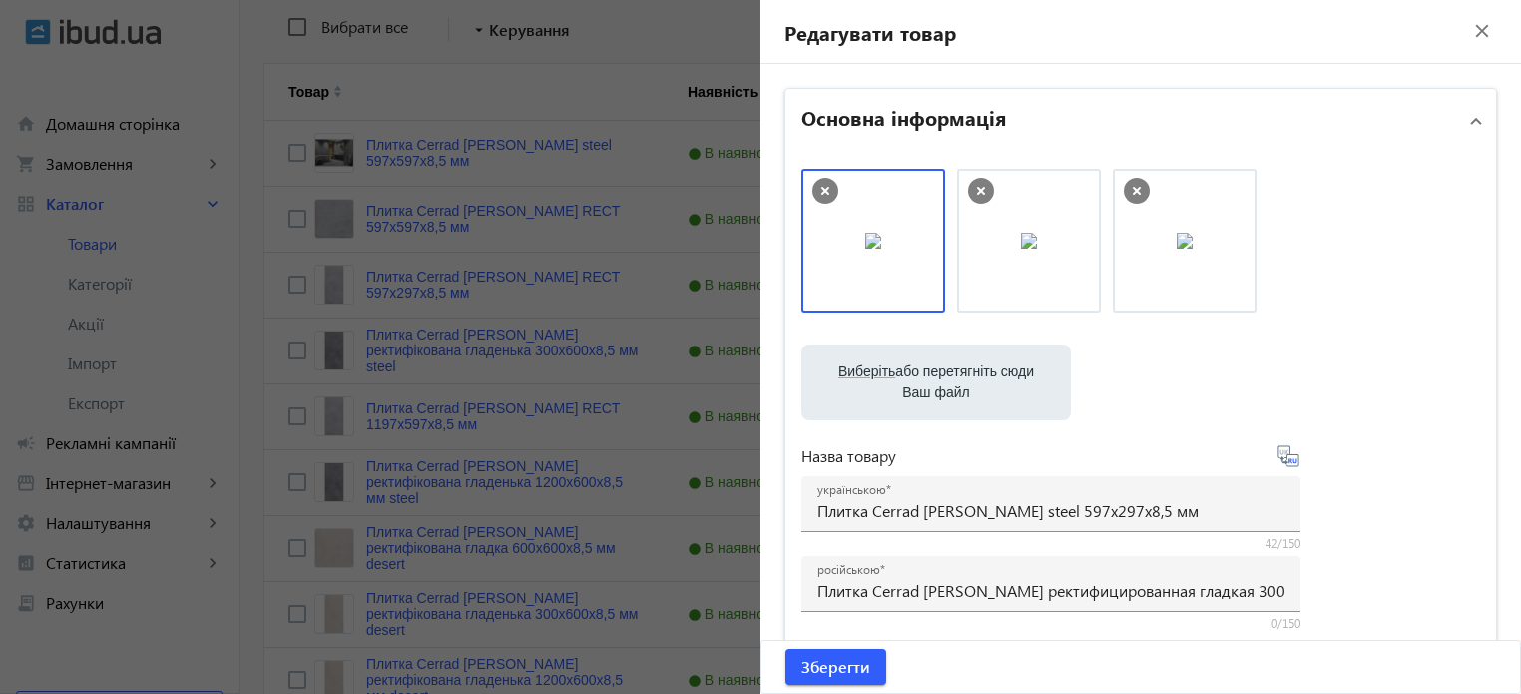
type input "Плитка Cerrad Batista 597x297x8,5 мм"
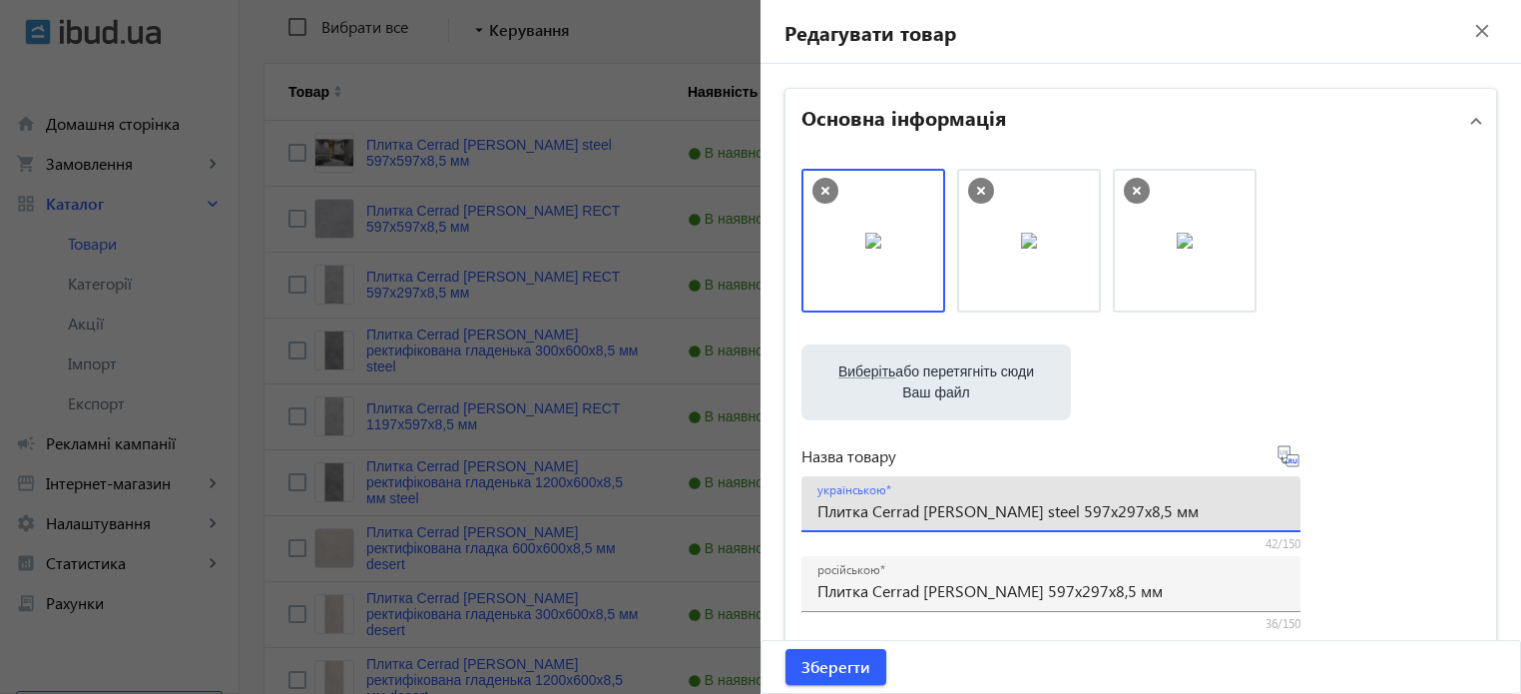
drag, startPoint x: 1130, startPoint y: 508, endPoint x: 459, endPoint y: 435, distance: 674.7
click at [459, 435] on mat-sidenav-container "arrow_back Товари 7311 /10000 товарів Подовжити Додати товар batista search fil…" at bounding box center [881, 373] width 1282 height 1417
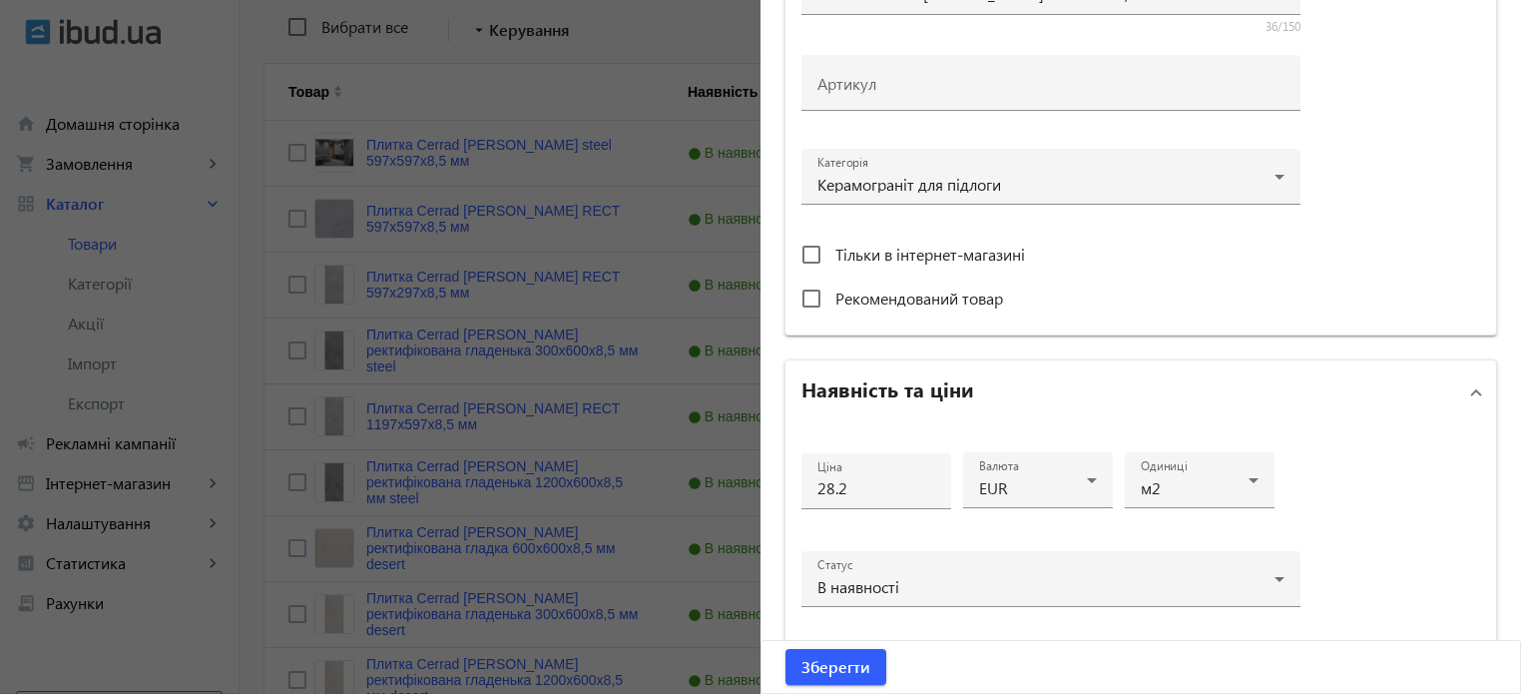
scroll to position [599, 0]
click at [849, 486] on input "28.2" at bounding box center [876, 485] width 118 height 21
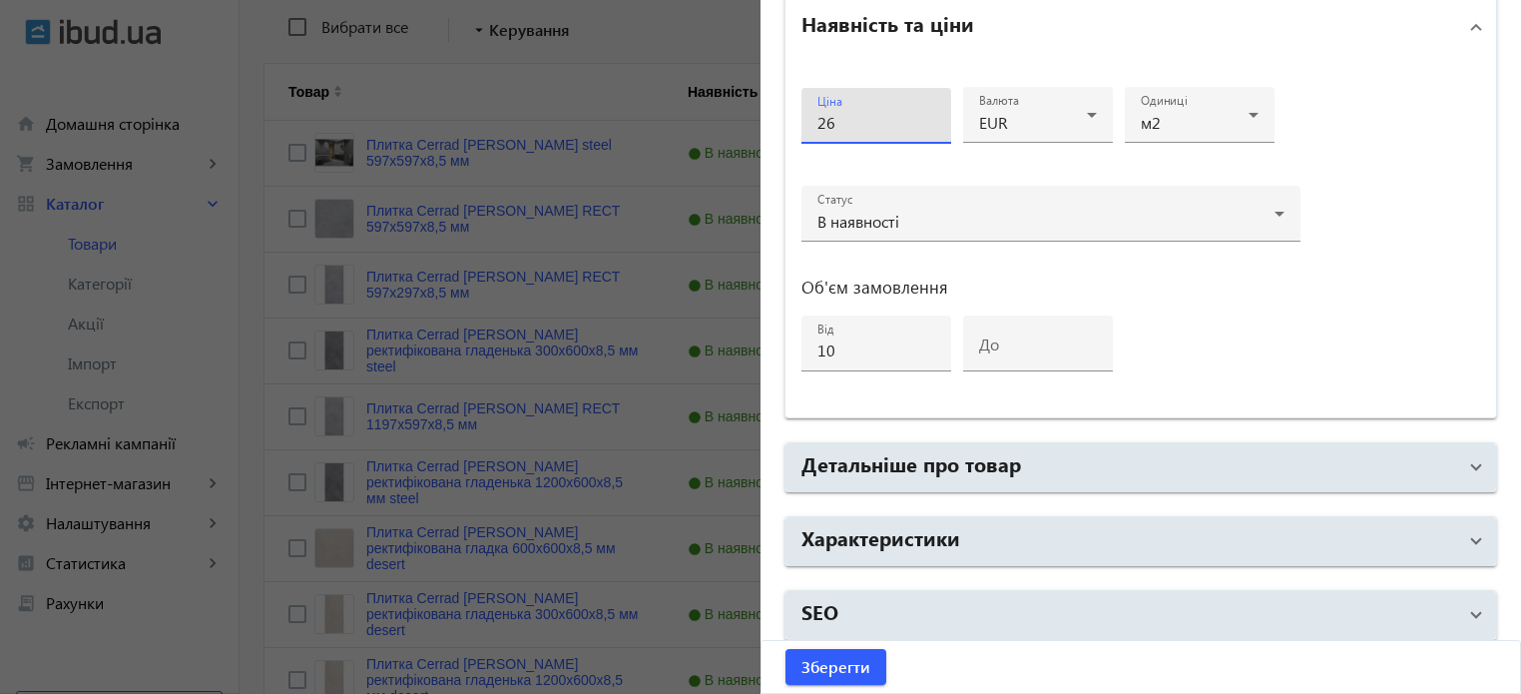
scroll to position [966, 0]
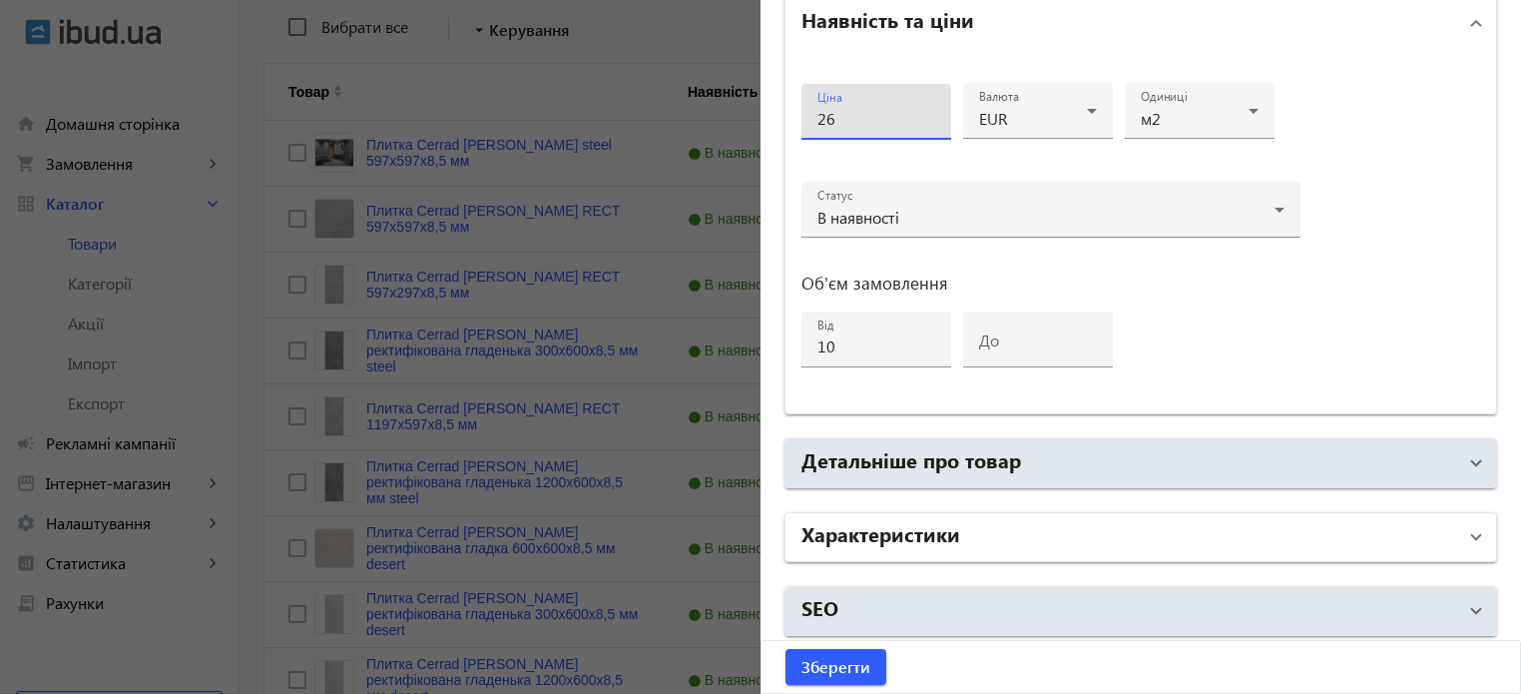
type input "26"
click at [892, 535] on h2 "Характеристики" at bounding box center [880, 533] width 159 height 28
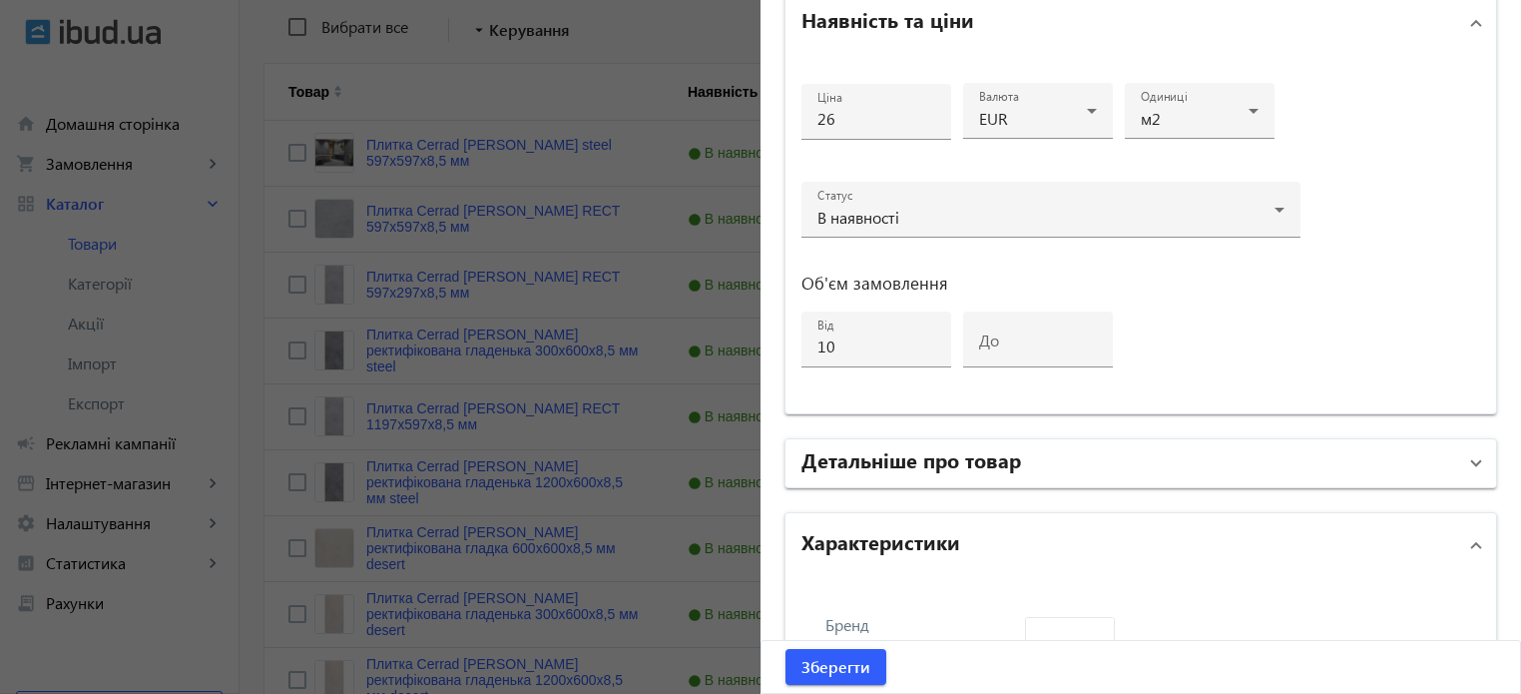
click at [902, 467] on h2 "Детальніше про товар" at bounding box center [911, 459] width 220 height 28
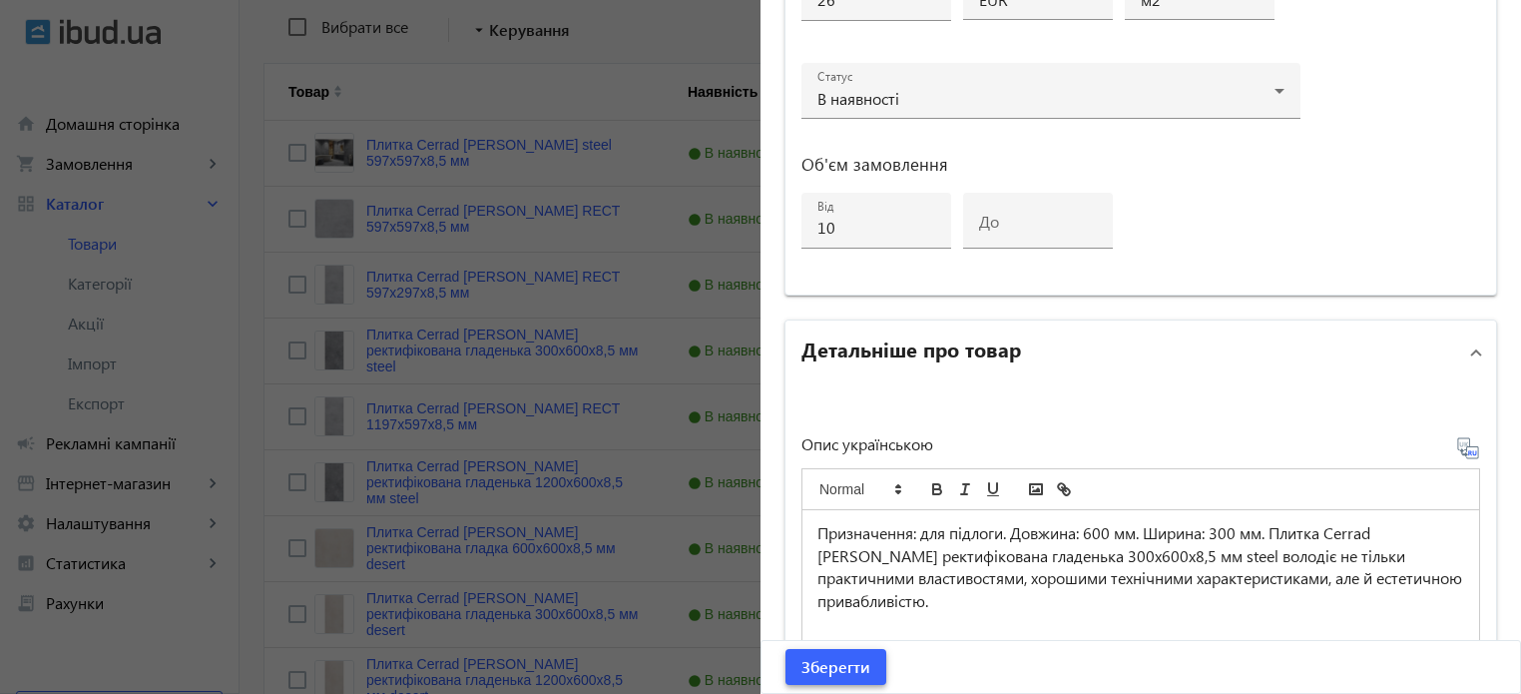
scroll to position [1066, 0]
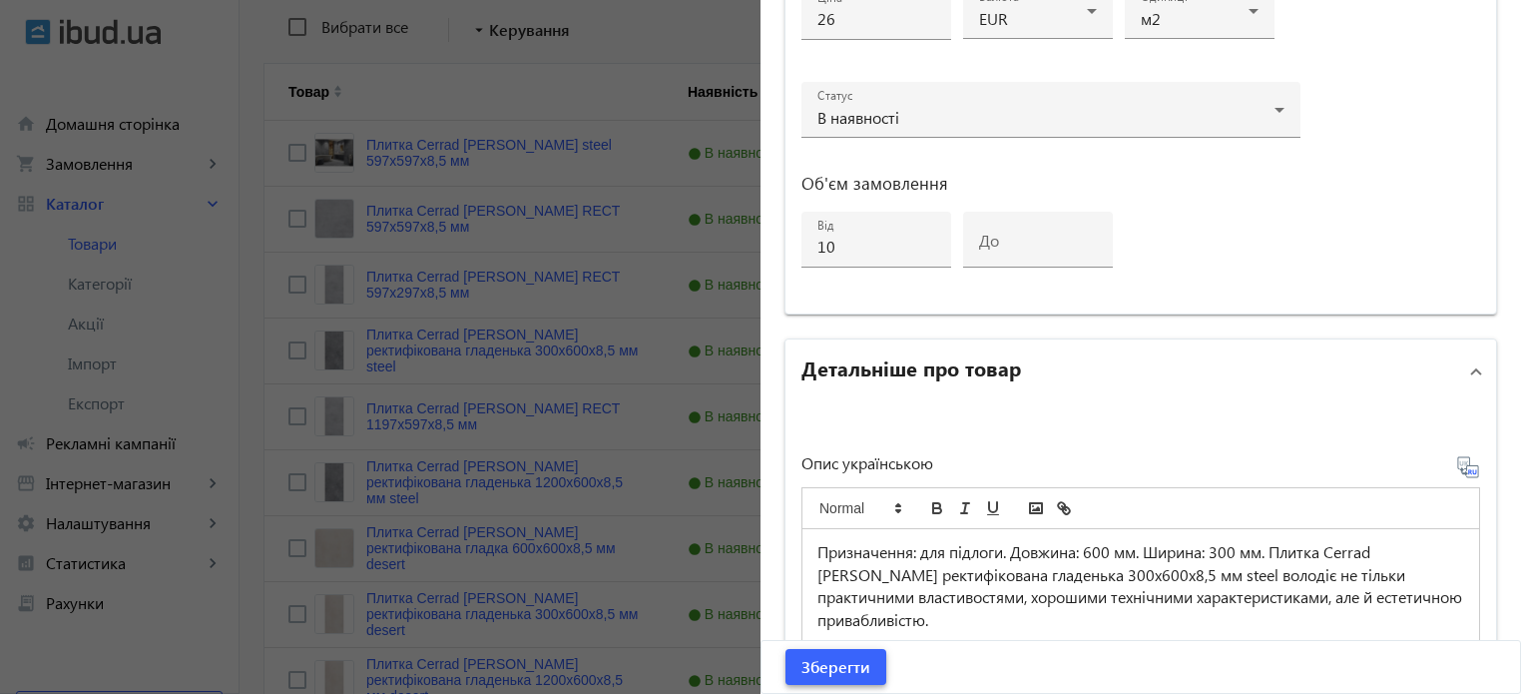
click at [816, 670] on span "Зберегти" at bounding box center [835, 667] width 69 height 22
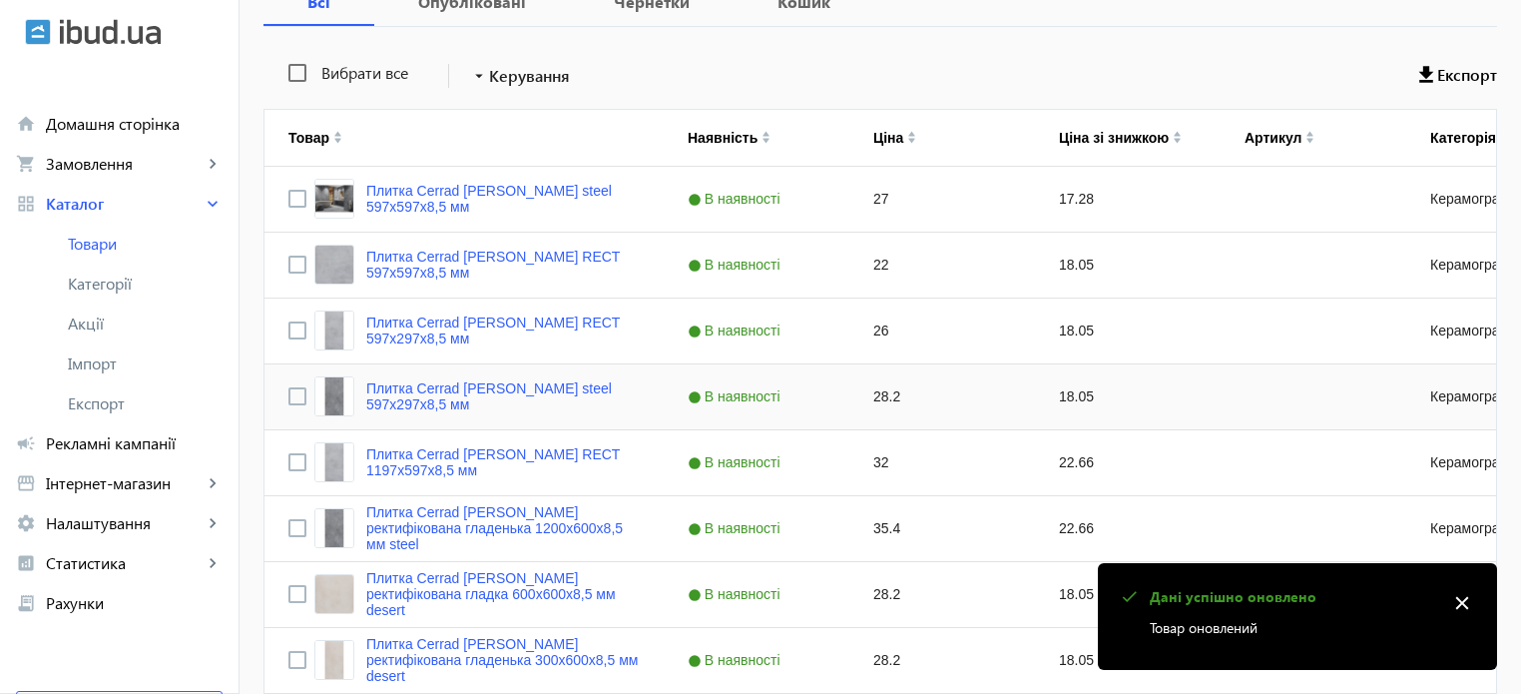
scroll to position [399, 0]
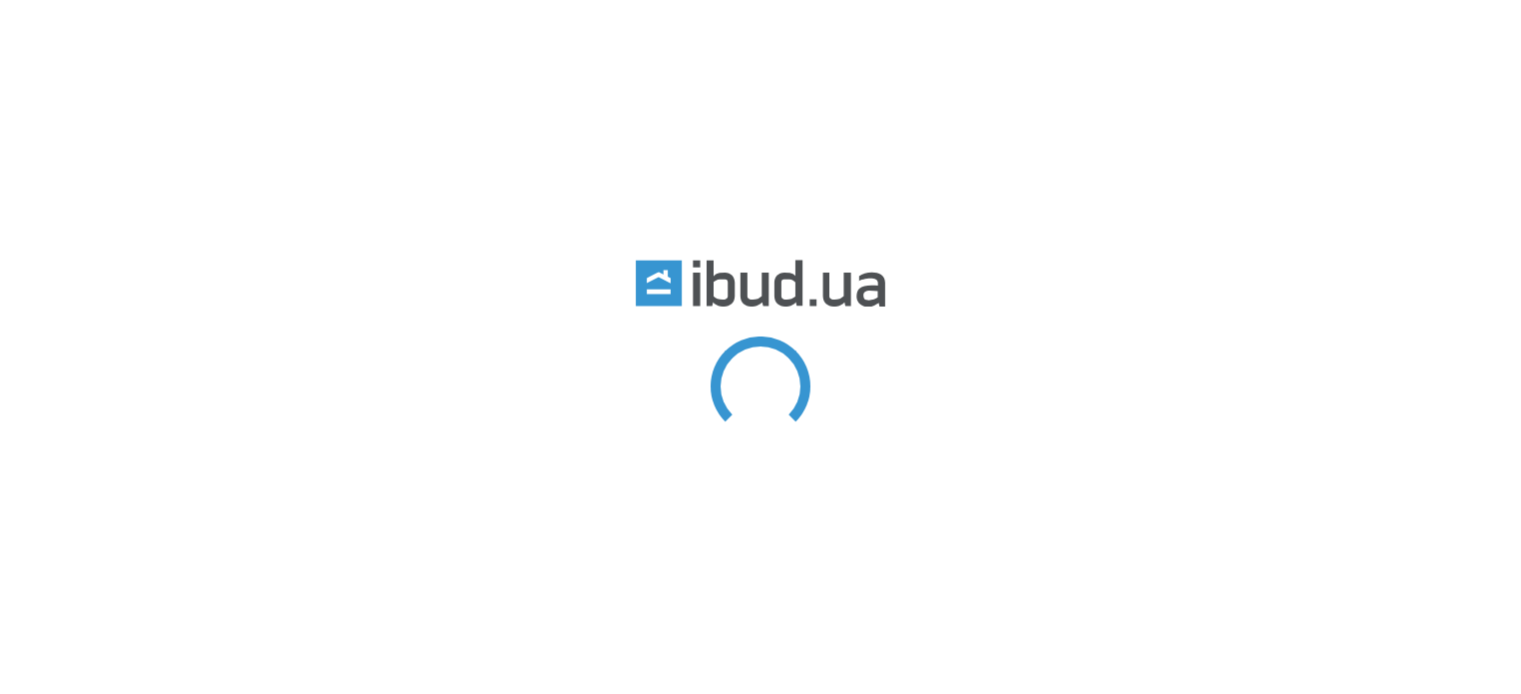
type input "[PERSON_NAME]"
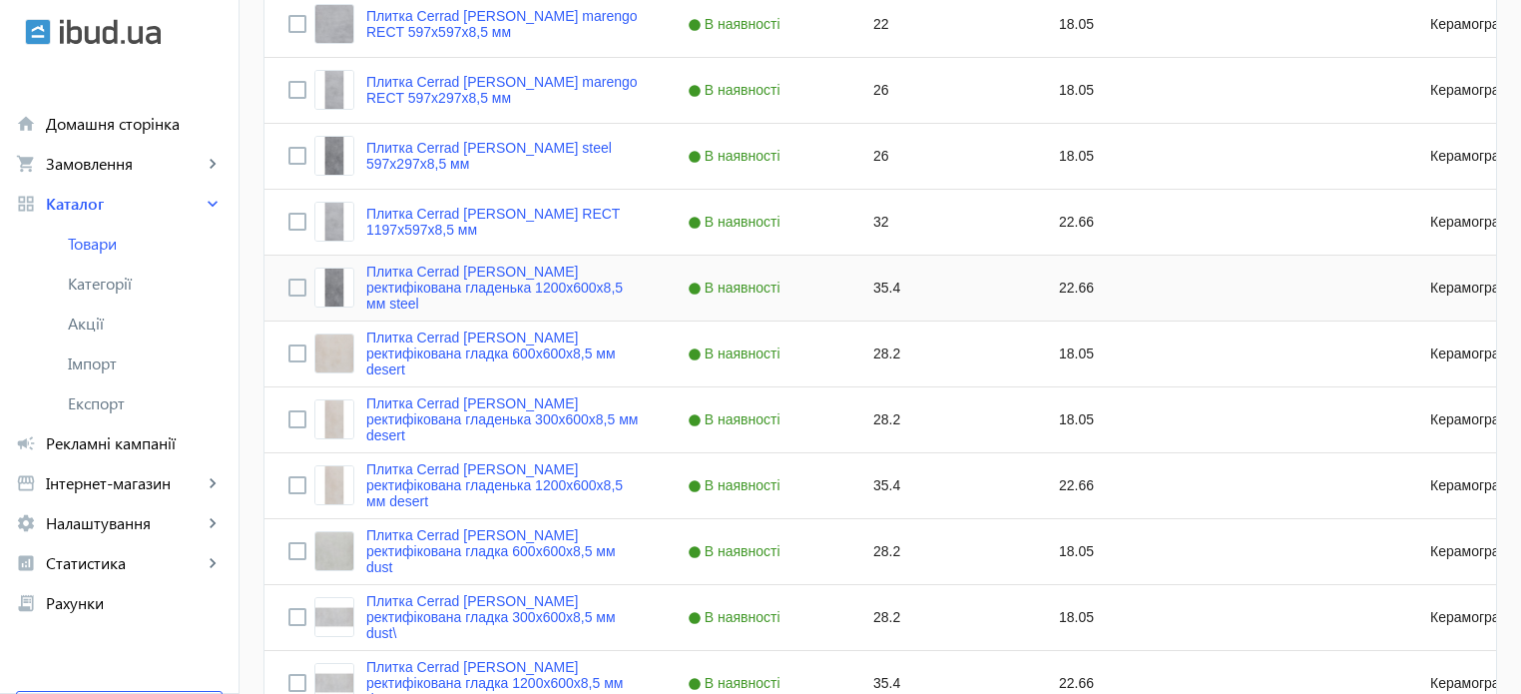
scroll to position [599, 0]
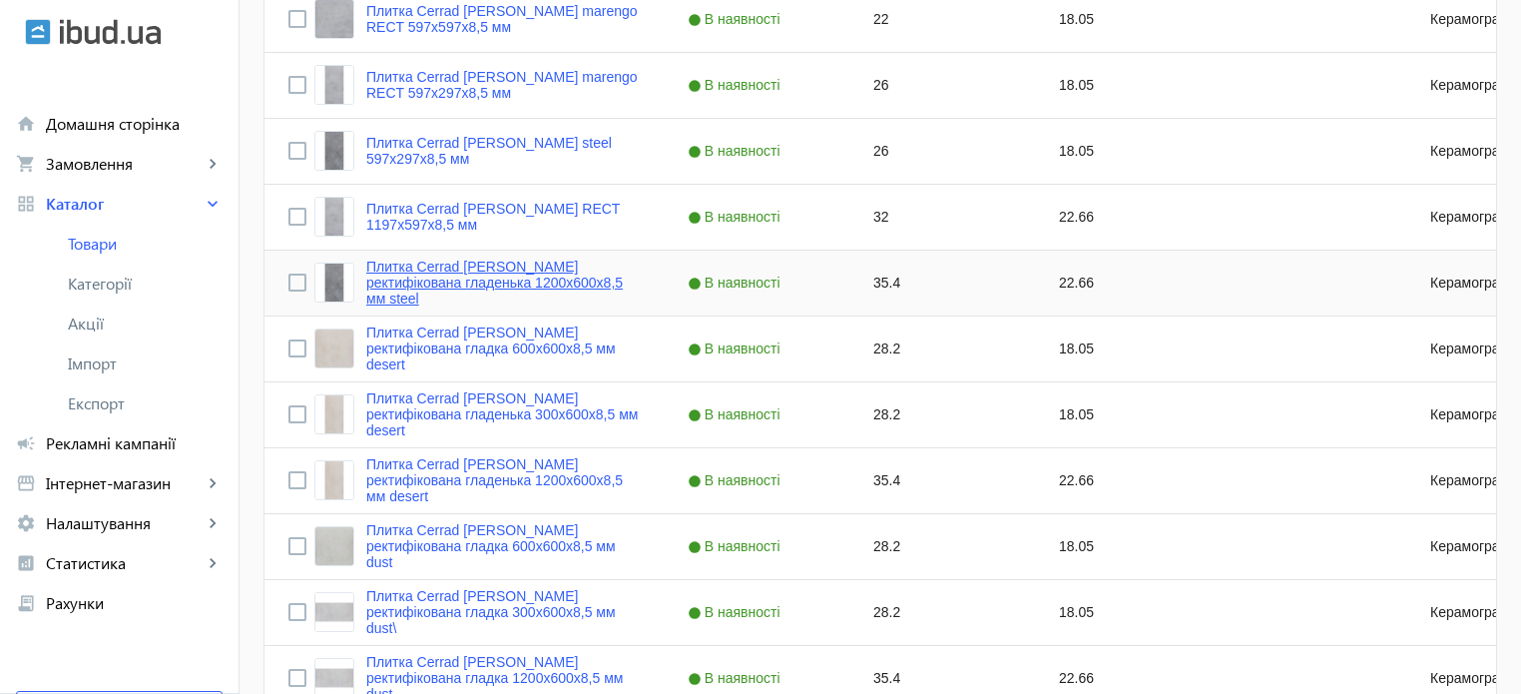
click at [515, 286] on link "Плитка Cerrad Batista ректифікована гладенька 1200х600х8,5 мм steel" at bounding box center [502, 283] width 273 height 48
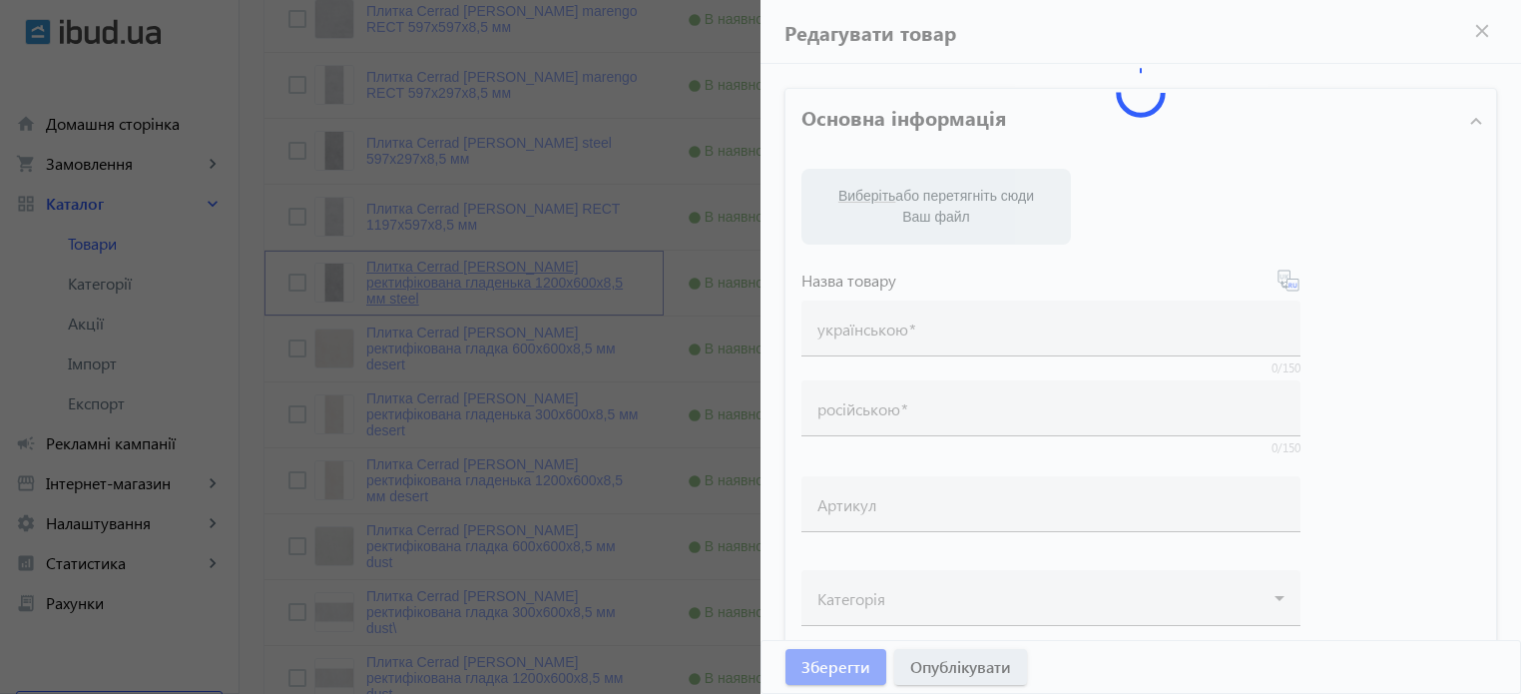
type input "Плитка Cerrad Batista ректифікована гладенька 1200х600х8,5 мм steel"
type input "Плитка Cerrad Batista ректифицированная гладкая 1200х600х8,5 мм steel"
type input "35.4"
type input "10"
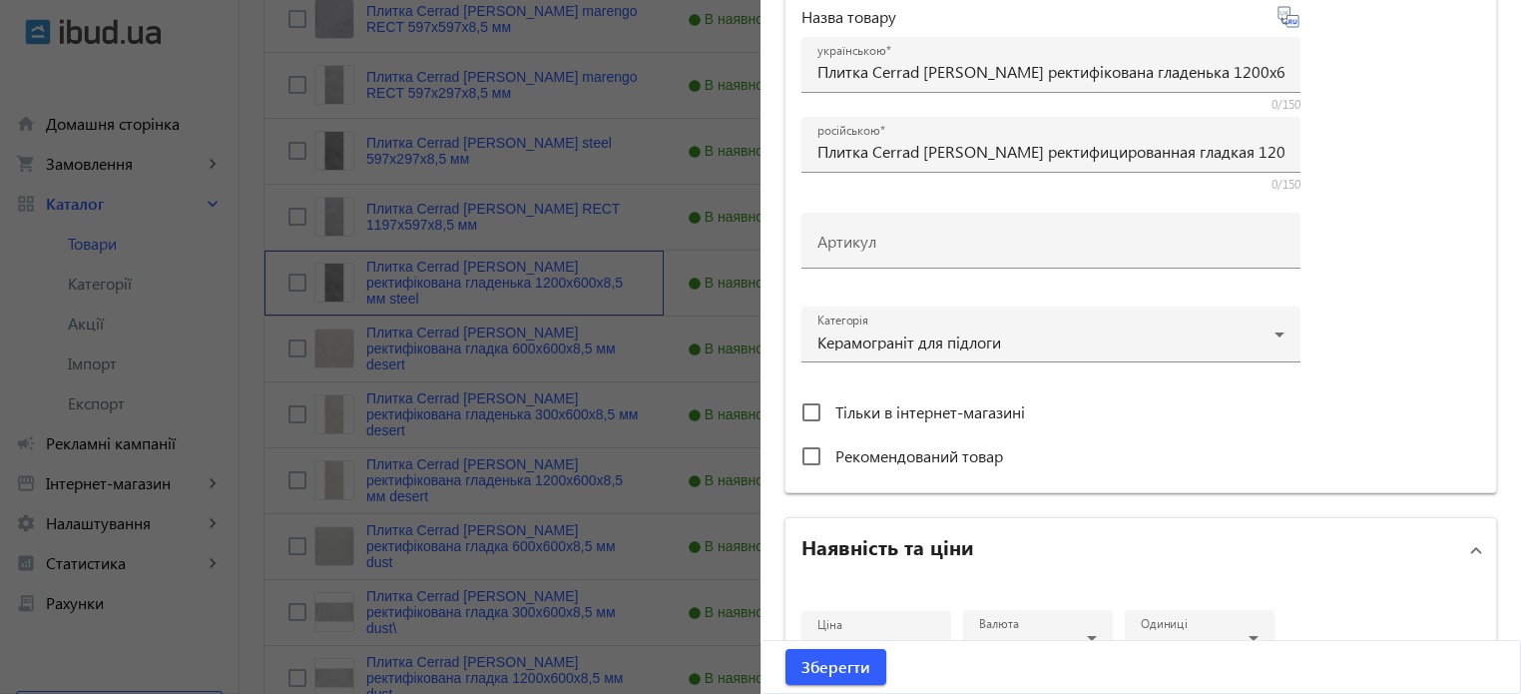
scroll to position [499, 0]
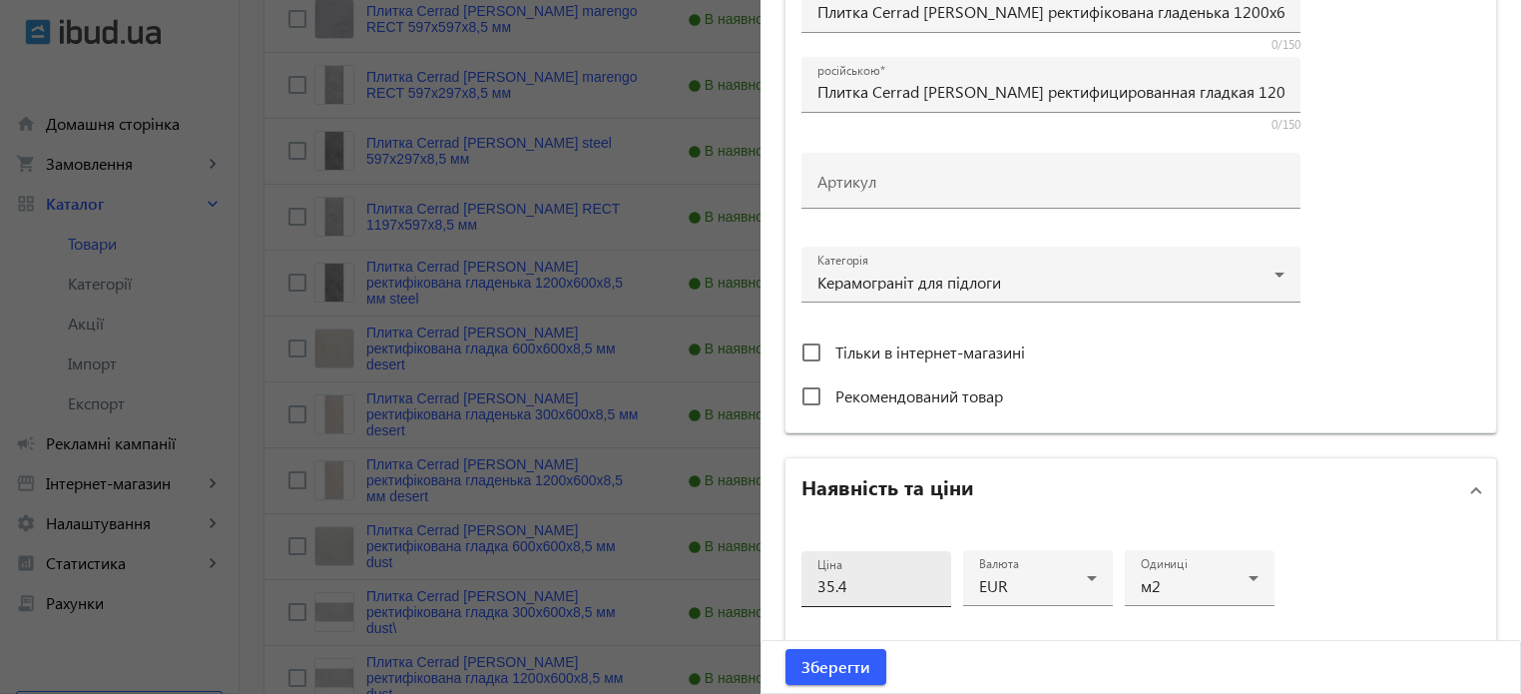
click at [866, 590] on input "35.4" at bounding box center [876, 585] width 118 height 21
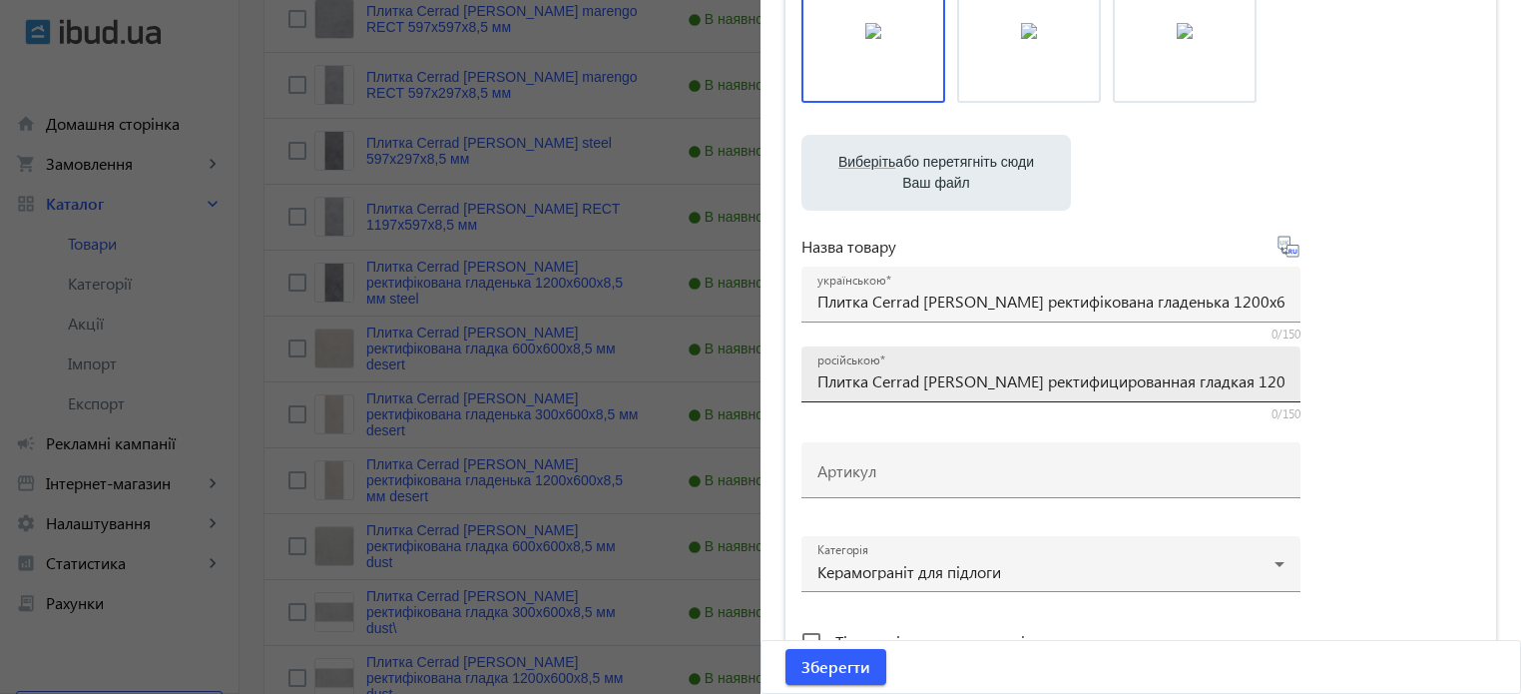
scroll to position [200, 0]
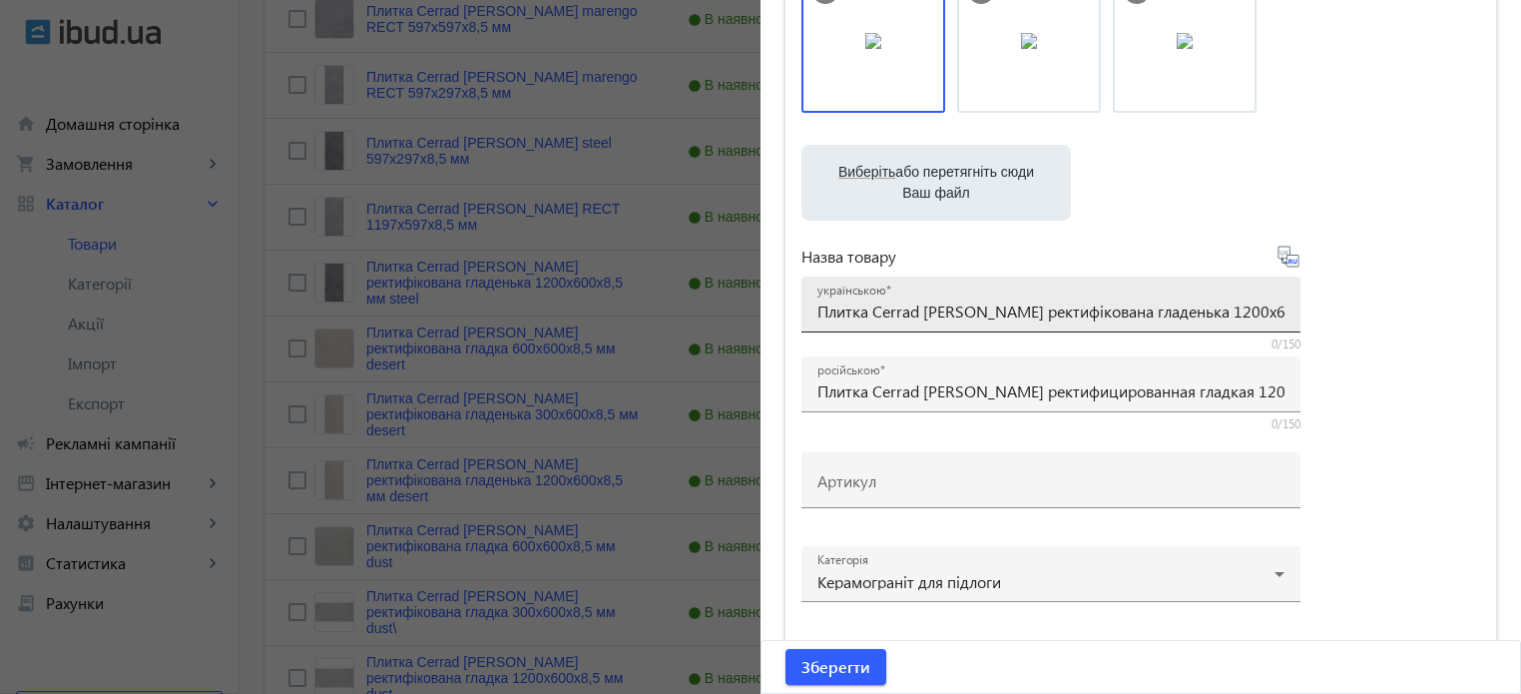
type input "32"
click at [1282, 310] on div "українською Плитка Cerrad Batista ректифікована гладенька 1200х600х8,5 мм steel" at bounding box center [1050, 304] width 499 height 56
drag, startPoint x: 1248, startPoint y: 310, endPoint x: 1326, endPoint y: 310, distance: 77.9
click at [1326, 310] on div "Виберіть або перетягніть сюди Ваш файл 588f32755bc5f4153-588f115c234812238-1485…" at bounding box center [1140, 342] width 679 height 747
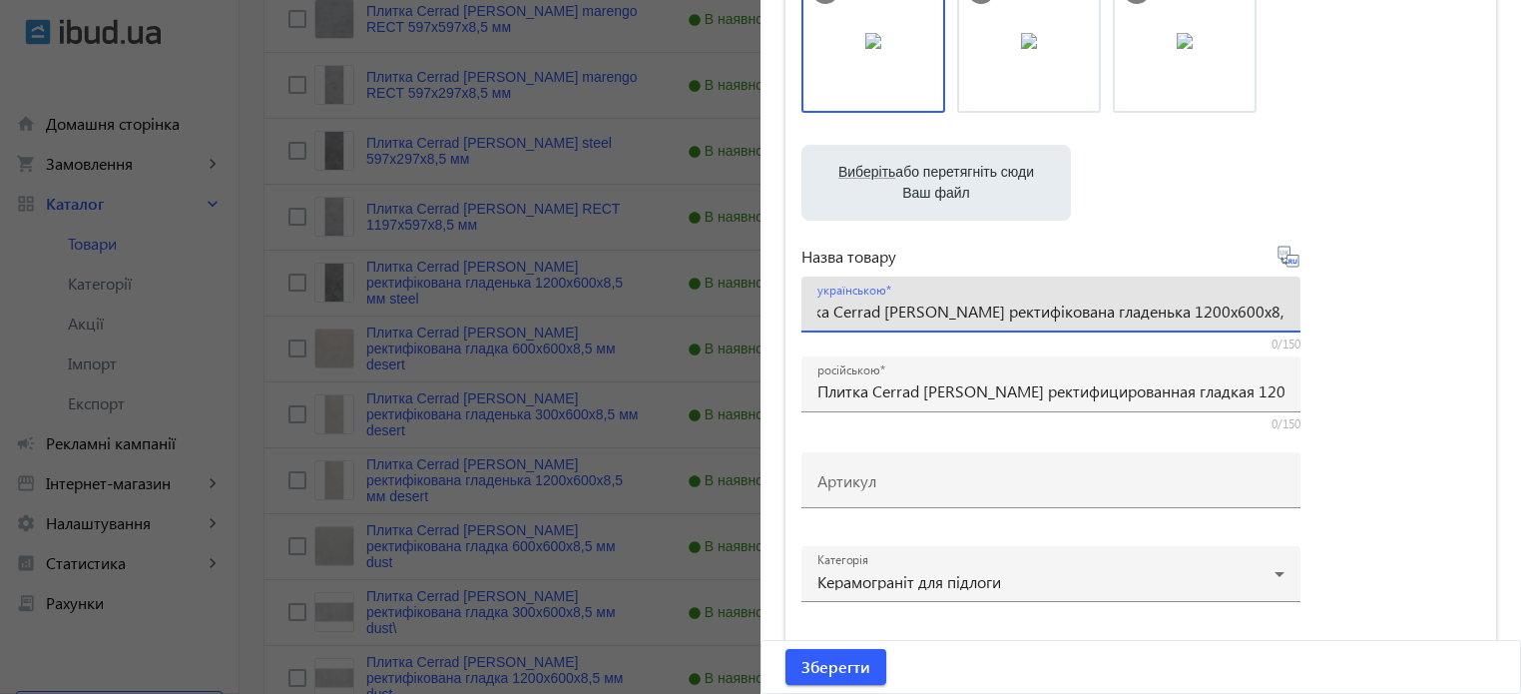
drag, startPoint x: 1114, startPoint y: 310, endPoint x: 930, endPoint y: 313, distance: 183.7
click at [930, 313] on input "Плитка Cerrad Batista ректифікована гладенька 1200х600х8,5 мм steel" at bounding box center [1050, 310] width 467 height 21
paste input "steel"
click at [1177, 326] on div "українською Плитка Cerrad Batista steel 1200х600х8,5 мм steel" at bounding box center [1050, 304] width 467 height 56
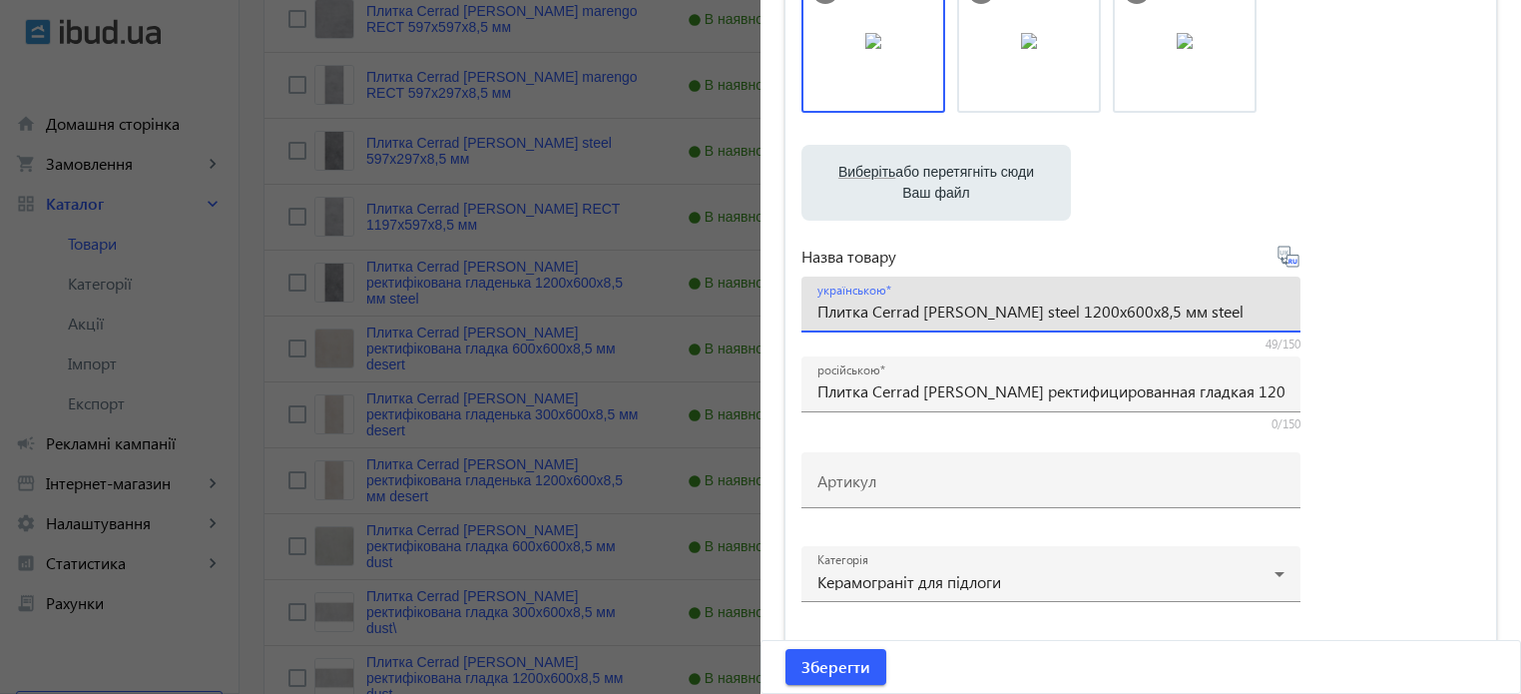
click at [1176, 308] on input "Плитка Cerrad Batista steel 1200х600х8,5 мм steel" at bounding box center [1050, 310] width 467 height 21
drag, startPoint x: 1142, startPoint y: 311, endPoint x: 1010, endPoint y: 305, distance: 131.9
click at [1010, 305] on input "Плитка Cerrad Batista steel 1200х600х8,5 мм" at bounding box center [1050, 310] width 467 height 21
paste input "59,7x119,7x0,85"
click at [1029, 313] on input "Плитка Cerrad Batista steel 59,7x119,7x0,85" at bounding box center [1050, 310] width 467 height 21
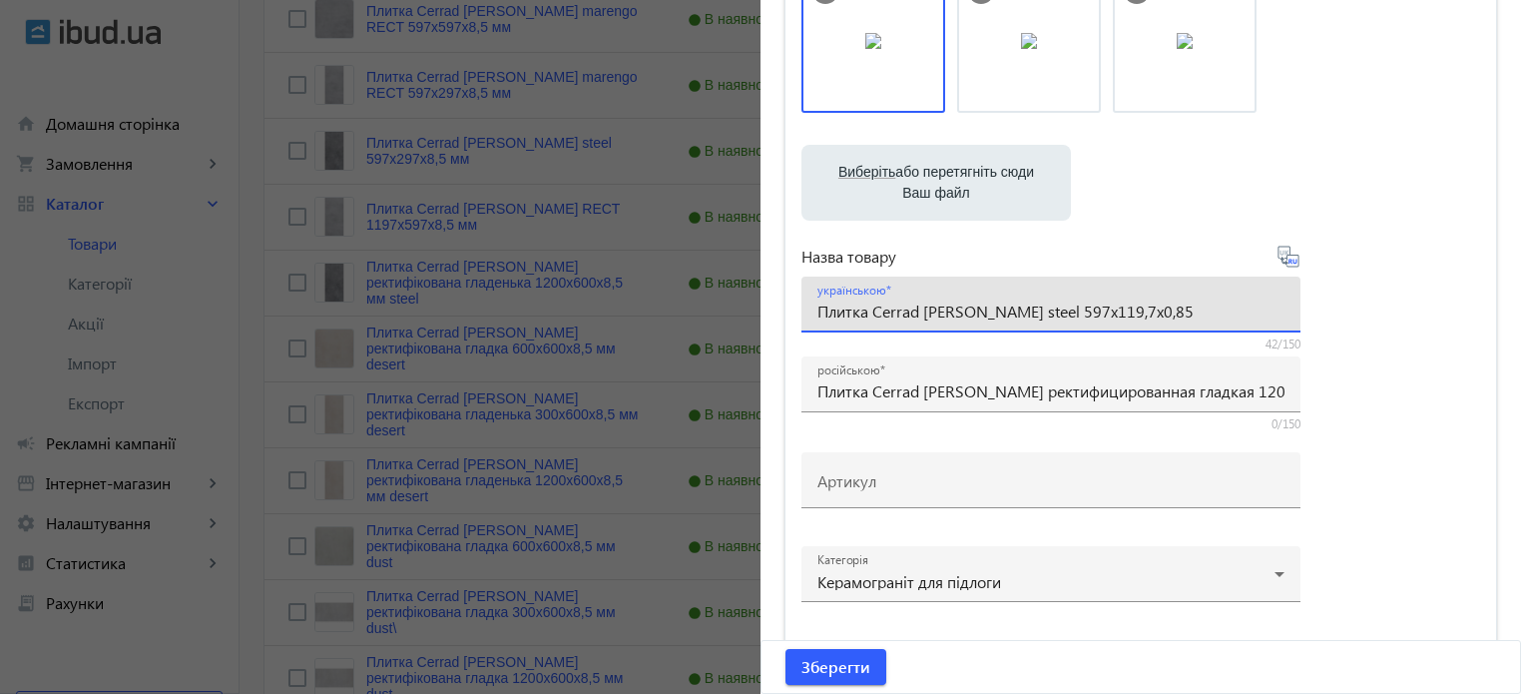
click at [1068, 315] on input "Плитка Cerrad Batista steel 597x119,7x0,85" at bounding box center [1050, 310] width 467 height 21
click at [1097, 311] on input "Плитка Cerrad Batista steel 597x1197x0,85" at bounding box center [1050, 310] width 467 height 21
click at [1088, 314] on input "Плитка Cerrad Batista steel 597x1197x85" at bounding box center [1050, 310] width 467 height 21
click at [1138, 310] on input "Плитка Cerrad Batista steel 597x1197x8,5" at bounding box center [1050, 310] width 467 height 21
click at [1107, 313] on input "Плитка Cerrad Batista steel 597x1197x8,5 мм" at bounding box center [1050, 310] width 467 height 21
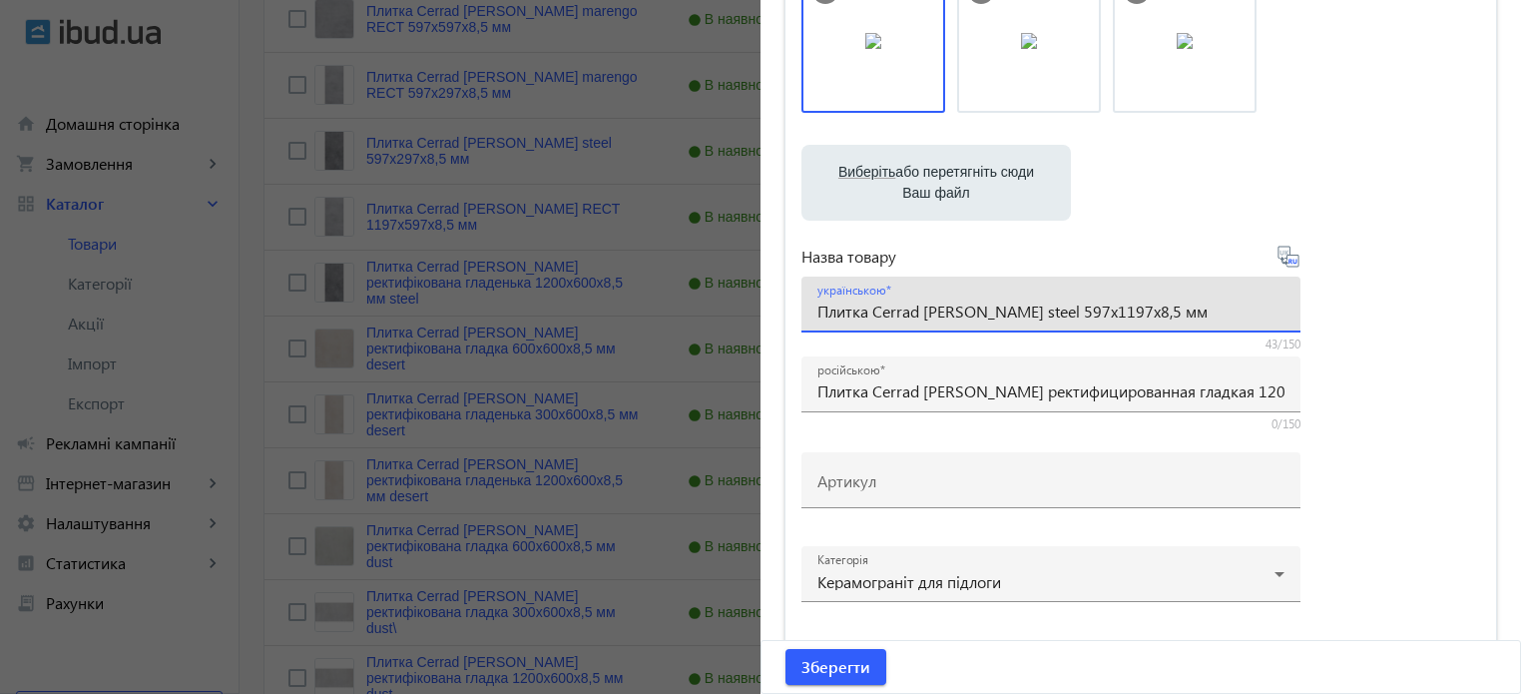
type input "Плитка Cerrad Batista steel 597x1197x8,5 мм"
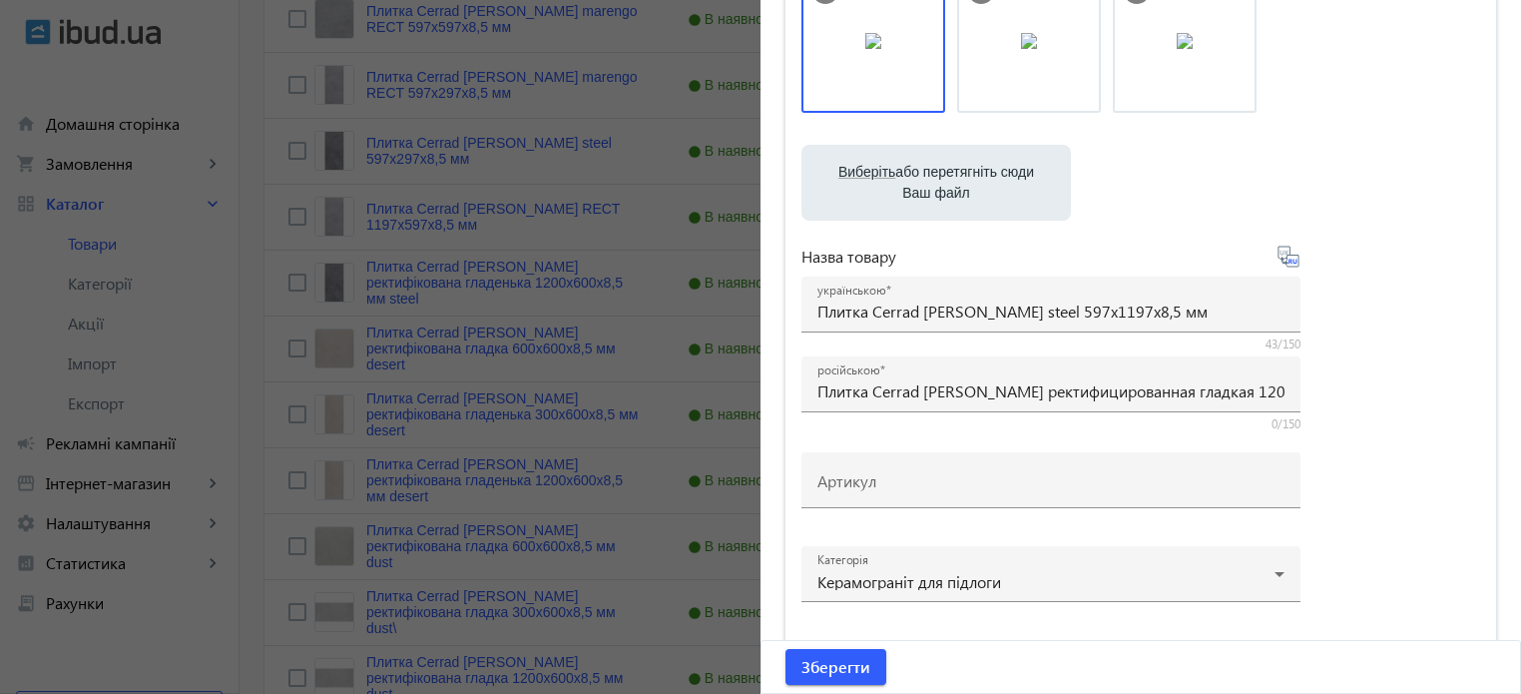
click at [1292, 263] on icon at bounding box center [1288, 256] width 21 height 21
type input "Плитка Cerrad Batista steel 597x1197x8,5 мм"
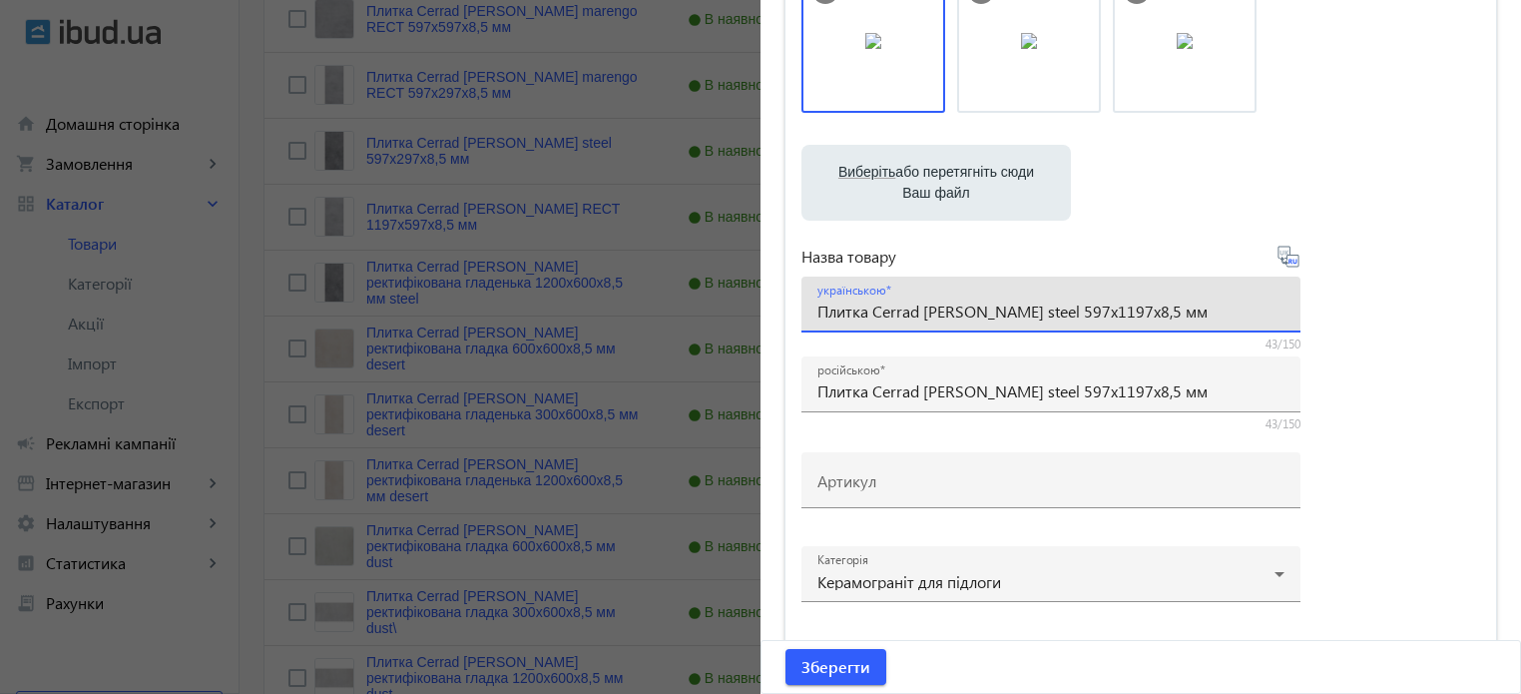
drag, startPoint x: 1146, startPoint y: 308, endPoint x: 0, endPoint y: 240, distance: 1147.9
click at [240, 240] on mat-sidenav-container "arrow_back Товари 7311 /10000 товарів Подовжити Додати товар batista search fil…" at bounding box center [881, 173] width 1282 height 1417
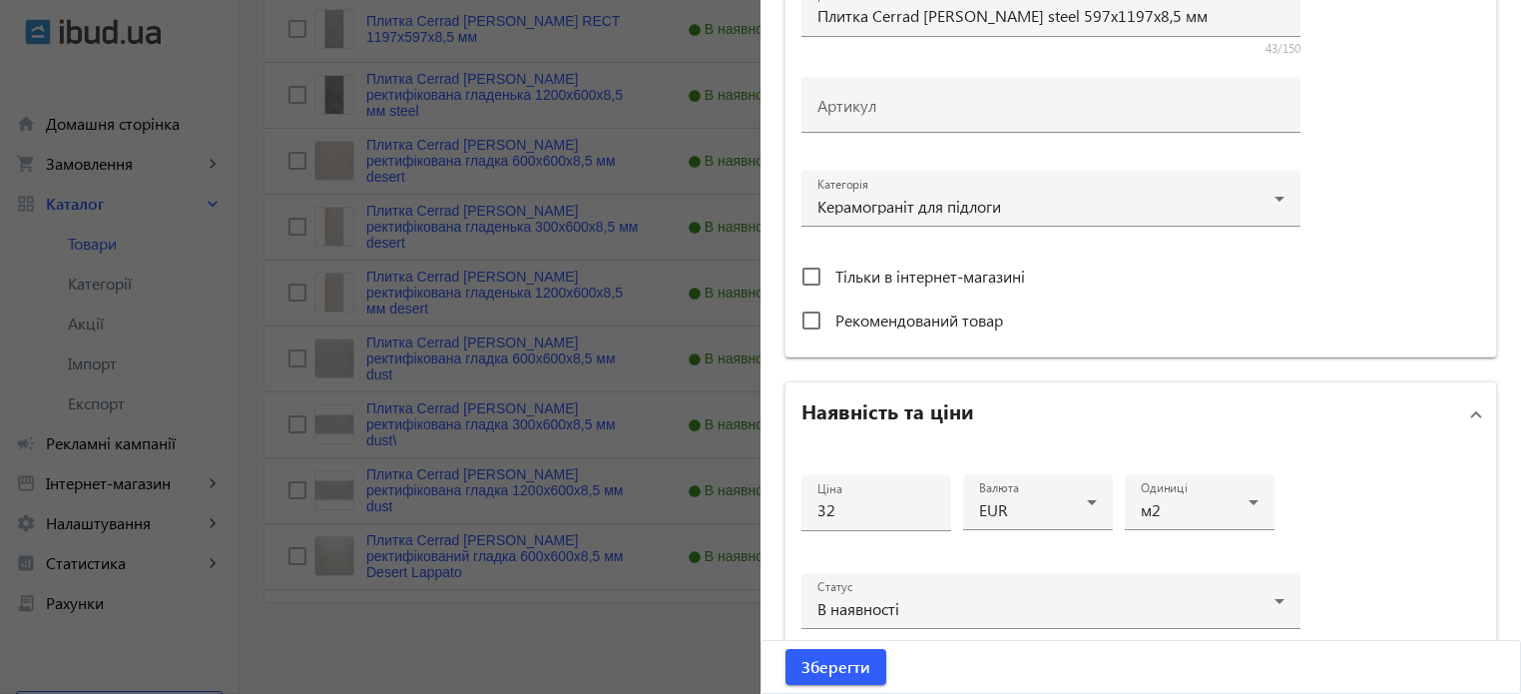
scroll to position [966, 0]
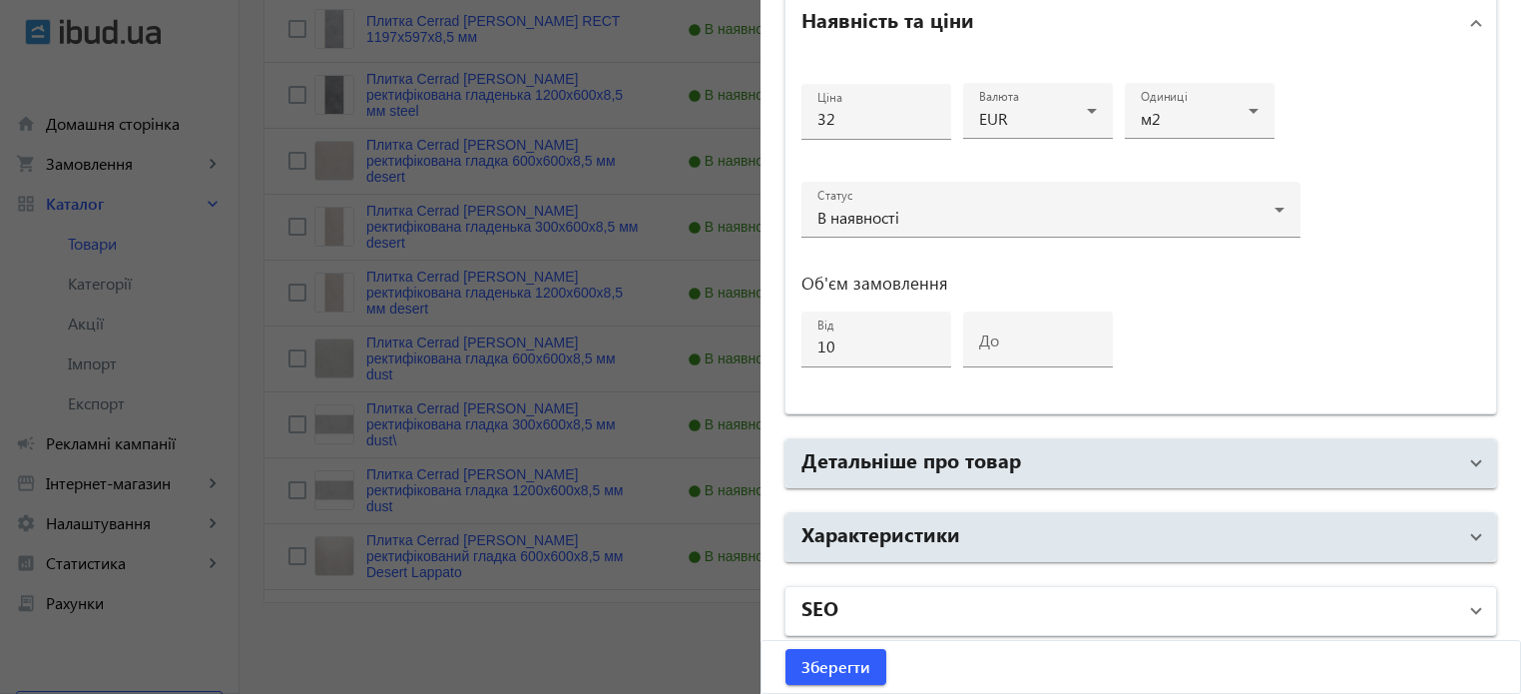
click at [879, 602] on mat-panel-title "SEO" at bounding box center [1128, 611] width 655 height 36
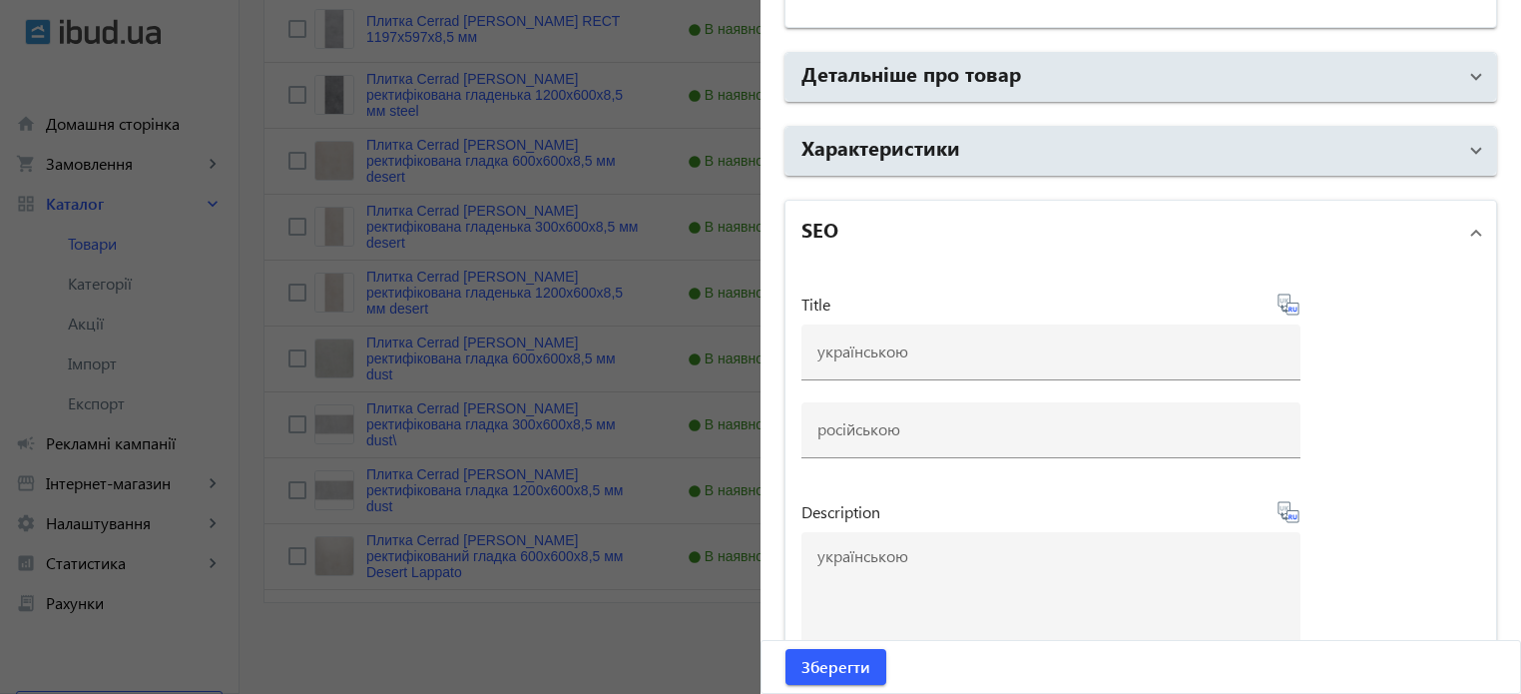
scroll to position [1365, 0]
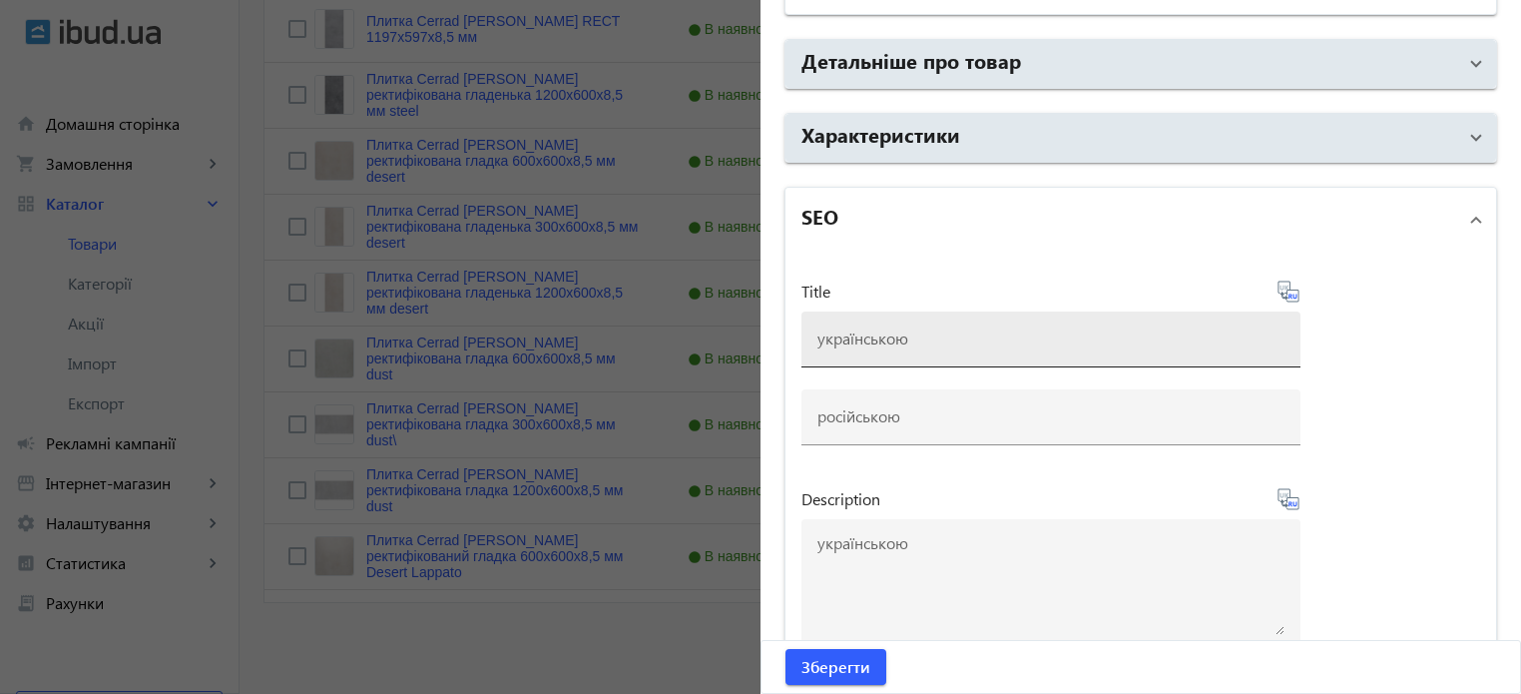
click at [889, 319] on div at bounding box center [1050, 339] width 467 height 56
paste input "Плитка Cerrad Batista steel 597x1197x8,5 мм"
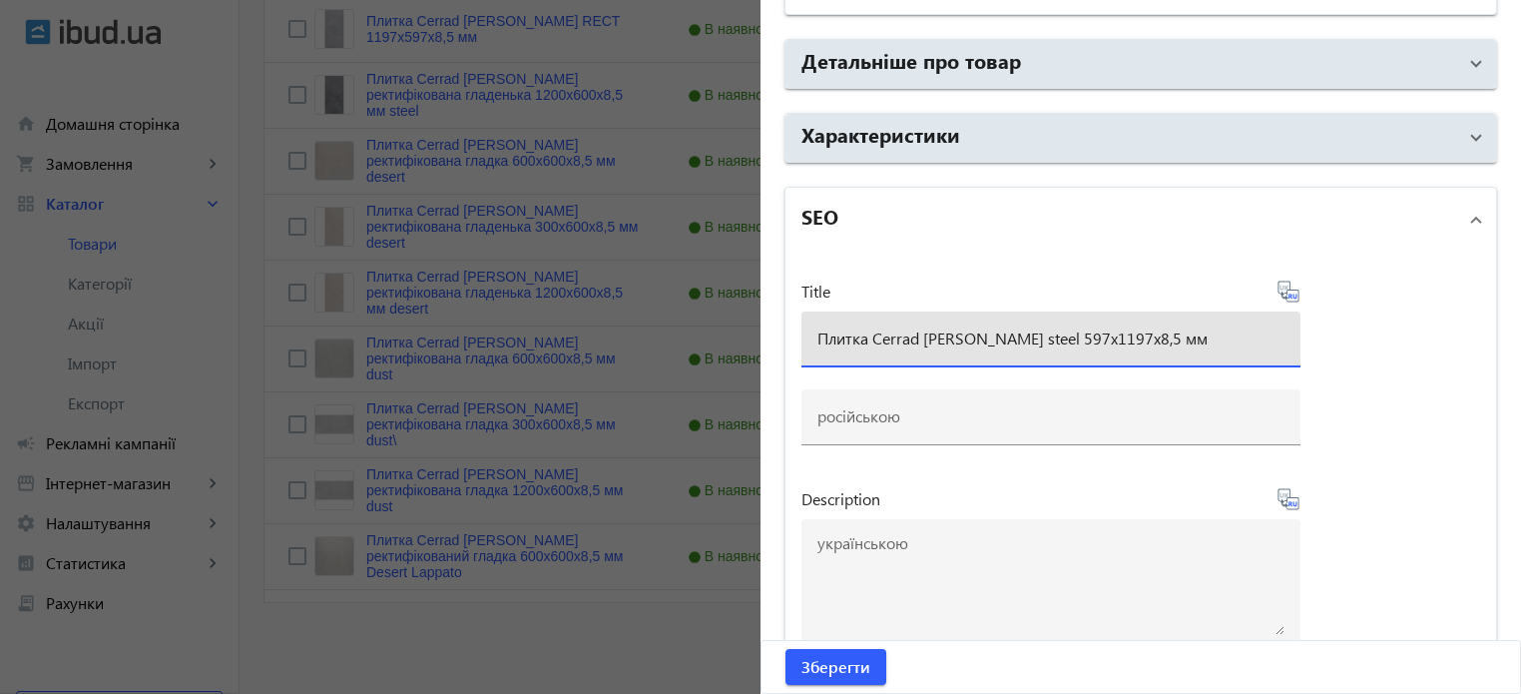
type input "Плитка Cerrad Batista steel 597x1197x8,5 мм"
click at [1294, 292] on icon at bounding box center [1289, 291] width 24 height 24
type input "Плитка Cerrad Batista steel 597x1197x8,5 мм"
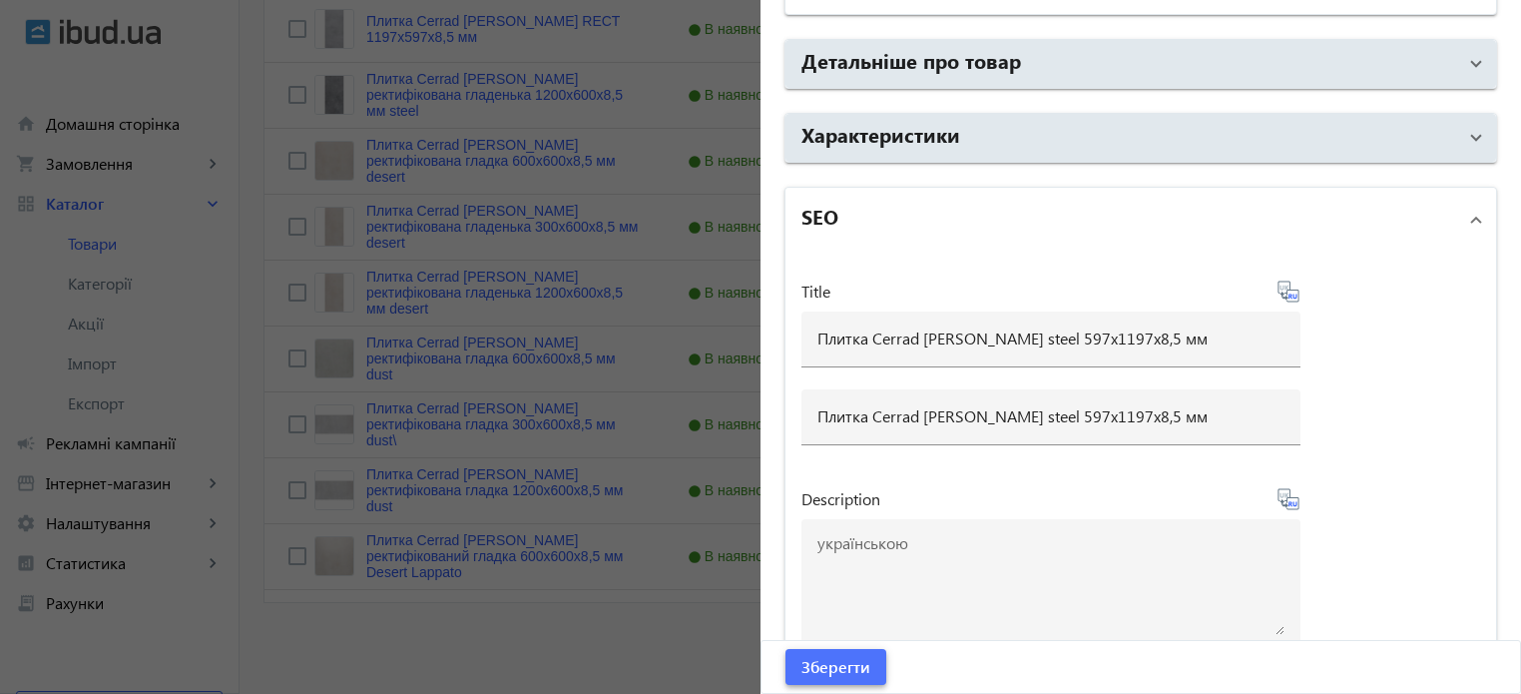
click at [844, 657] on span "Зберегти" at bounding box center [835, 667] width 69 height 22
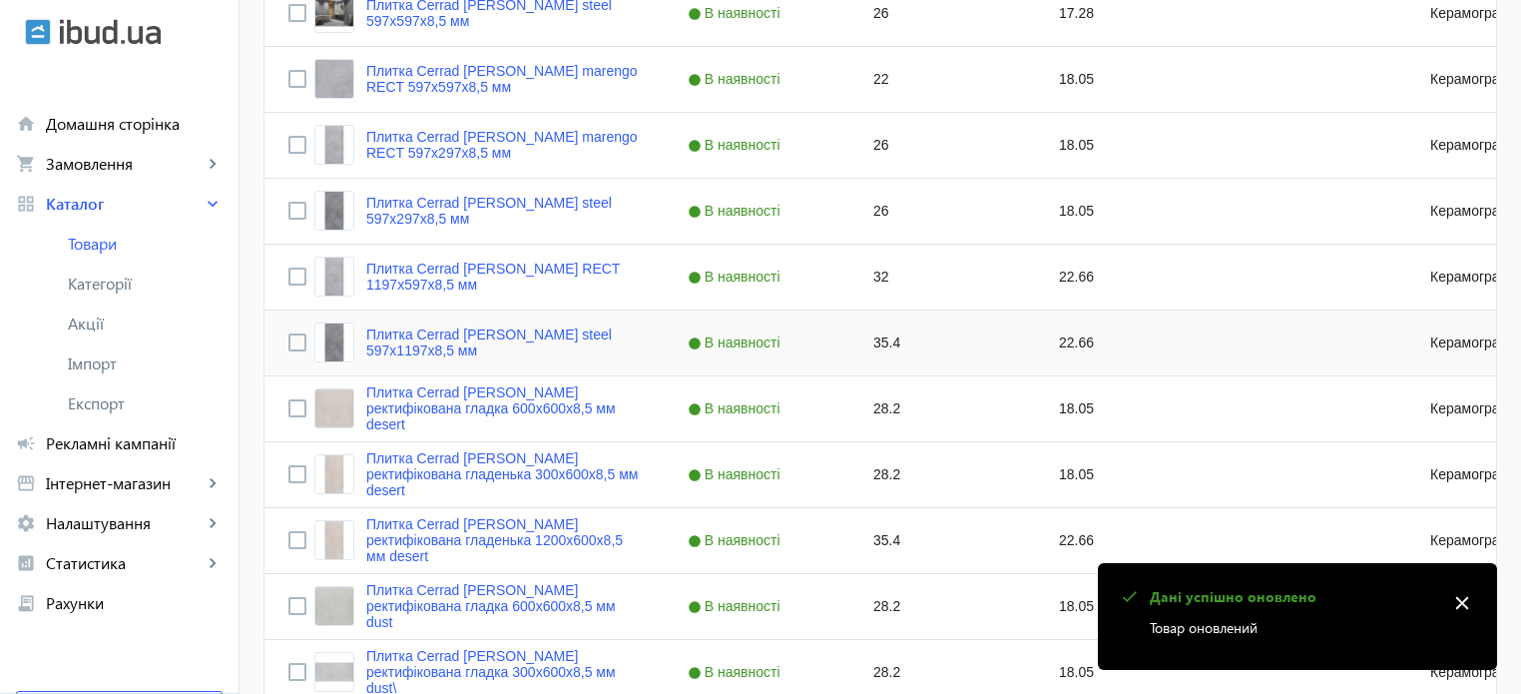
scroll to position [699, 0]
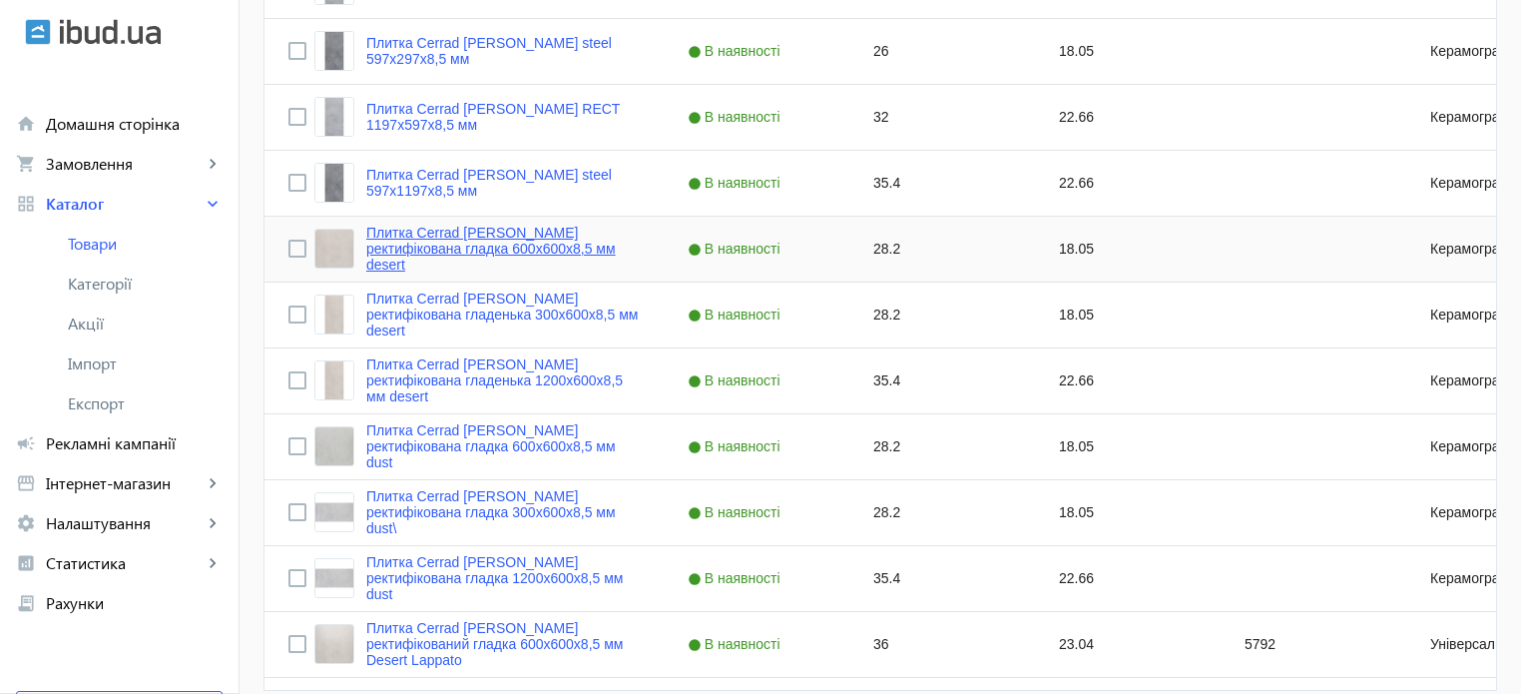
click at [523, 256] on link "Плитка Cerrad Batista ректифікована гладка 600х600х8,5 мм desert" at bounding box center [502, 249] width 273 height 48
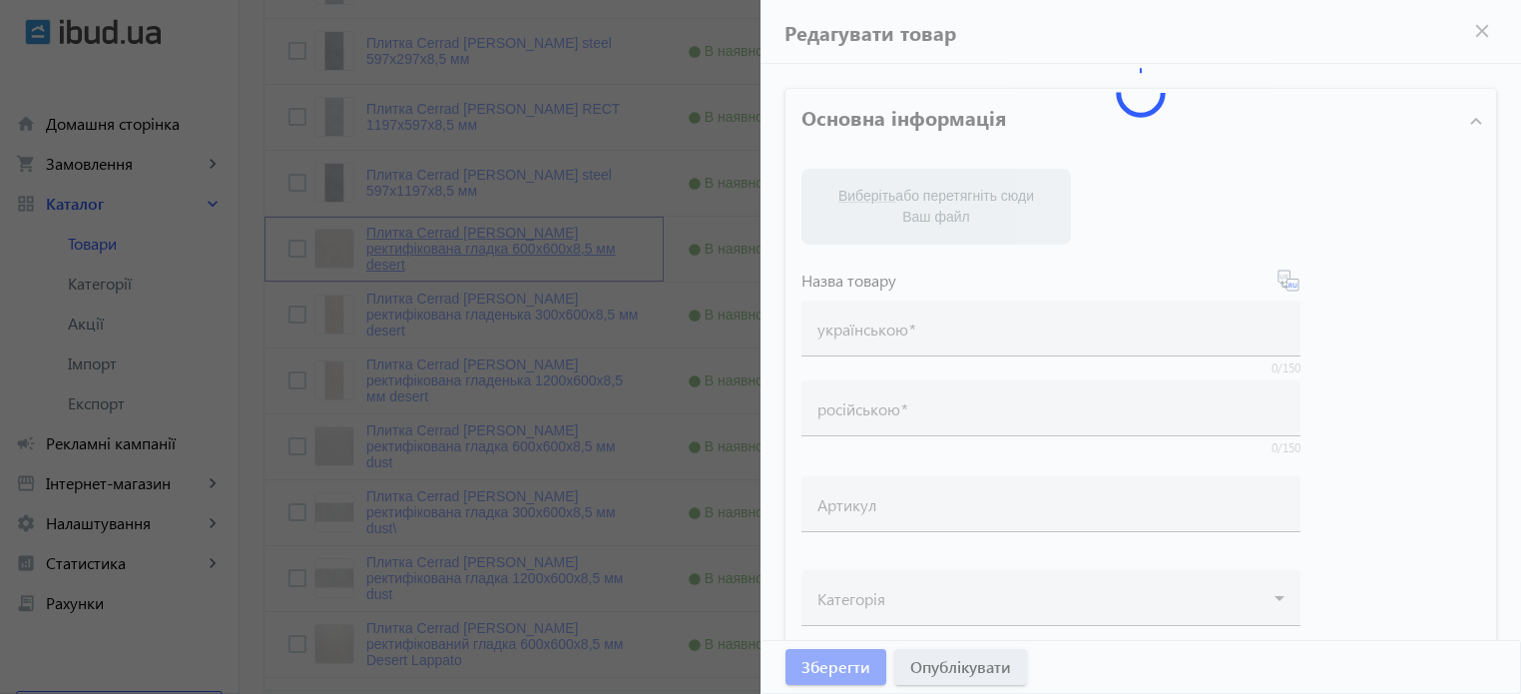
type input "Плитка Cerrad Batista ректифікована гладка 600х600х8,5 мм desert"
type input "Плитка Cerrad Batista ректифицированная гладкая 600х600х8,5 мм desert"
type input "28.2"
type input "10"
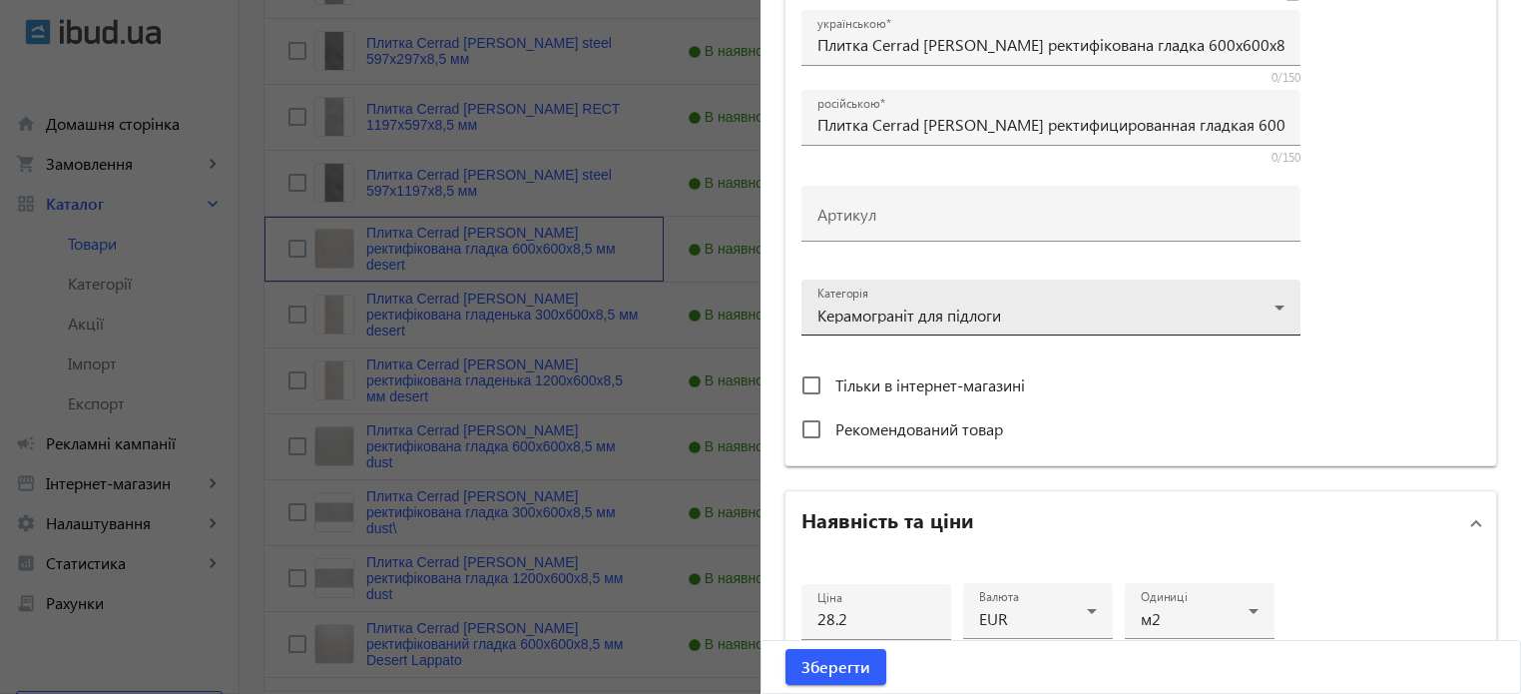
scroll to position [499, 0]
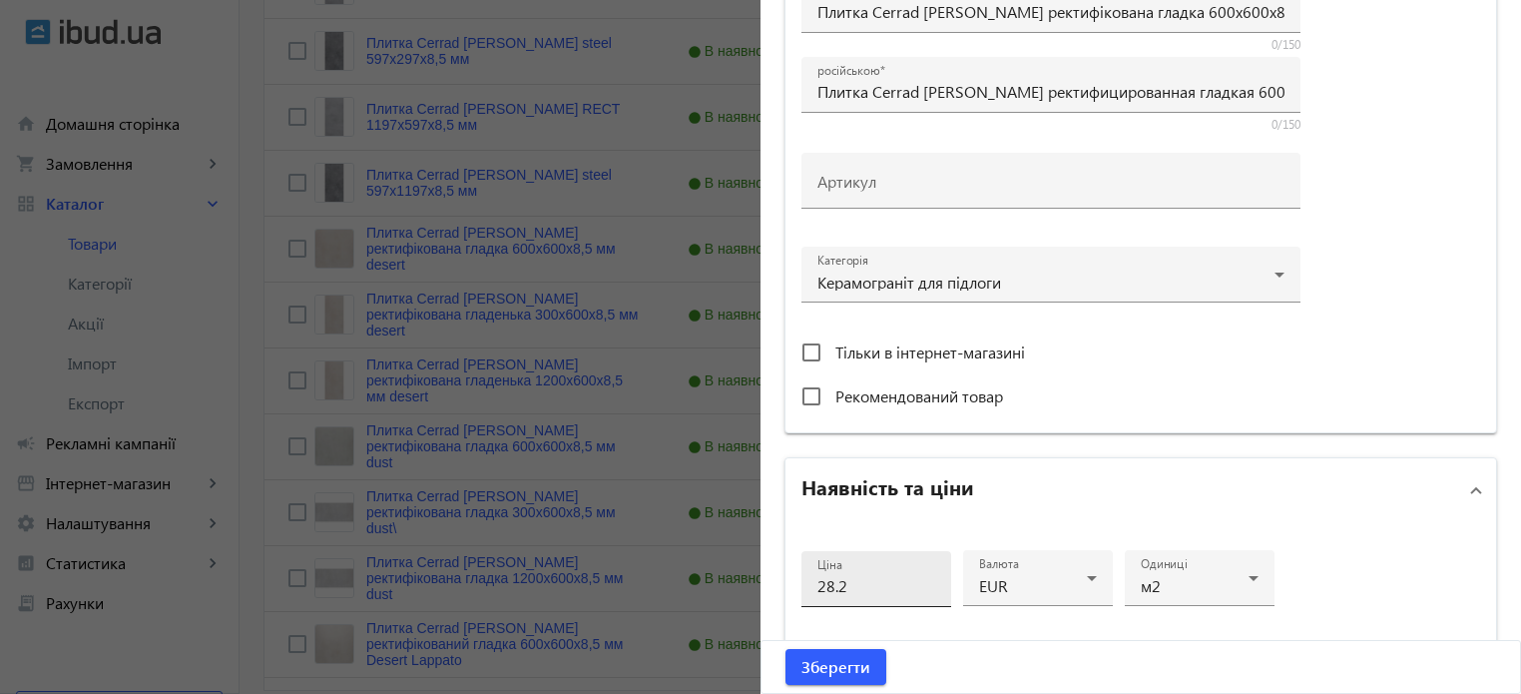
click at [870, 575] on input "28.2" at bounding box center [876, 585] width 118 height 21
type input "26"
click at [850, 663] on span "Зберегти" at bounding box center [835, 667] width 69 height 22
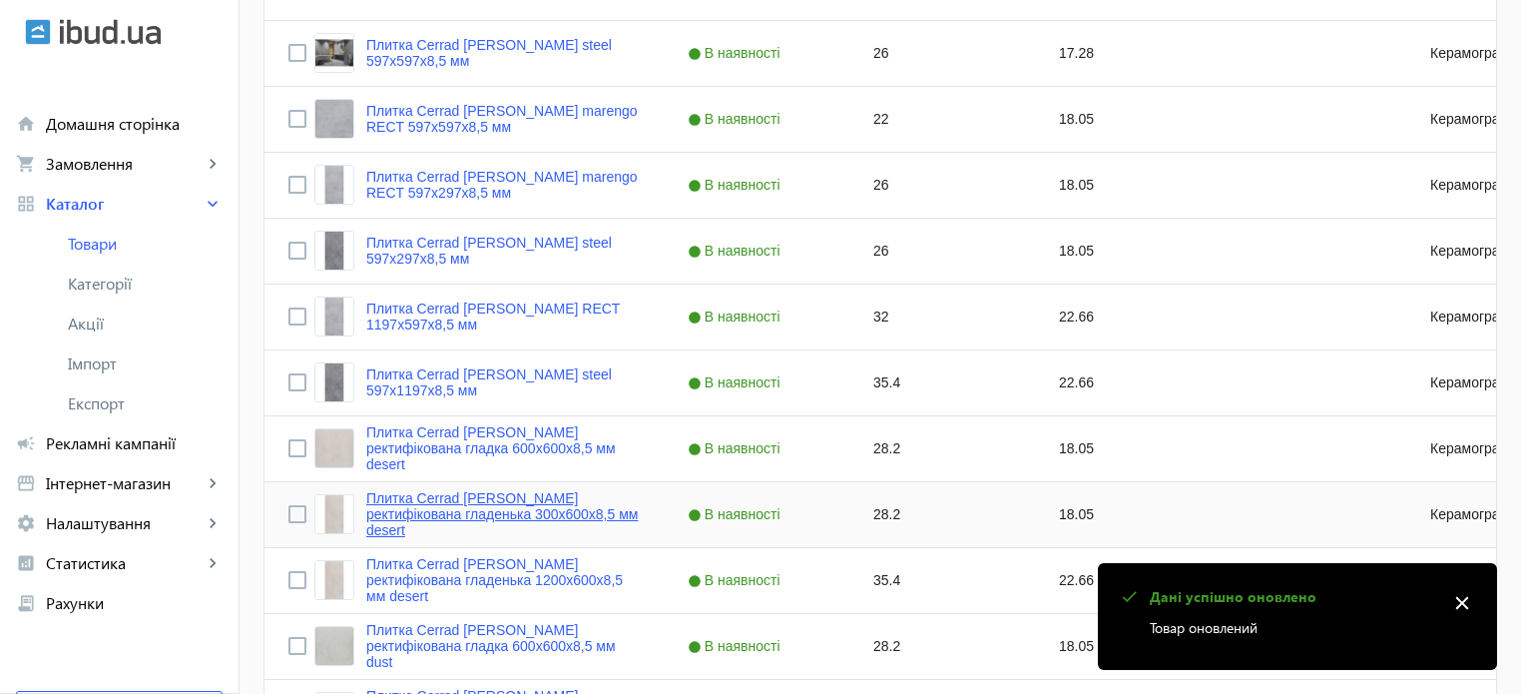
click at [514, 514] on link "Плитка Cerrad [PERSON_NAME] ректифікована гладенька 300х600х8,5 мм desert" at bounding box center [502, 514] width 273 height 48
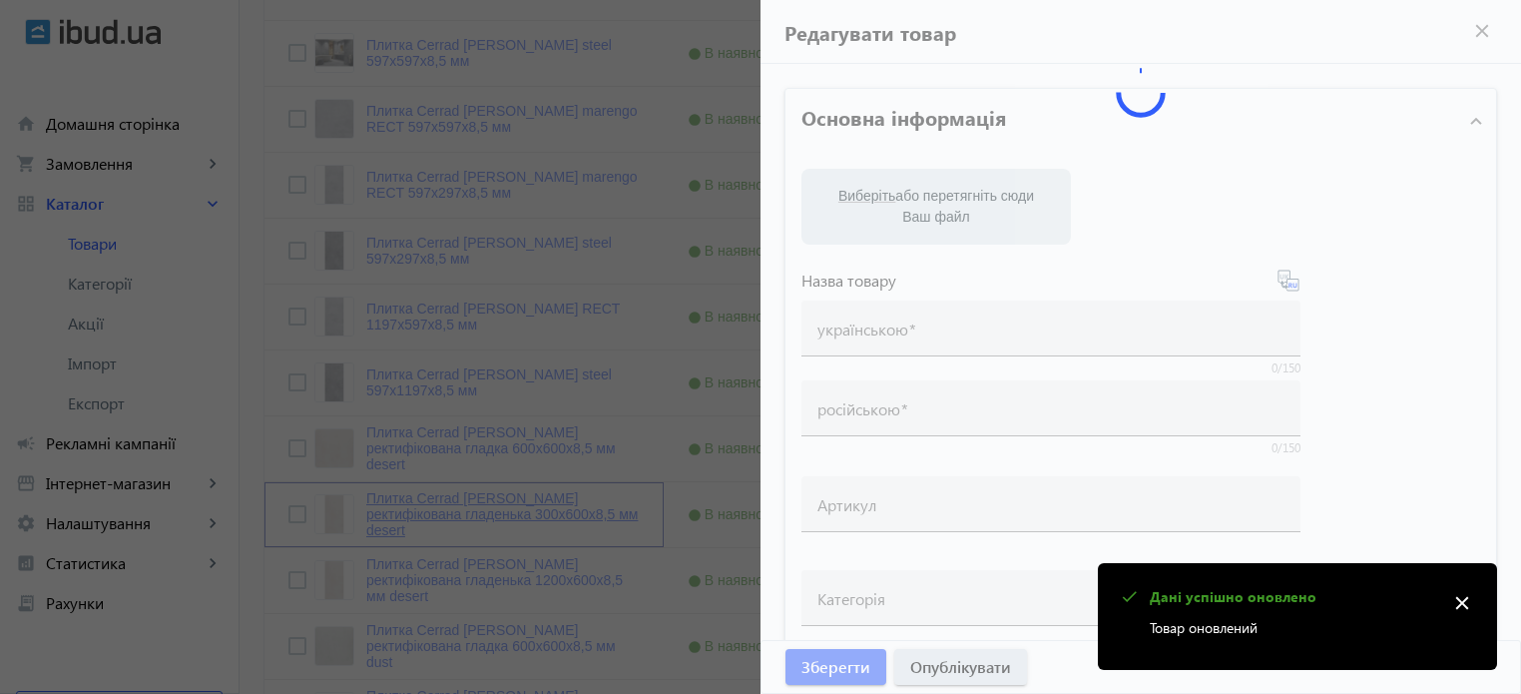
type input "Плитка Cerrad [PERSON_NAME] ректифікована гладенька 300х600х8,5 мм desert"
type input "Плитка Cerrad Batista ректифицированная гладкая 300х600х8,5 мм desert"
type input "28.2"
type input "10"
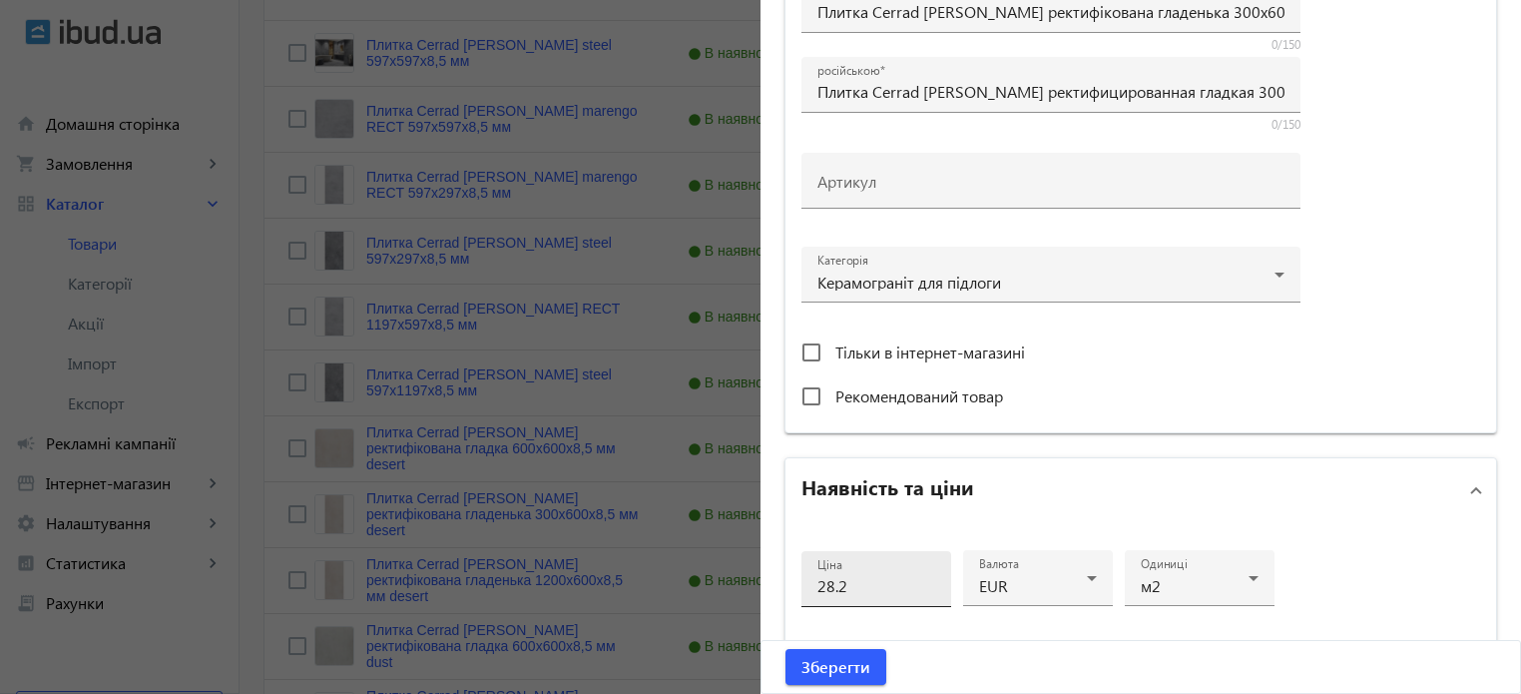
click at [850, 581] on input "28.2" at bounding box center [876, 585] width 118 height 21
type input "26"
click at [849, 658] on span "Зберегти" at bounding box center [835, 667] width 69 height 22
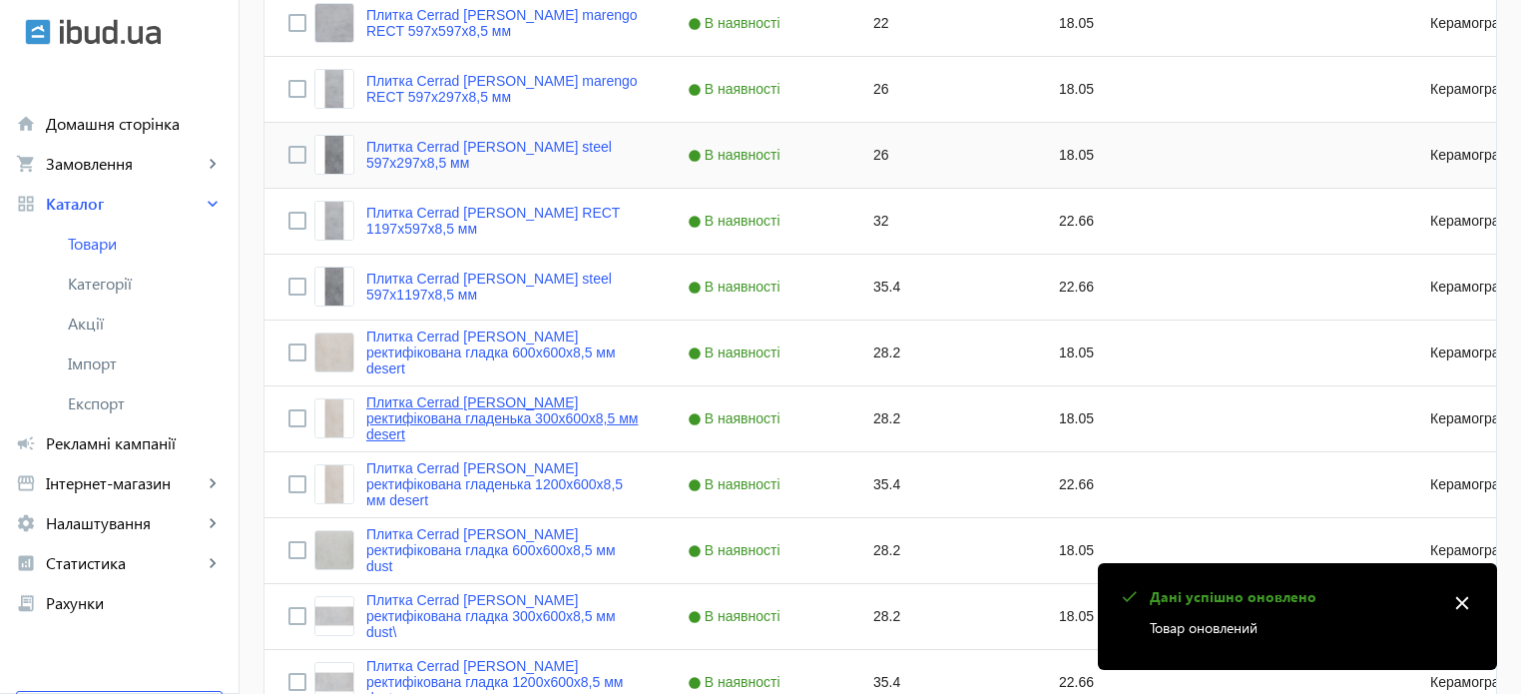
scroll to position [599, 0]
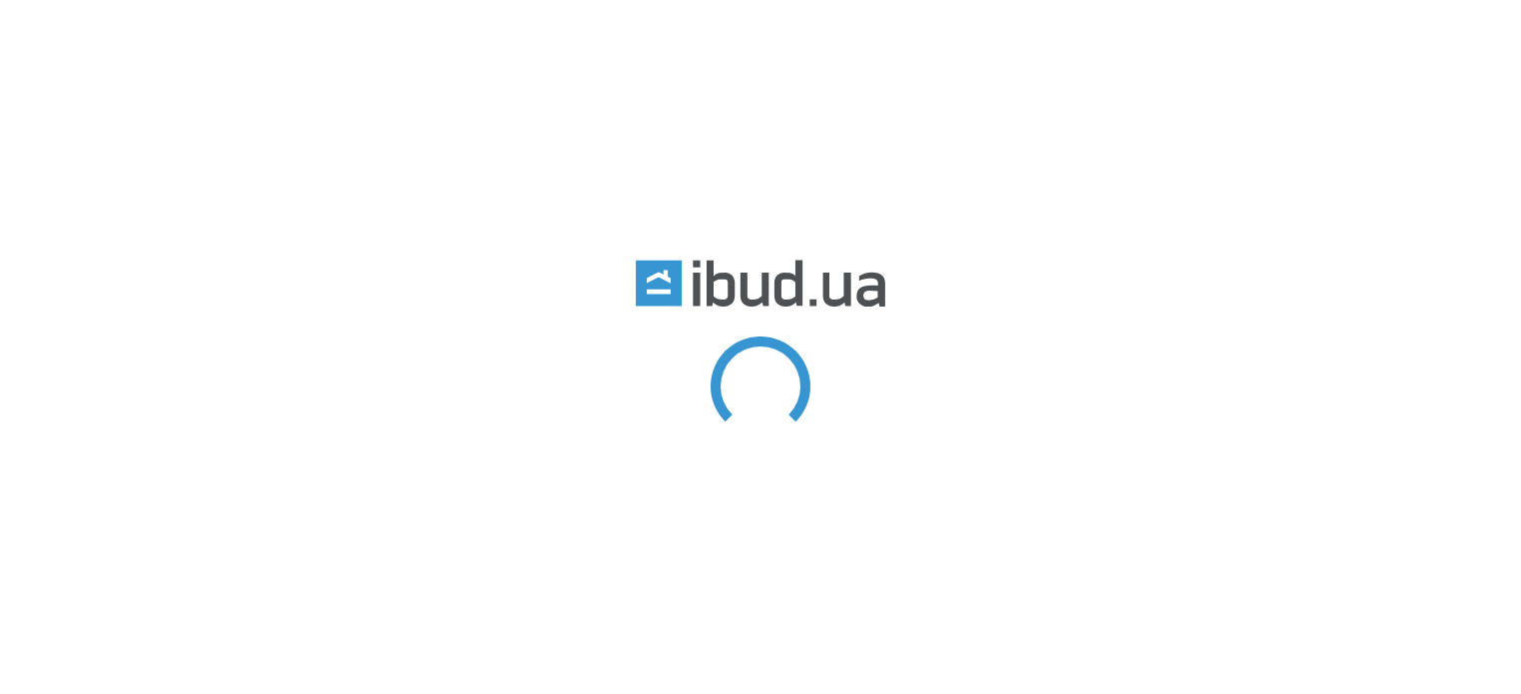
type input "batista"
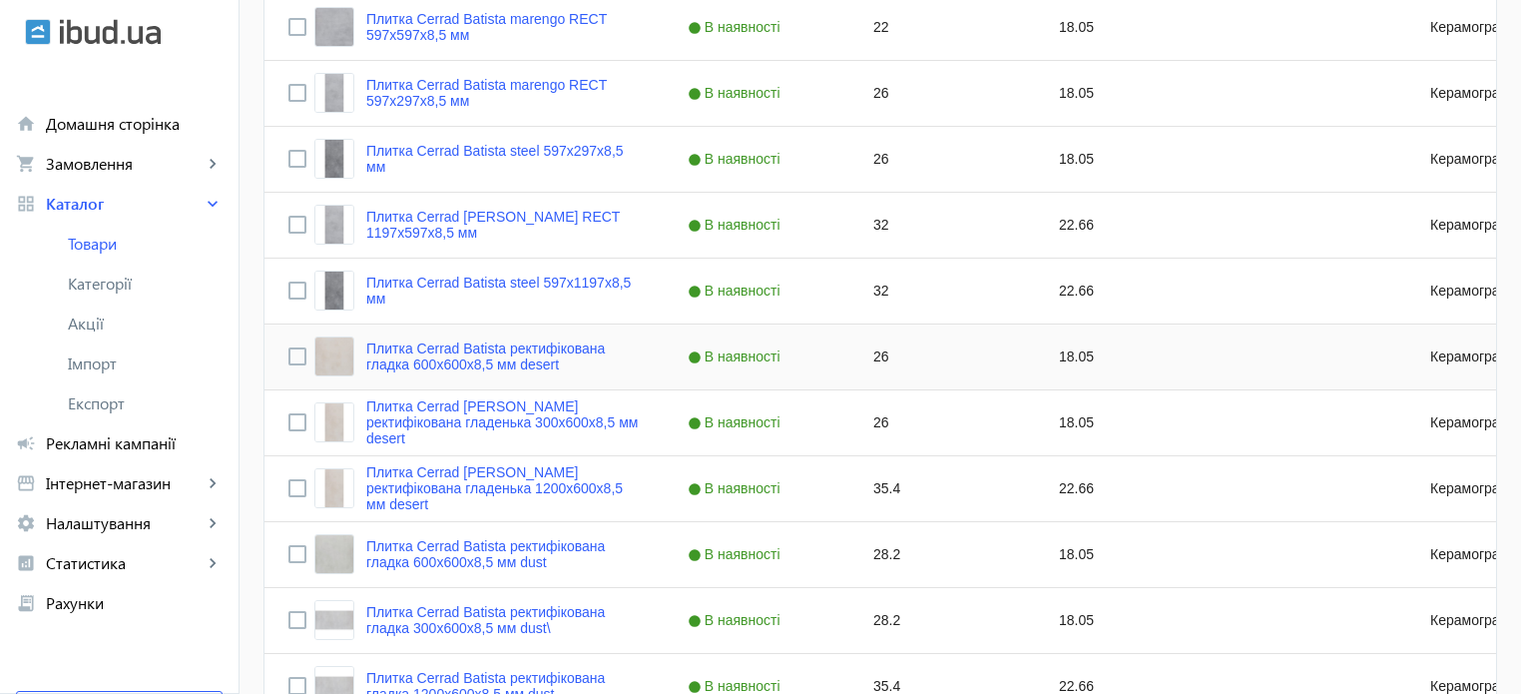
scroll to position [599, 0]
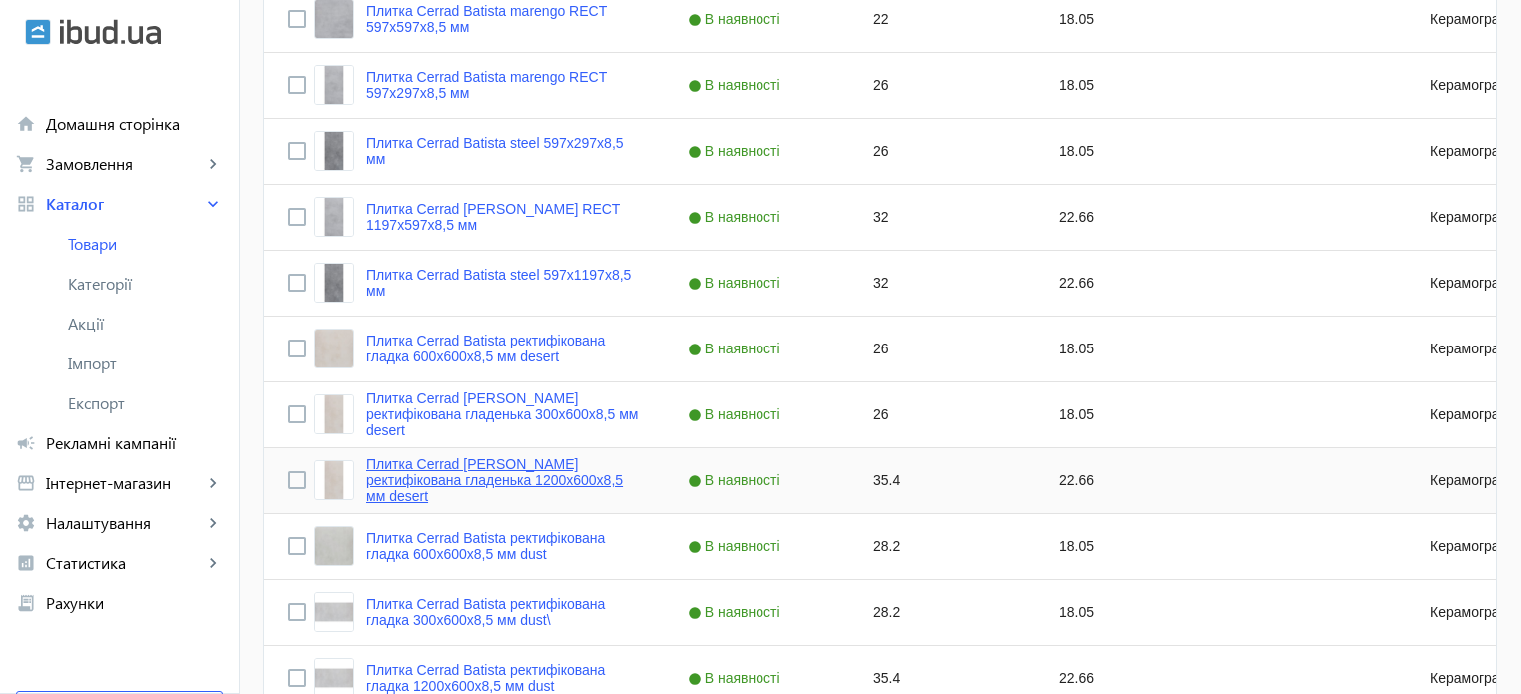
click at [554, 478] on link "Плитка Cerrad [PERSON_NAME] ректифікована гладенька 1200х600х8,5 мм desert" at bounding box center [502, 480] width 273 height 48
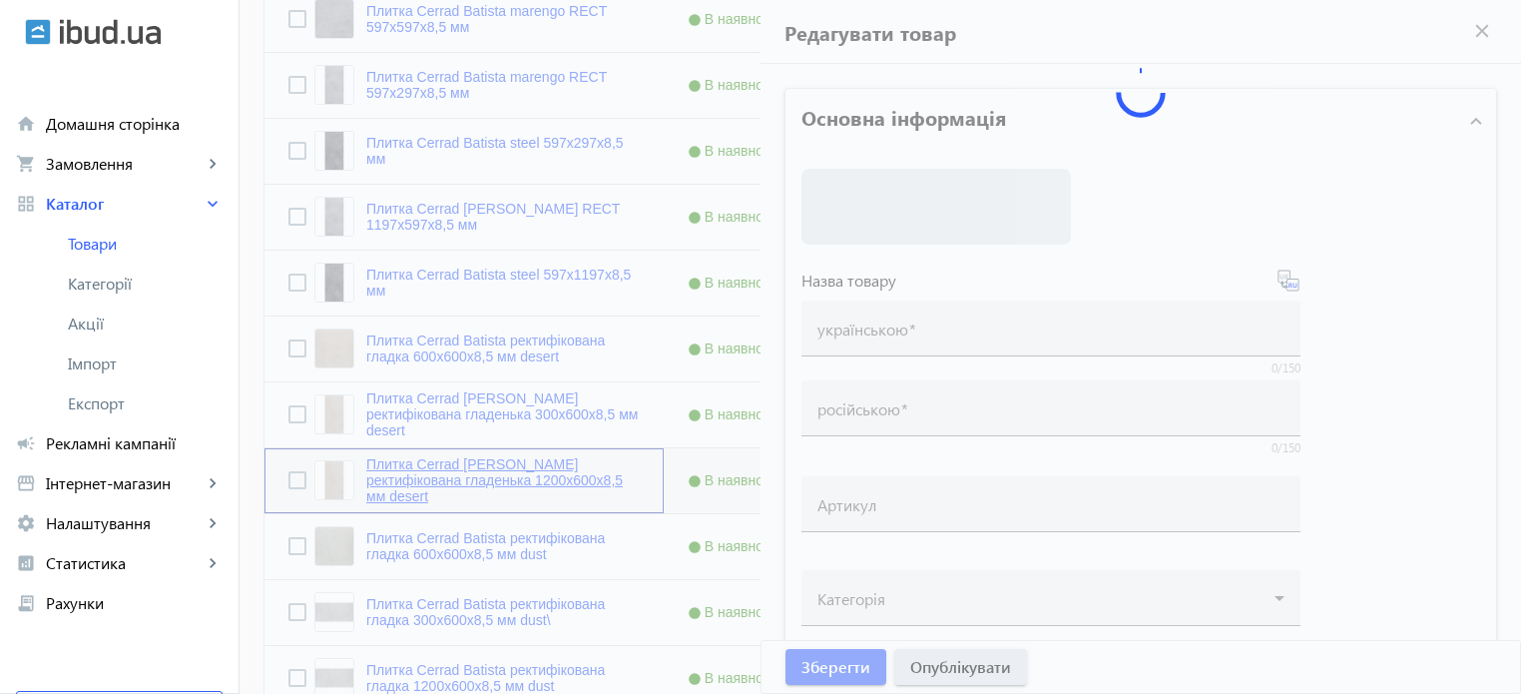
type input "Плитка Cerrad [PERSON_NAME] ректифікована гладенька 1200х600х8,5 мм desert"
type input "Плитка Cerrad Batista ректифицированная гладкая 1200х600х8,5 мм desert"
type input "35.4"
type input "10"
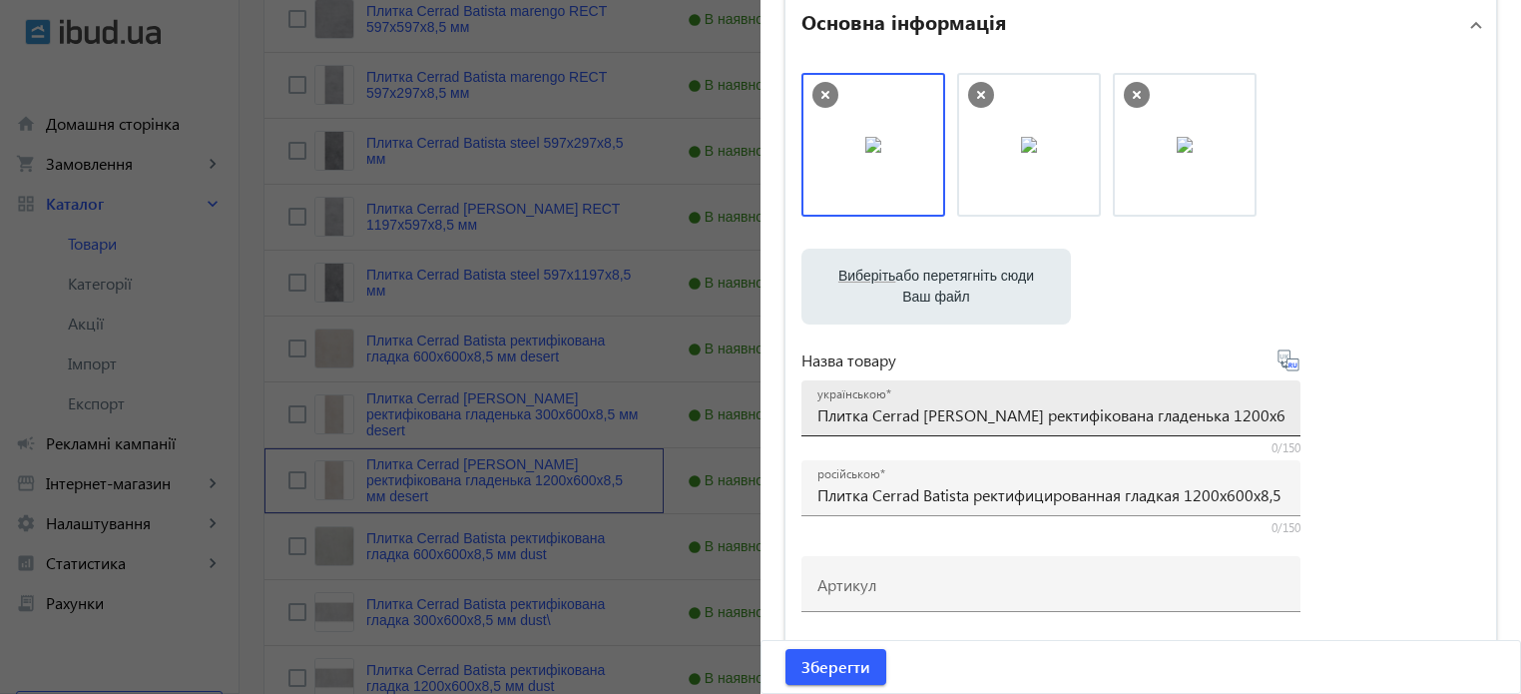
scroll to position [100, 0]
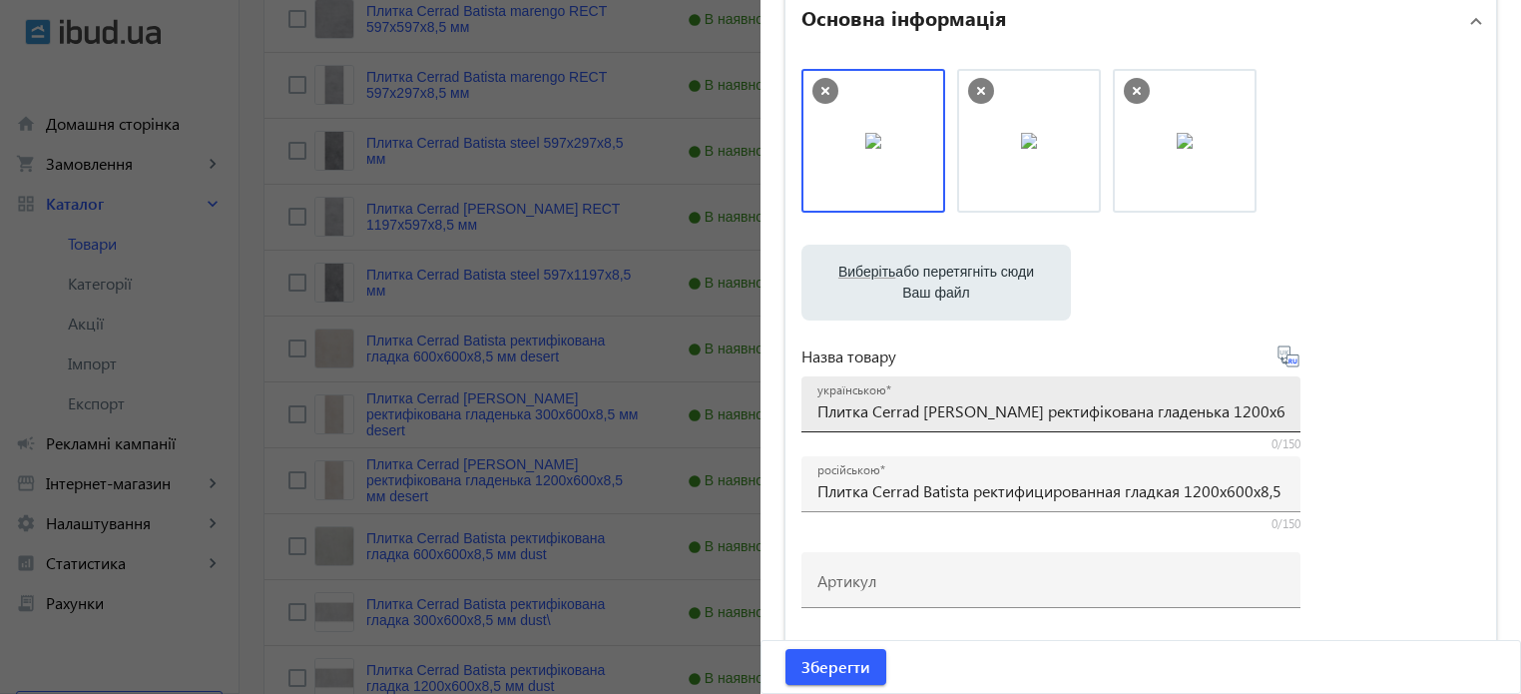
click at [1281, 412] on div "українською Плитка Cerrad Batista ректифікована гладенька 1200х600х8,5 мм desert" at bounding box center [1050, 404] width 499 height 56
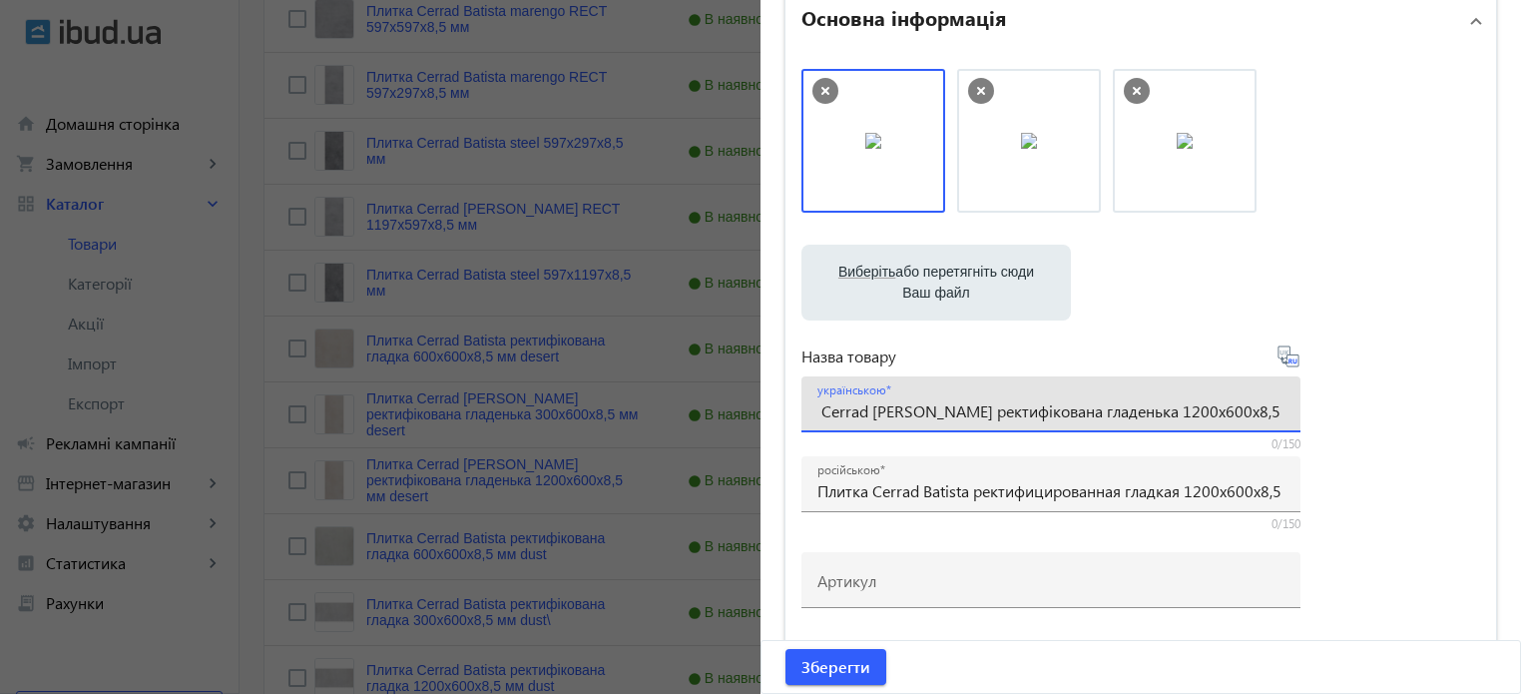
drag, startPoint x: 1229, startPoint y: 411, endPoint x: 1422, endPoint y: 407, distance: 193.7
click at [1422, 407] on div "Виберіть або перетягніть сюди Ваш файл 588f31b8e18e37600-588f0fd929aaf7340-1485…" at bounding box center [1140, 442] width 679 height 747
drag, startPoint x: 918, startPoint y: 410, endPoint x: 1109, endPoint y: 420, distance: 190.9
click at [1109, 420] on input "Плитка Cerrad [PERSON_NAME] ректифікована гладенька 1200х600х8,5 мм desert" at bounding box center [1050, 410] width 467 height 21
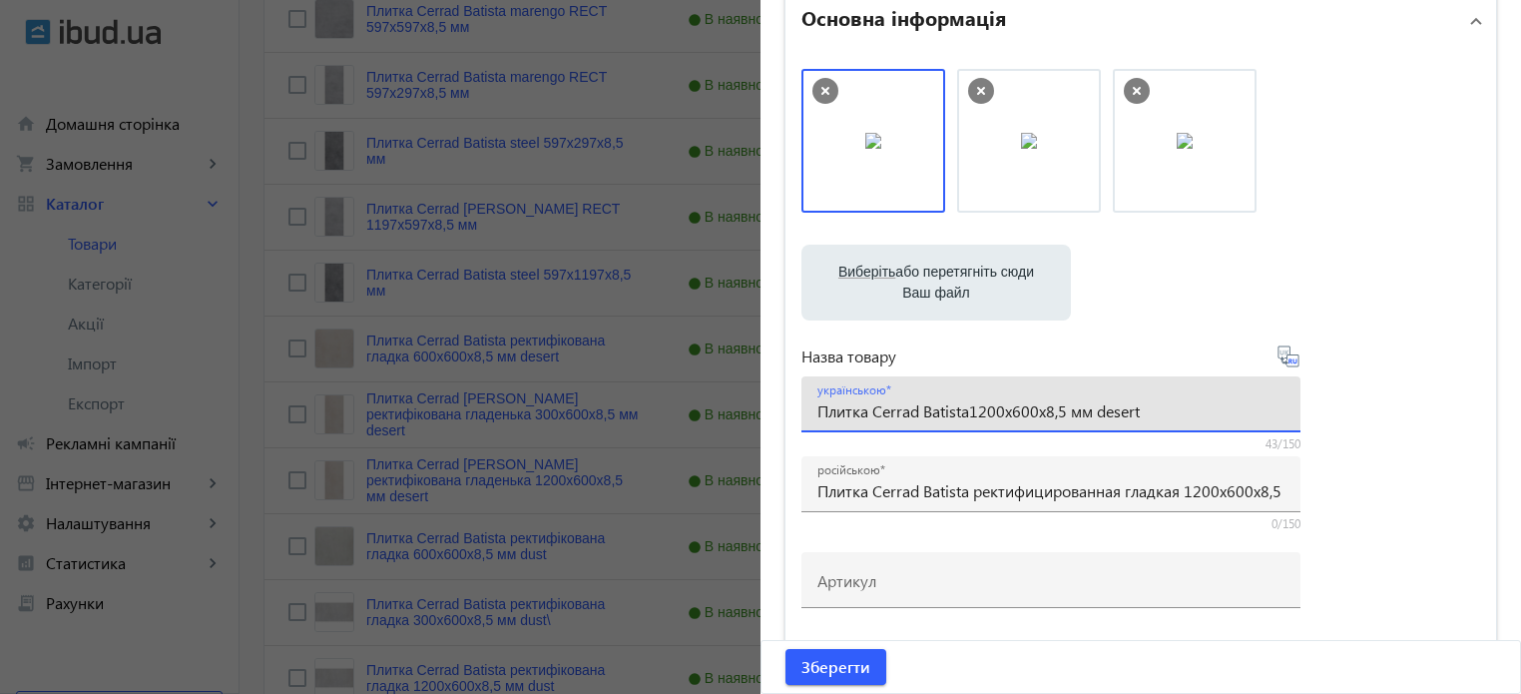
paste input "desert"
click at [1051, 412] on input "Плитка Cerrad Batista desert 1200х600х8,5 мм desert" at bounding box center [1050, 410] width 467 height 21
click at [1086, 410] on input "Плитка Cerrad Batista desert 1197х600х8,5 мм desert" at bounding box center [1050, 410] width 467 height 21
drag, startPoint x: 1142, startPoint y: 406, endPoint x: 1532, endPoint y: 411, distance: 390.3
click at [1520, 411] on html "arrow_back home Домашня сторінка shopping_cart Замовлення keyboard_arrow_right …" at bounding box center [760, 141] width 1521 height 1481
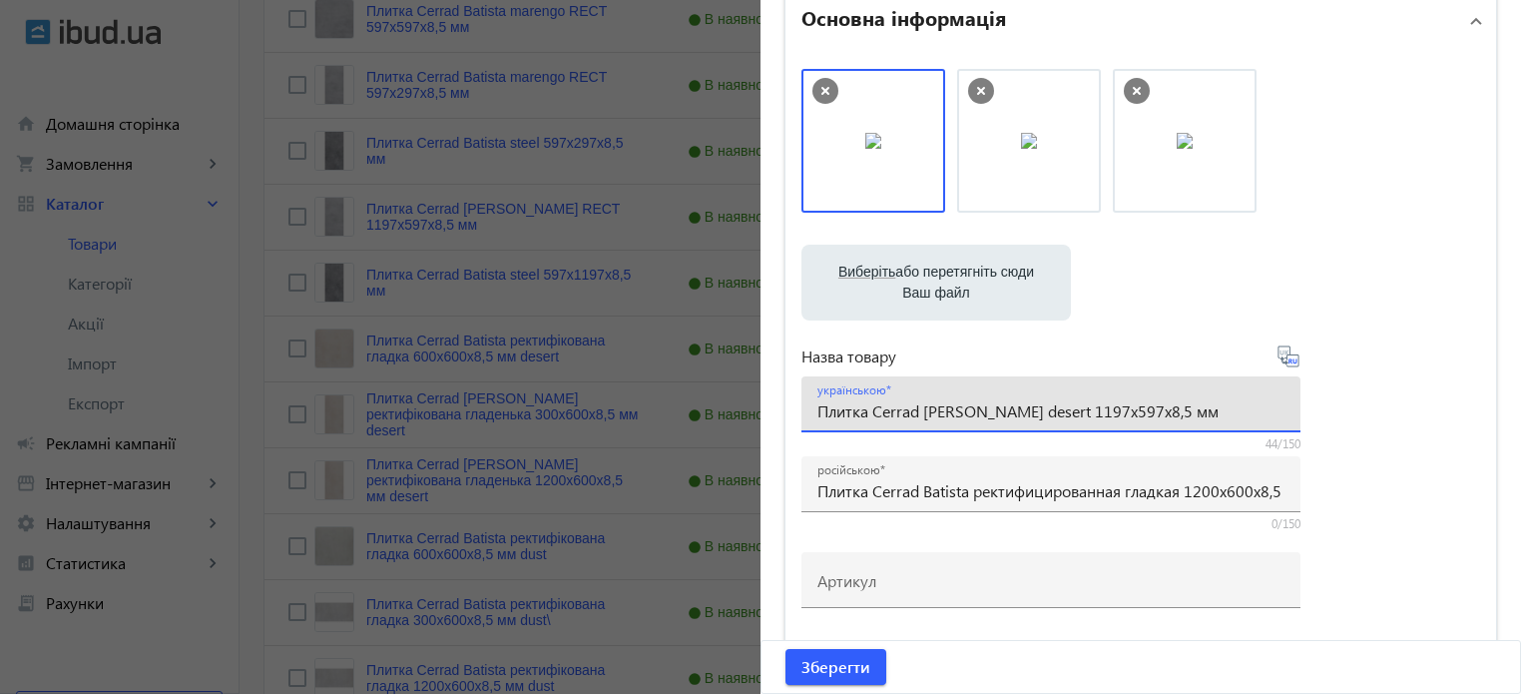
type input "Плитка Cerrad [PERSON_NAME] desert 1197х597х8,5 мм"
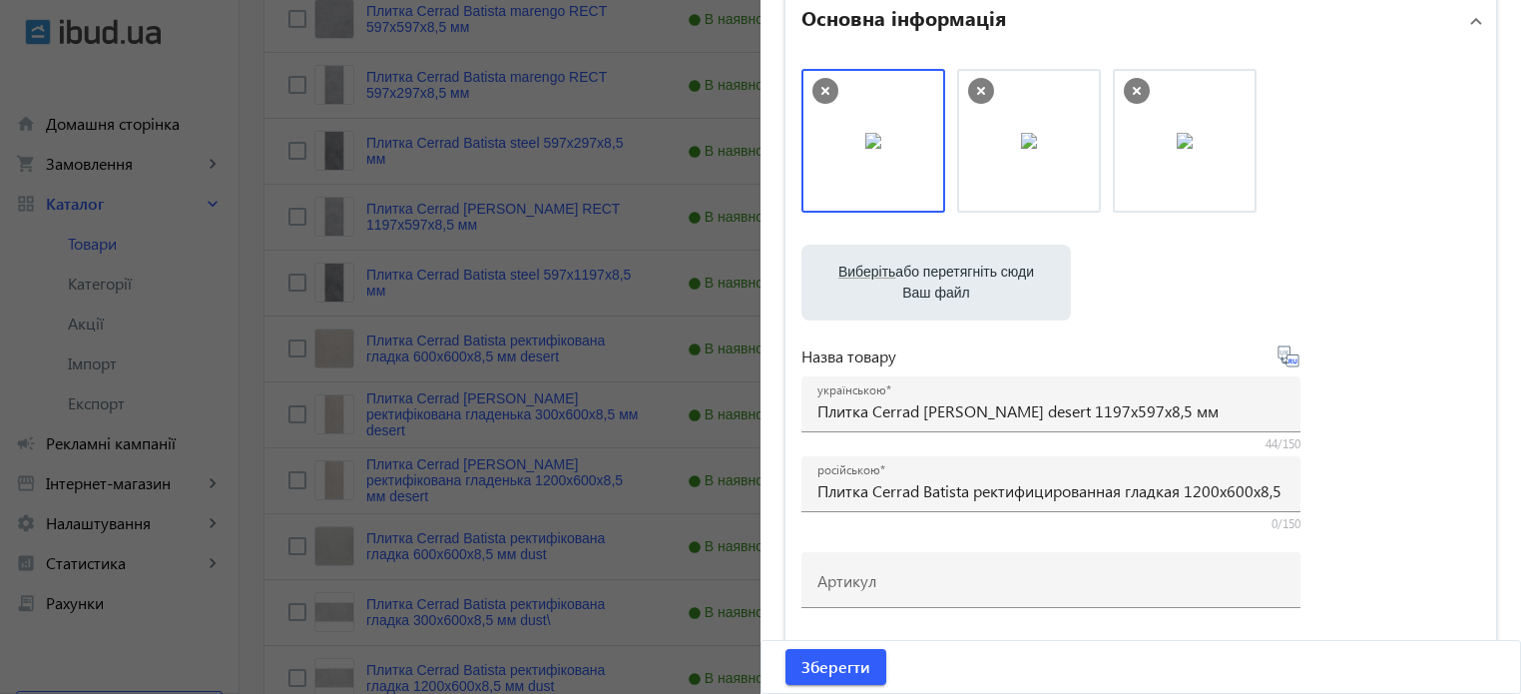
click at [1284, 366] on icon at bounding box center [1288, 355] width 21 height 21
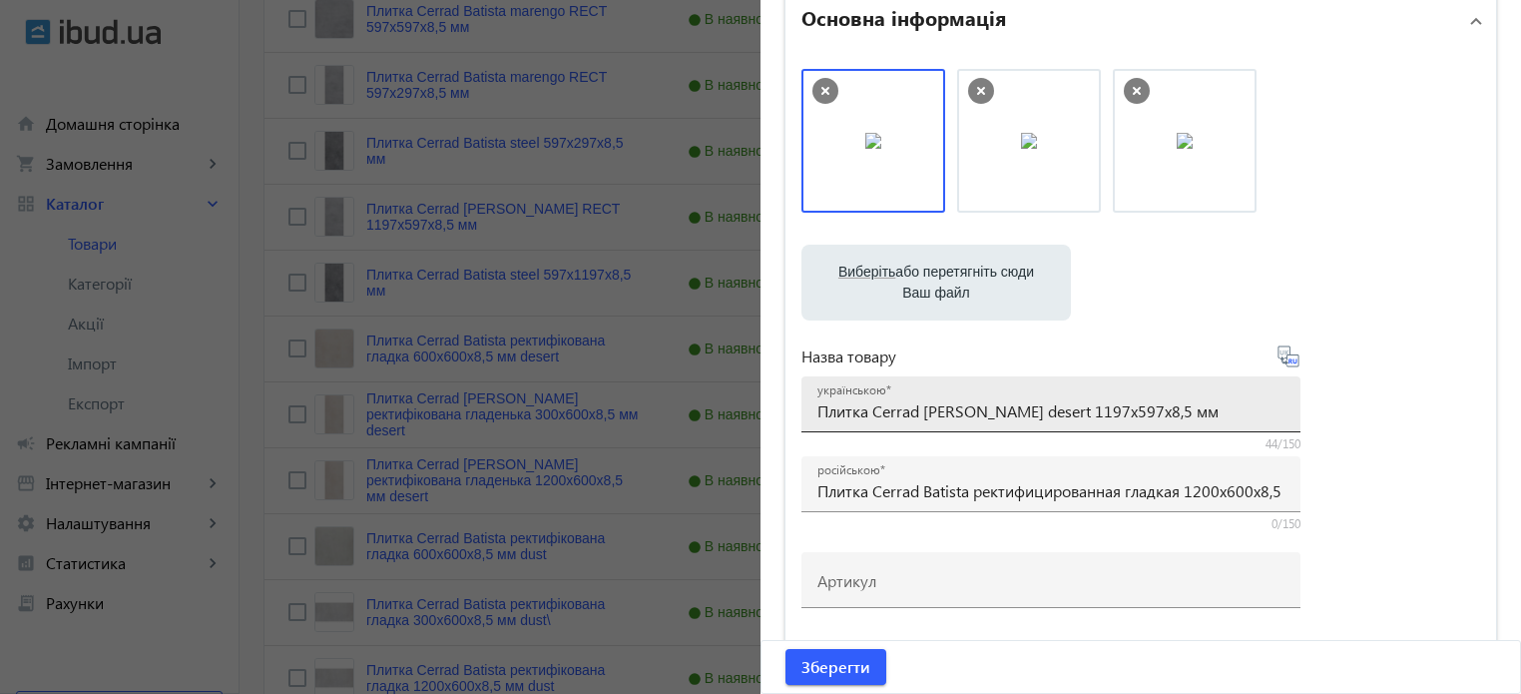
type input "Плитка Cerrad [PERSON_NAME] desert 1197х597х8, 5 мм"
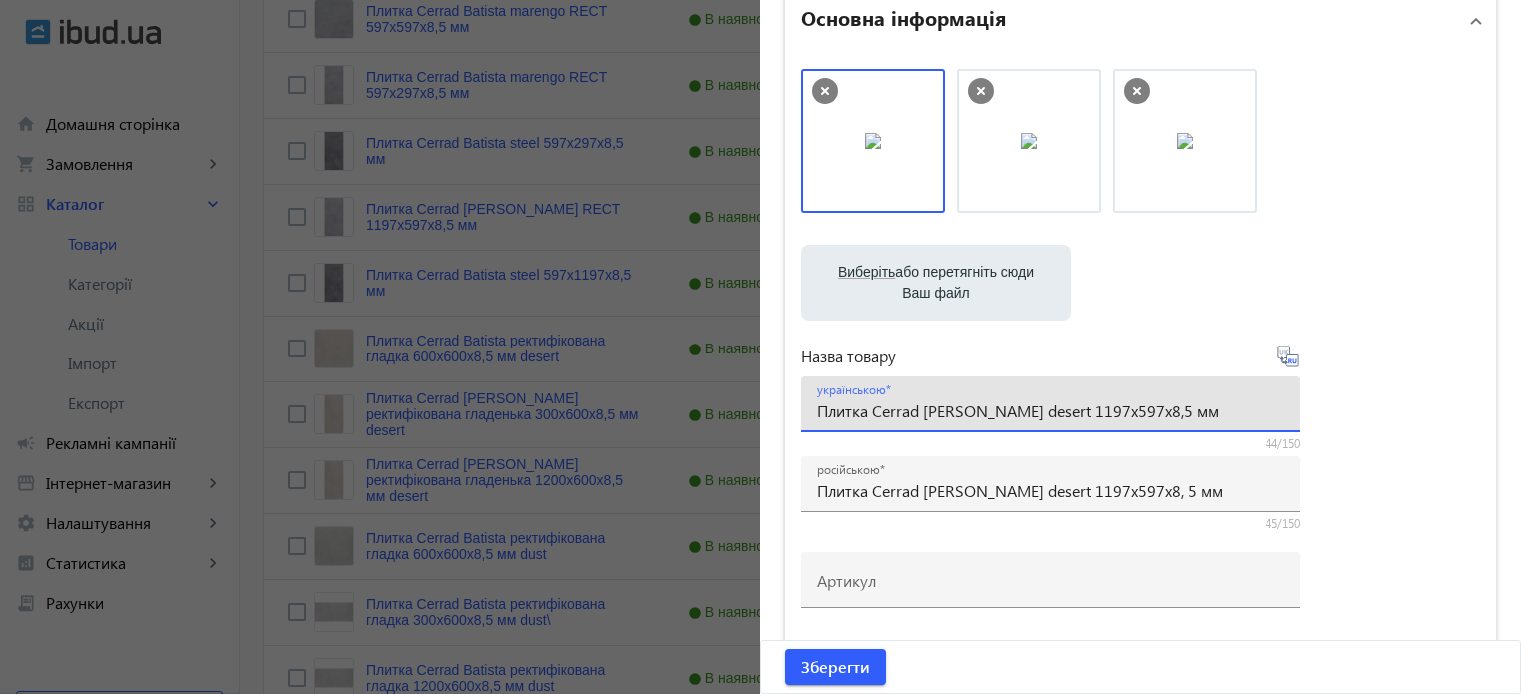
drag, startPoint x: 1165, startPoint y: 415, endPoint x: 0, endPoint y: 322, distance: 1168.5
click at [240, 322] on mat-sidenav-container "arrow_back Товари 7311 /10000 товарів Подовжити Додати товар batista search fil…" at bounding box center [881, 173] width 1282 height 1417
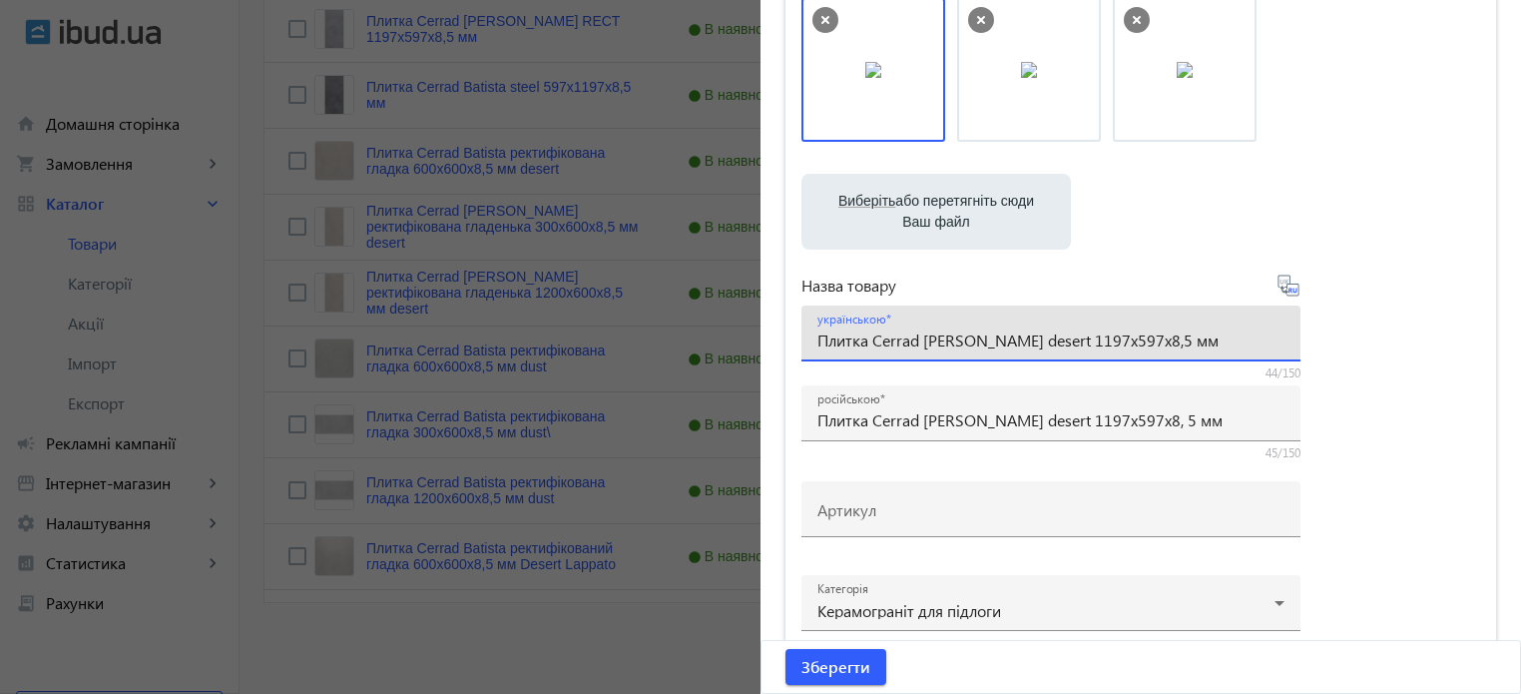
scroll to position [499, 0]
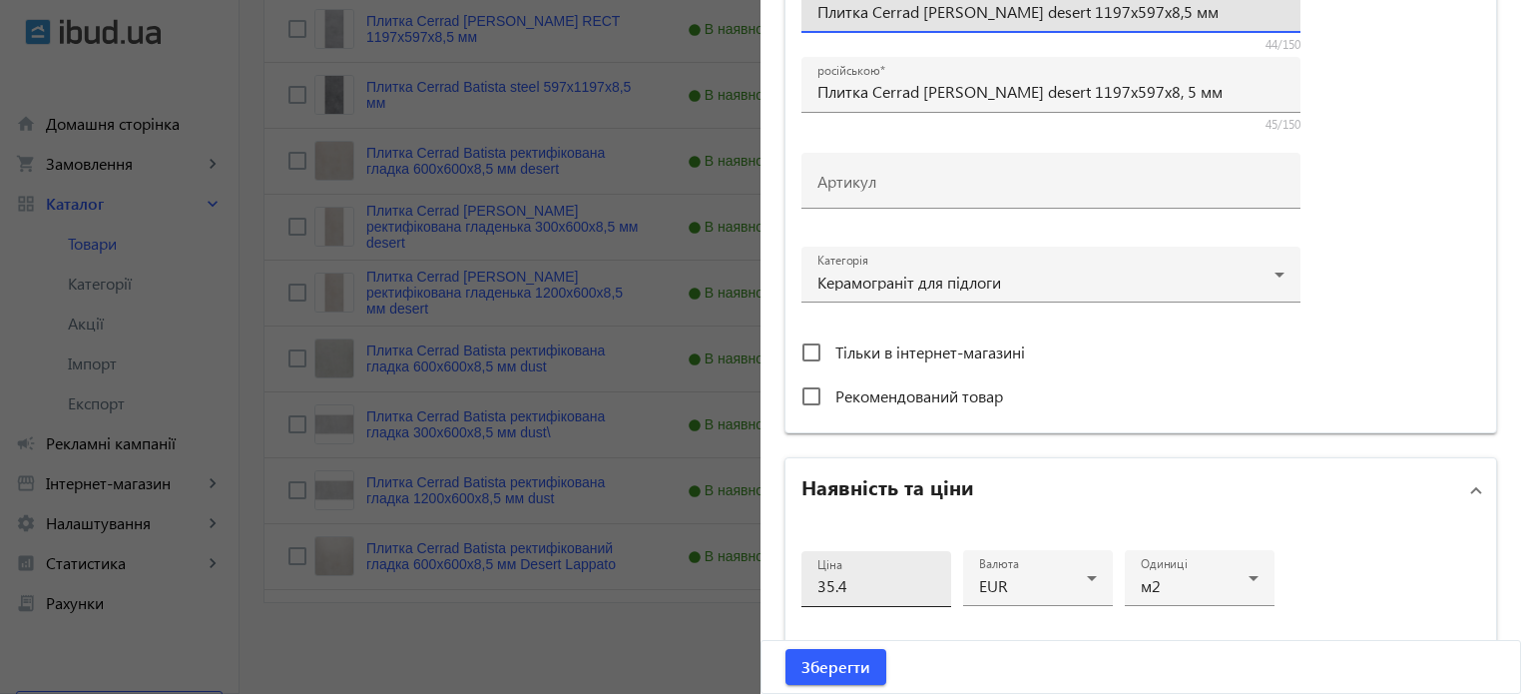
click at [862, 582] on input "35.4" at bounding box center [876, 585] width 118 height 21
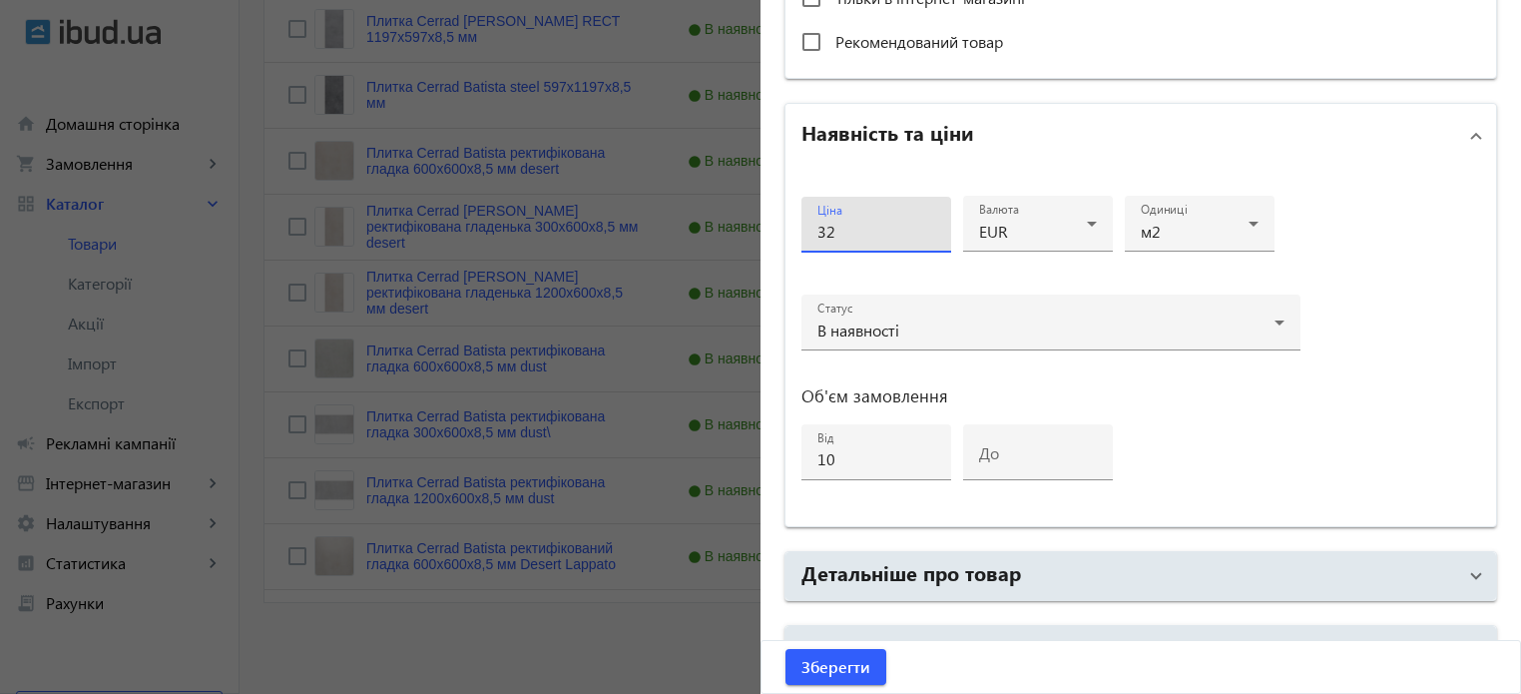
scroll to position [966, 0]
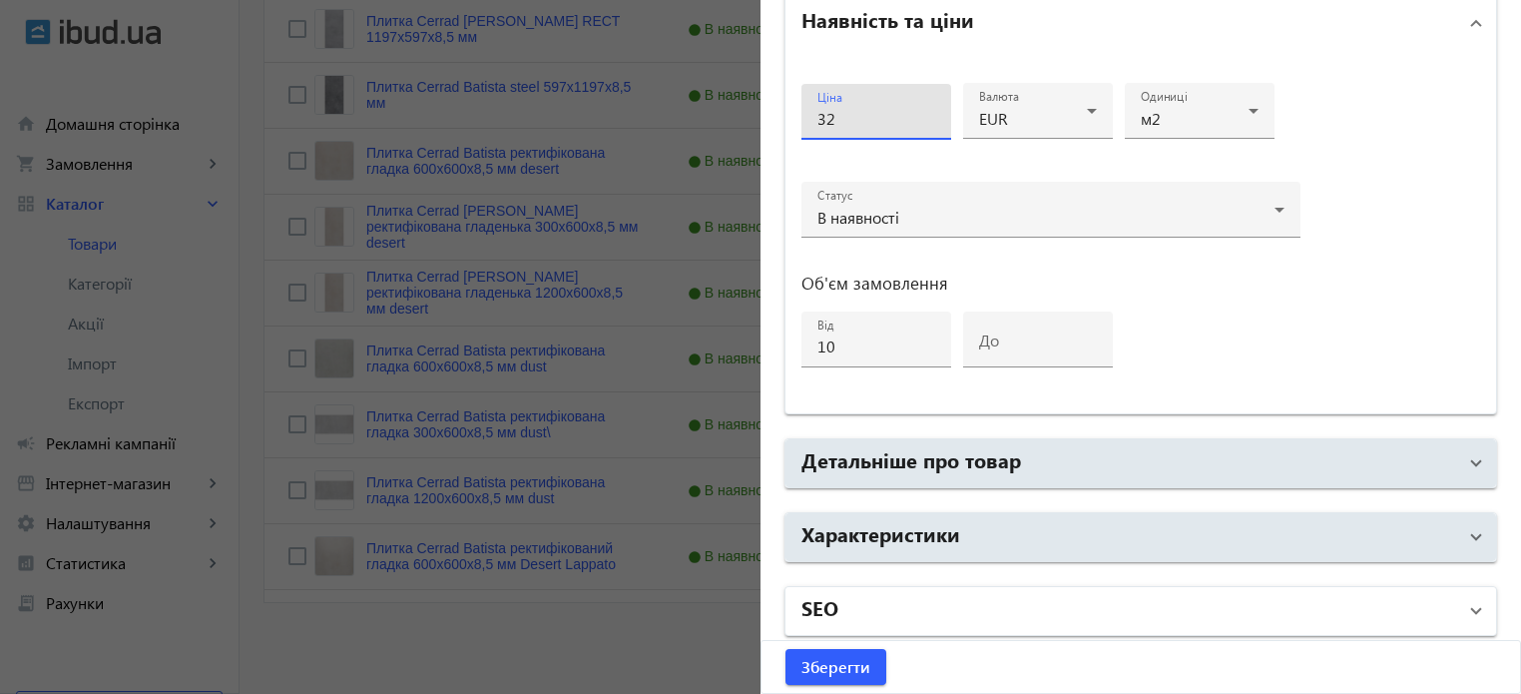
type input "32"
click at [860, 619] on mat-panel-title "SEO" at bounding box center [1128, 611] width 655 height 36
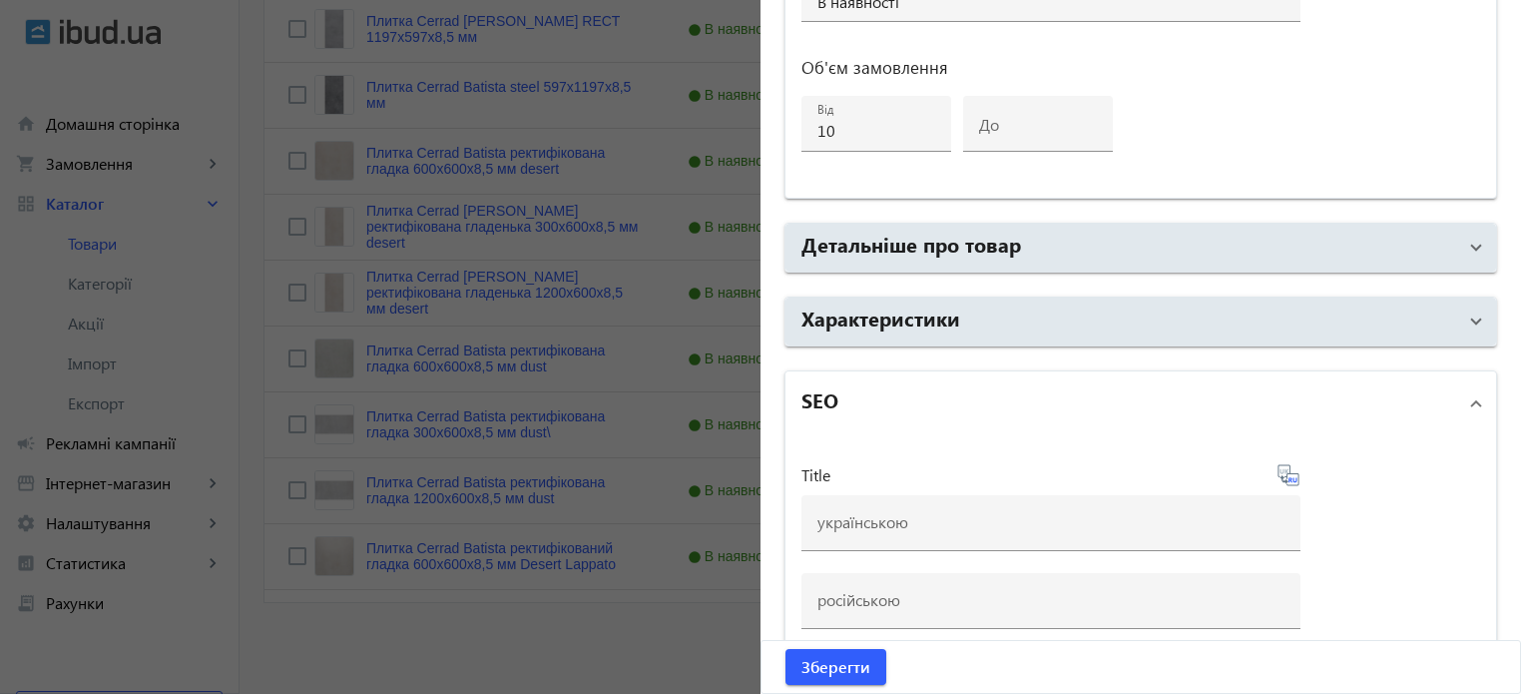
scroll to position [1266, 0]
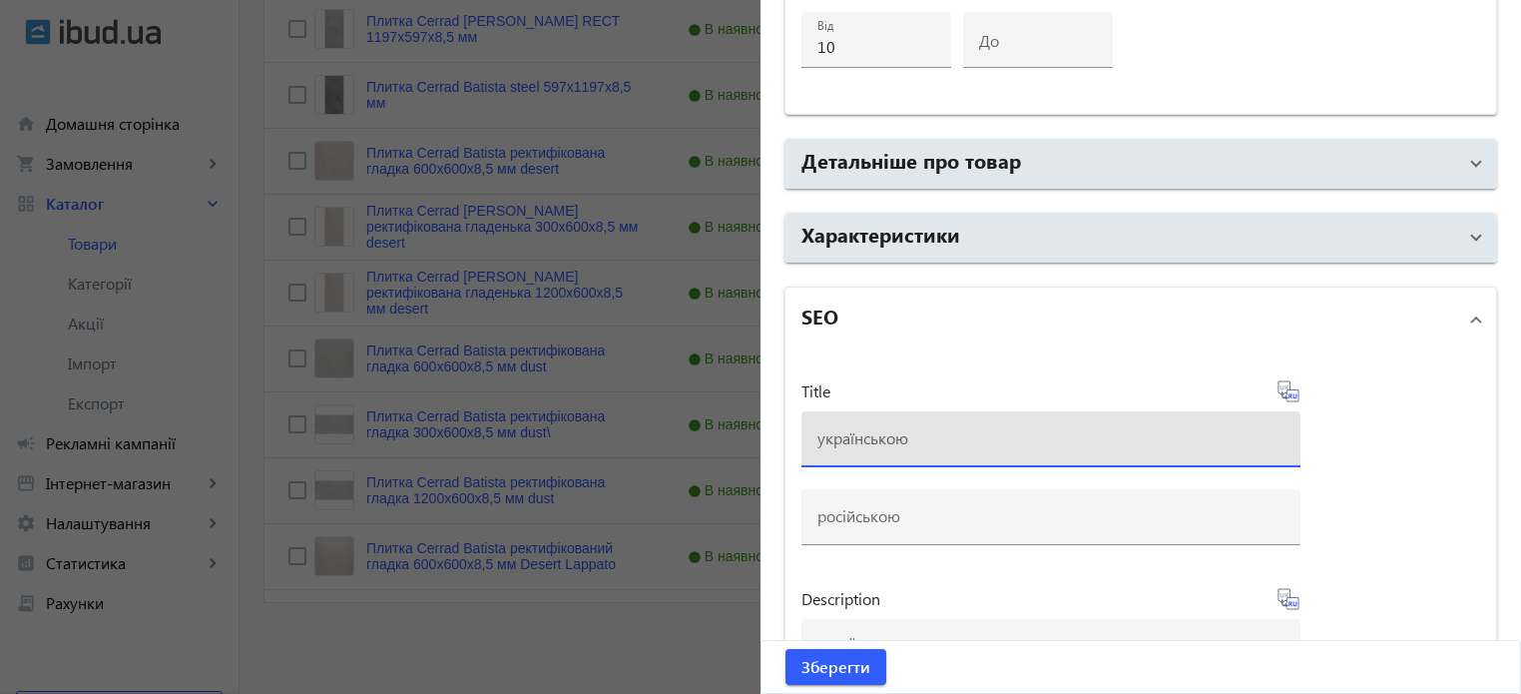
click at [851, 439] on input at bounding box center [1050, 437] width 467 height 21
paste input "Плитка Cerrad [PERSON_NAME] desert 1197х597х8,5 мм"
type input "Плитка Cerrad [PERSON_NAME] desert 1197х597х8,5 мм"
click at [1286, 393] on icon at bounding box center [1289, 391] width 24 height 24
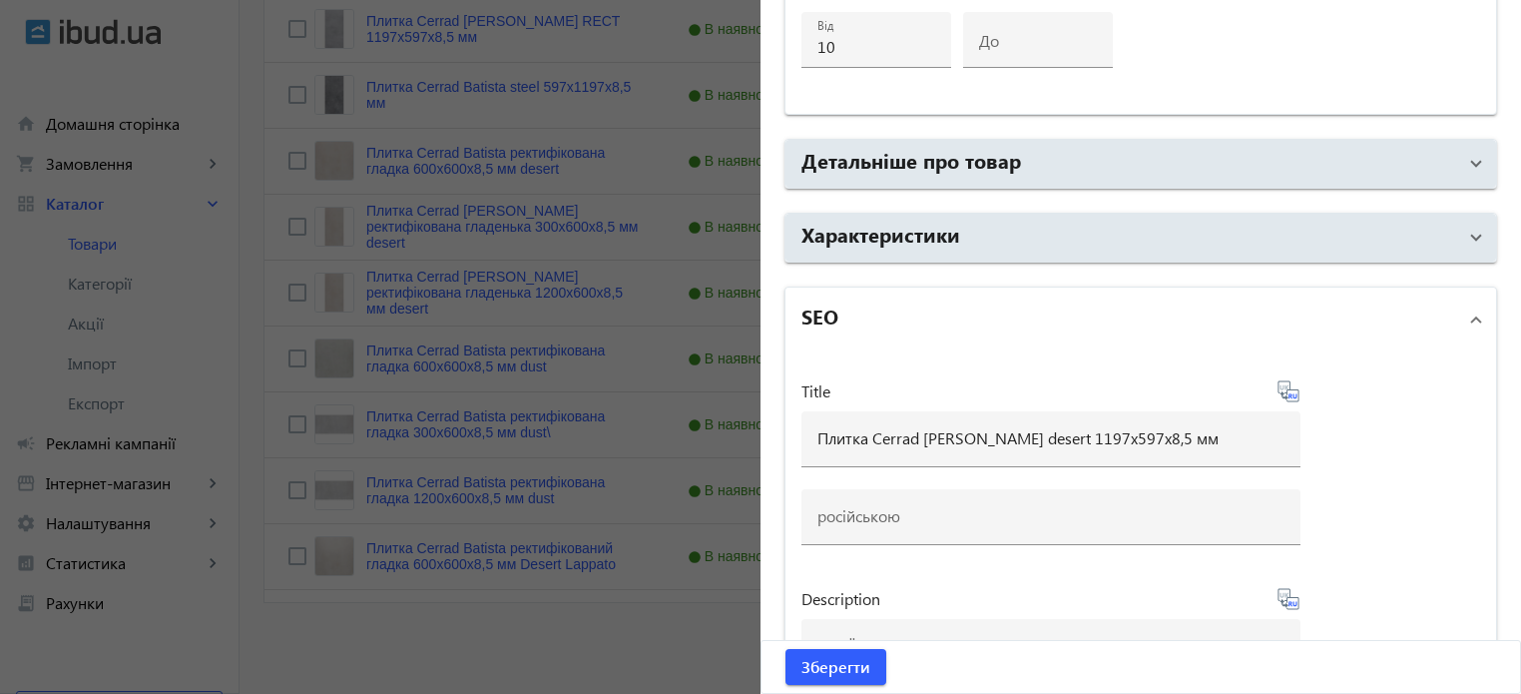
type input "Плитка Cerrad [PERSON_NAME] desert 1197х597х8, 5 мм"
click at [830, 674] on span "Зберегти" at bounding box center [835, 667] width 69 height 22
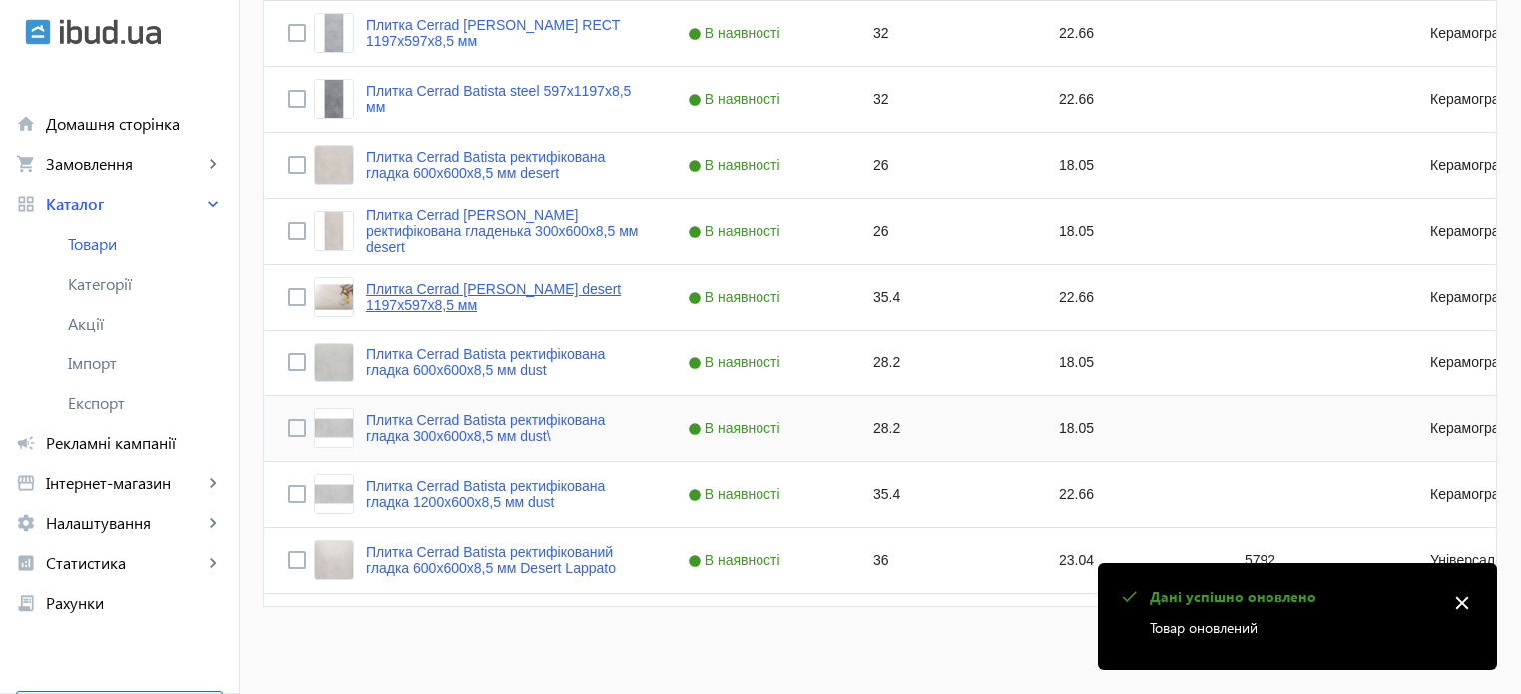
scroll to position [787, 0]
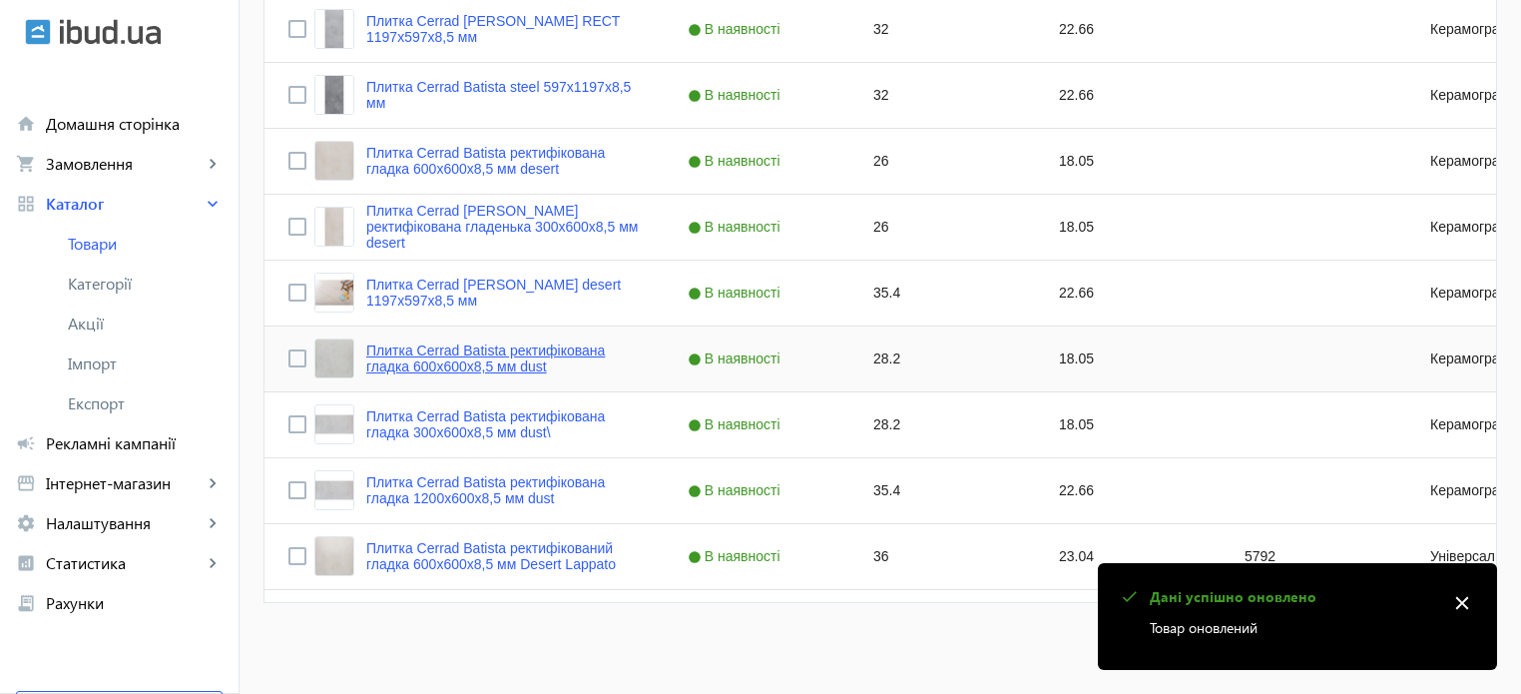
click at [485, 361] on link "Плитка Cerrad Batista ректифікована гладка 600х600х8,5 мм dust" at bounding box center [502, 358] width 273 height 32
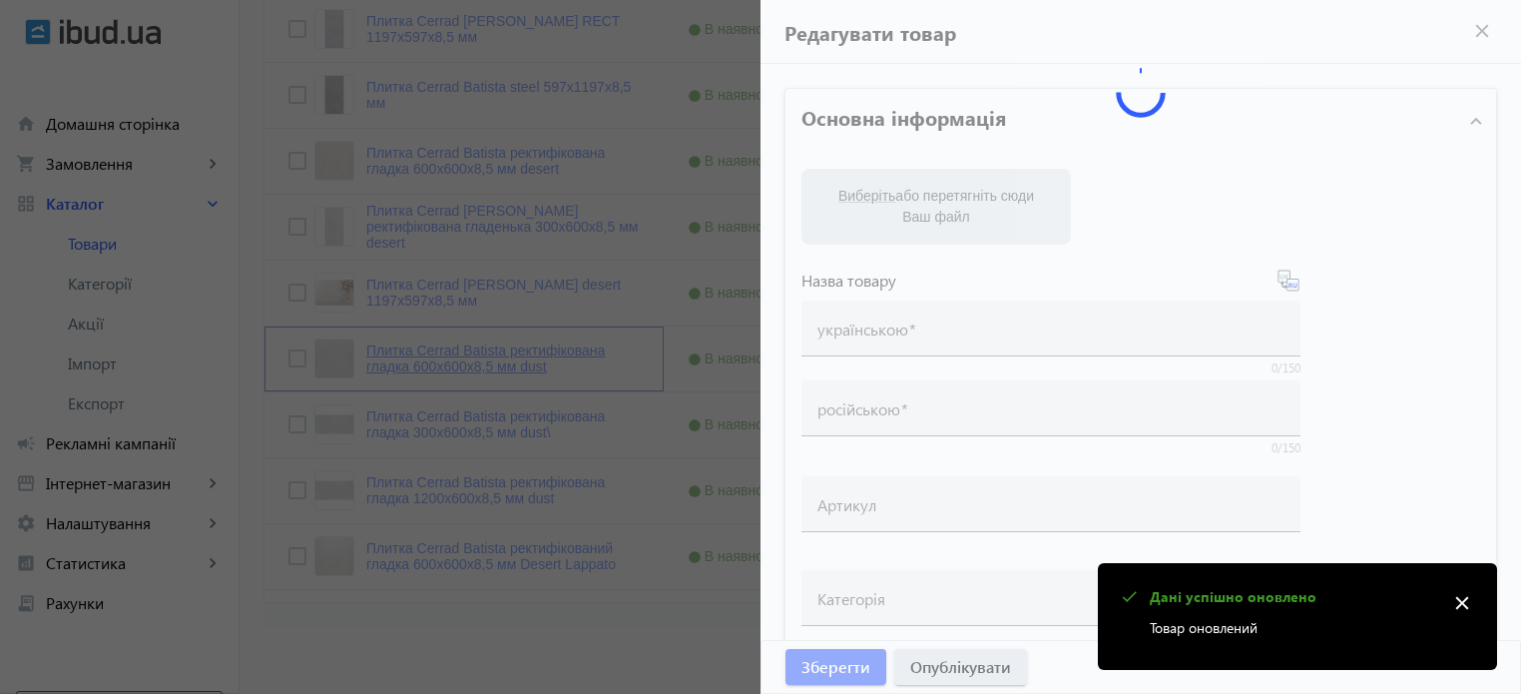
type input "Плитка Cerrad Batista ректифікована гладка 600х600х8,5 мм dust"
type input "Плитка Cerrad Batista ректифицированная гладкая 600х600х8,5 мм dust"
type input "28.2"
type input "10"
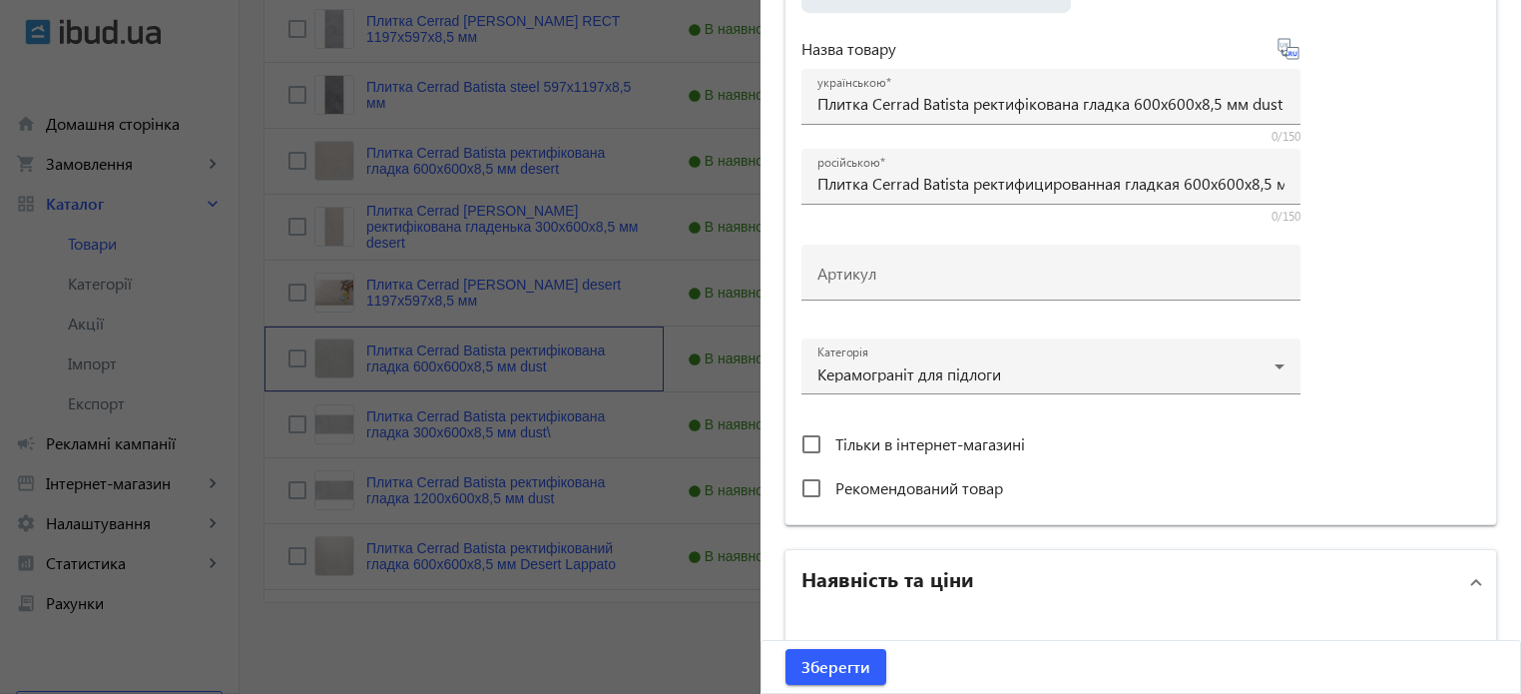
scroll to position [499, 0]
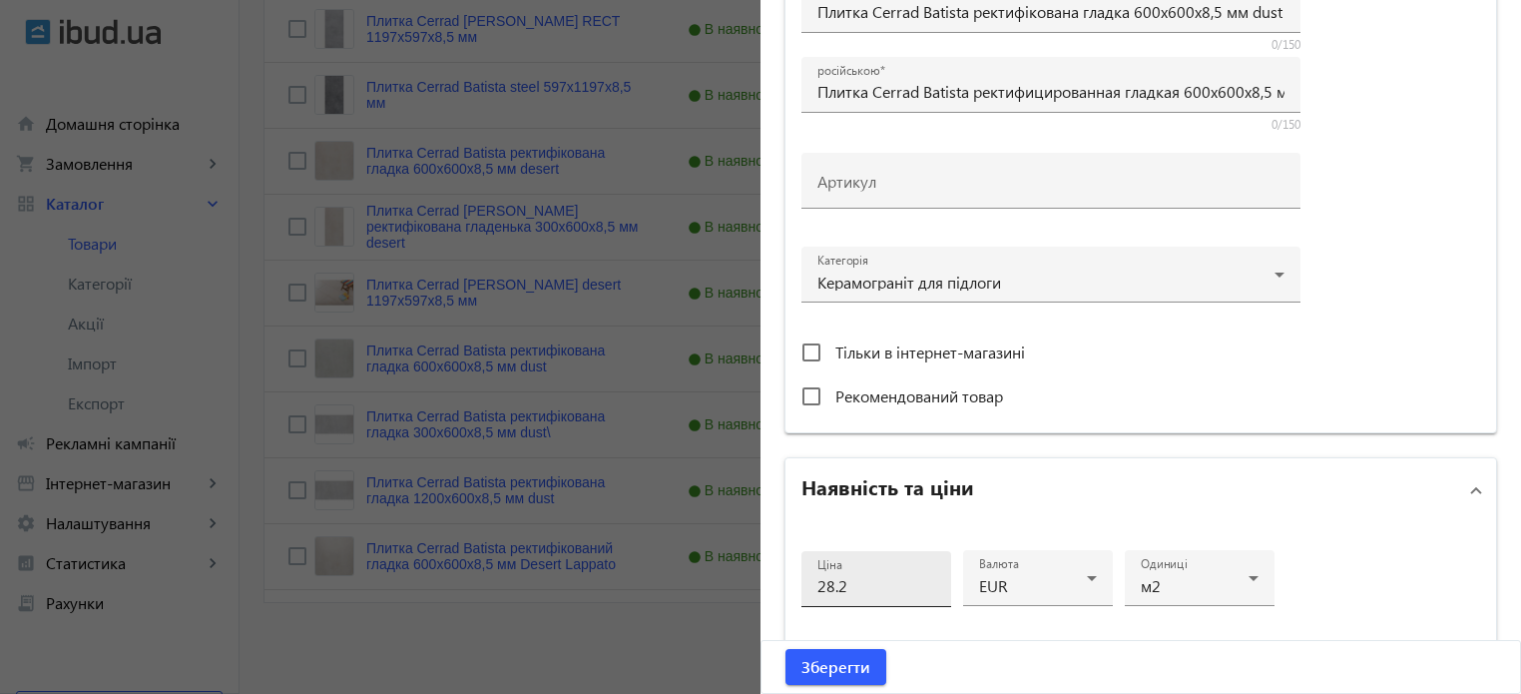
click at [855, 577] on input "28.2" at bounding box center [876, 585] width 118 height 21
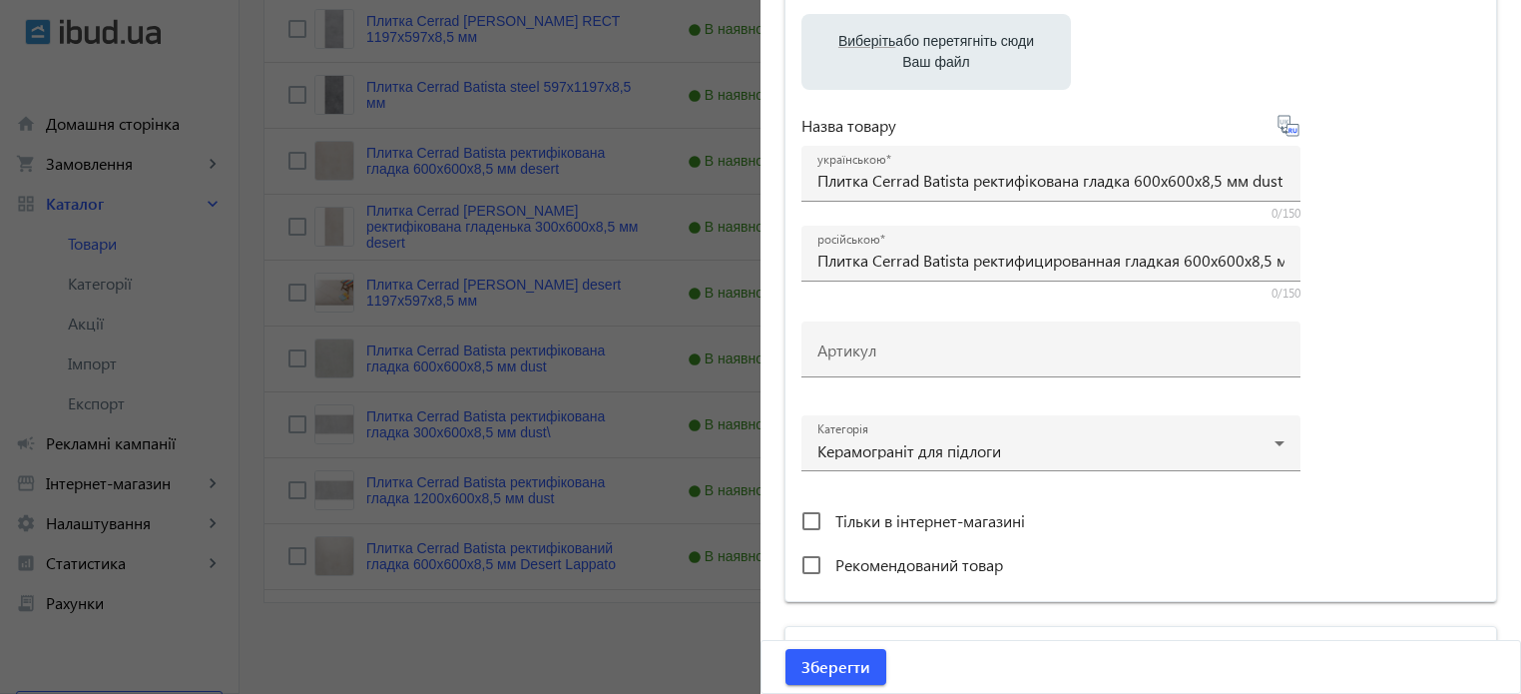
scroll to position [299, 0]
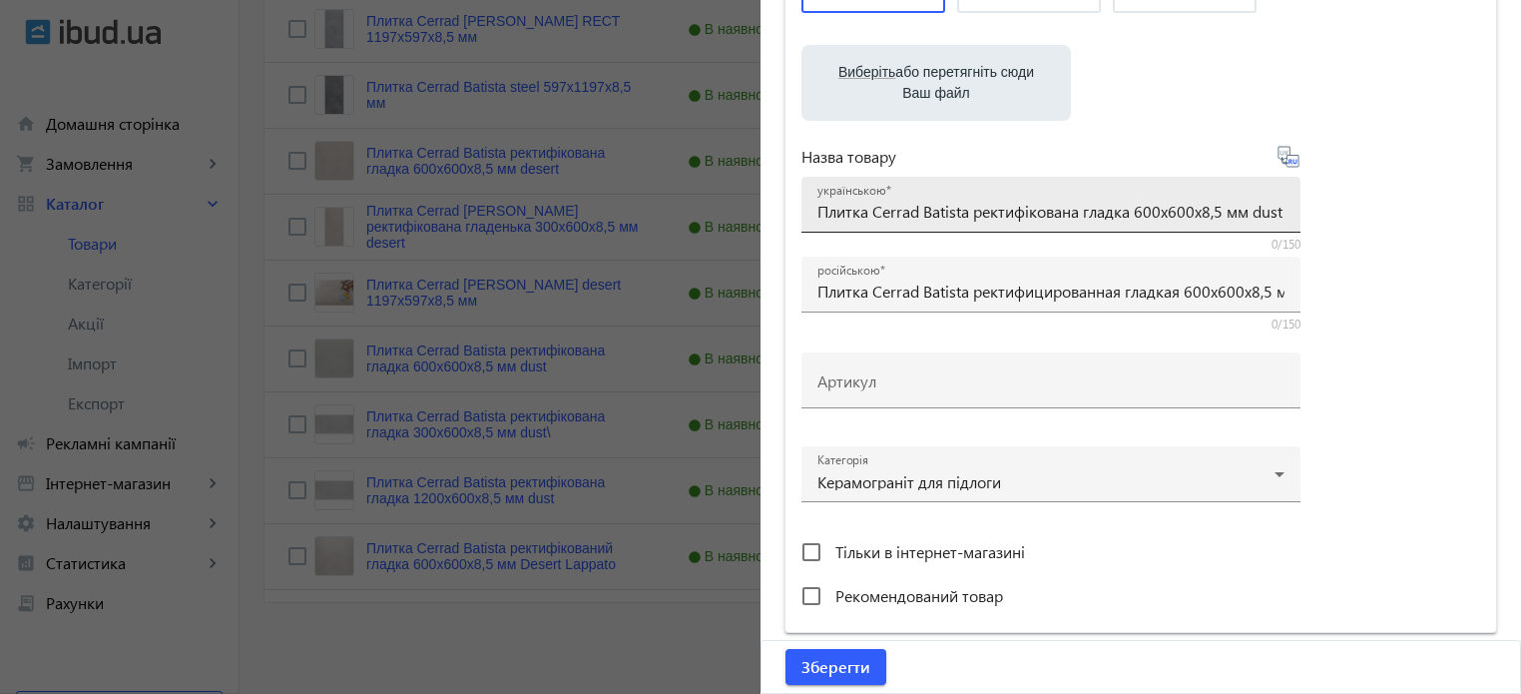
type input "26"
drag, startPoint x: 1156, startPoint y: 212, endPoint x: 1169, endPoint y: 201, distance: 17.0
click at [1157, 212] on input "Плитка Cerrad Batista ректифікована гладка 600х600х8,5 мм dust" at bounding box center [1050, 211] width 467 height 21
click at [1190, 206] on input "Плитка Cerrad Batista ректифікована гладка 597х600х8,5 мм dust" at bounding box center [1050, 211] width 467 height 21
type input "Плитка Cerrad Batista ректифікована гладка 597х597х8,5 мм dust"
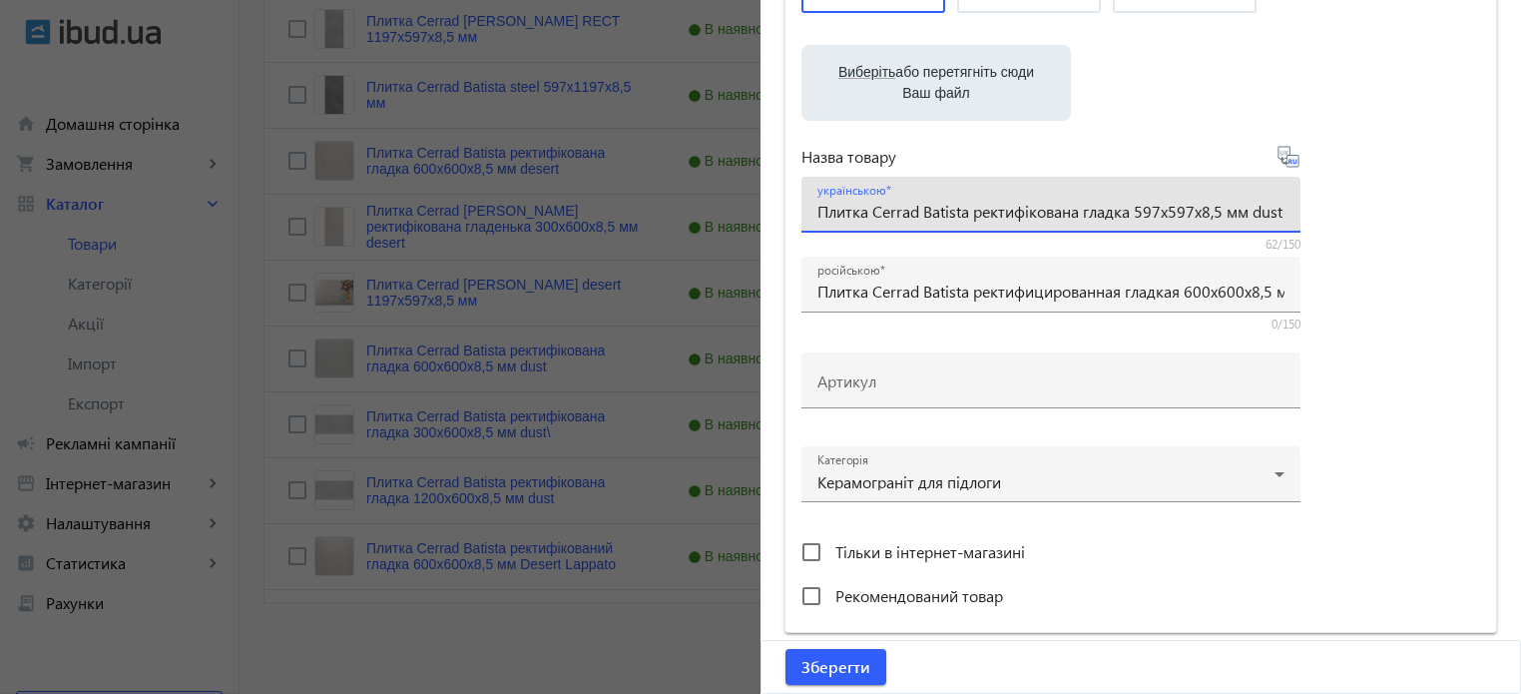
click at [1290, 161] on icon at bounding box center [1289, 157] width 24 height 24
type input "Плитка Cerrad Batista ректифицированная гладкая 597х597х8,5 мм."
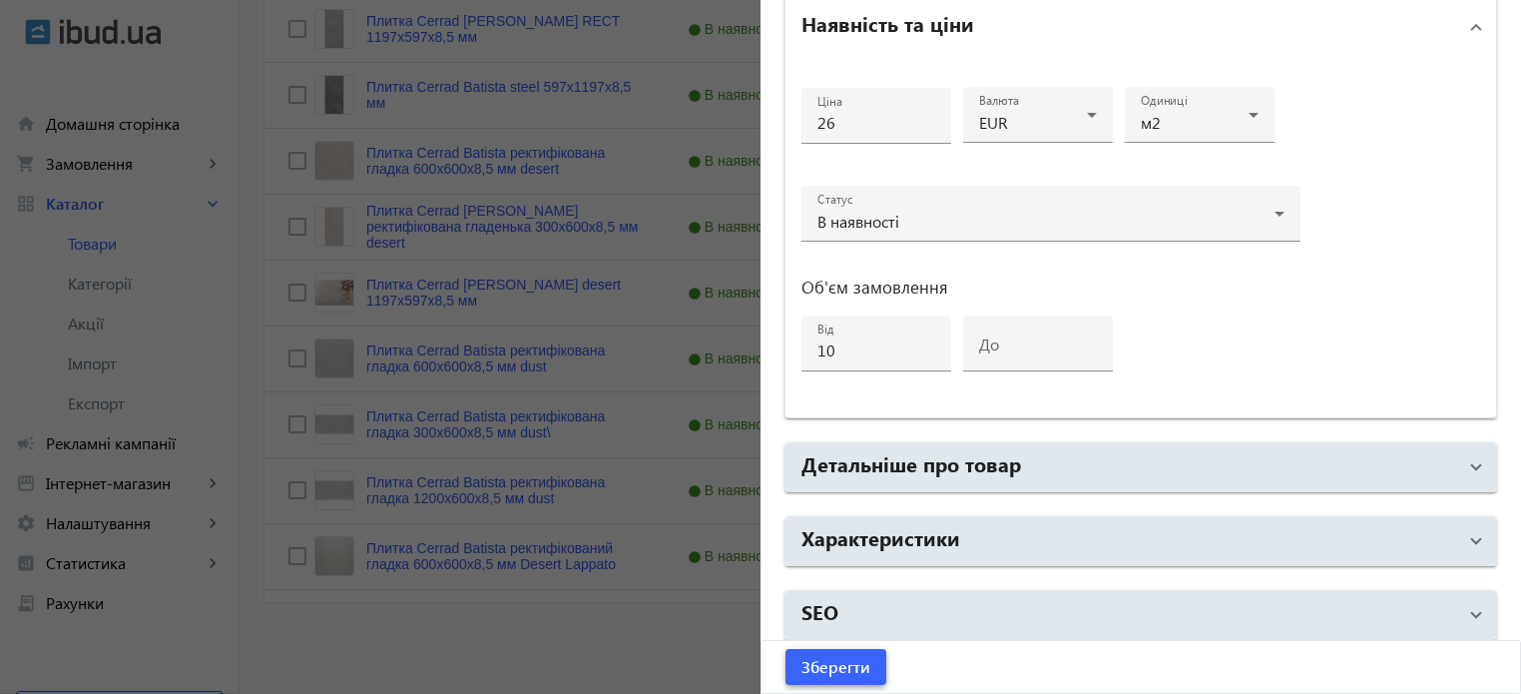
scroll to position [966, 0]
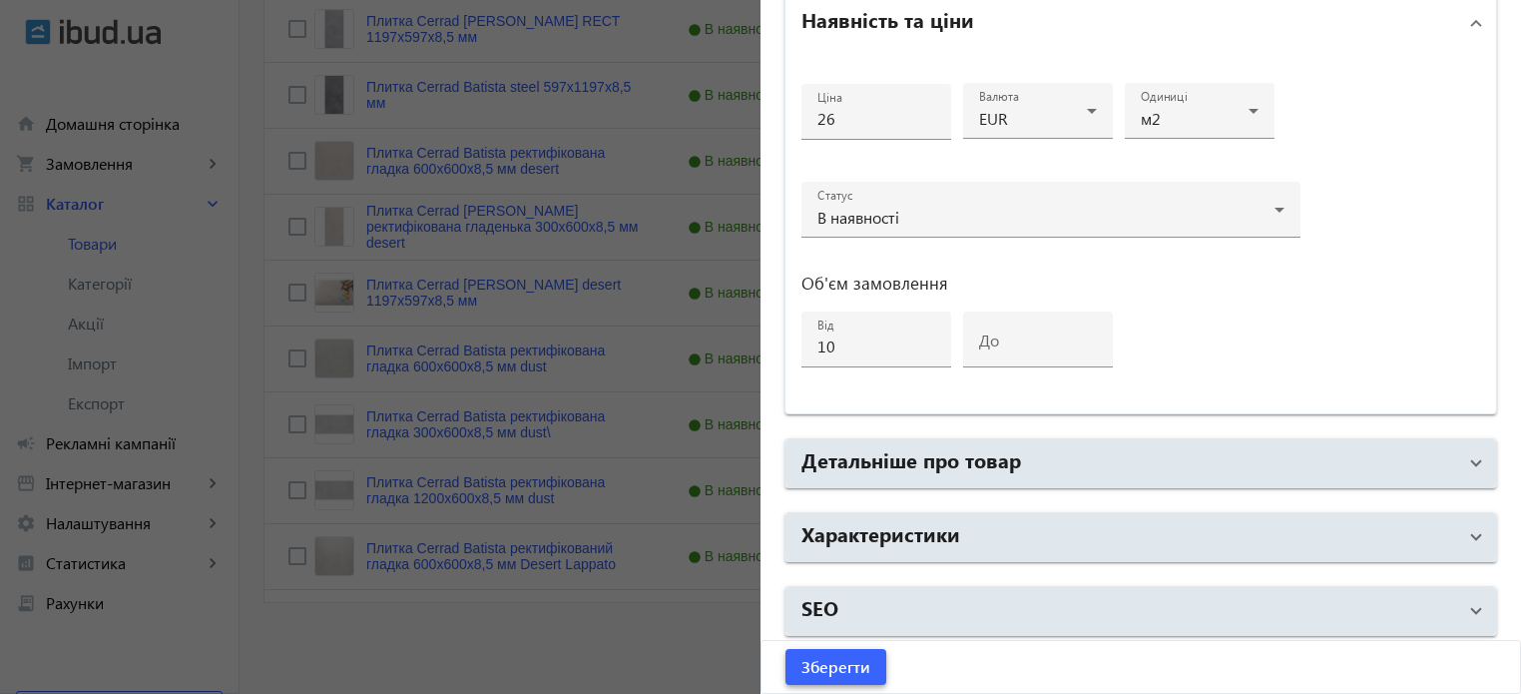
click at [831, 663] on span "Зберегти" at bounding box center [835, 667] width 69 height 22
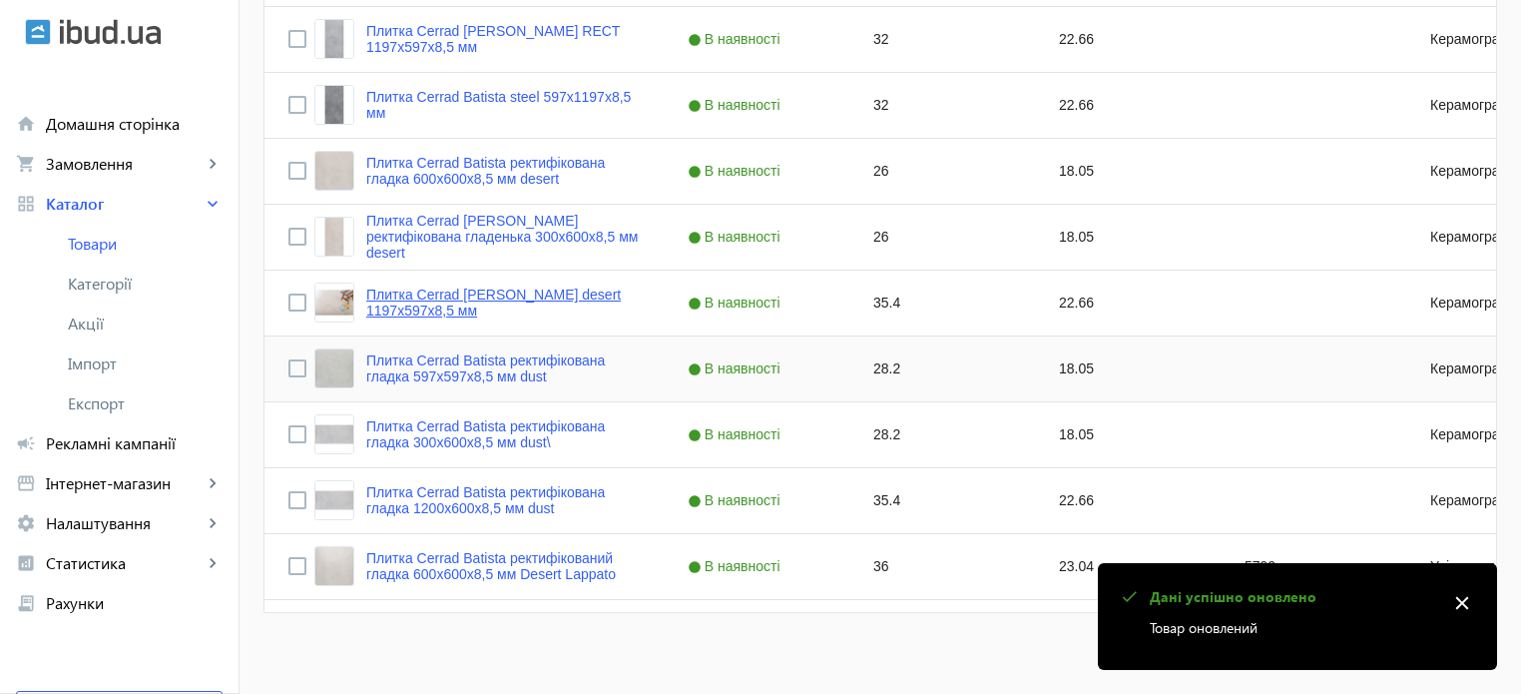
scroll to position [787, 0]
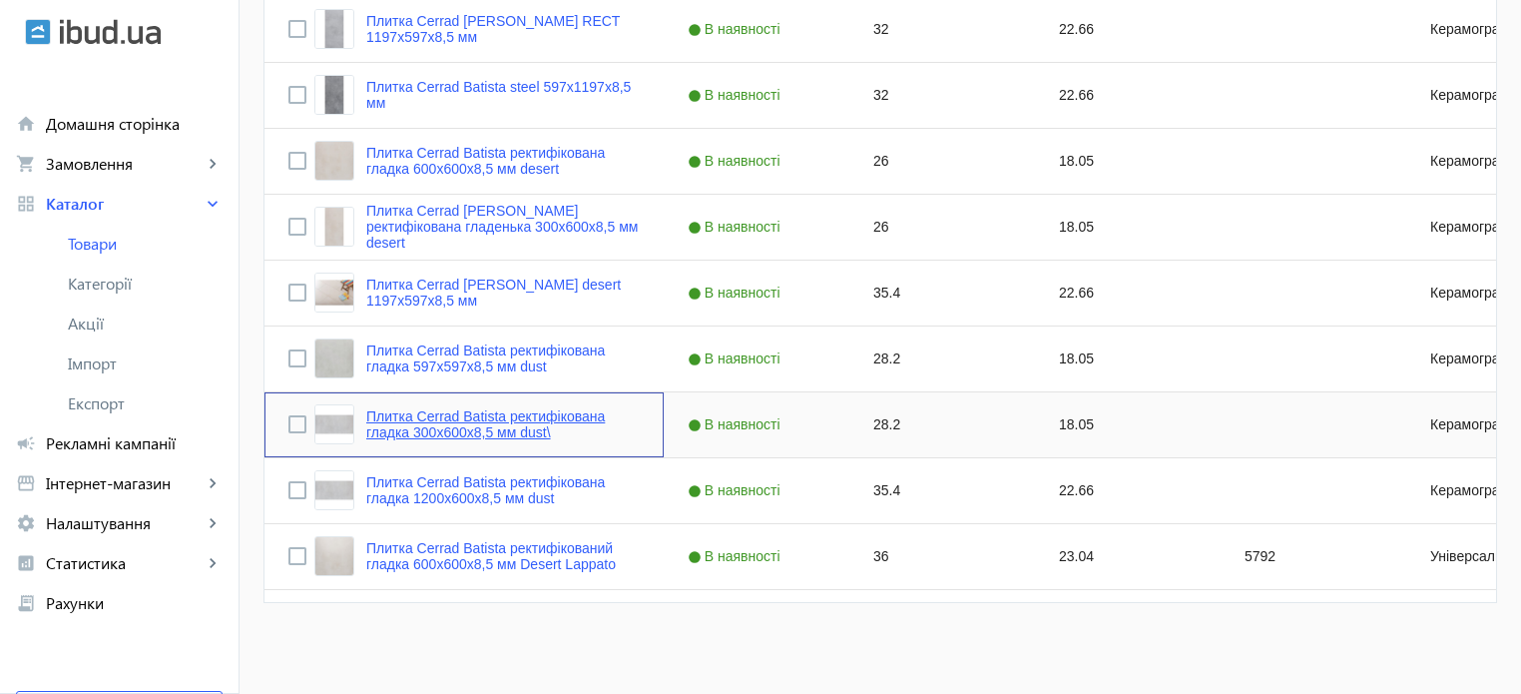
click at [492, 426] on link "Плитка Cerrad Batista ректифікована гладка 300х600х8,5 мм dust\" at bounding box center [502, 424] width 273 height 32
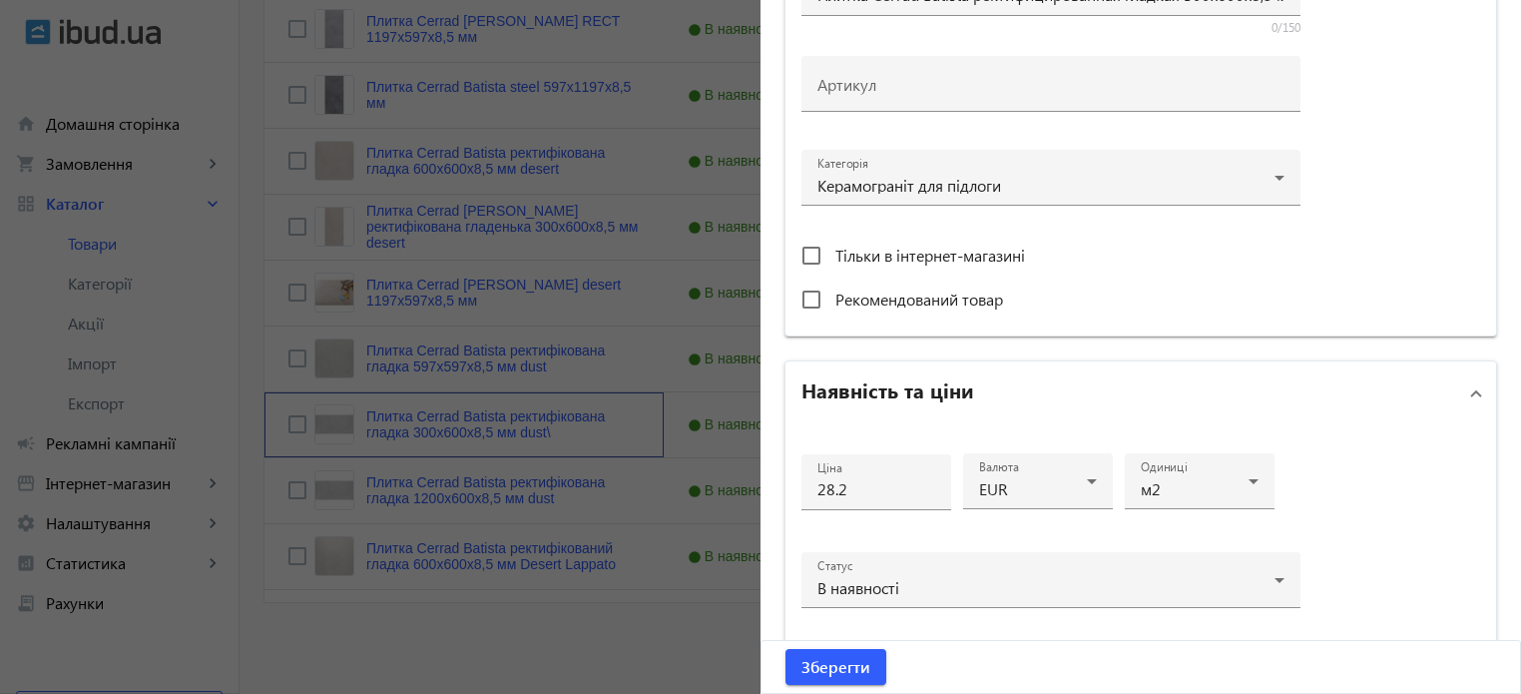
scroll to position [599, 0]
click at [876, 487] on input "28.2" at bounding box center [876, 485] width 118 height 21
type input "26"
click at [836, 666] on span "Зберегти" at bounding box center [835, 667] width 69 height 22
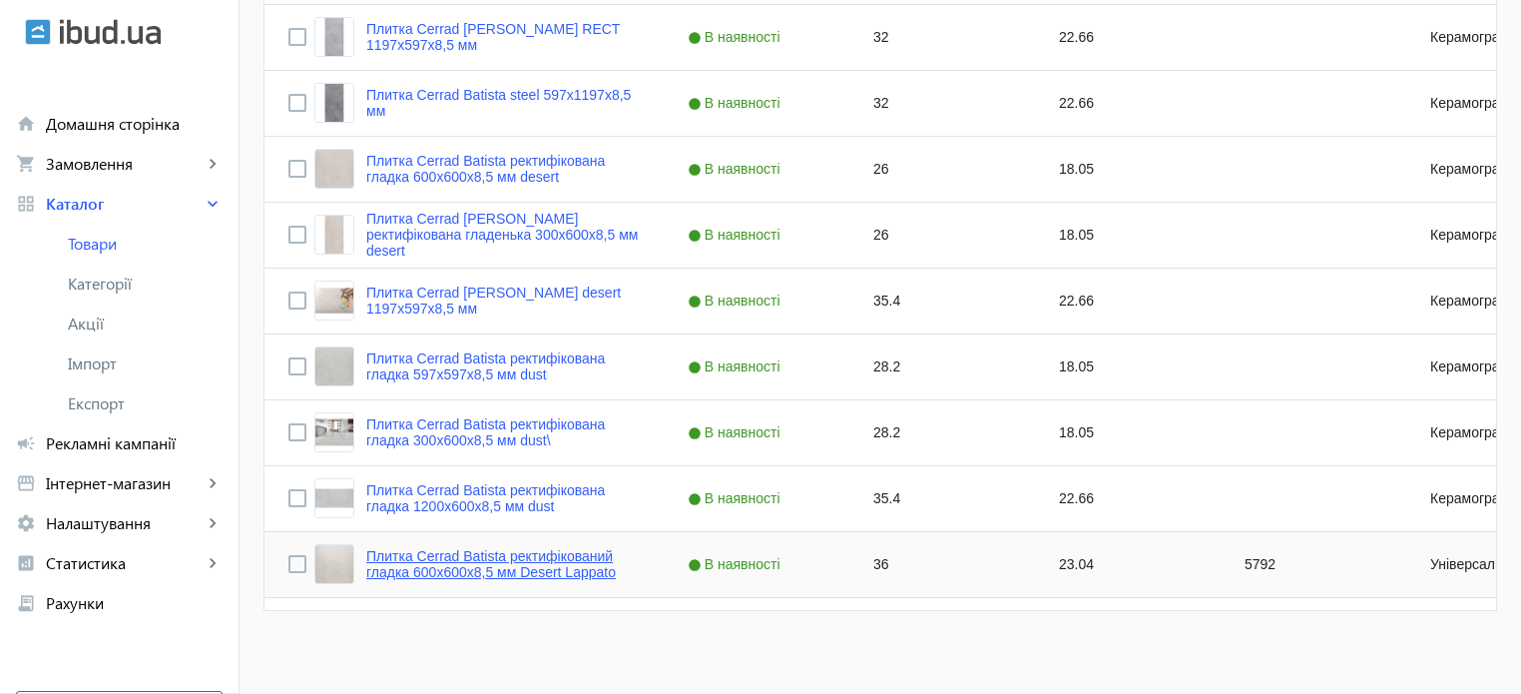
scroll to position [787, 0]
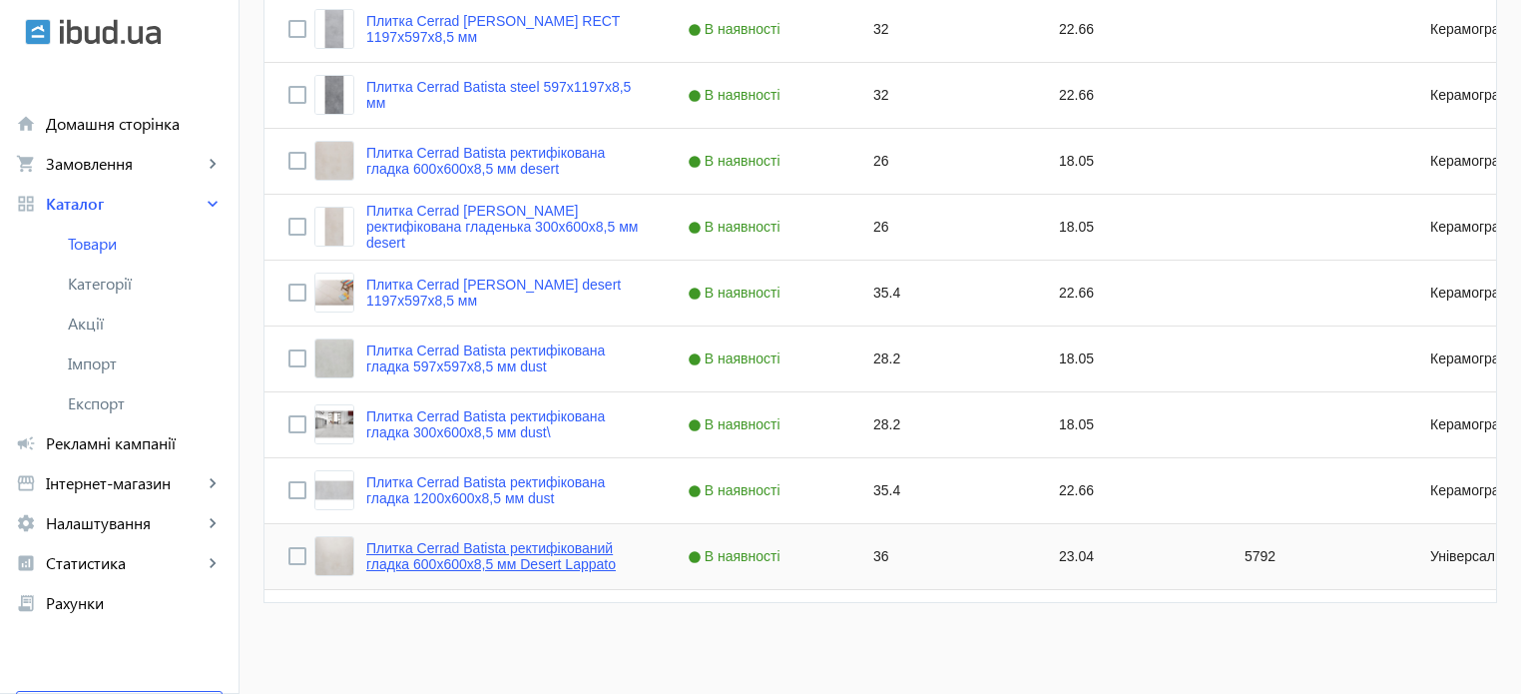
click at [515, 565] on link "Плитка Cerrad Batista ректифікований гладка 600х600х8,5 мм Desert Lappato" at bounding box center [502, 556] width 273 height 32
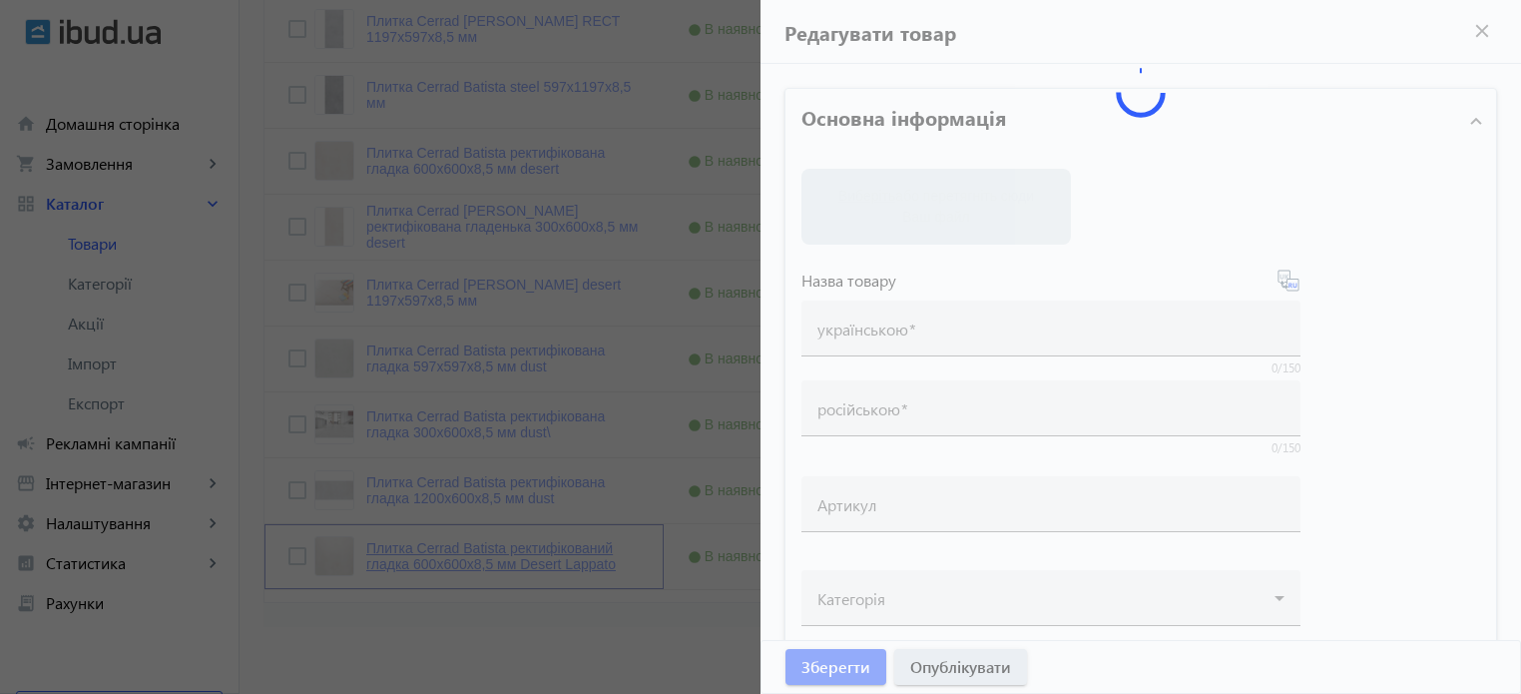
type input "Плитка Cerrad Batista ректифікований гладка 600х600х8,5 мм Desert Lappato"
type input "Плитка Cerrad Batista ректифицированная гладкая 600х600х8,5 мм Desert Lappato"
type input "5792"
type input "36"
type input "5"
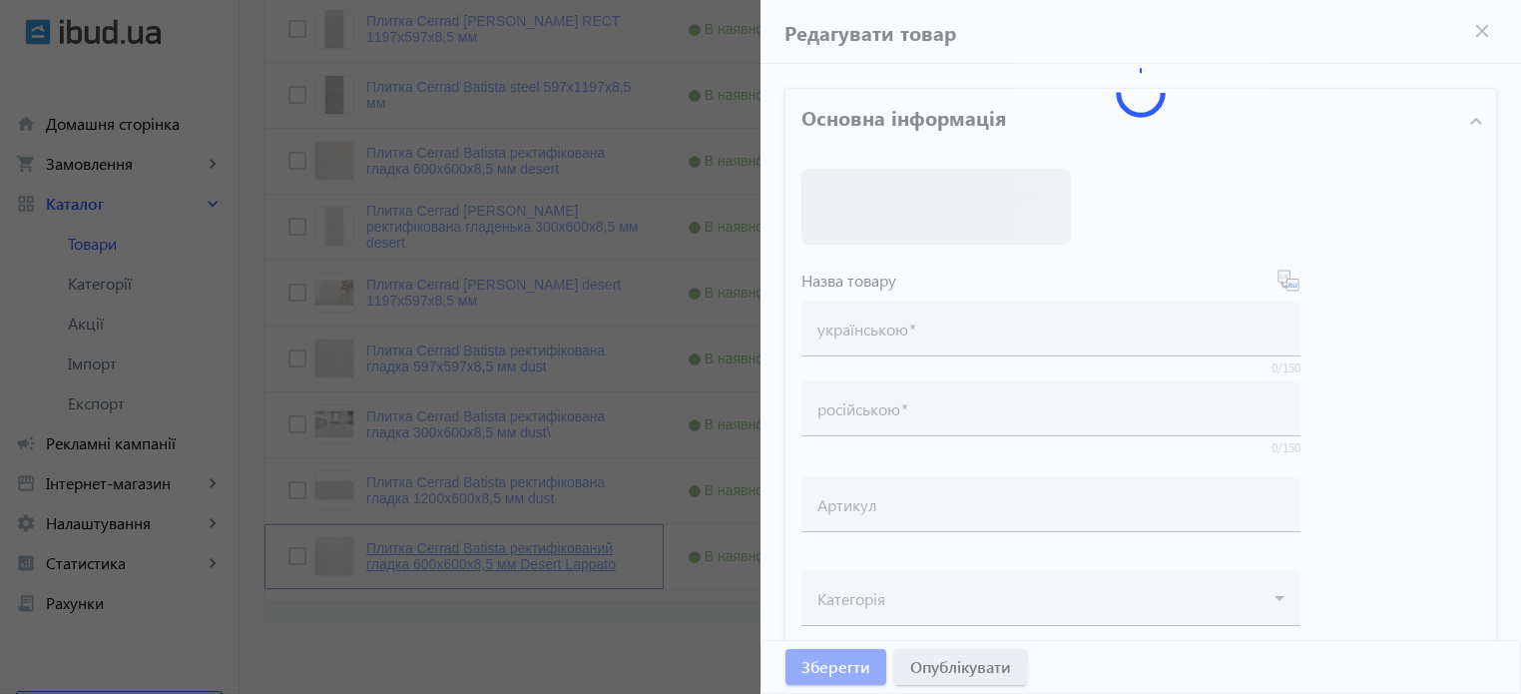
type input "1000"
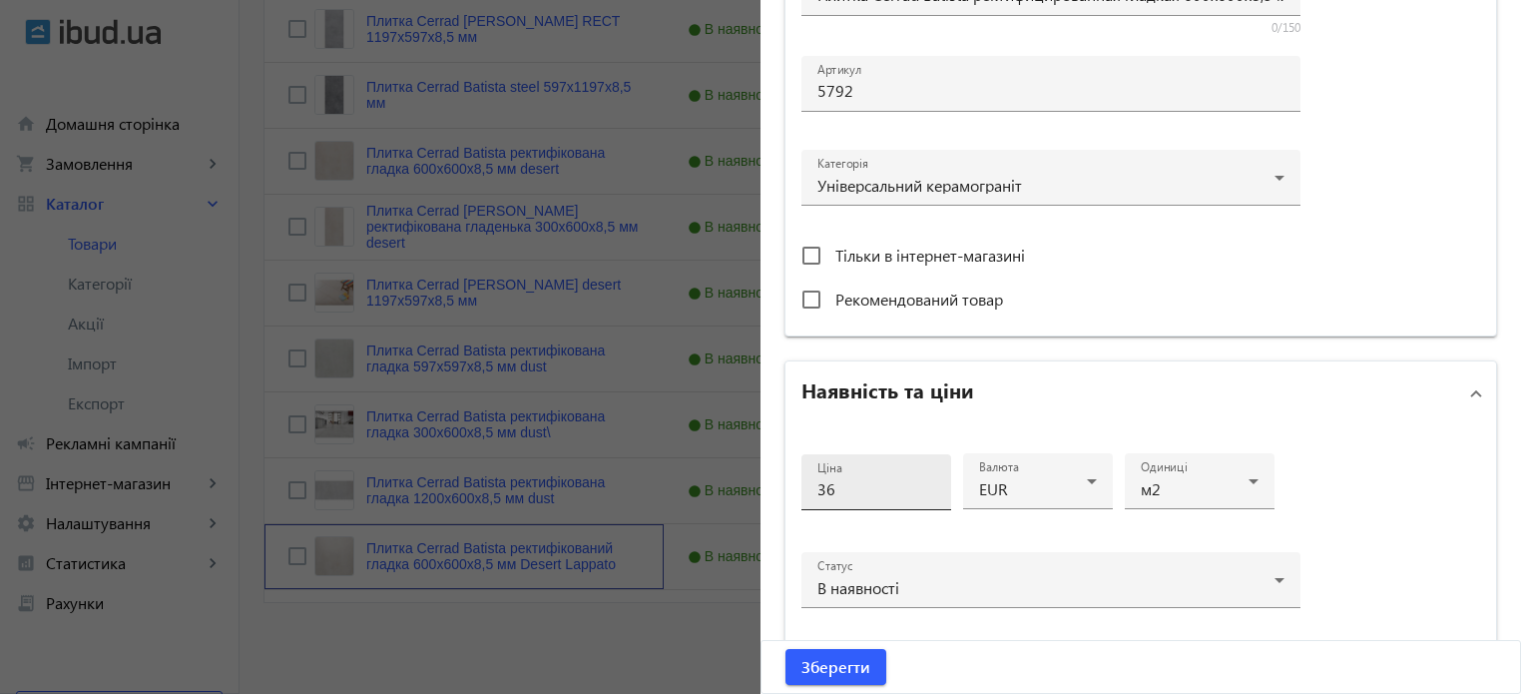
scroll to position [599, 0]
click at [864, 490] on input "36" at bounding box center [876, 485] width 118 height 21
type input "3"
type input "26"
click at [827, 670] on span "Зберегти" at bounding box center [835, 667] width 69 height 22
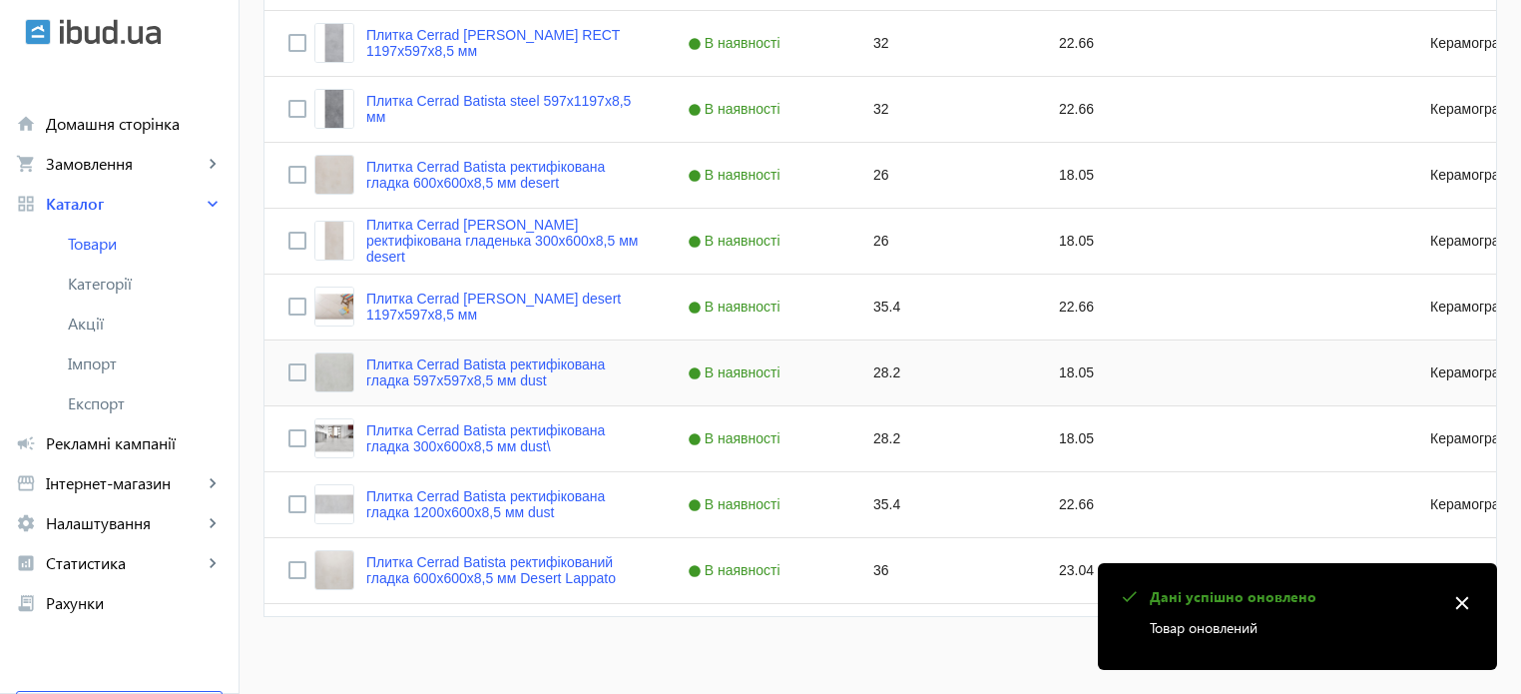
scroll to position [787, 0]
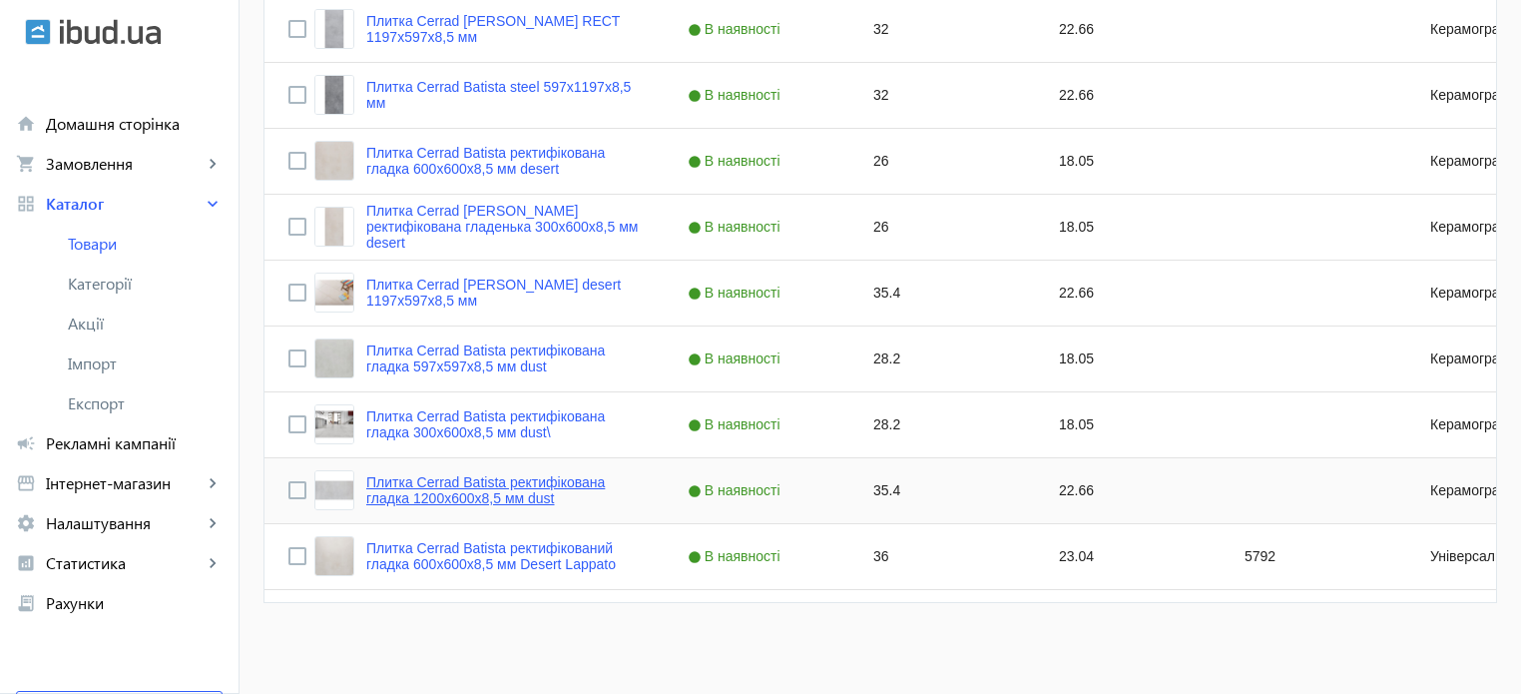
click at [522, 488] on link "Плитка Cerrad Batista ректифікована гладка 1200х600х8,5 мм dust" at bounding box center [502, 490] width 273 height 32
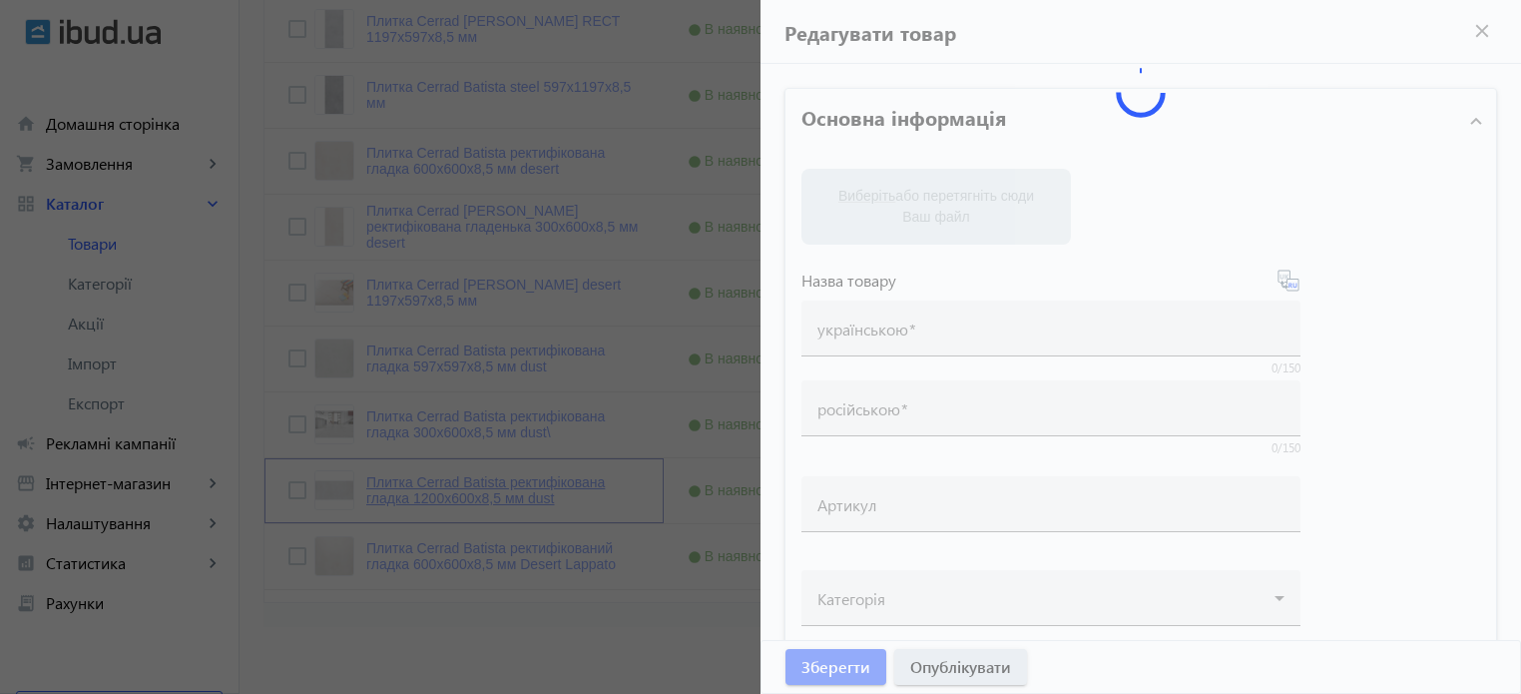
type input "Плитка Cerrad Batista ректифікована гладка 1200х600х8,5 мм dust"
type input "Плитка Cerrad Batista ректифицированная гладкая 1200х600х8,5 мм dust"
type input "35.4"
type input "10"
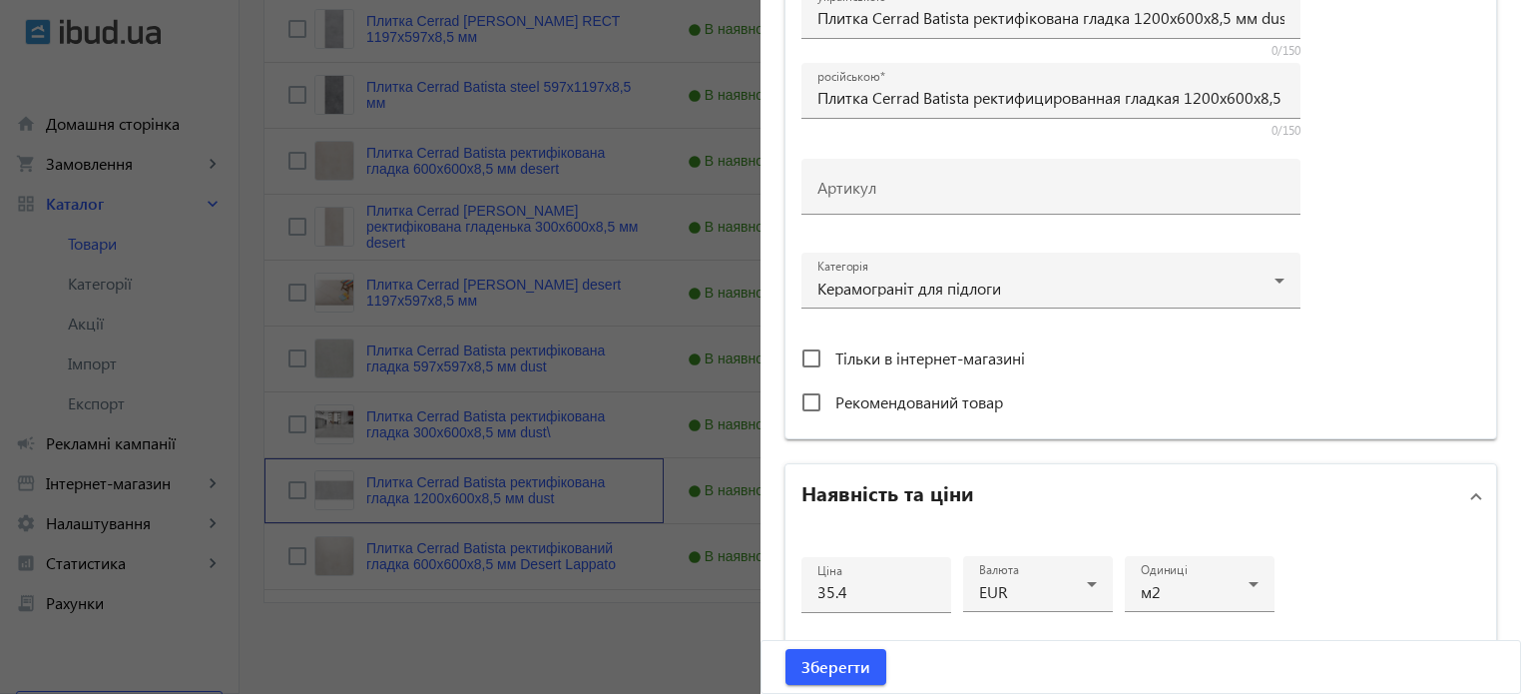
scroll to position [499, 0]
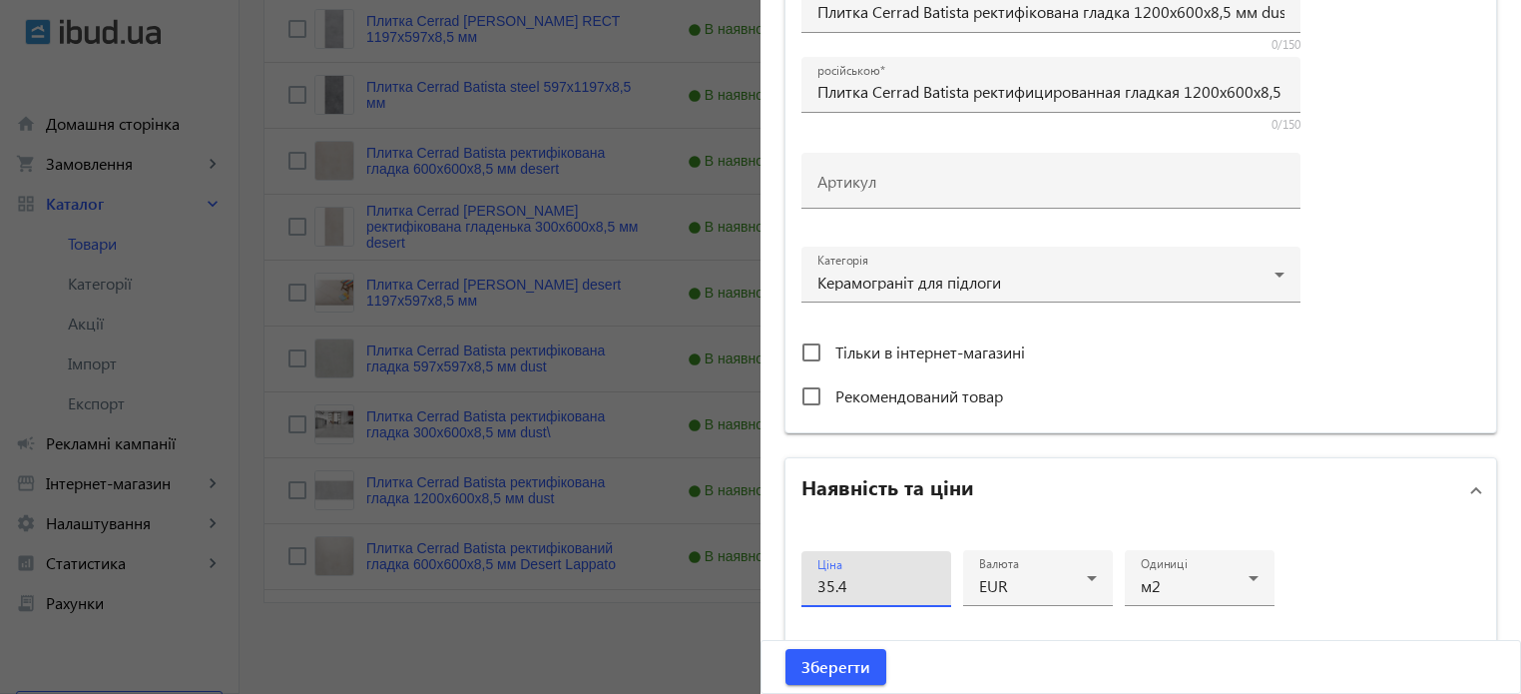
click at [889, 578] on input "35.4" at bounding box center [876, 585] width 118 height 21
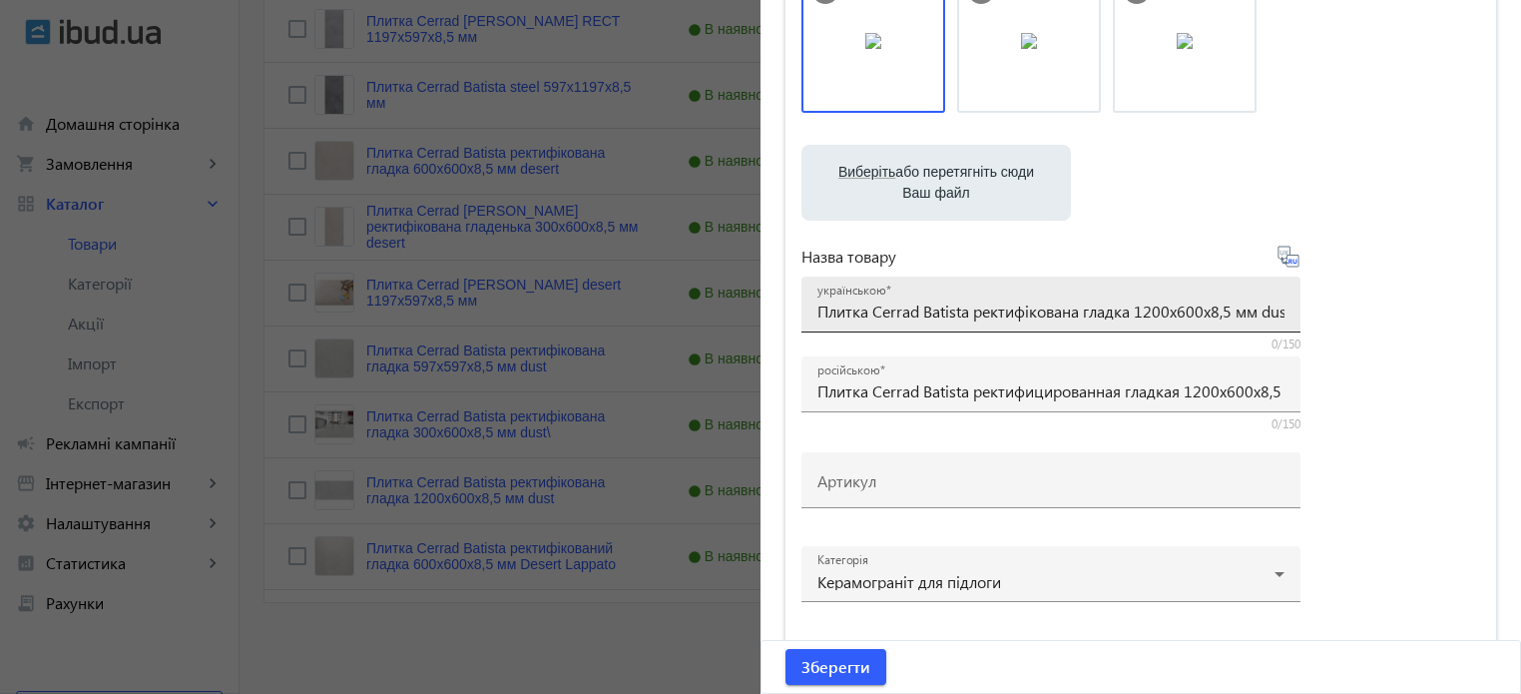
scroll to position [200, 0]
type input "32"
click at [1162, 303] on input "Плитка Cerrad Batista ректифікована гладка 1200х600х8,5 мм dust" at bounding box center [1050, 310] width 467 height 21
drag, startPoint x: 1254, startPoint y: 310, endPoint x: 1532, endPoint y: 312, distance: 278.5
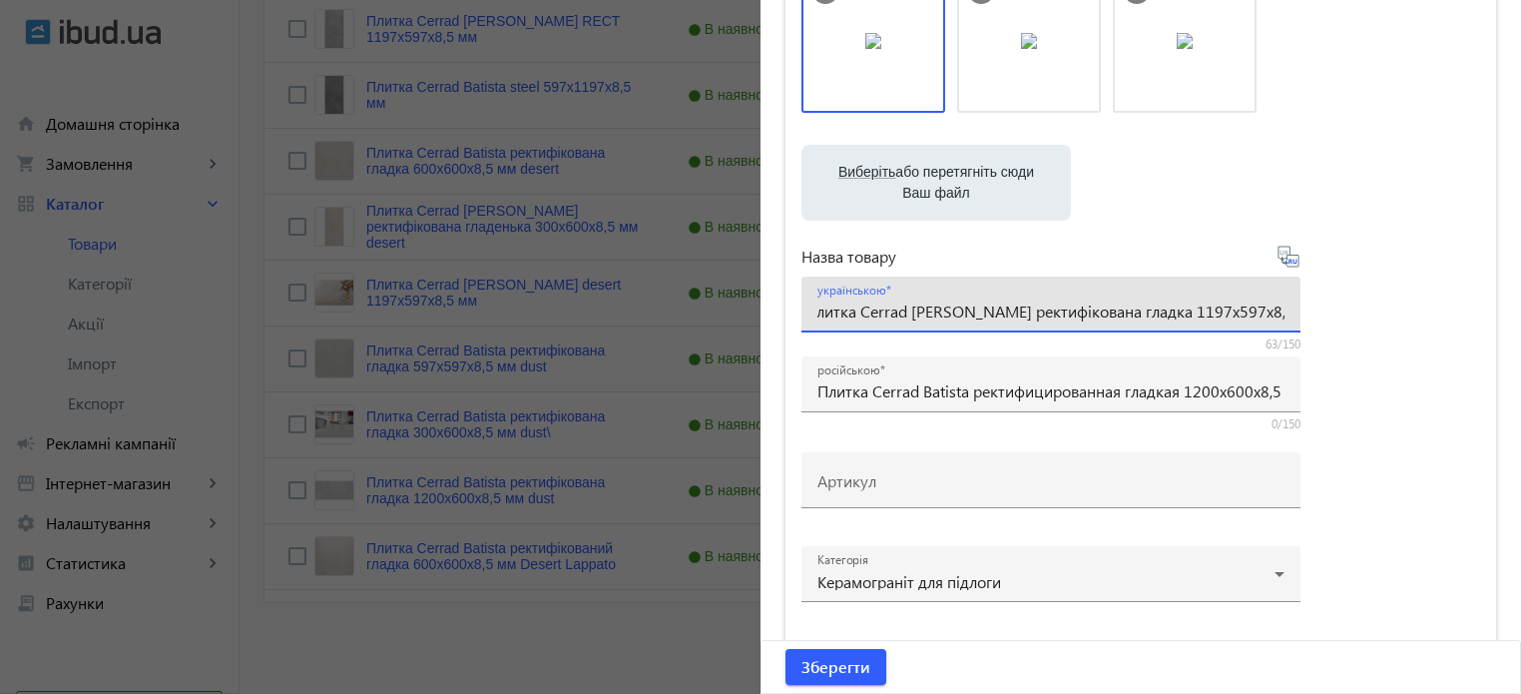
drag, startPoint x: 1116, startPoint y: 315, endPoint x: 950, endPoint y: 322, distance: 165.8
click at [958, 314] on input "Плитка Cerrad Batista ректифікована гладка 1197х597х8,5 мм dust" at bounding box center [1050, 310] width 467 height 21
paste input "dust"
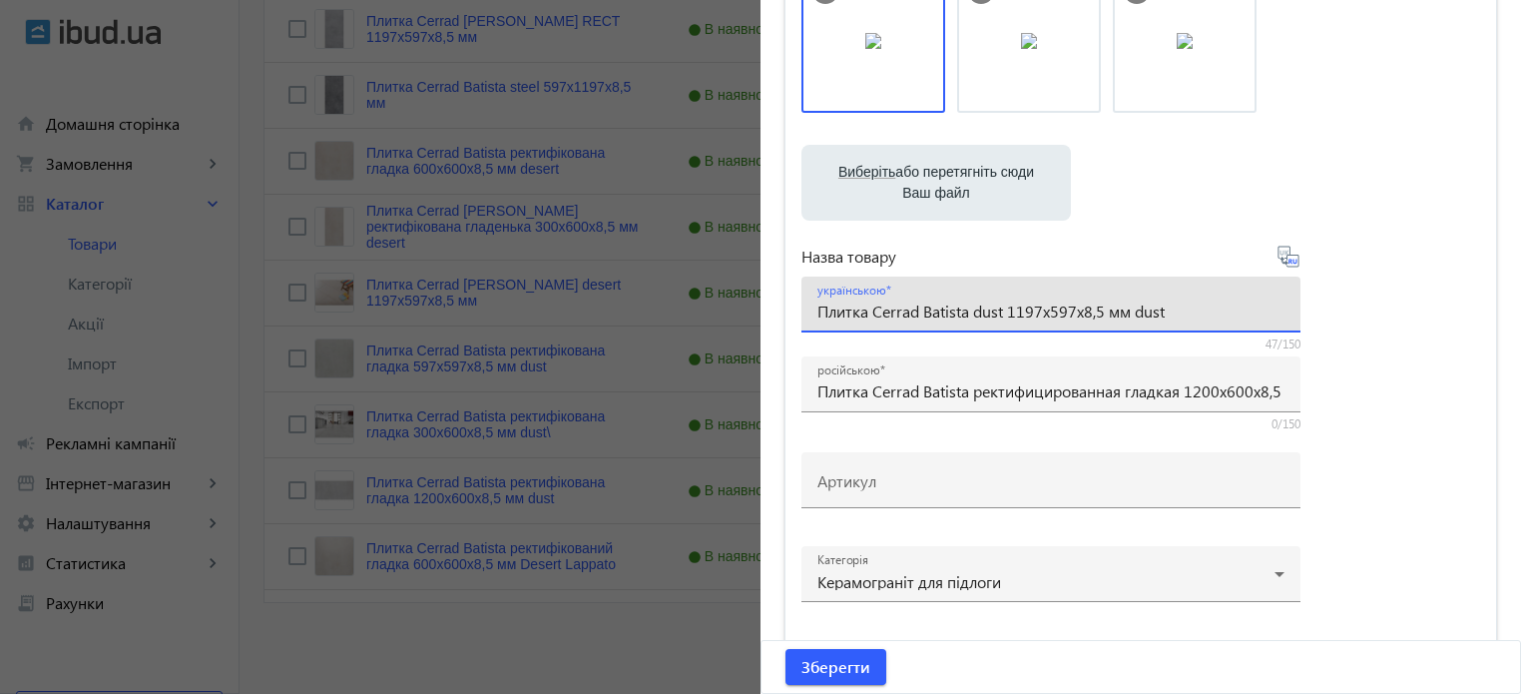
click at [1186, 306] on input "Плитка Cerrad Batista dust 1197х597х8,5 мм dust" at bounding box center [1050, 310] width 467 height 21
type input "Плитка Cerrad Batista dust 1197х597х8,5 мм"
click at [1289, 262] on icon at bounding box center [1289, 257] width 24 height 24
type input "Плитка Cerrad Batista dust 1197х597х8, 5 мм"
drag, startPoint x: 1154, startPoint y: 312, endPoint x: 0, endPoint y: 268, distance: 1154.7
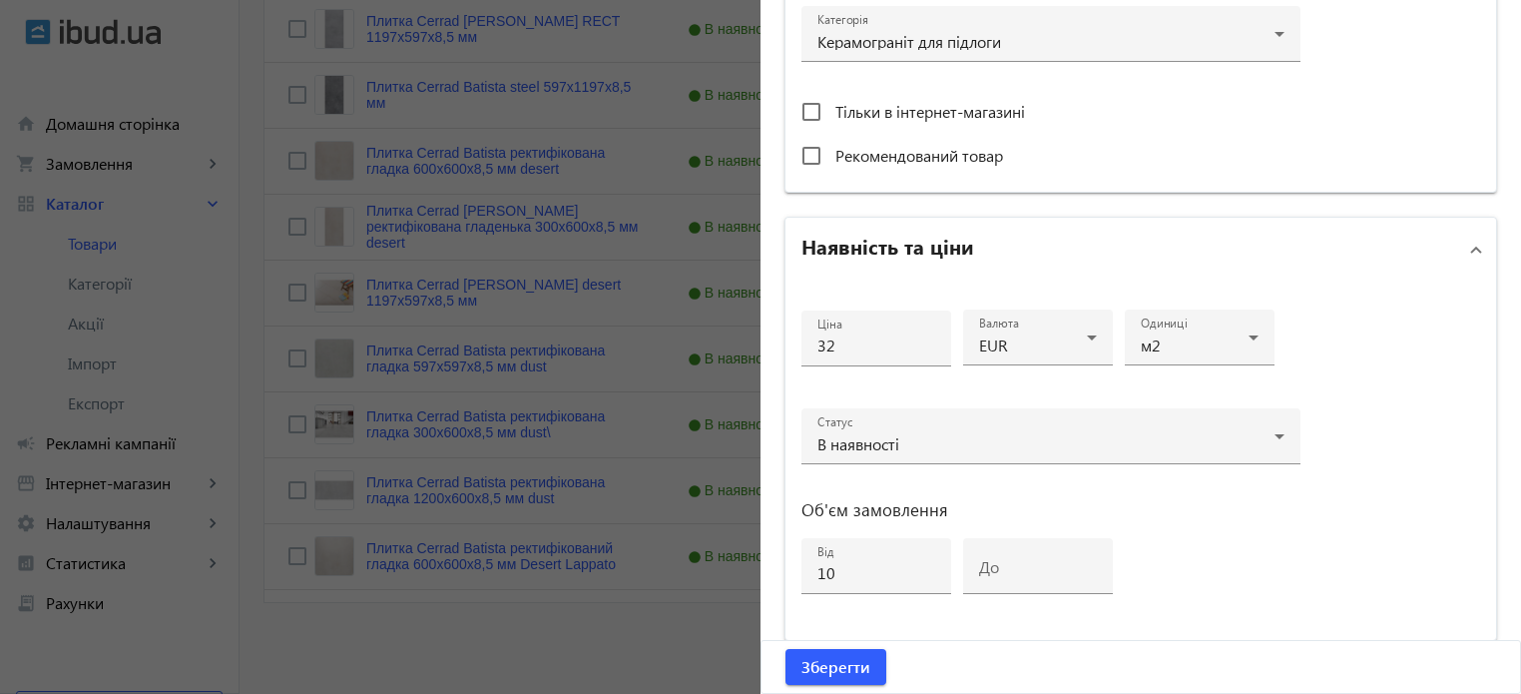
scroll to position [966, 0]
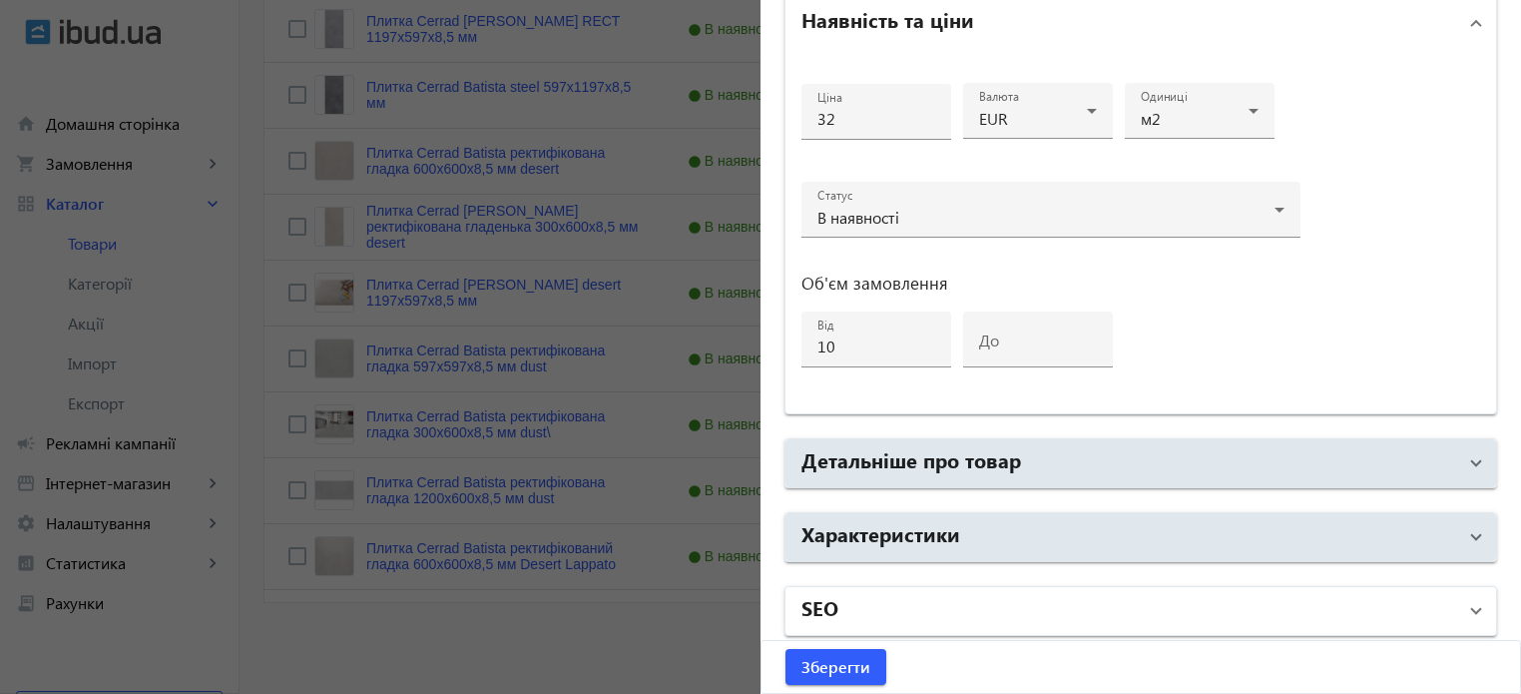
click at [863, 617] on mat-panel-title "SEO" at bounding box center [1128, 611] width 655 height 36
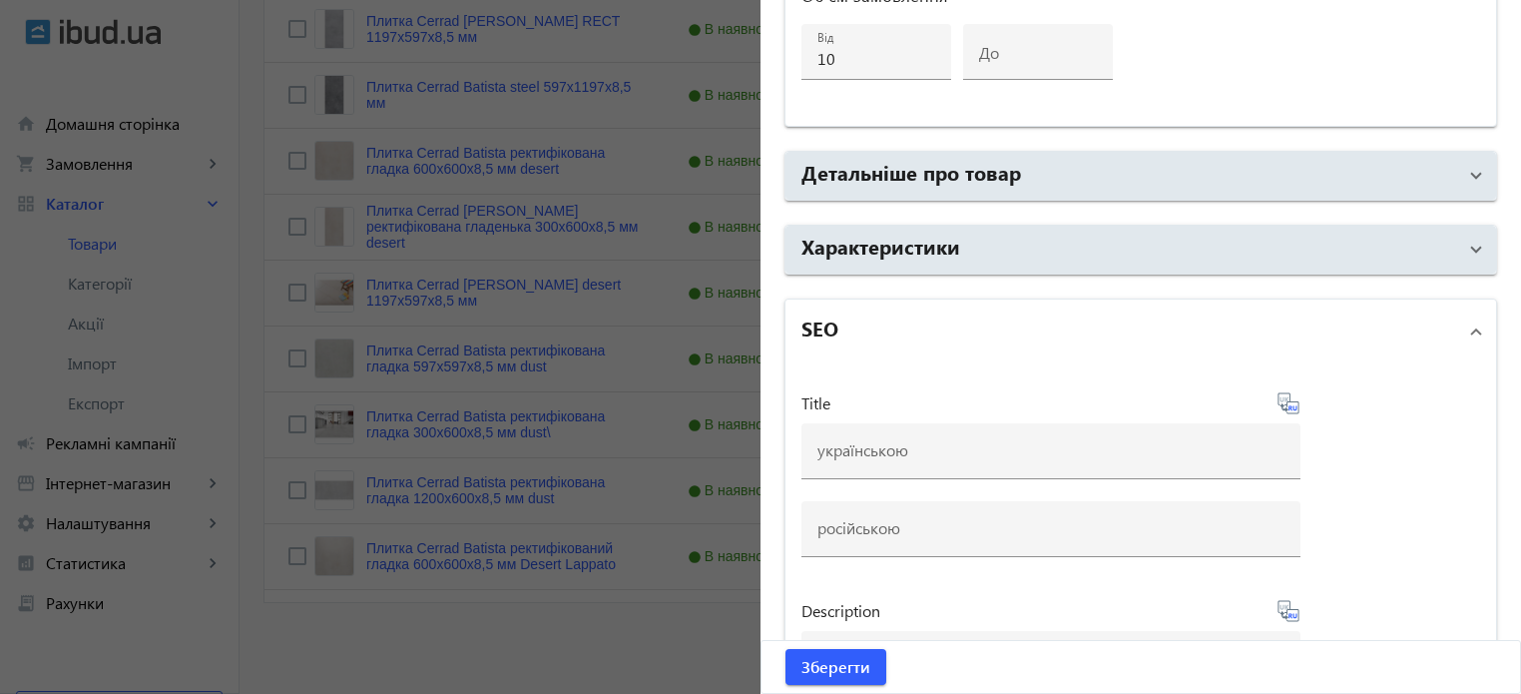
scroll to position [1266, 0]
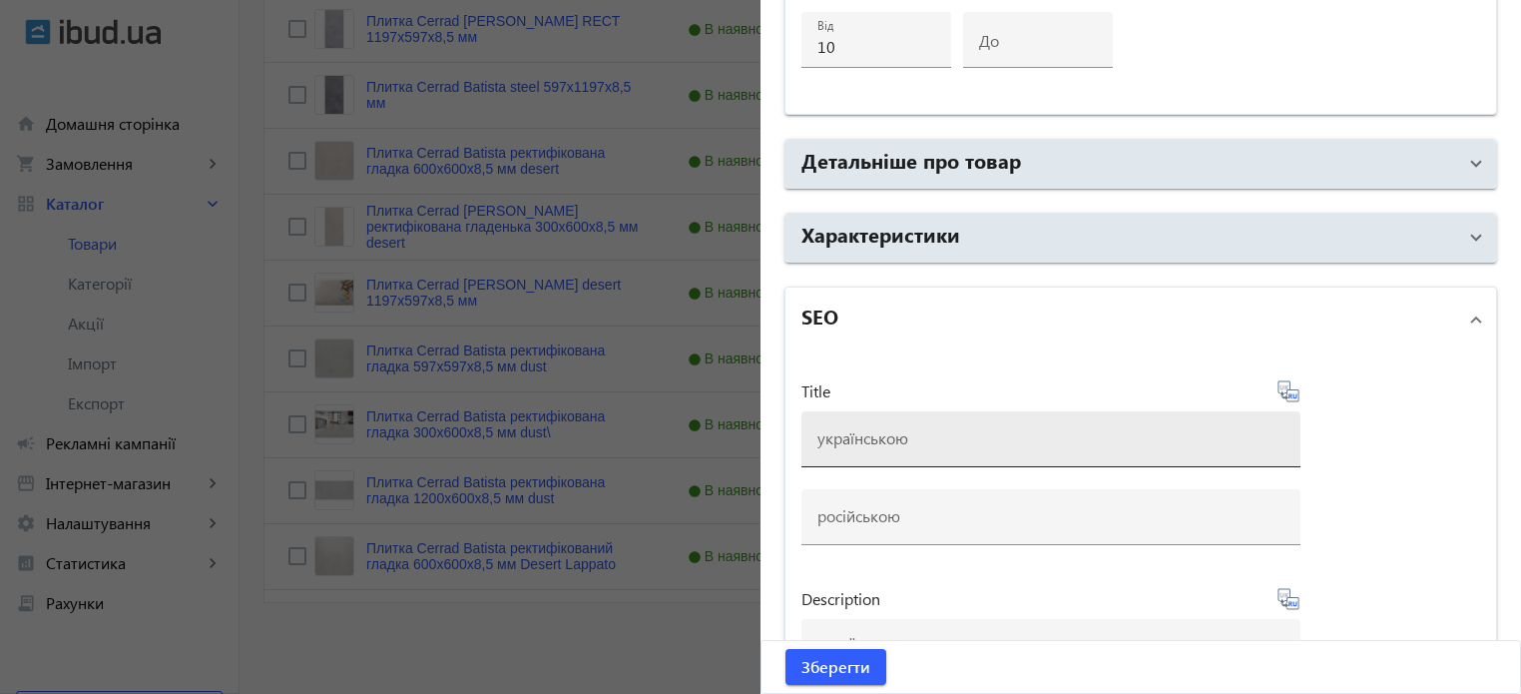
click at [861, 449] on div at bounding box center [1050, 439] width 467 height 56
paste input "Плитка Cerrad Batista dust 1197х597х8,5 мм"
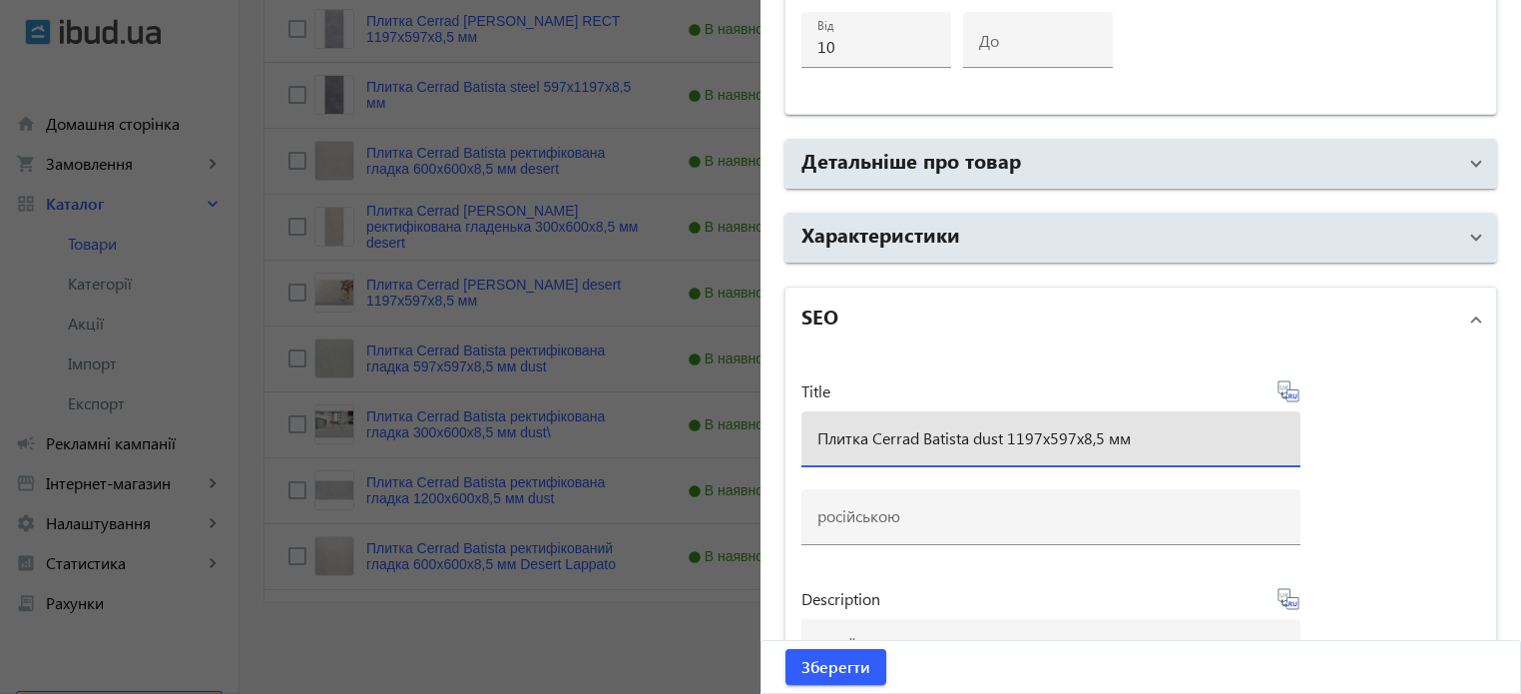
type input "Плитка Cerrad Batista dust 1197х597х8,5 мм"
click at [1289, 393] on icon at bounding box center [1291, 395] width 4 height 5
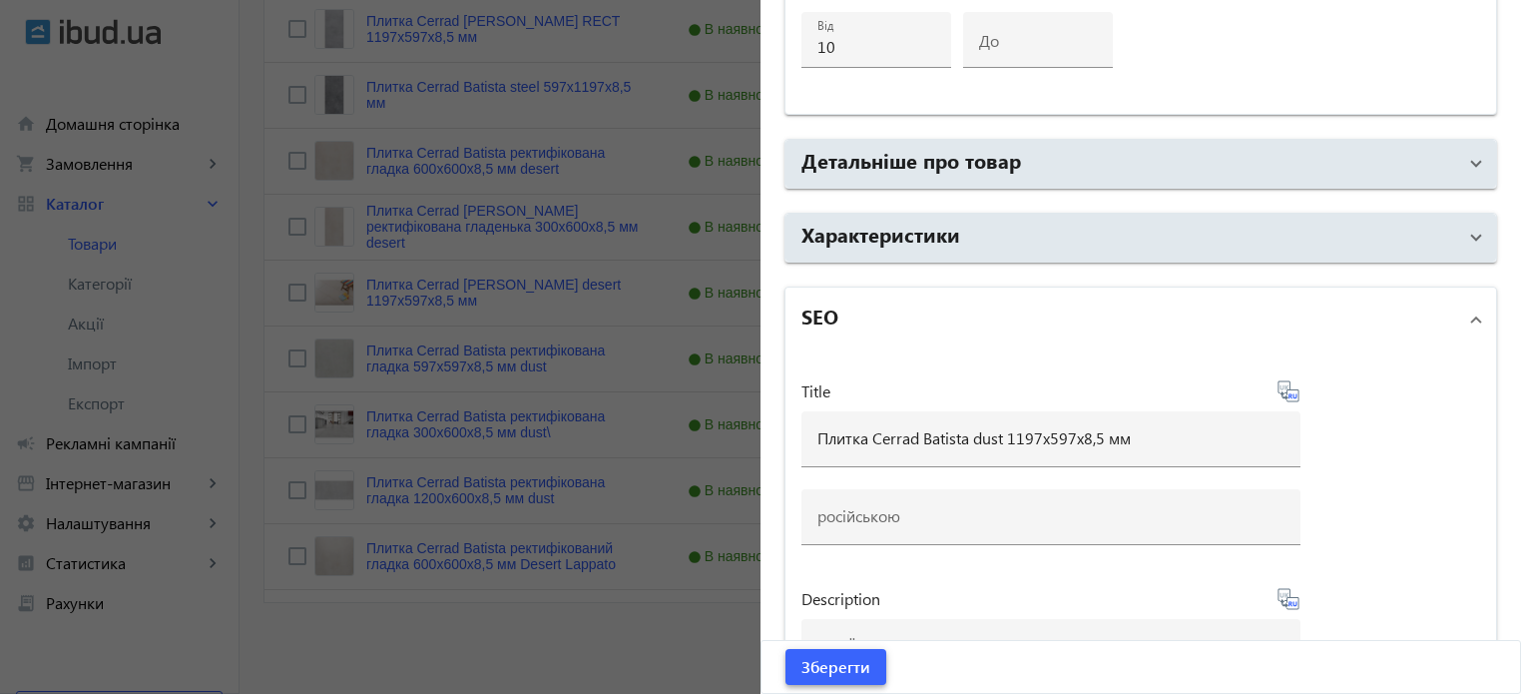
type input "Плитка Cerrad Batista dust 1197х597х8, 5 мм"
click at [822, 676] on span "Зберегти" at bounding box center [835, 667] width 69 height 22
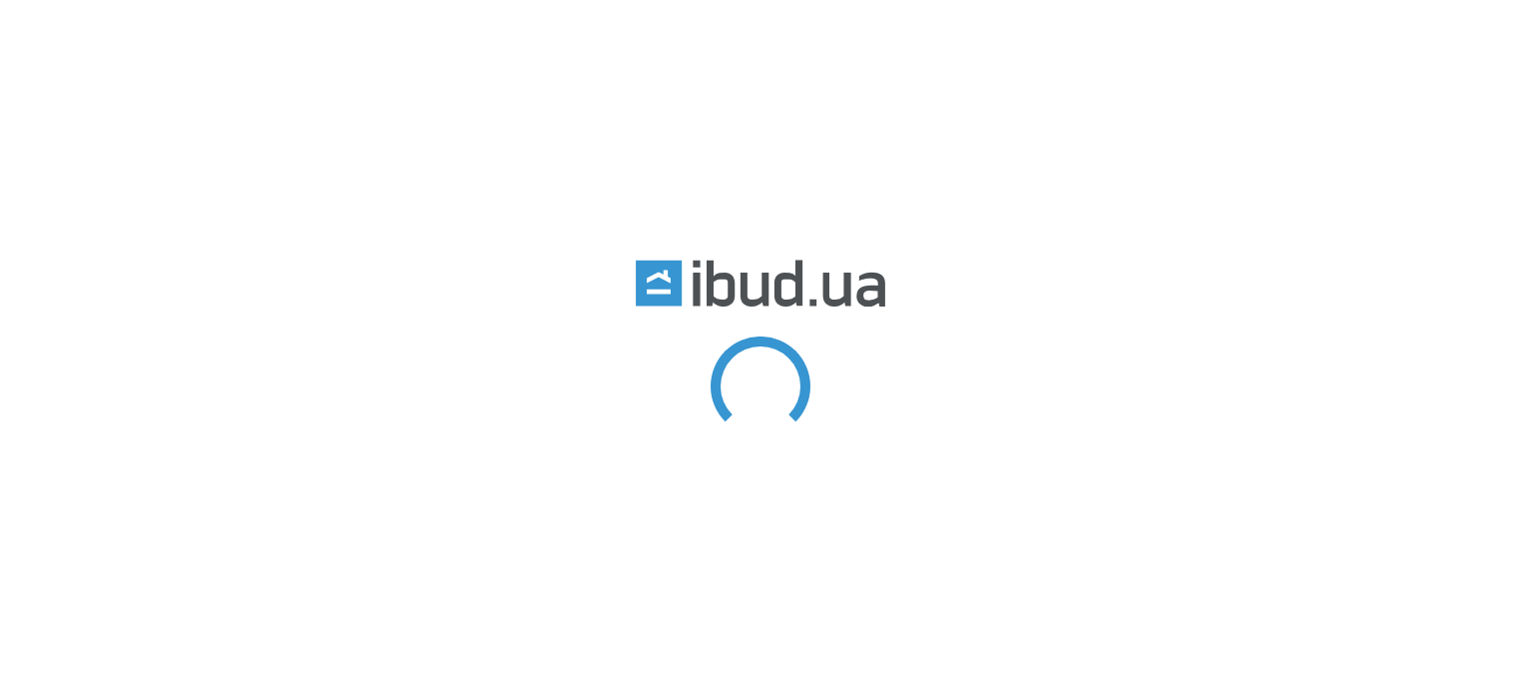
type input "batista"
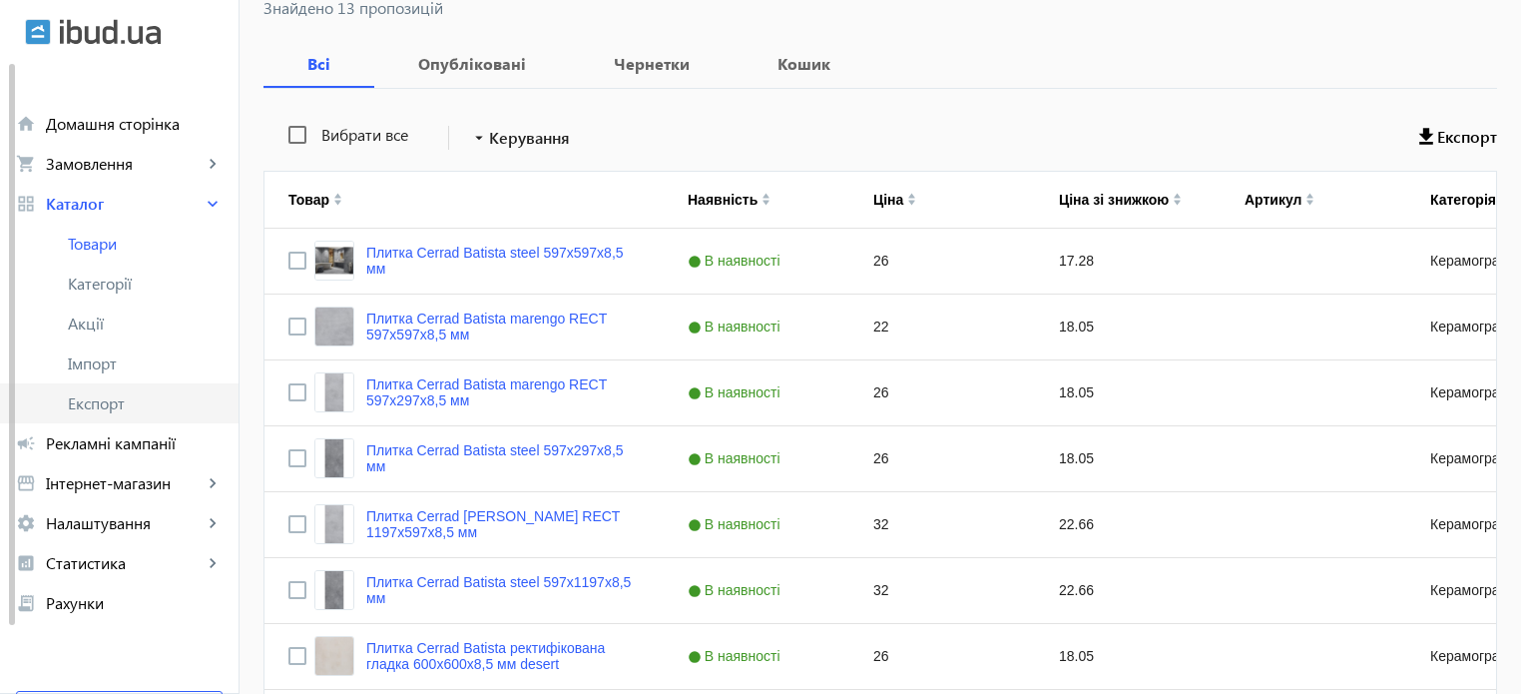
scroll to position [287, 0]
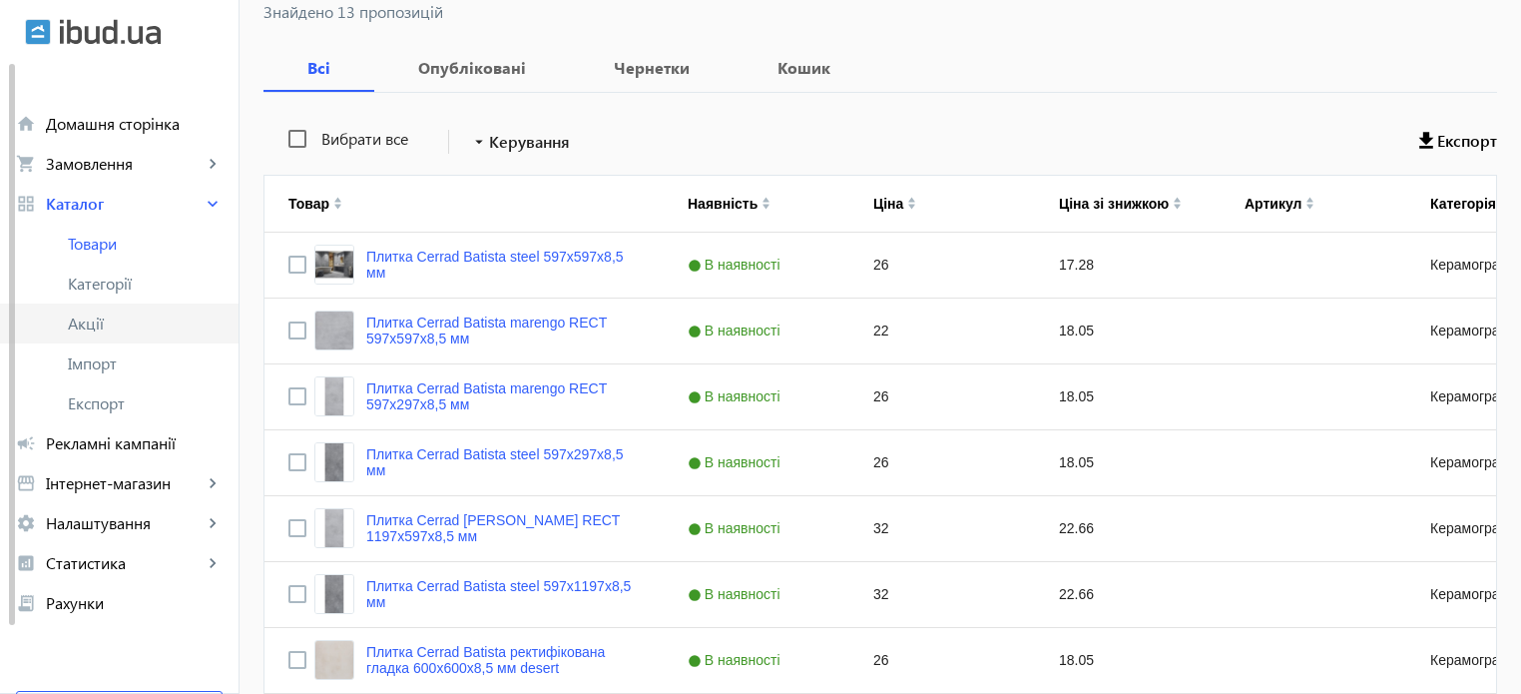
click at [77, 334] on link "Акції" at bounding box center [119, 323] width 239 height 40
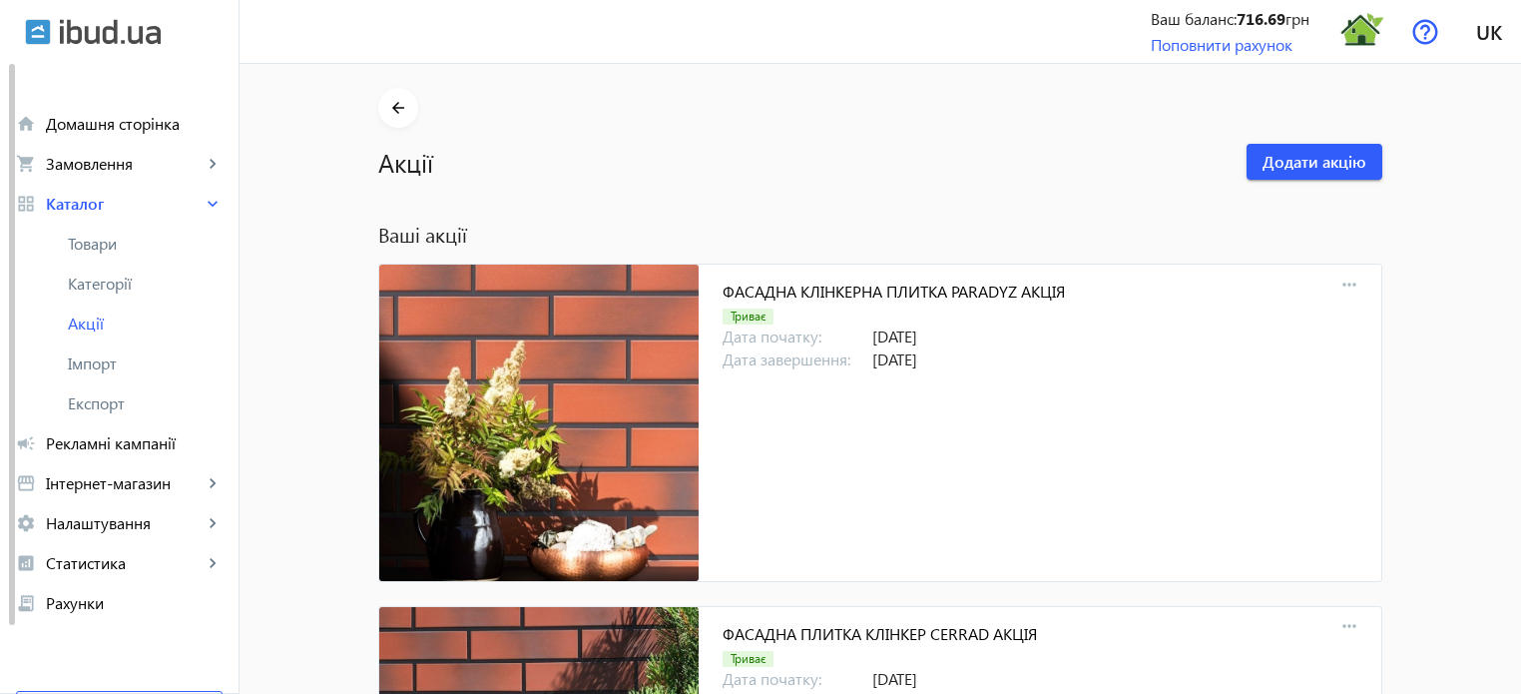
scroll to position [4500, 0]
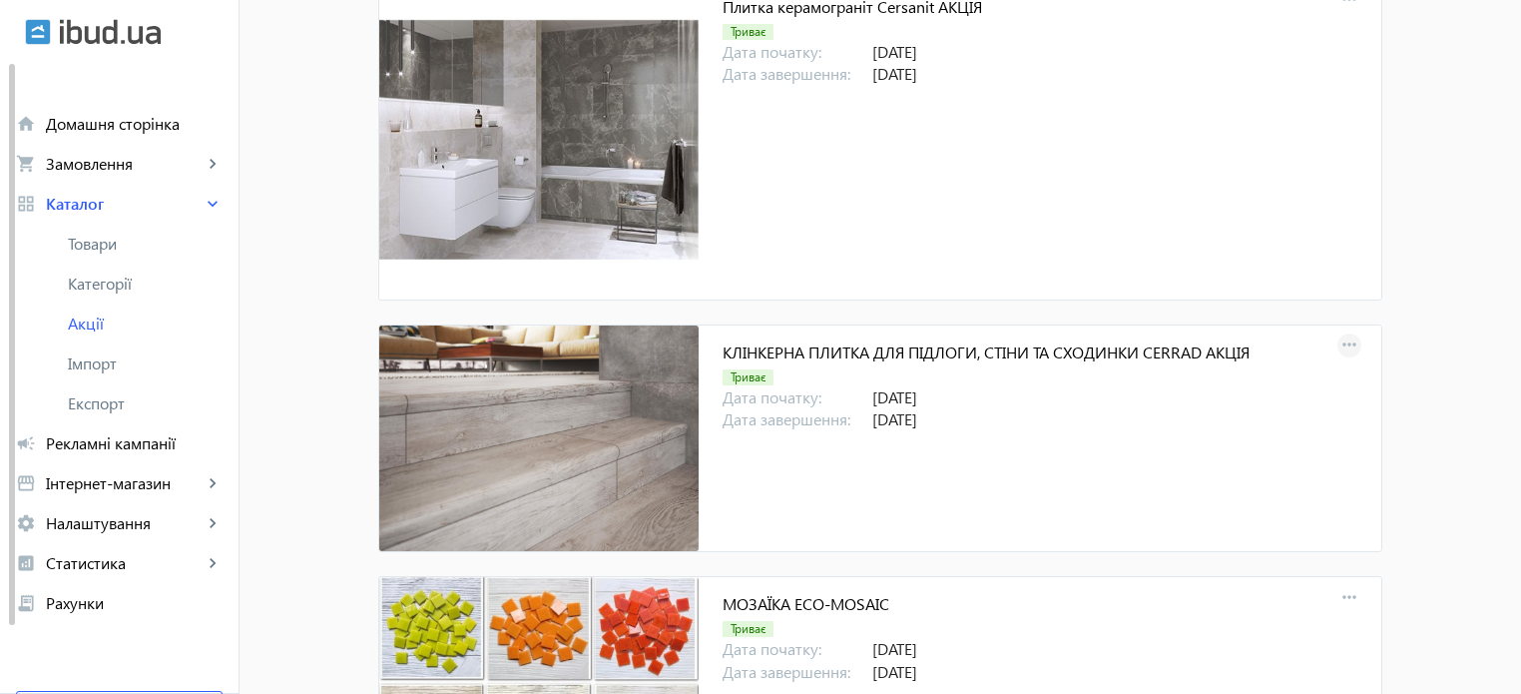
click at [1337, 341] on mat-icon "more_horiz" at bounding box center [1349, 345] width 28 height 28
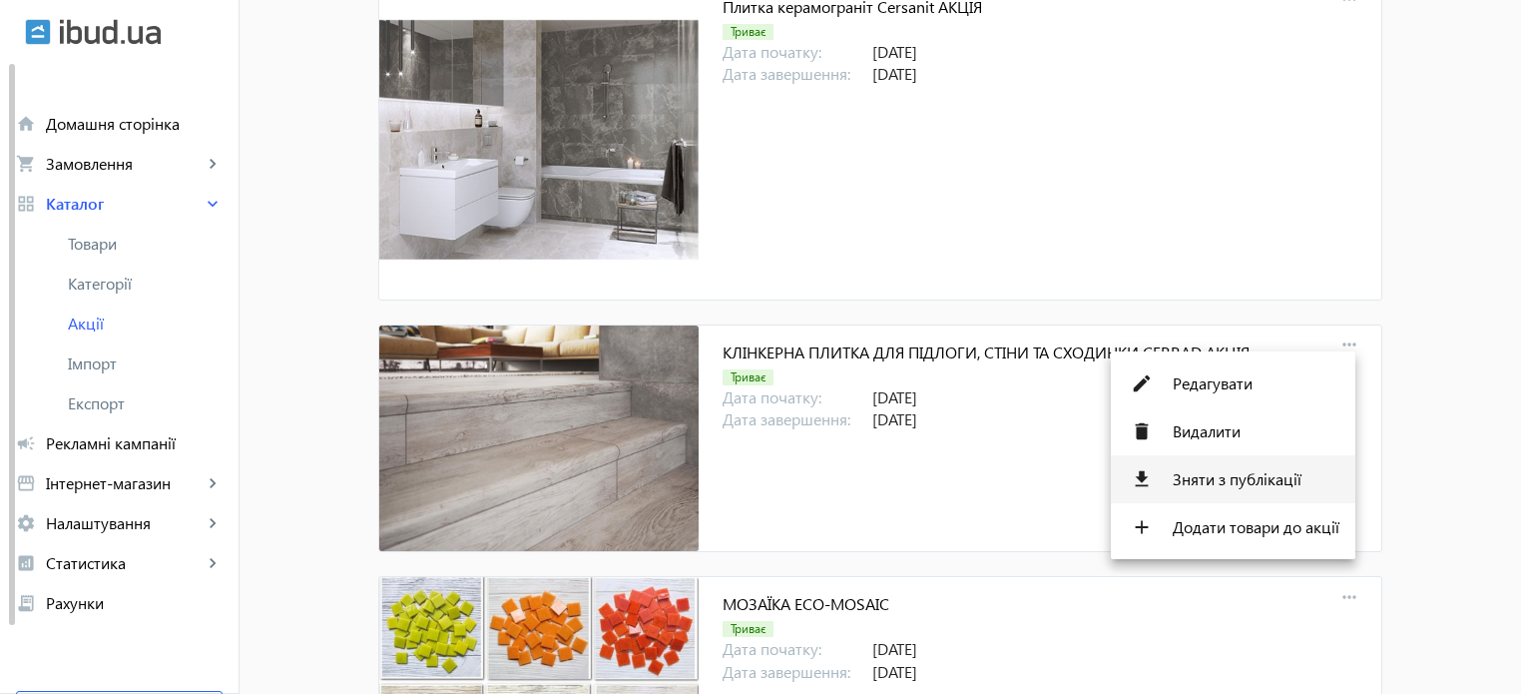
click at [1257, 486] on span "Зняти з публікації" at bounding box center [1256, 479] width 167 height 16
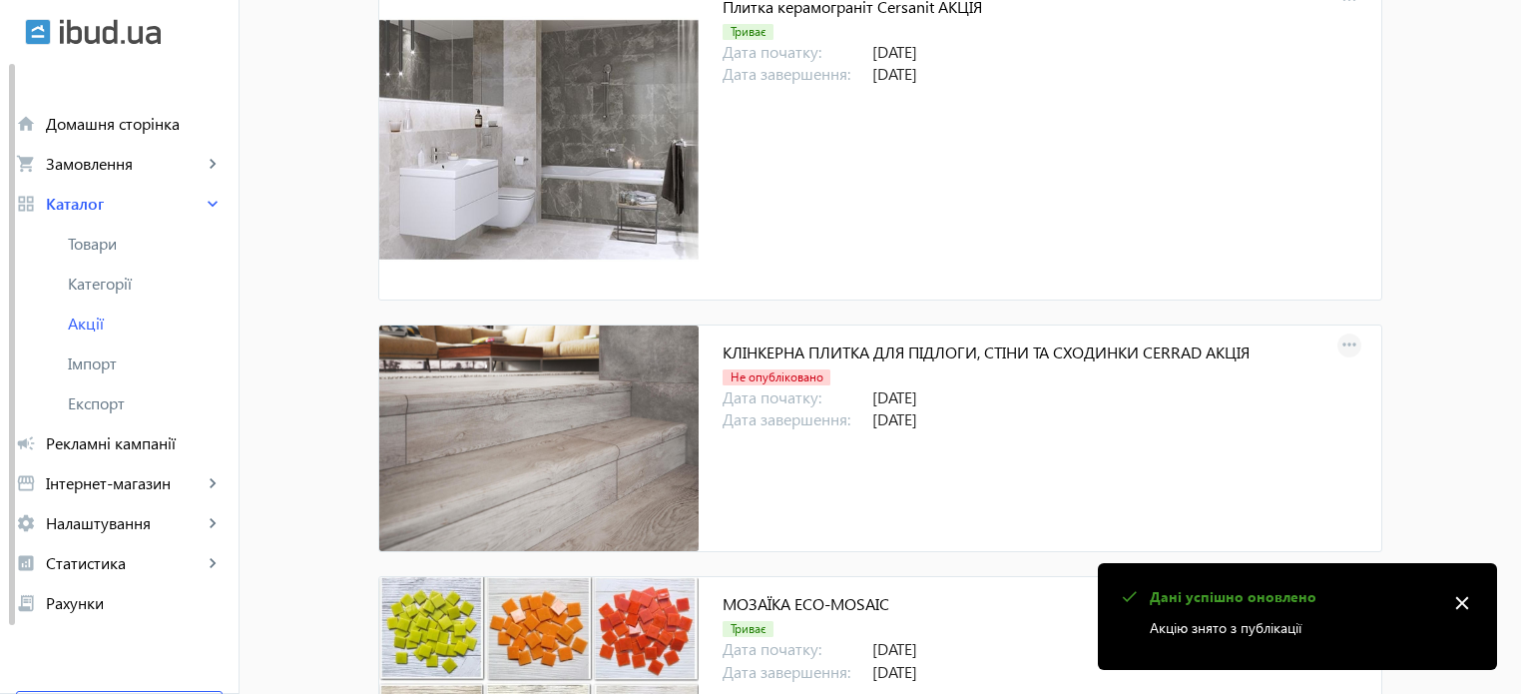
click at [1342, 341] on mat-icon "more_horiz" at bounding box center [1349, 345] width 28 height 28
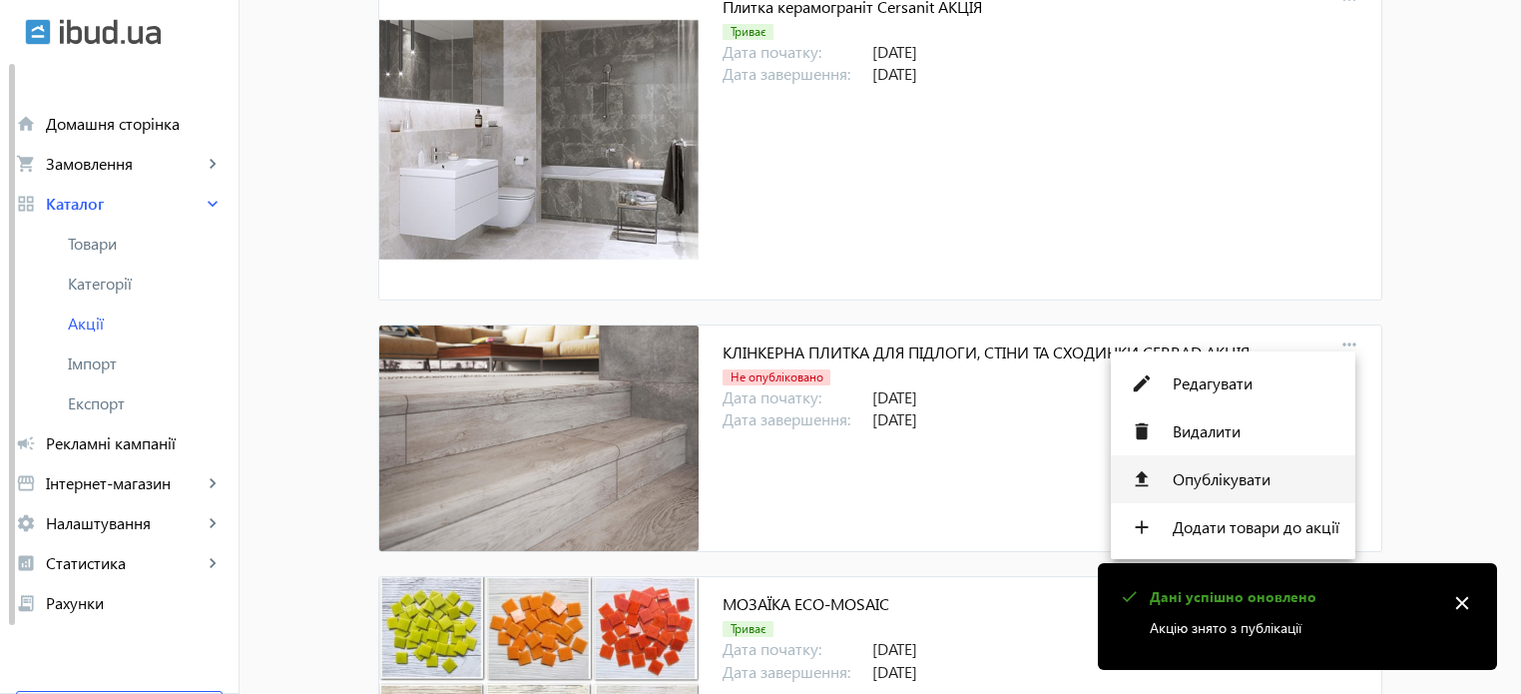
click at [1259, 487] on span "Опублікувати" at bounding box center [1256, 479] width 167 height 16
